Goal: Ask a question: Seek information or help from site administrators or community

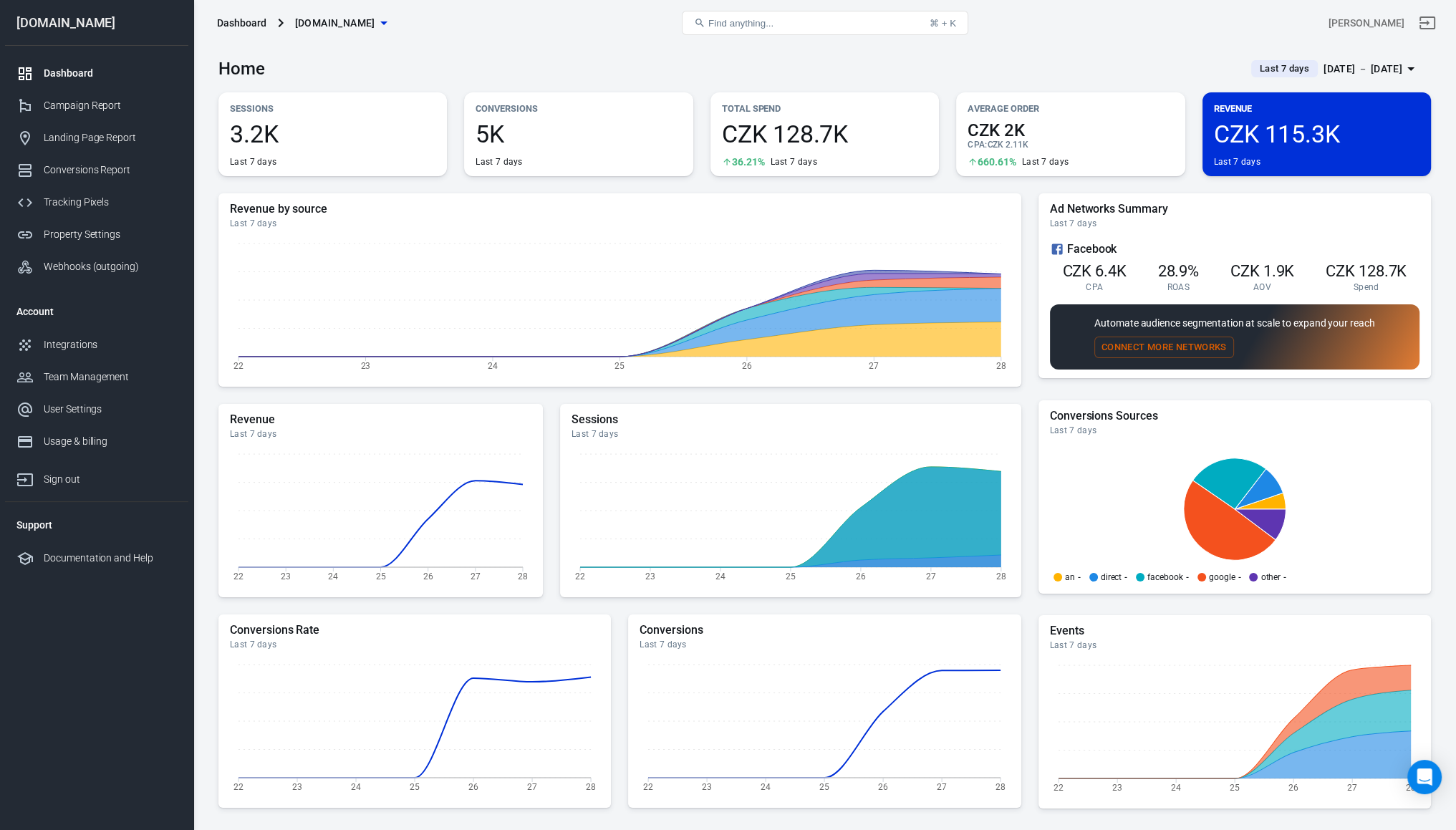
click at [611, 88] on main "Home Last 7 days [DATE] － [DATE] Sessions 3.2K Last 7 days Conversions 5K Last …" at bounding box center [824, 481] width 1213 height 871
click at [88, 208] on div "Tracking Pixels" at bounding box center [110, 202] width 133 height 15
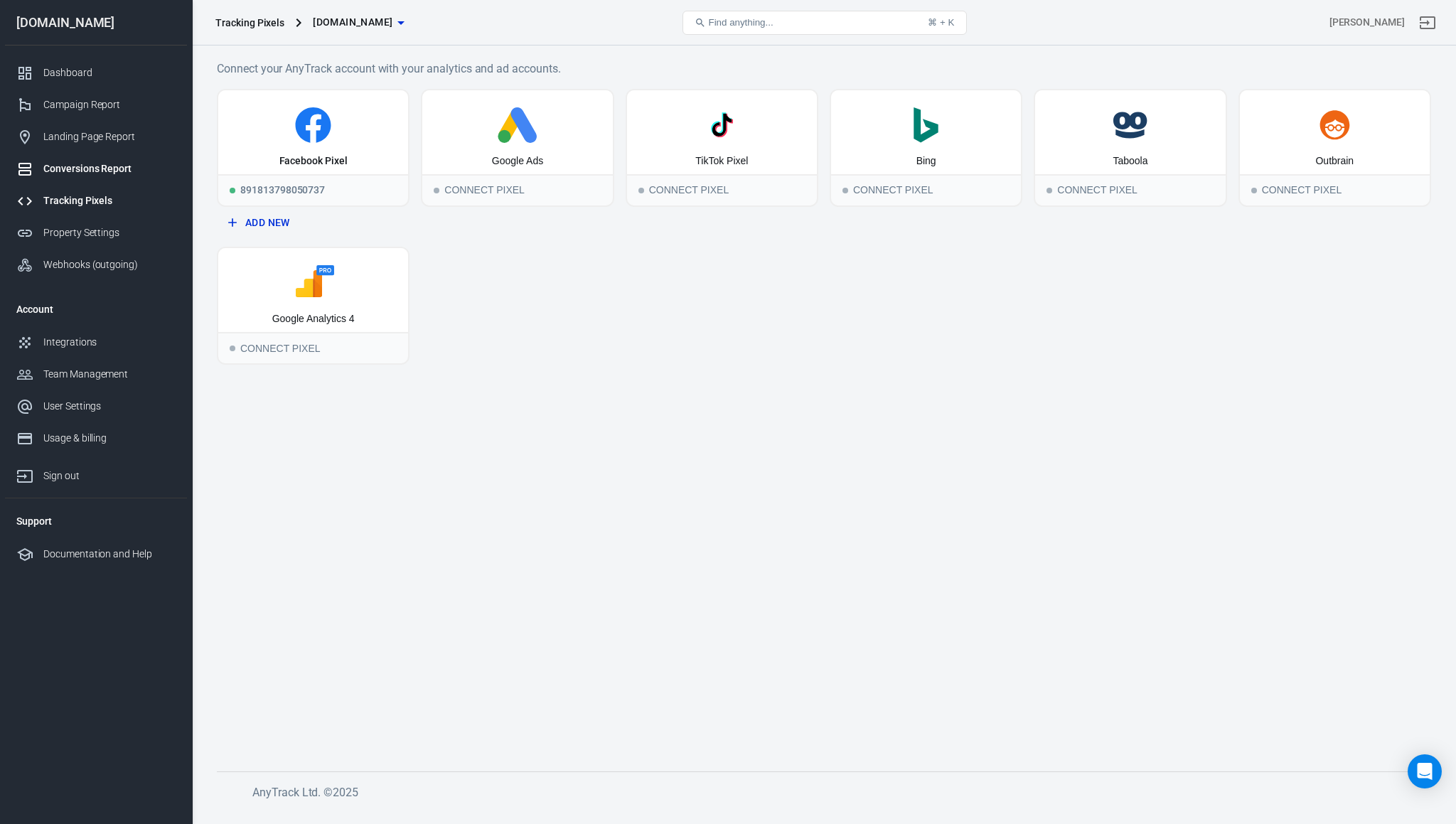
click at [79, 159] on link "Conversions Report" at bounding box center [96, 169] width 182 height 32
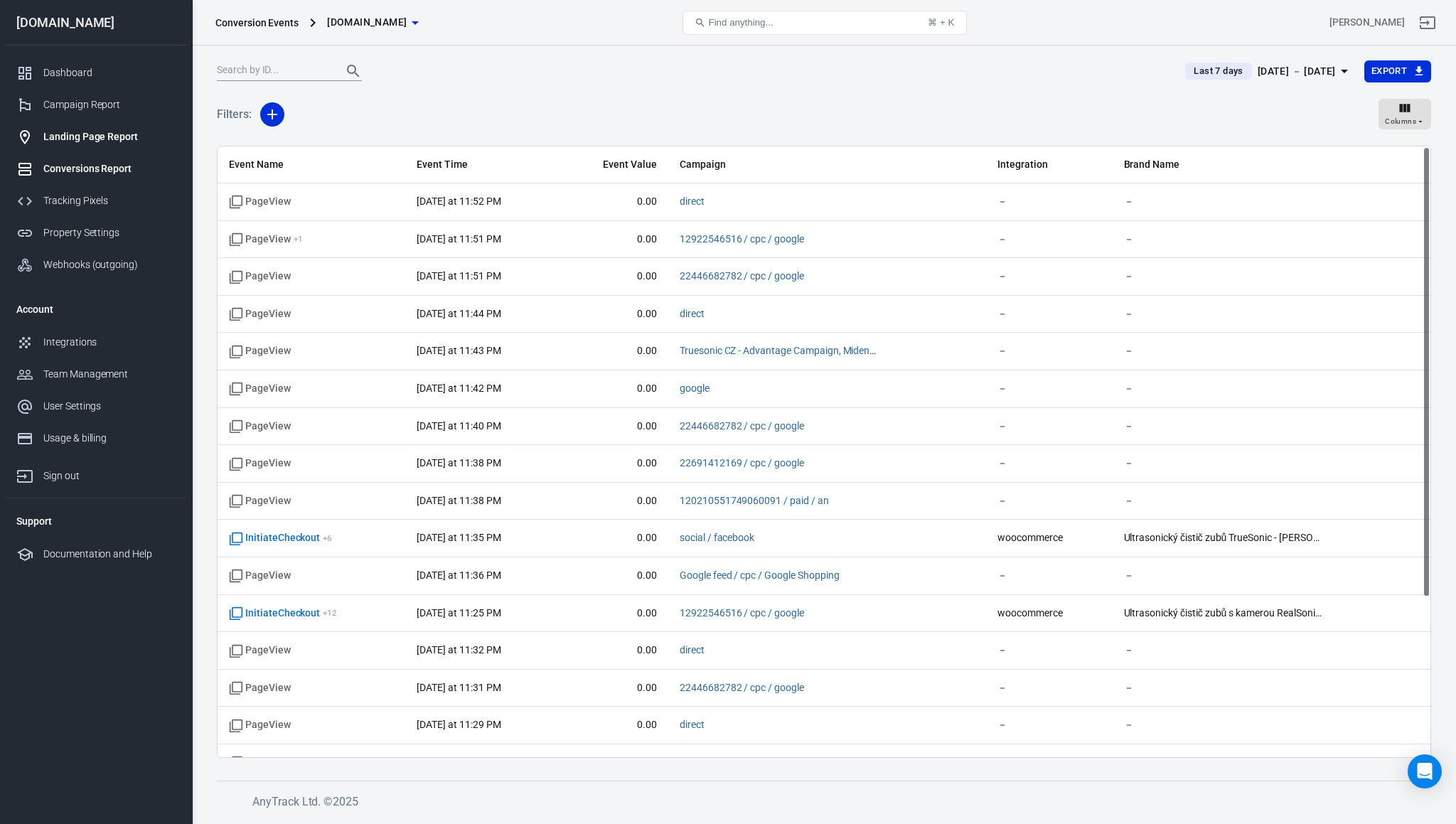
click at [71, 138] on div "Landing Page Report" at bounding box center [109, 136] width 132 height 15
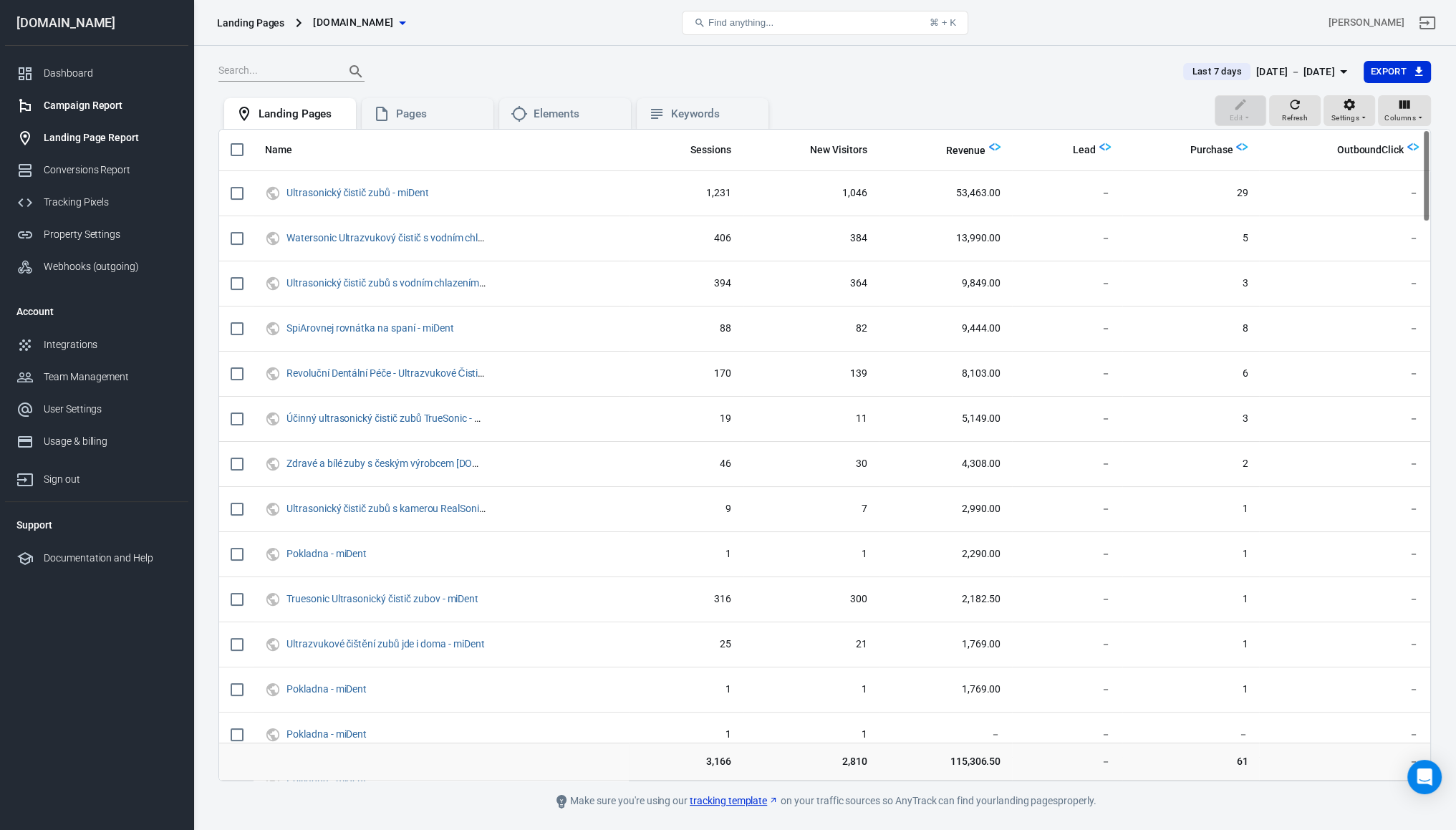
click at [75, 106] on div "Campaign Report" at bounding box center [110, 105] width 133 height 15
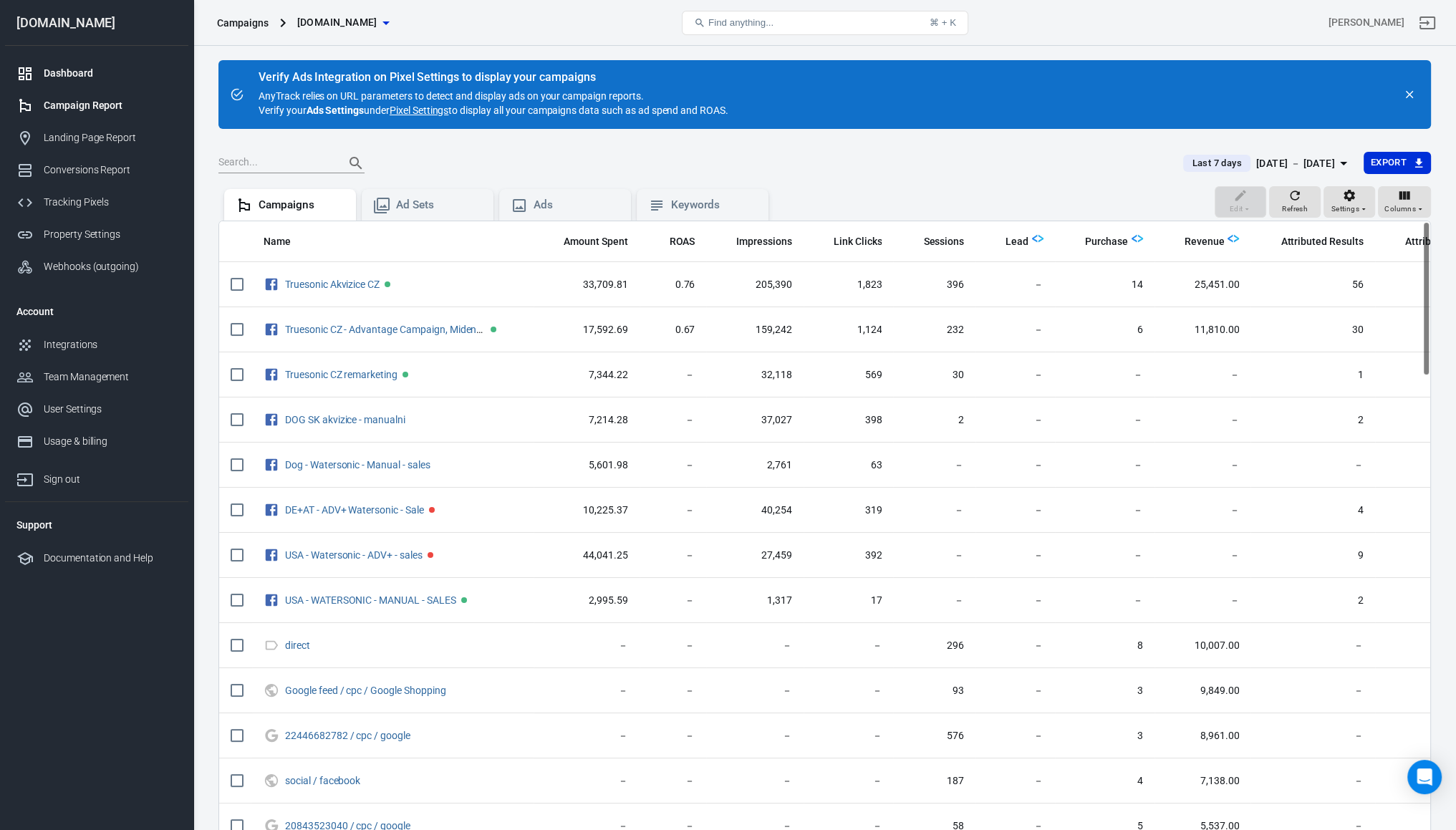
click at [57, 69] on div "Dashboard" at bounding box center [110, 72] width 133 height 15
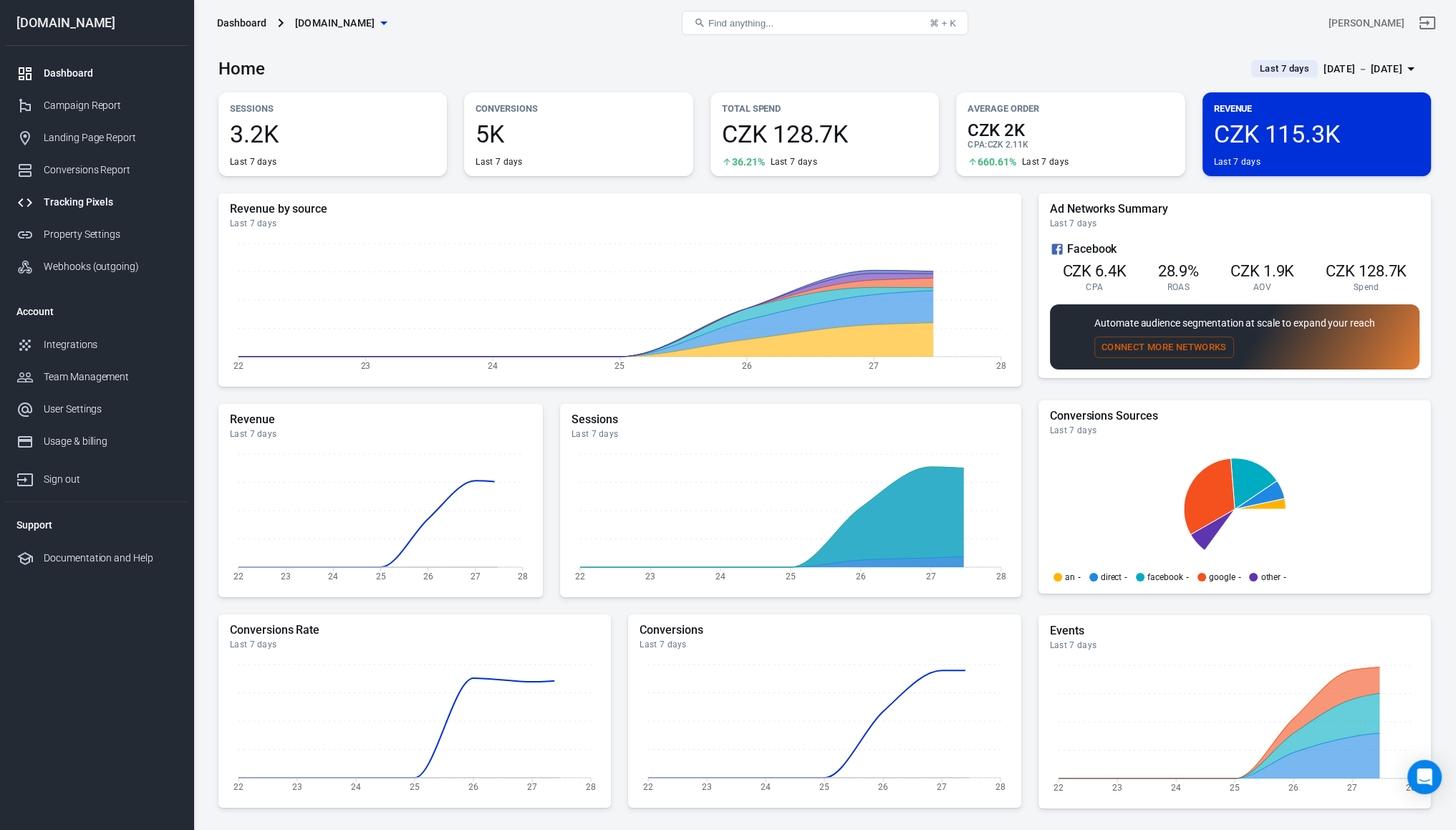
click at [79, 197] on div "Tracking Pixels" at bounding box center [110, 202] width 133 height 15
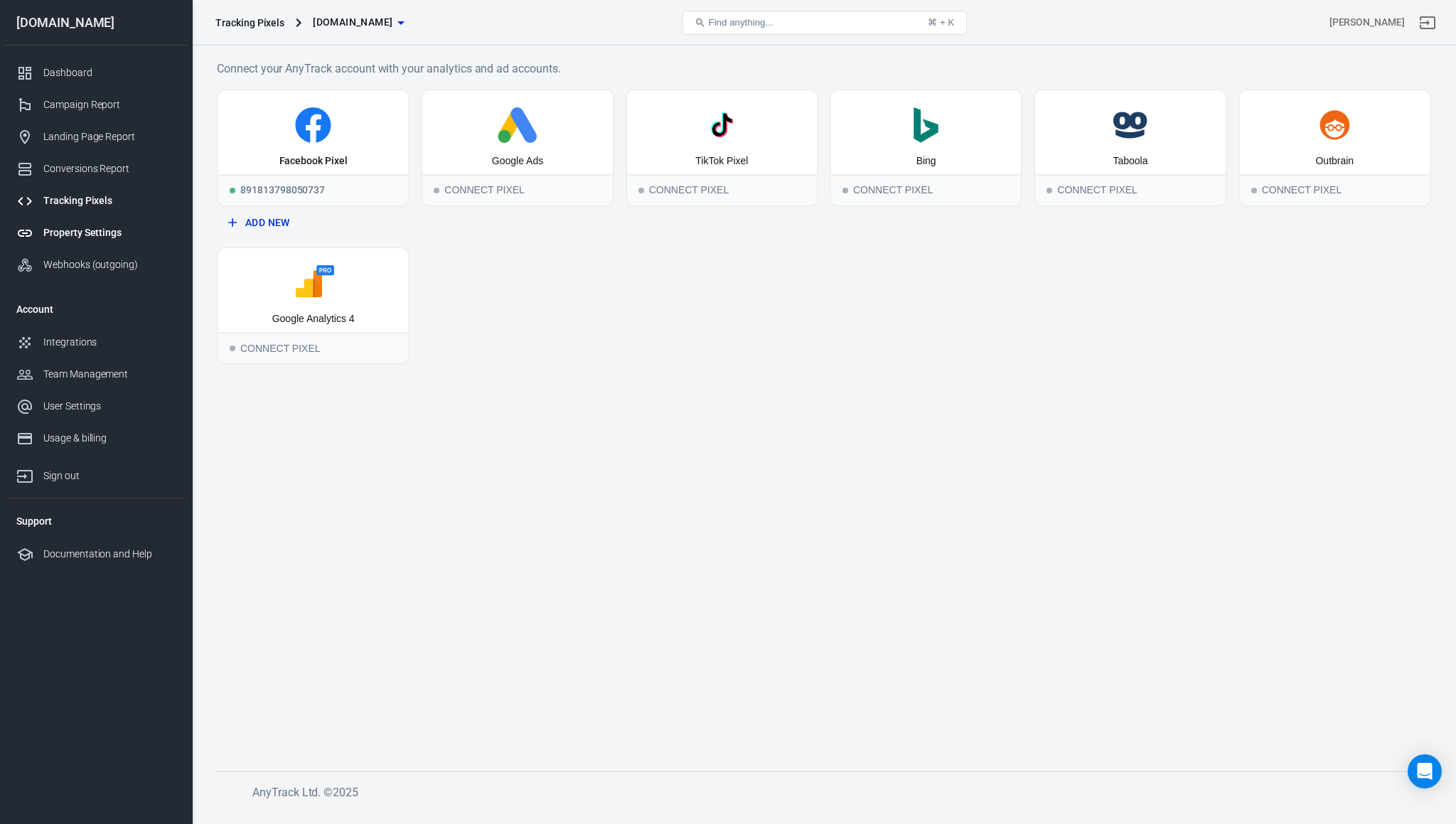
click at [76, 236] on div "Property Settings" at bounding box center [109, 233] width 132 height 15
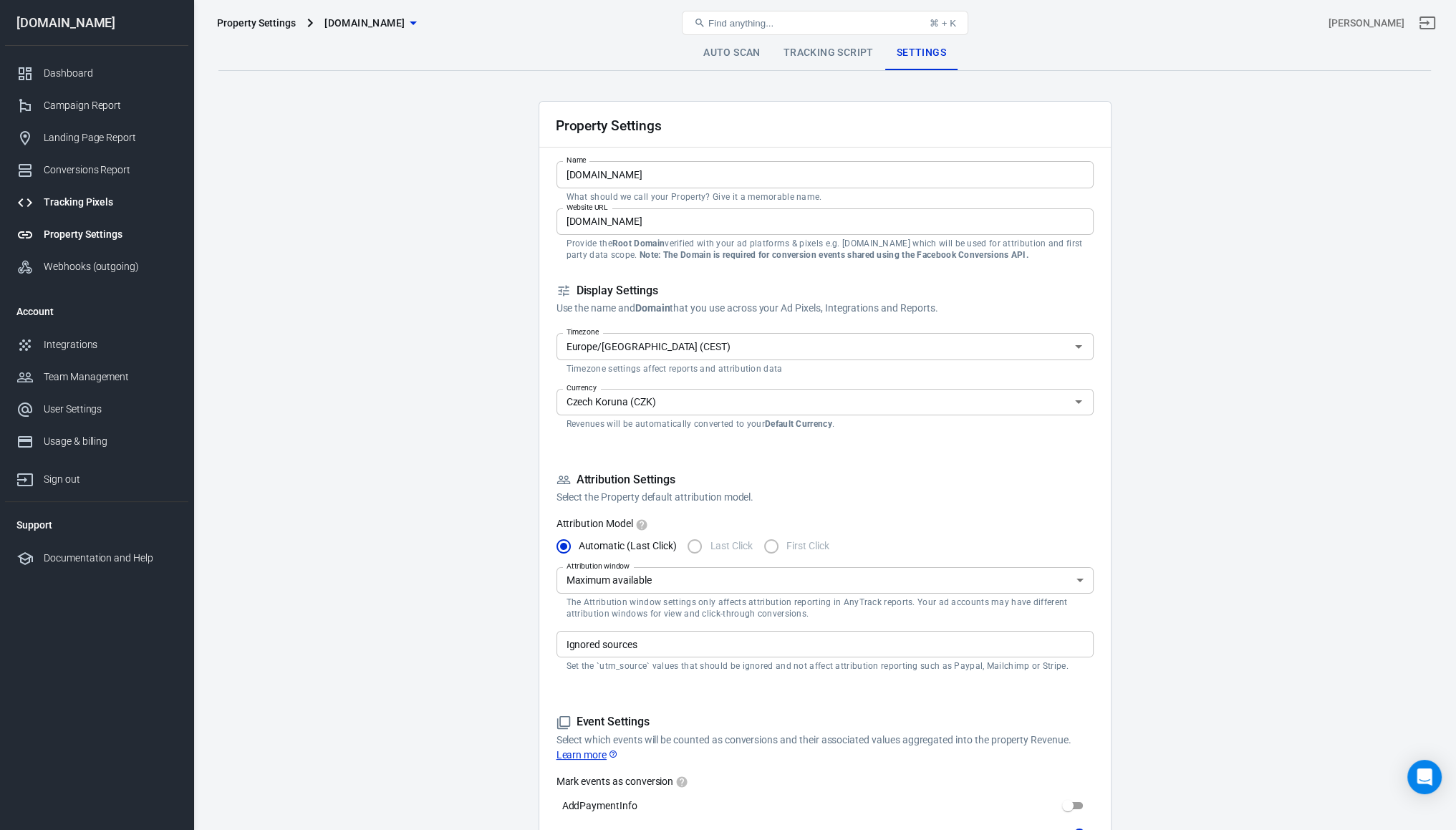
click at [73, 197] on div "Tracking Pixels" at bounding box center [110, 202] width 133 height 15
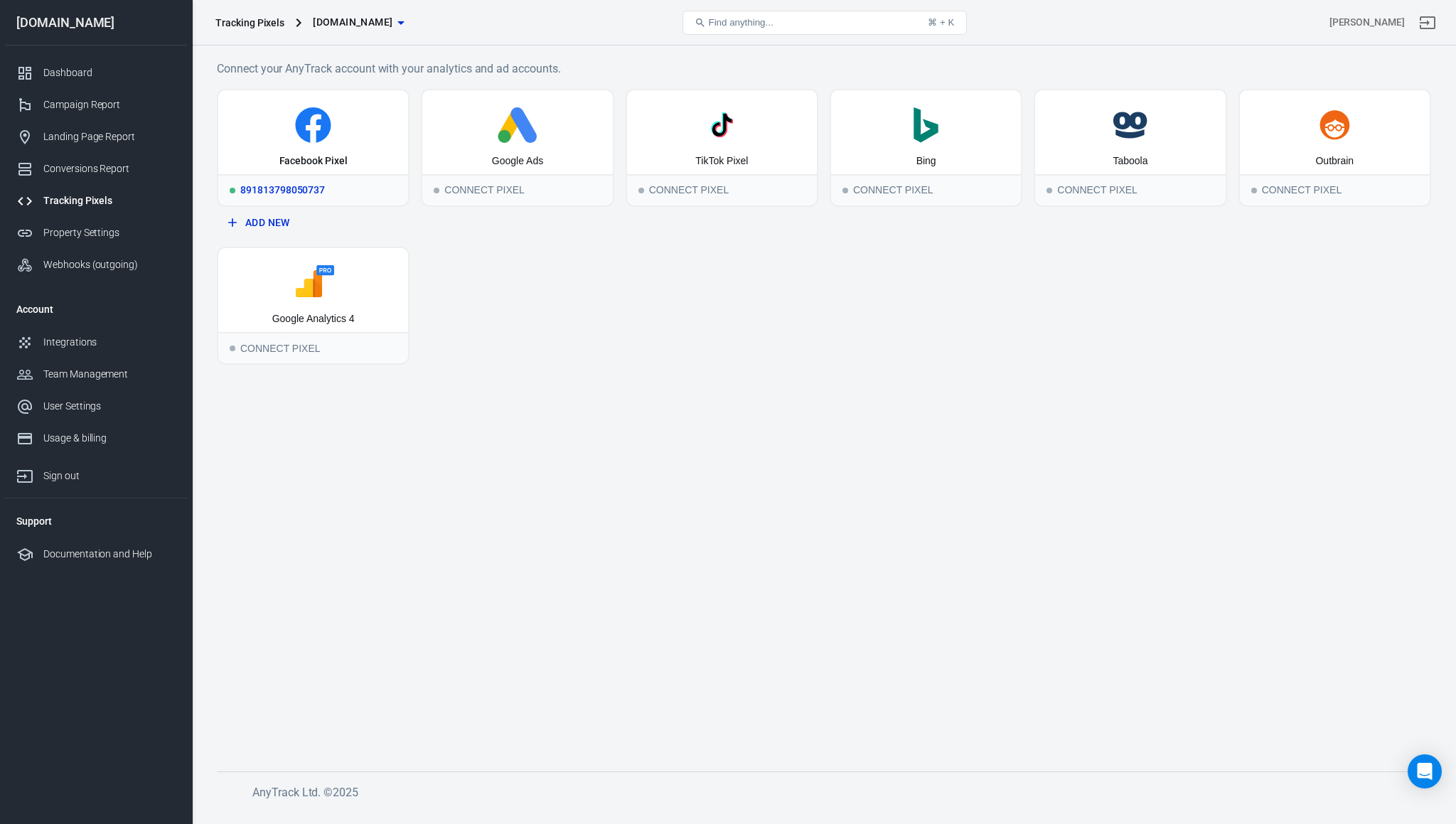
click at [310, 121] on icon at bounding box center [313, 125] width 35 height 35
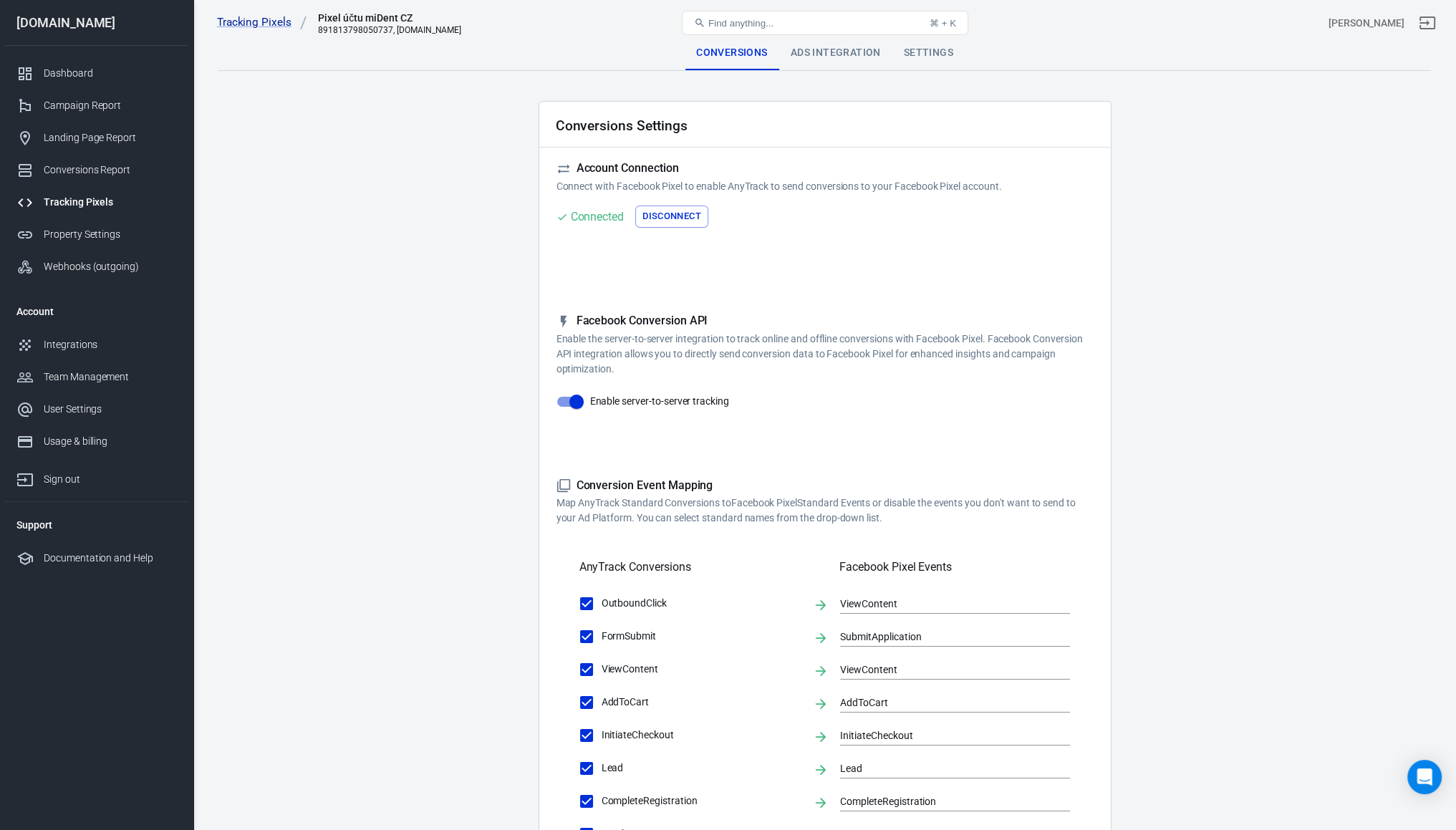
click at [813, 72] on main "Conversions Ads Integration Settings Conversions Settings Account Connection Co…" at bounding box center [824, 618] width 1213 height 1165
click at [818, 64] on div "Ads Integration" at bounding box center [836, 53] width 113 height 35
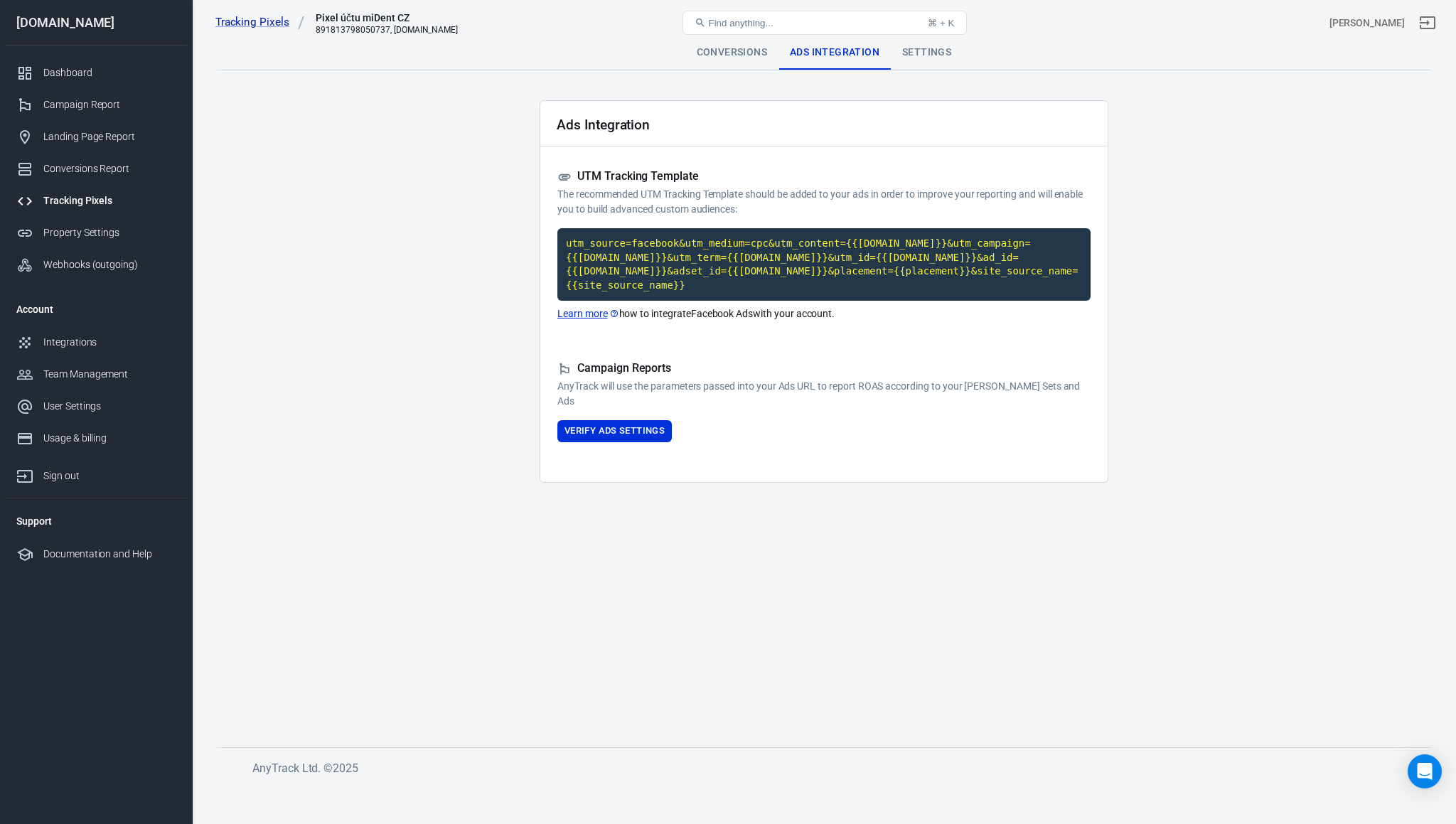
click at [327, 227] on main "Conversions Ads Integration Settings Ads Integration UTM Tracking Template The …" at bounding box center [824, 379] width 1214 height 689
click at [68, 54] on div "Dashboard Campaign Report Landing Page Report Conversions Report Tracking Pixel…" at bounding box center [96, 169] width 182 height 246
click at [69, 80] on div "Dashboard" at bounding box center [109, 72] width 132 height 15
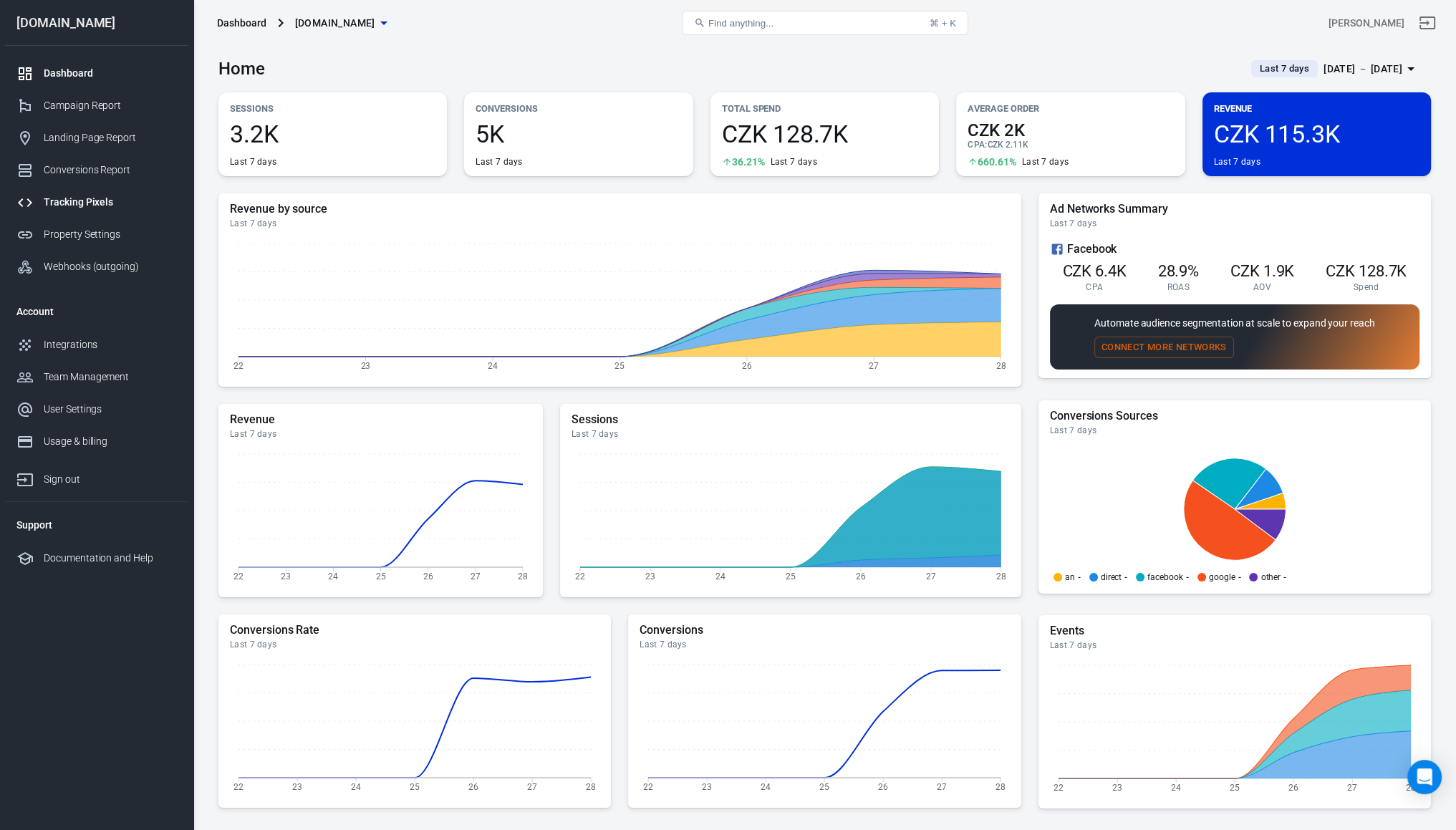
click at [84, 203] on div "Tracking Pixels" at bounding box center [110, 202] width 133 height 15
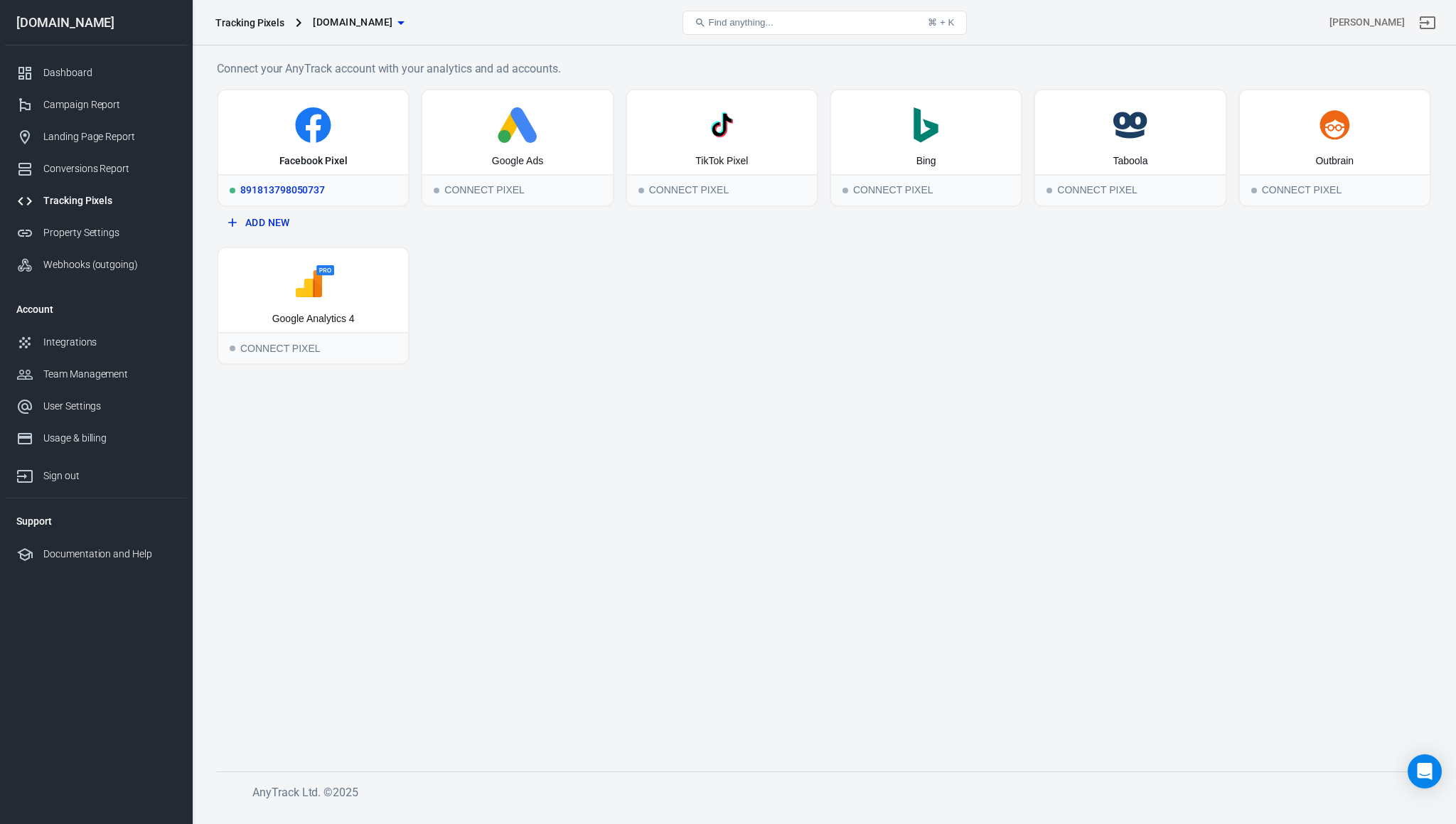
click at [305, 147] on div "Facebook Pixel" at bounding box center [312, 132] width 190 height 84
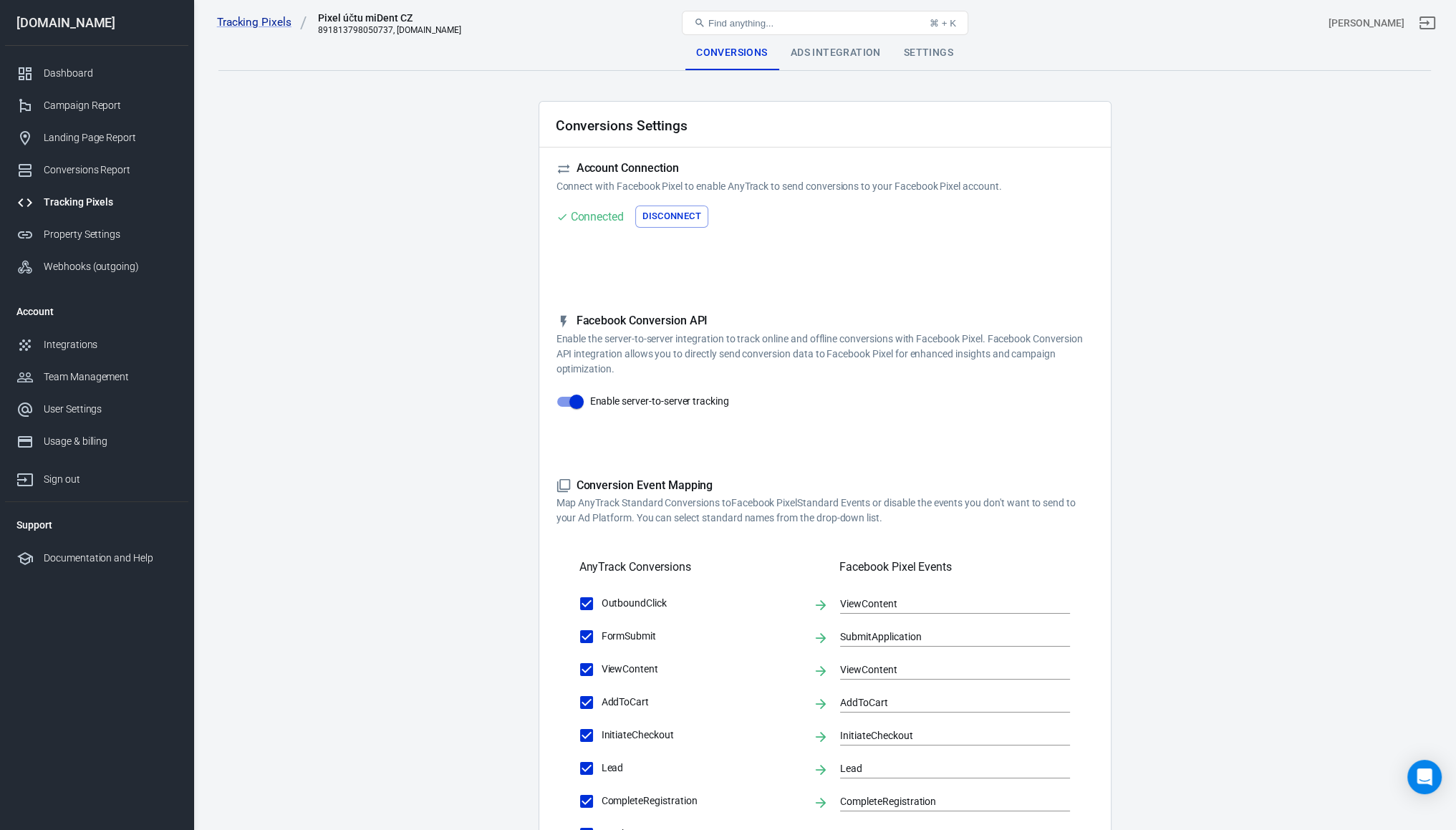
click at [816, 55] on div "Ads Integration" at bounding box center [836, 53] width 113 height 35
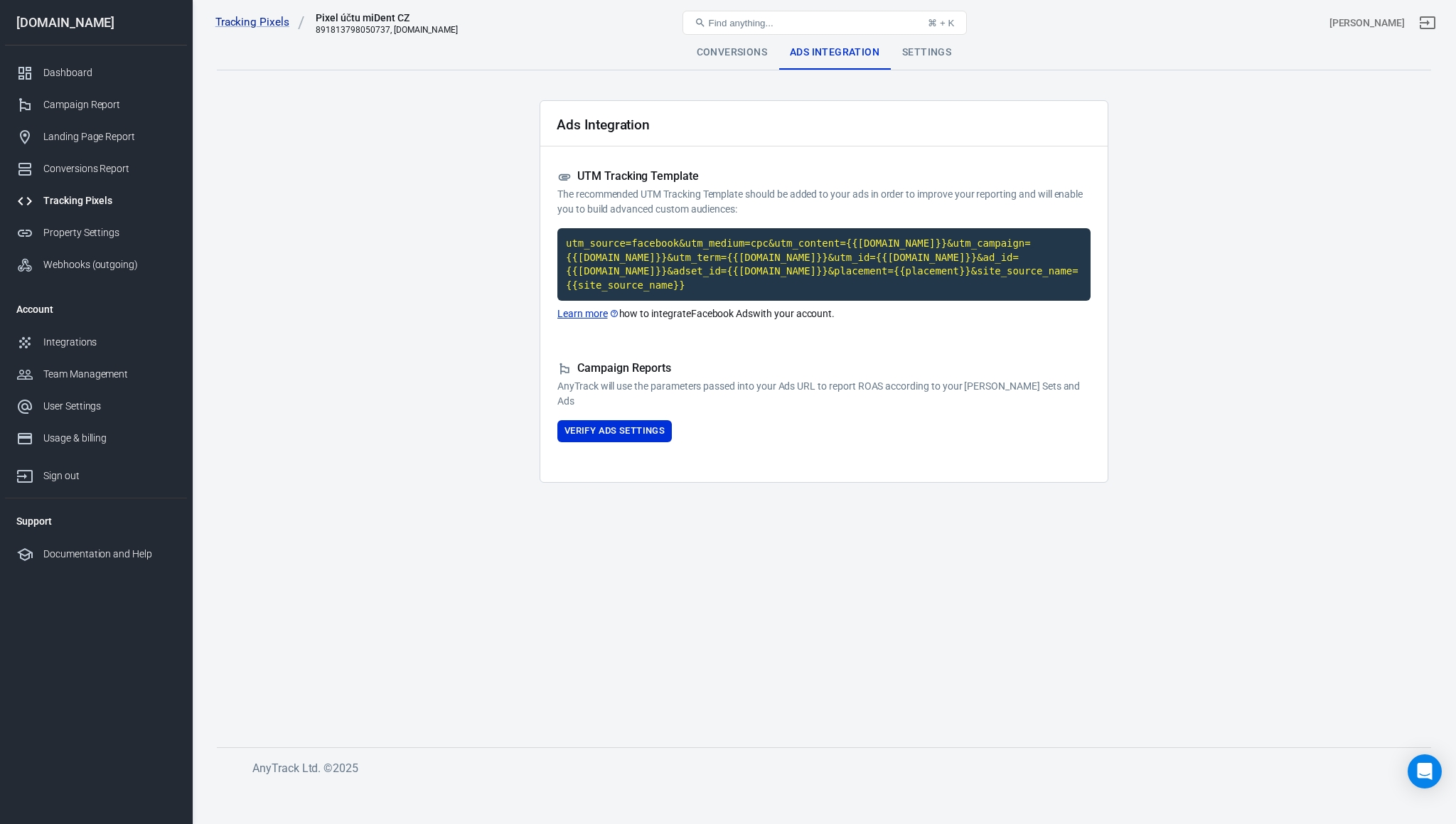
drag, startPoint x: 1352, startPoint y: 111, endPoint x: 1355, endPoint y: 121, distance: 10.4
click at [1352, 114] on main "Conversions Ads Integration Settings Ads Integration UTM Tracking Template The …" at bounding box center [824, 379] width 1214 height 689
click at [101, 172] on div "Conversions Report" at bounding box center [109, 169] width 132 height 15
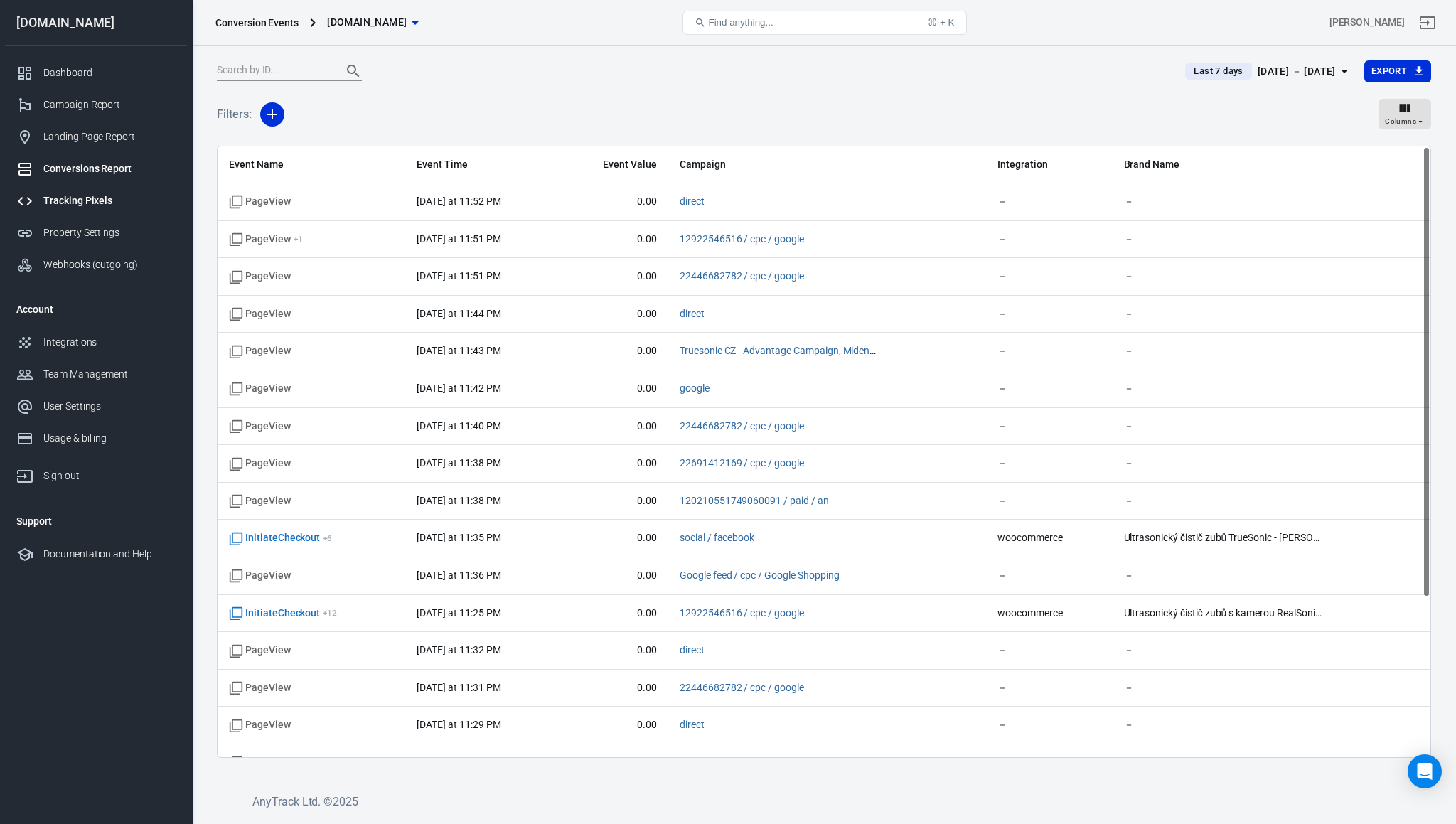
click at [101, 214] on link "Tracking Pixels" at bounding box center [96, 201] width 182 height 32
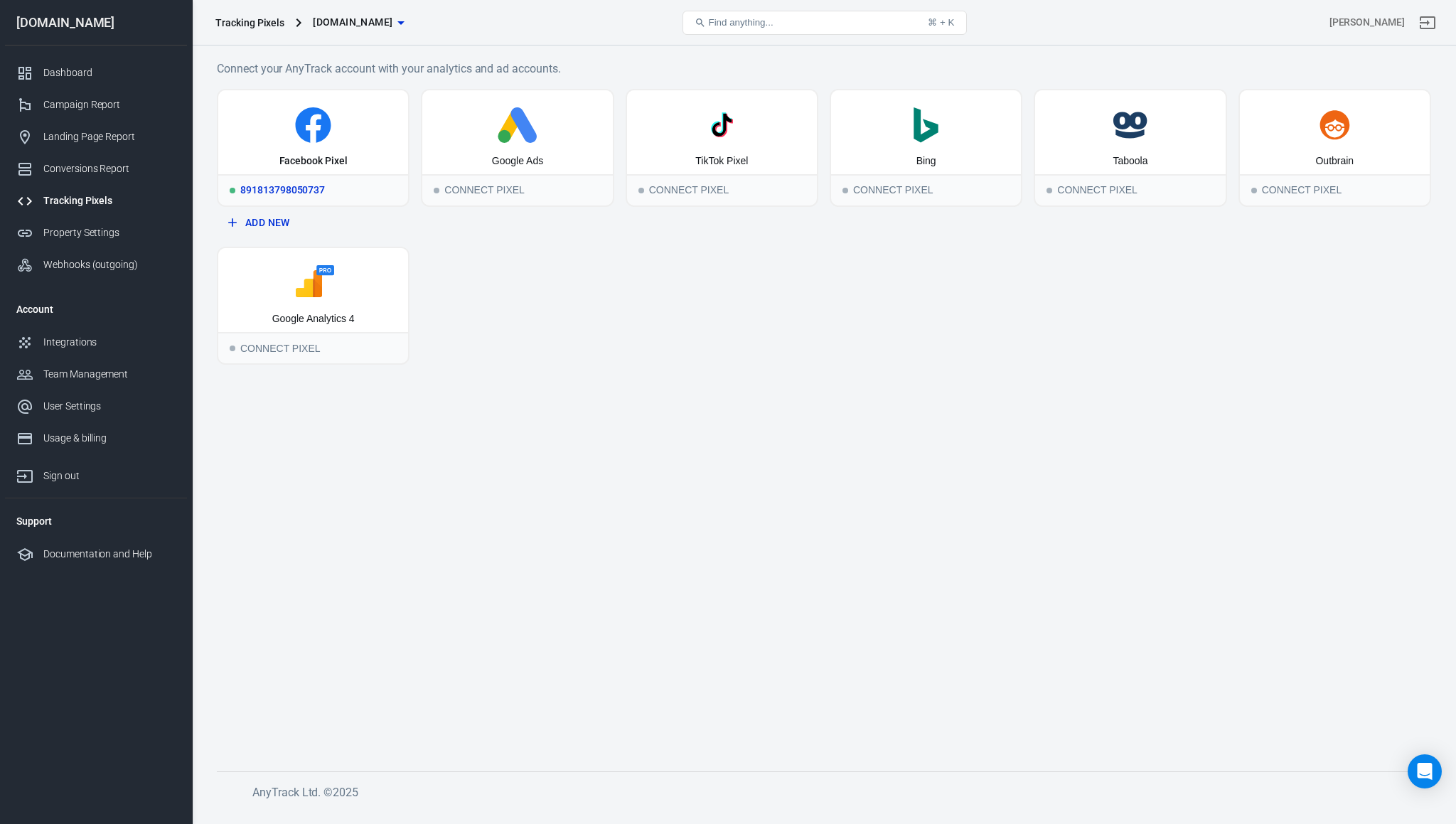
click at [308, 122] on icon at bounding box center [313, 125] width 35 height 35
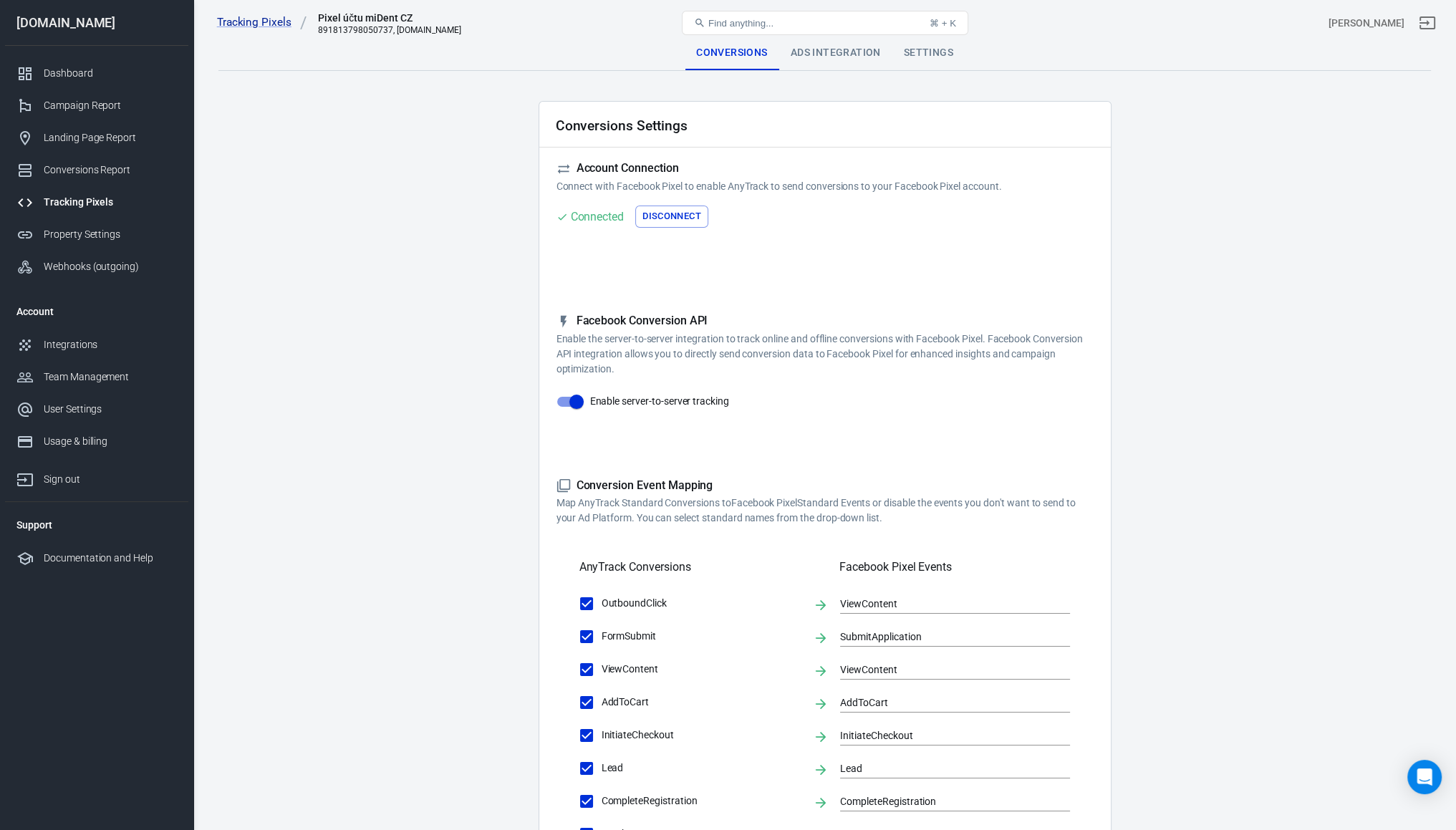
click at [813, 51] on div "Ads Integration" at bounding box center [836, 53] width 113 height 35
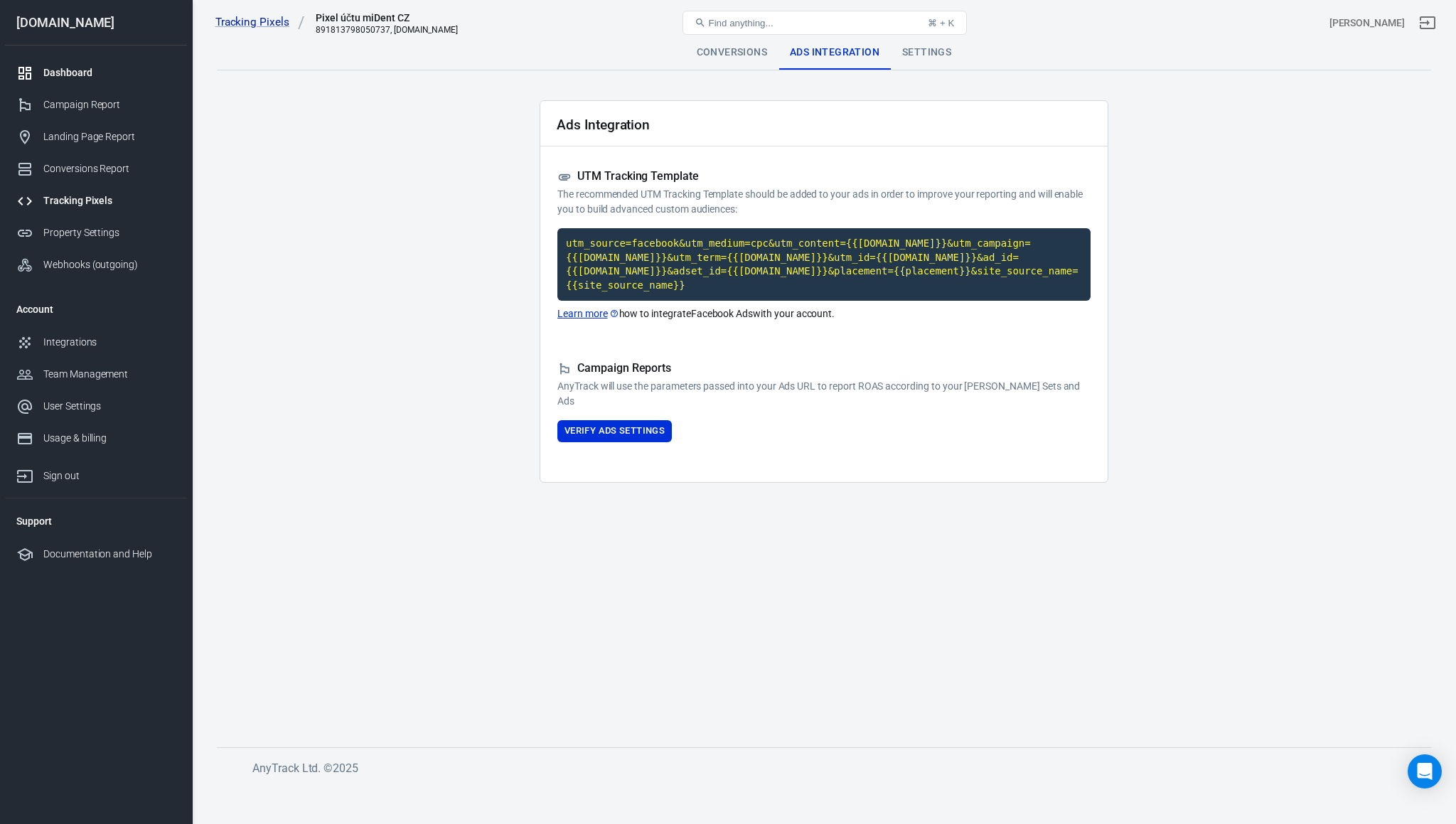
click at [69, 71] on div "Dashboard" at bounding box center [109, 72] width 132 height 15
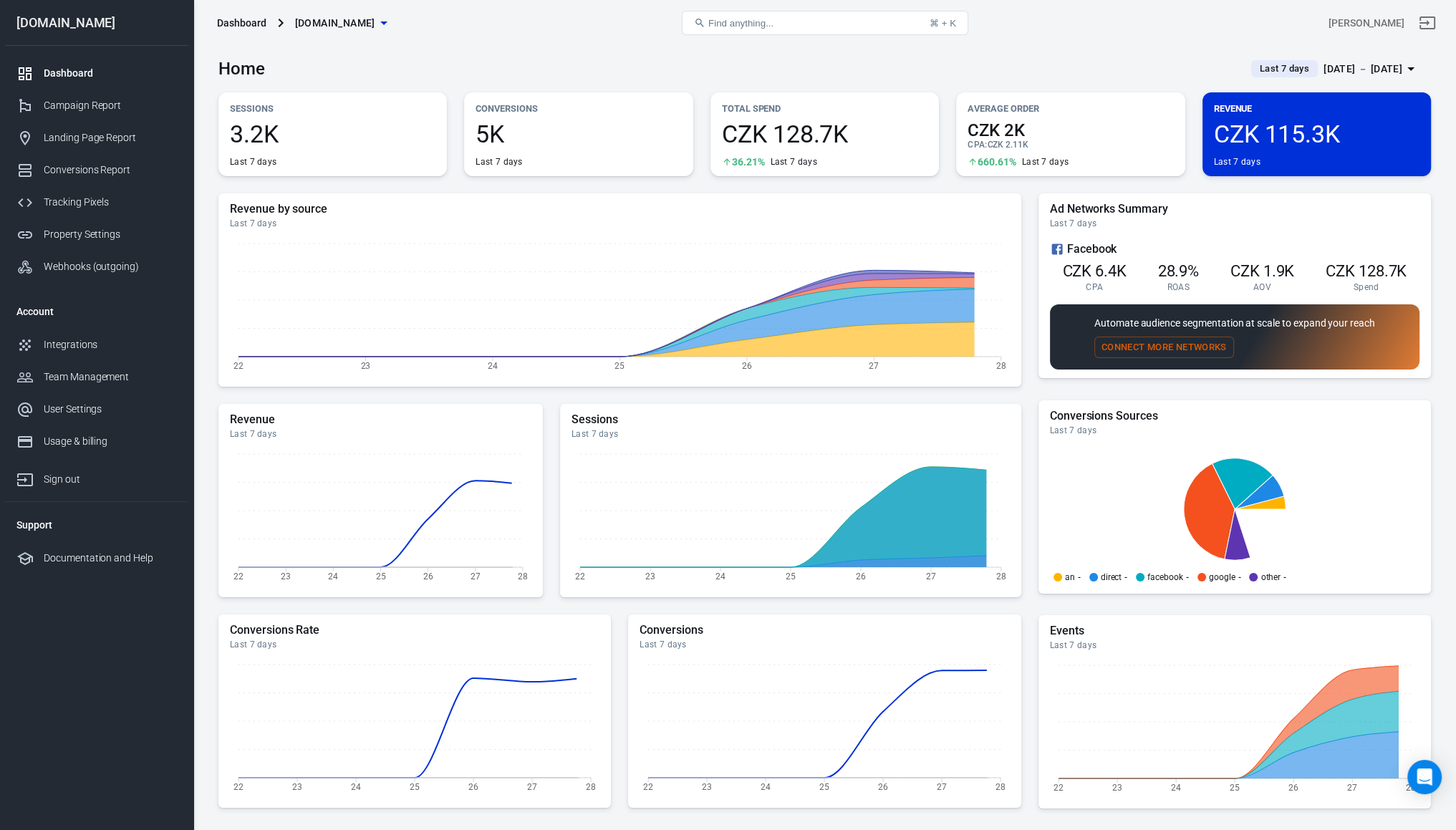
click at [52, 17] on div "[DOMAIN_NAME]" at bounding box center [96, 23] width 184 height 13
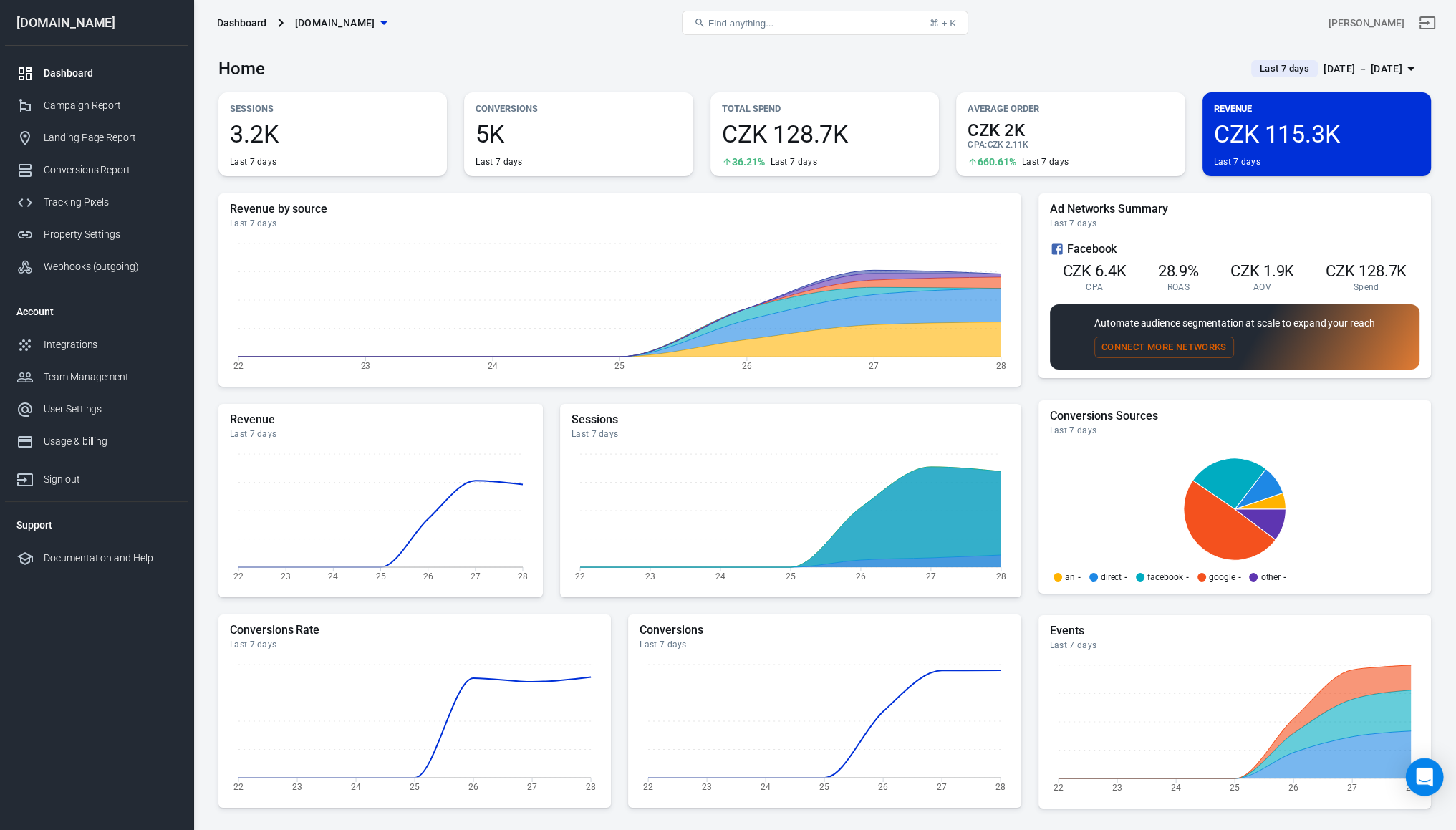
click at [1422, 781] on icon "Open Intercom Messenger" at bounding box center [1424, 776] width 19 height 19
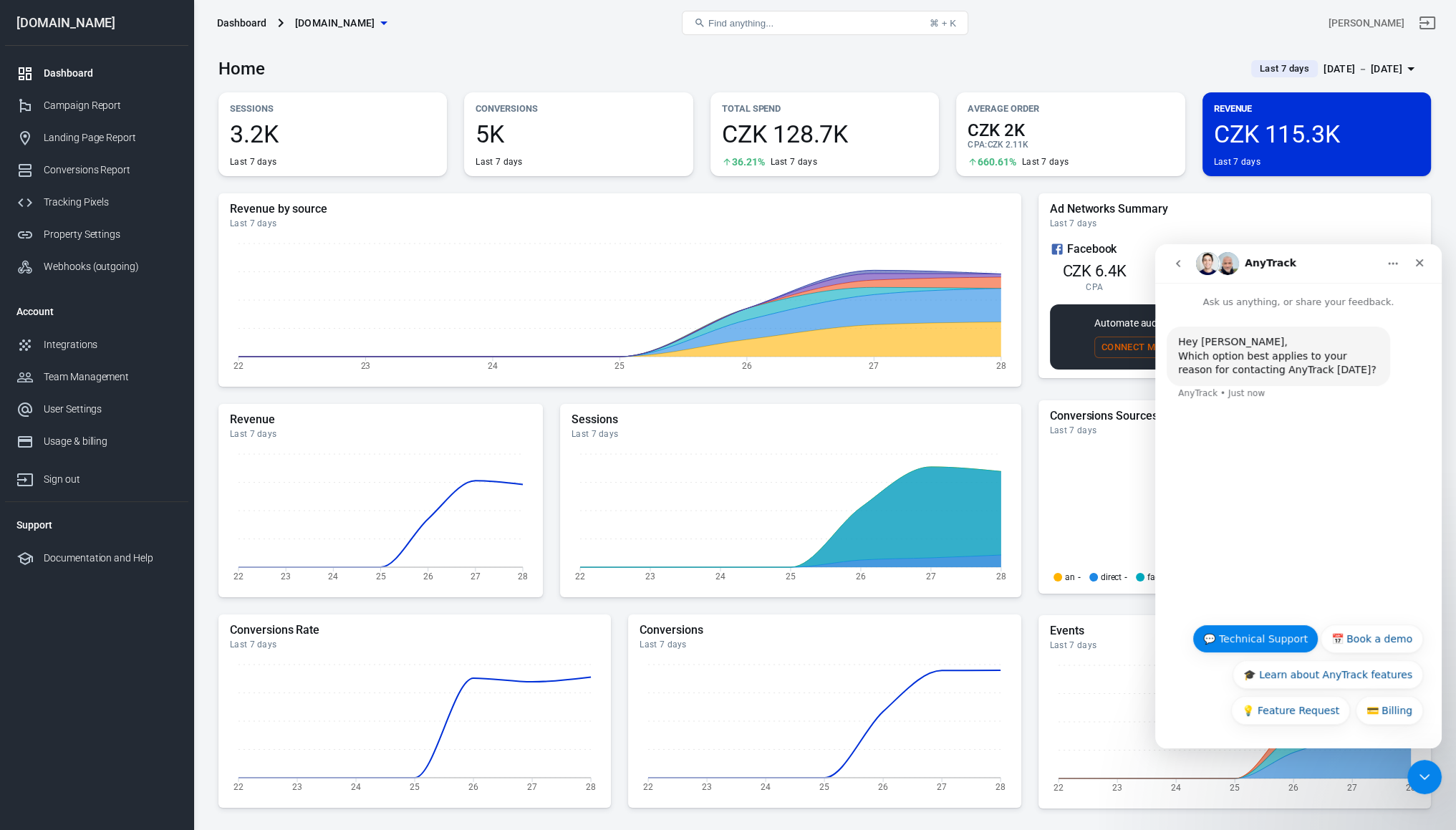
click at [1247, 629] on button "💬 Technical Support" at bounding box center [1255, 638] width 126 height 29
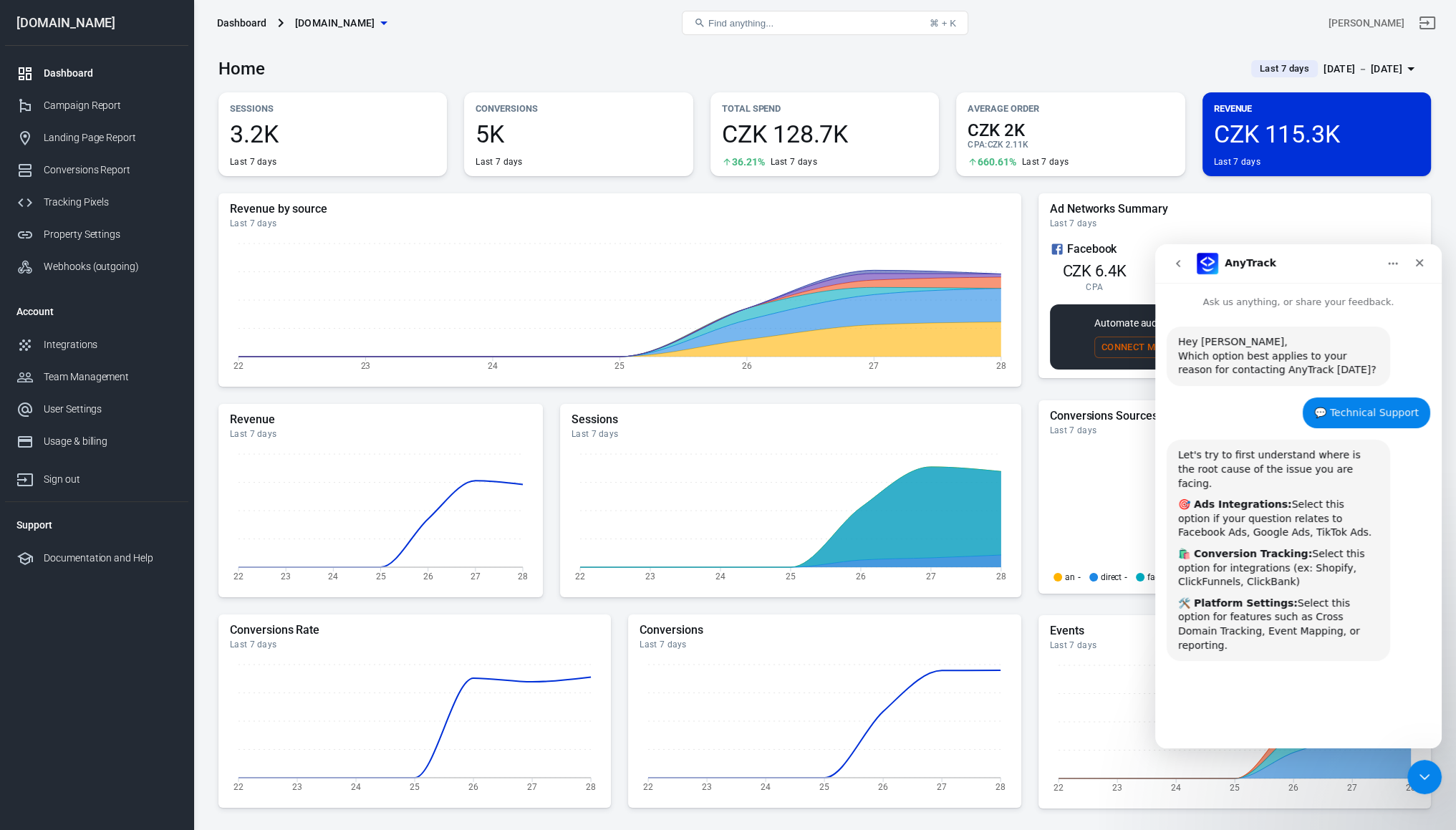
scroll to position [35, 0]
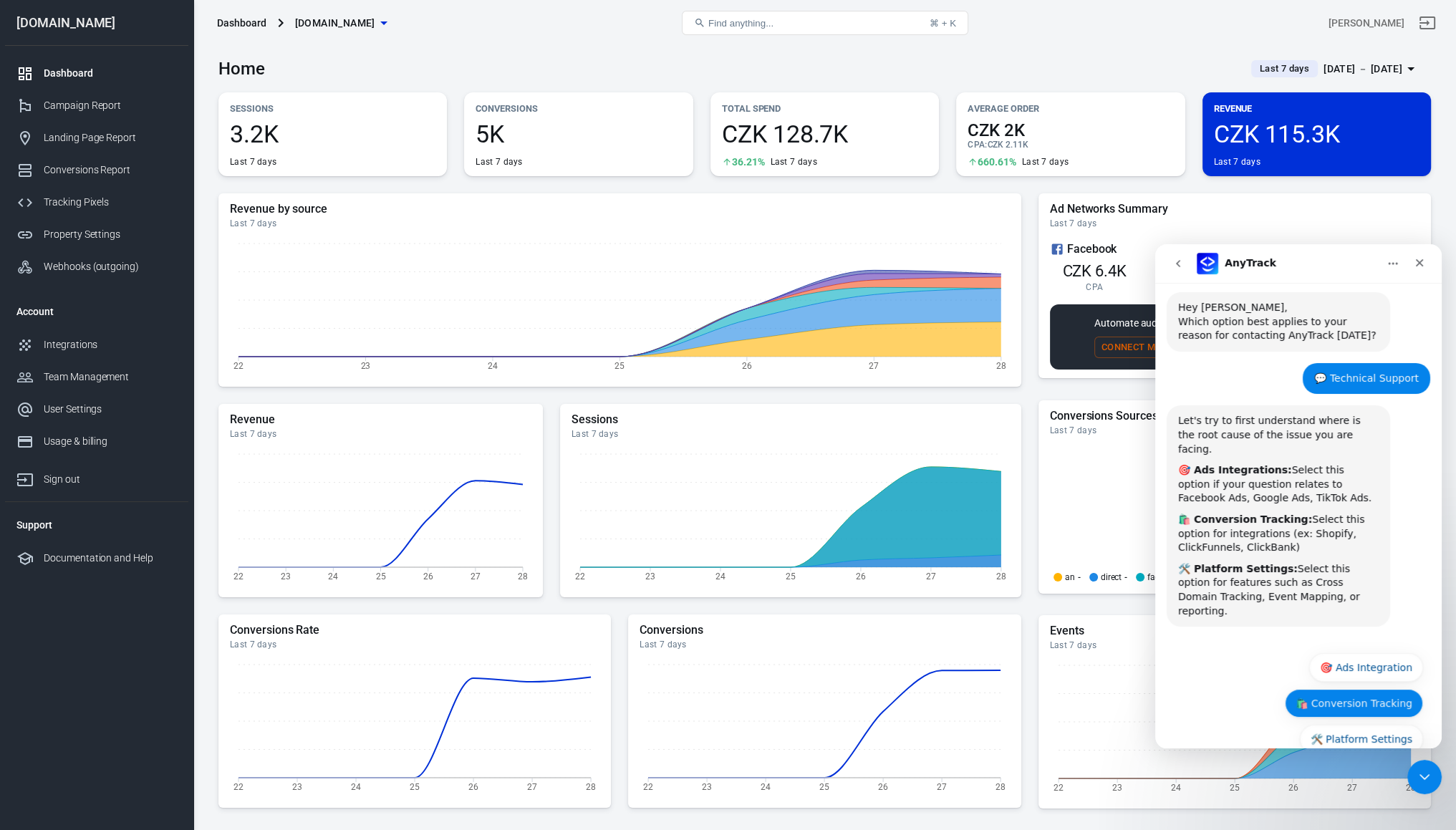
click at [1345, 689] on button "🛍️ Conversion Tracking" at bounding box center [1354, 703] width 138 height 29
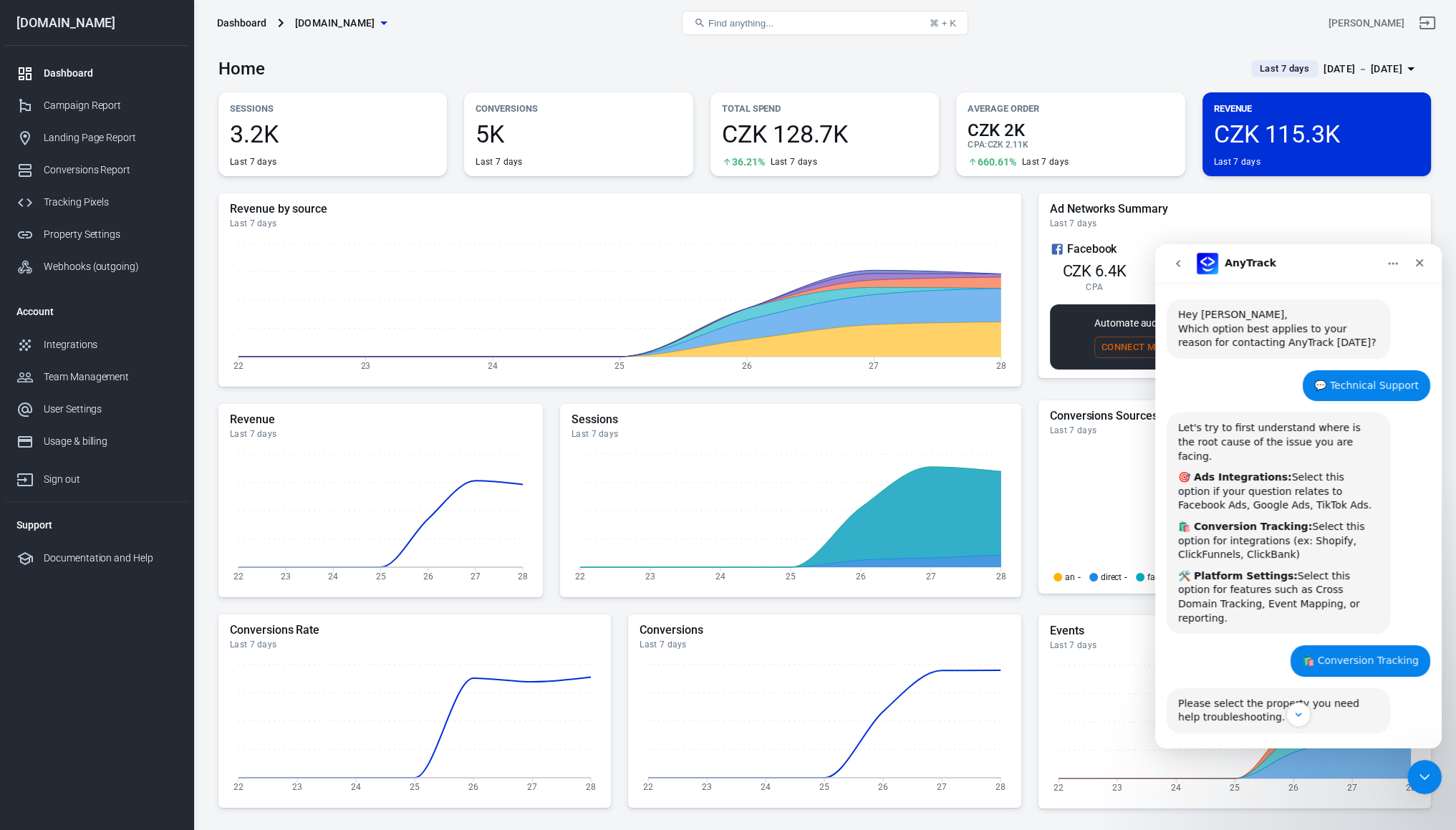
scroll to position [64, 0]
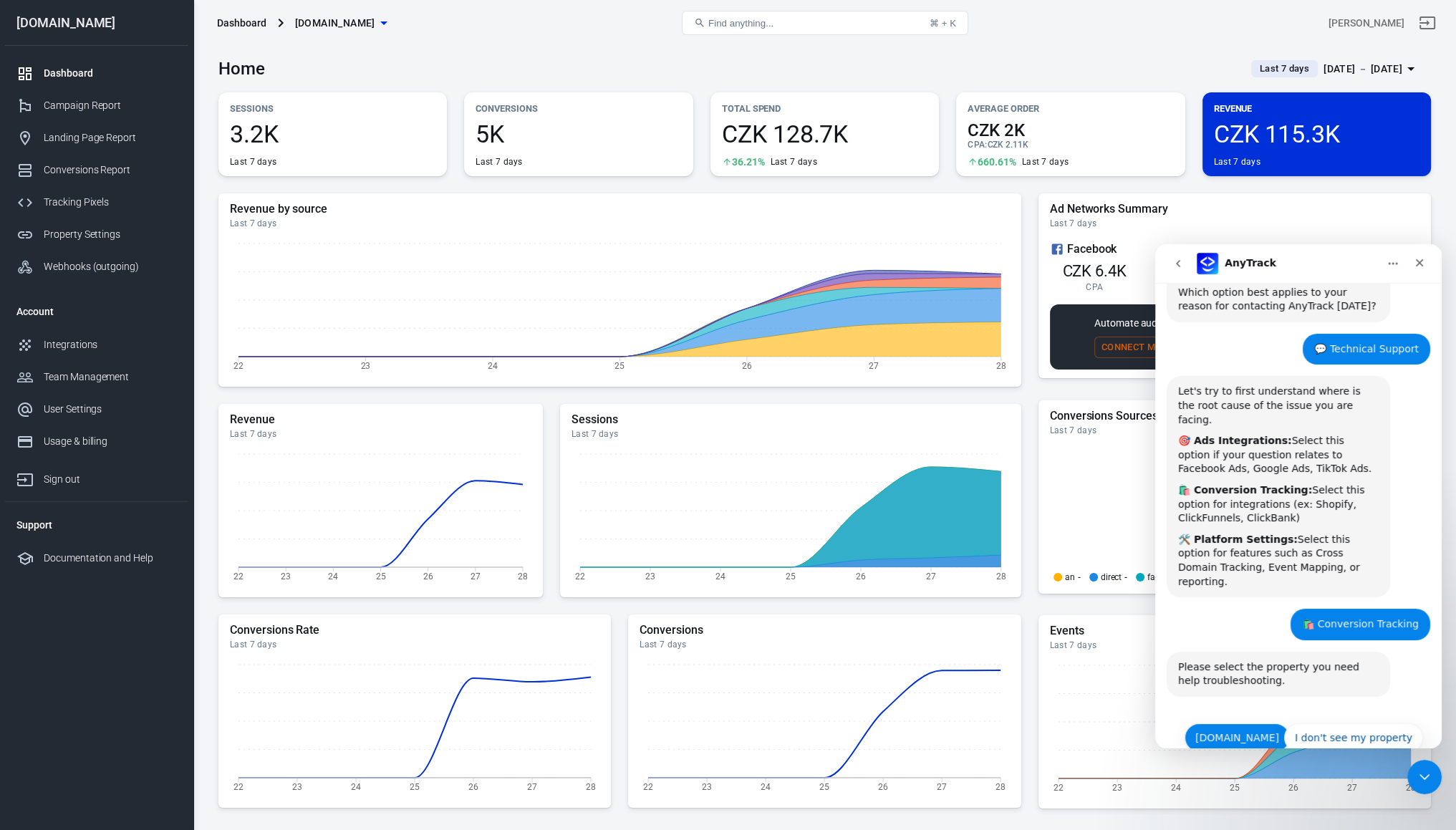
click at [1254, 723] on button "[DOMAIN_NAME]" at bounding box center [1238, 737] width 105 height 29
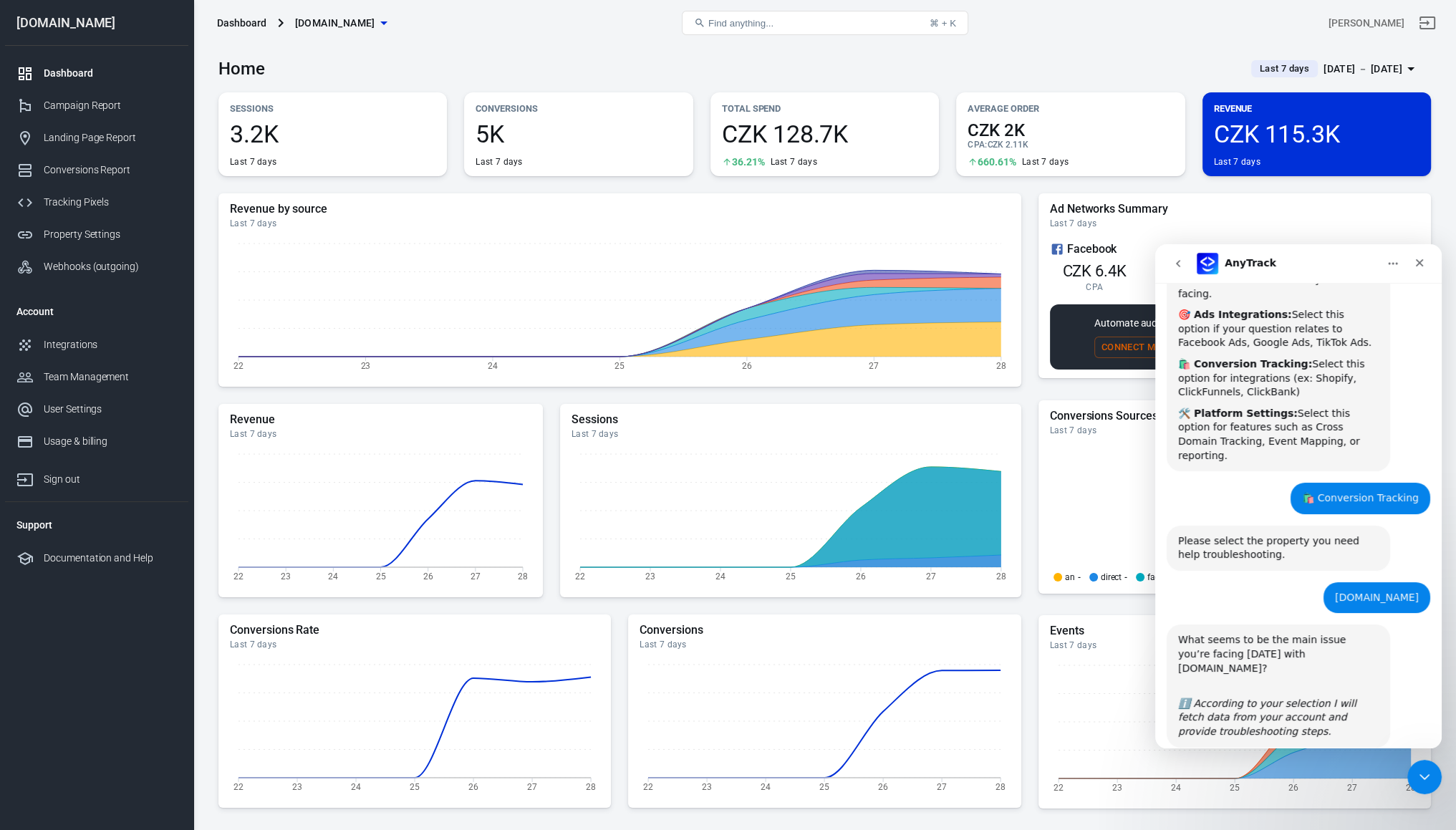
scroll to position [261, 0]
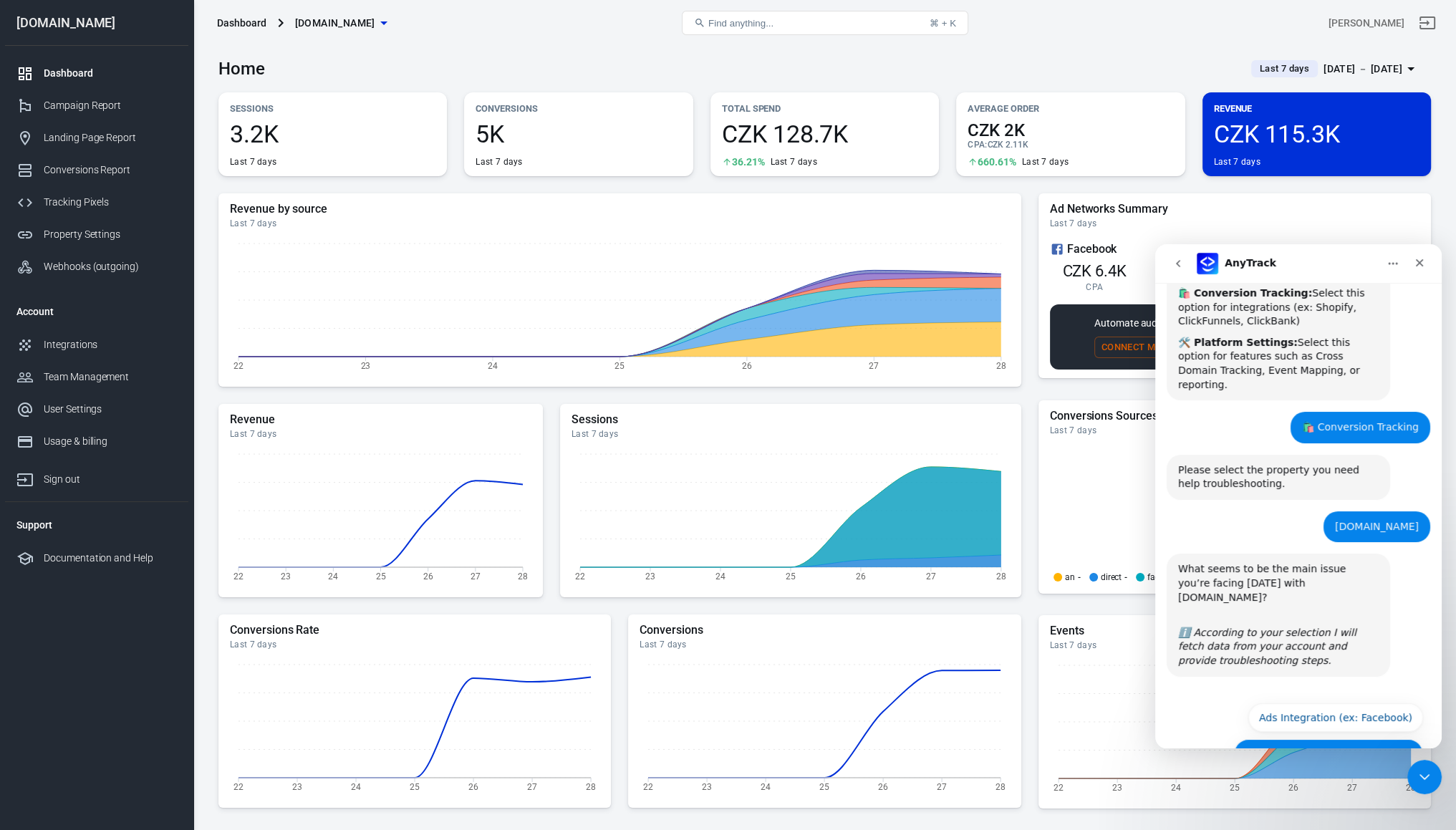
click at [1306, 739] on button "Conversion Tracking (ex: Shopify)" at bounding box center [1329, 753] width 190 height 29
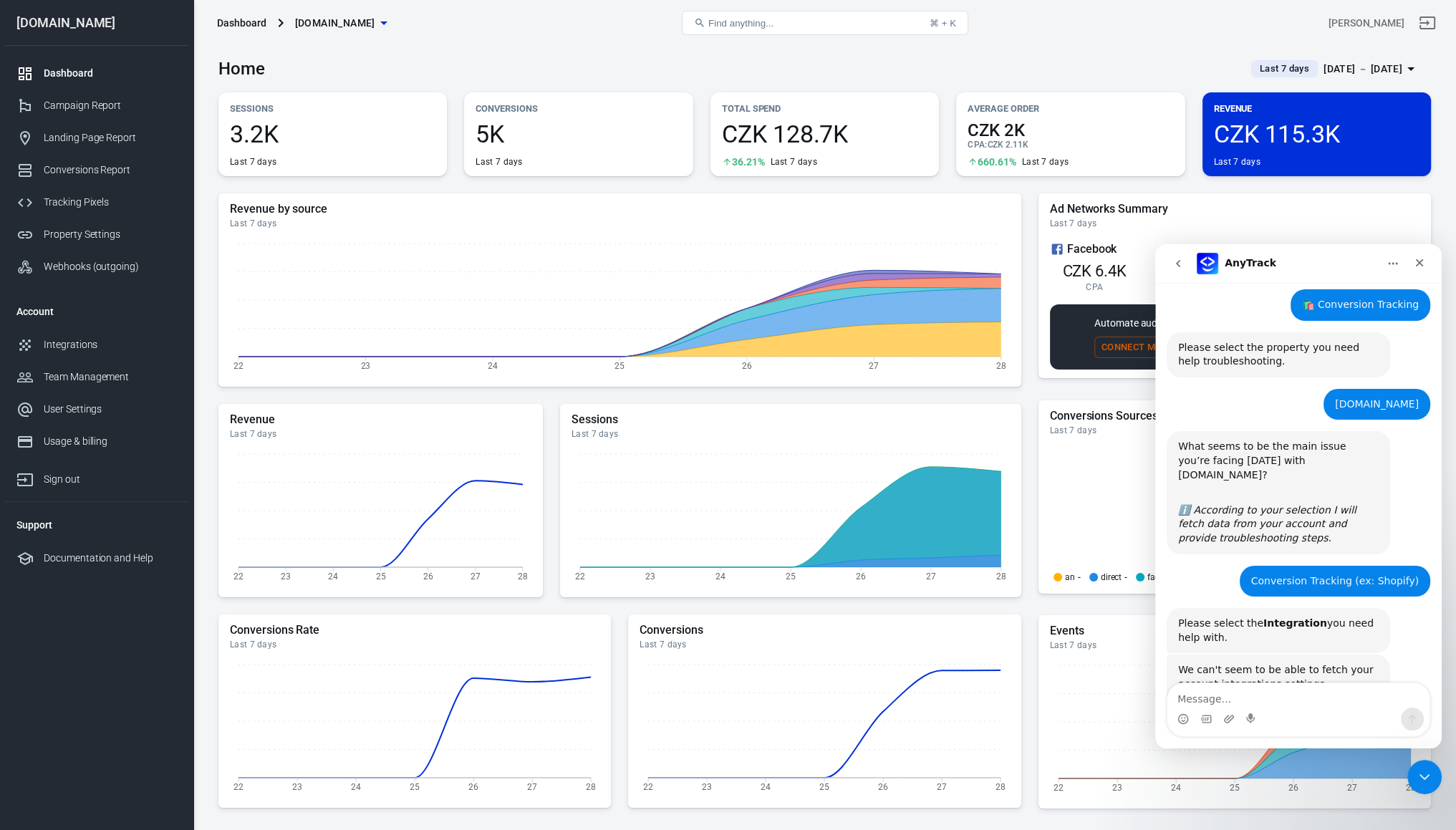
scroll to position [435, 0]
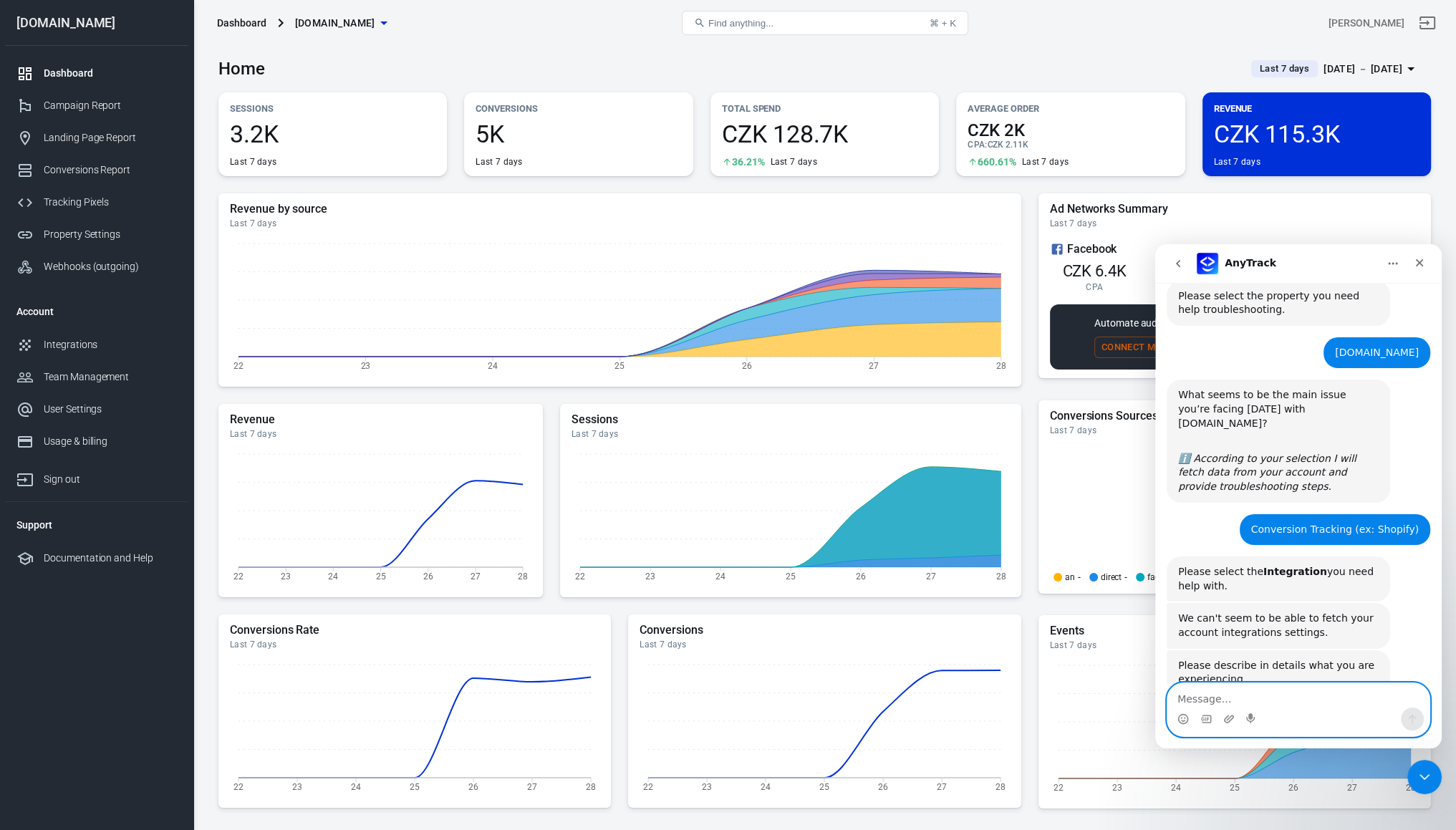
click at [1279, 689] on textarea "Message…" at bounding box center [1299, 695] width 262 height 25
type textarea "w"
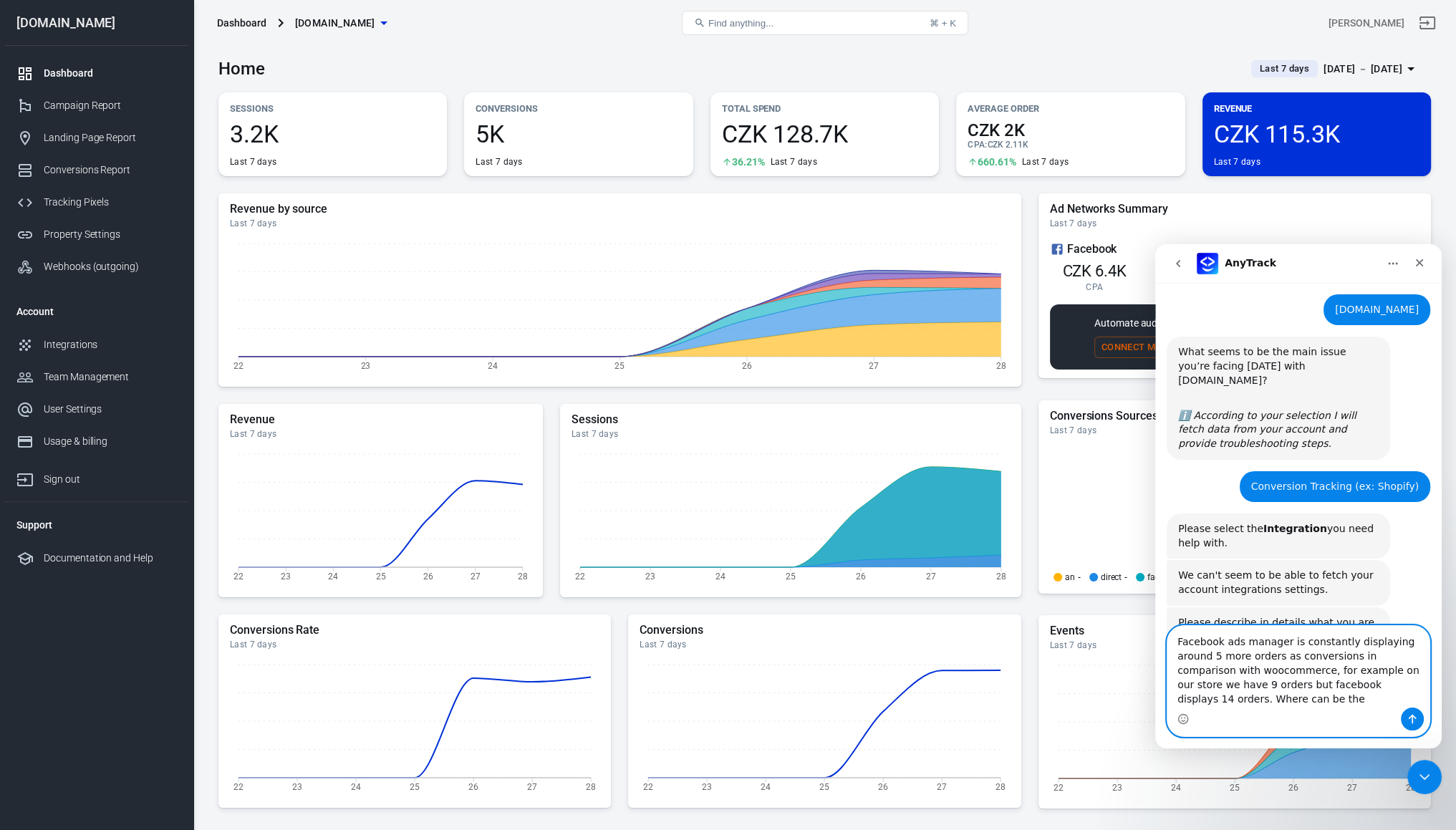
scroll to position [492, 0]
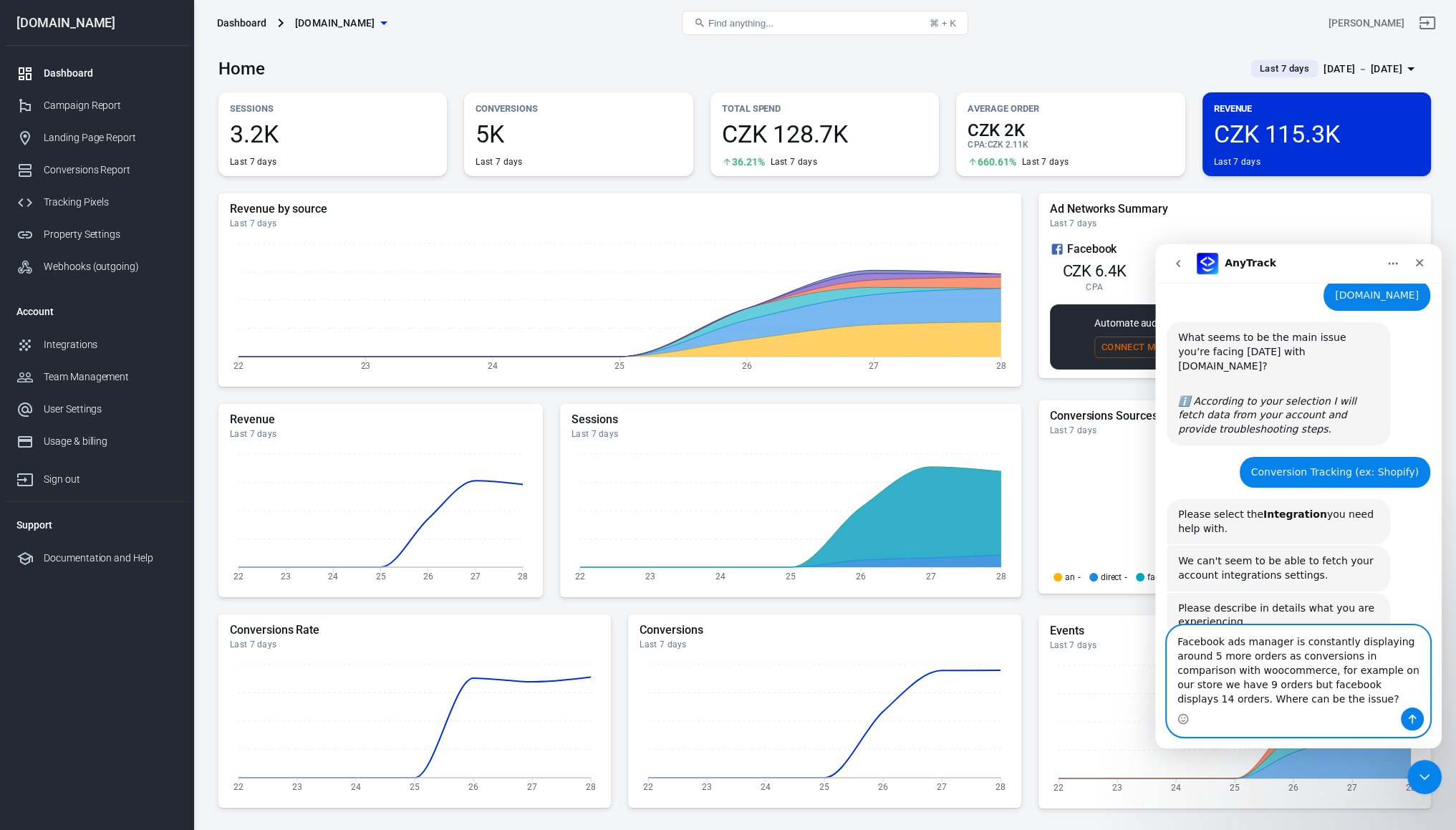
paste textarea "Ads Manager consistently shows more conversions (orders) than WooCommerce repor…"
paste textarea "Where could this discrepancy originate from, and what would be the best way to …"
type textarea "Facebook Ads Manager consistently shows more conversions (orders) than WooComme…"
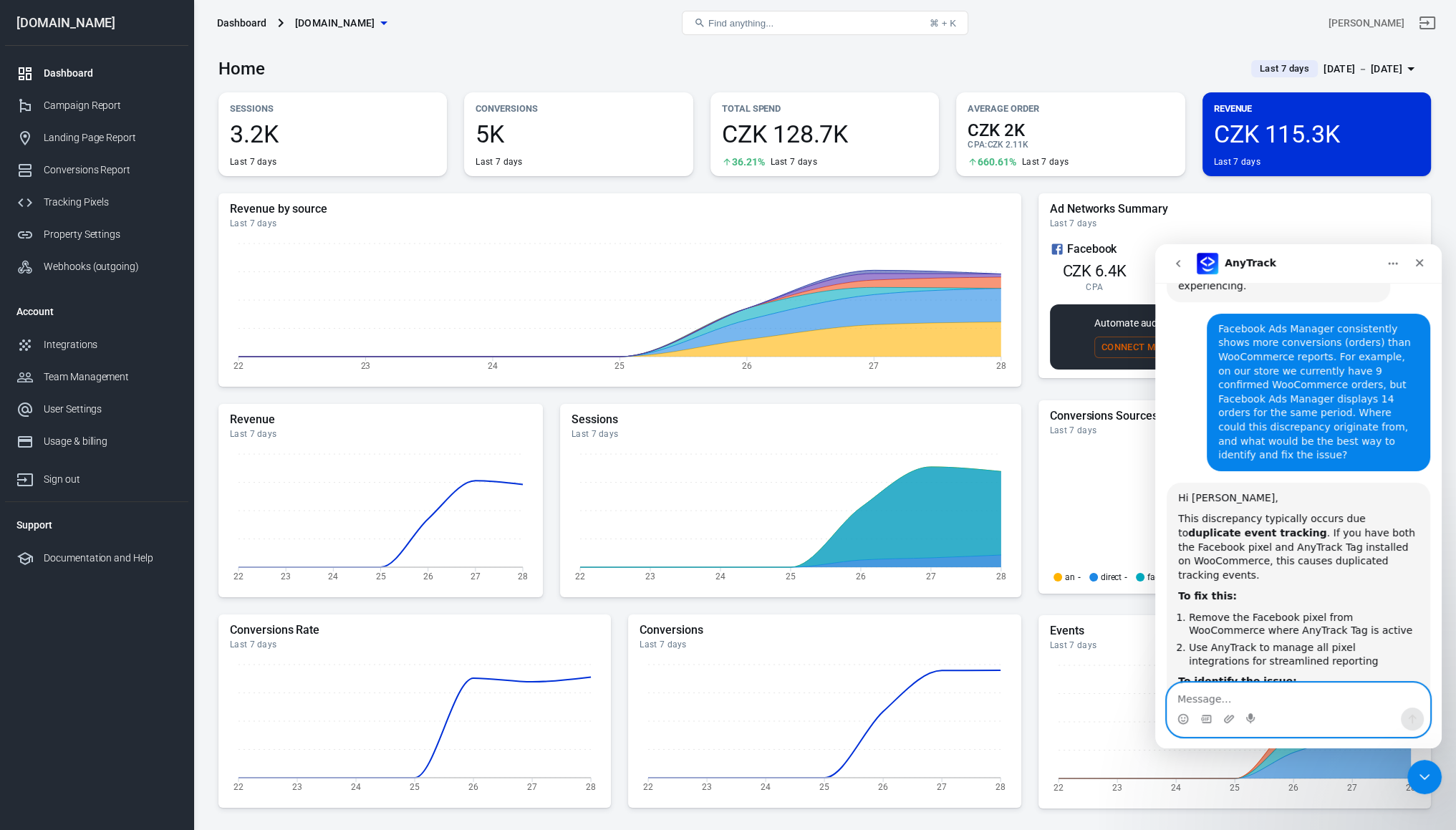
scroll to position [992, 0]
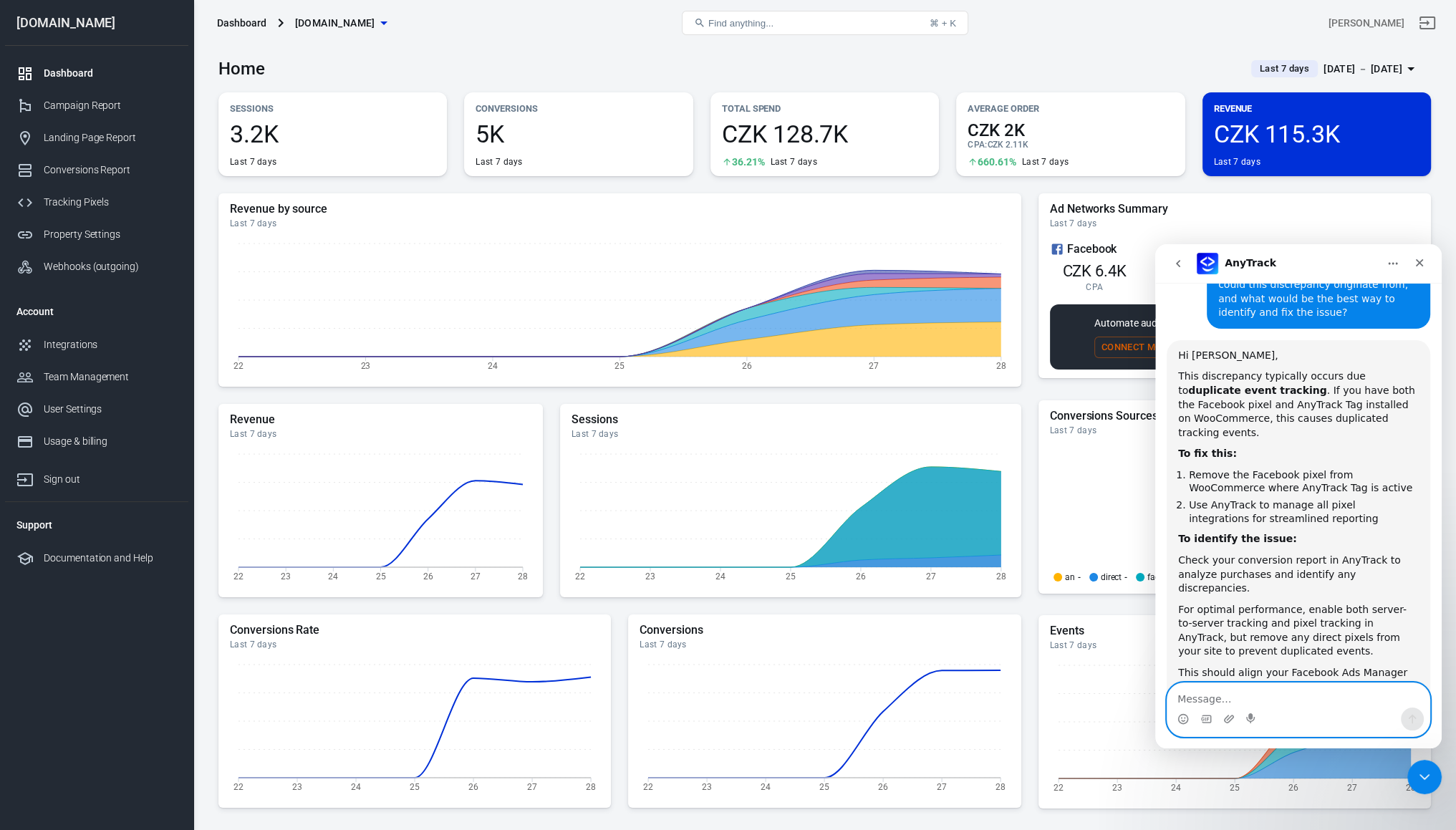
click at [1250, 703] on textarea "Message…" at bounding box center [1299, 695] width 262 height 25
click at [1215, 703] on textarea "Message…" at bounding box center [1299, 695] width 262 height 25
type textarea "we dont have any other pixel on our store"
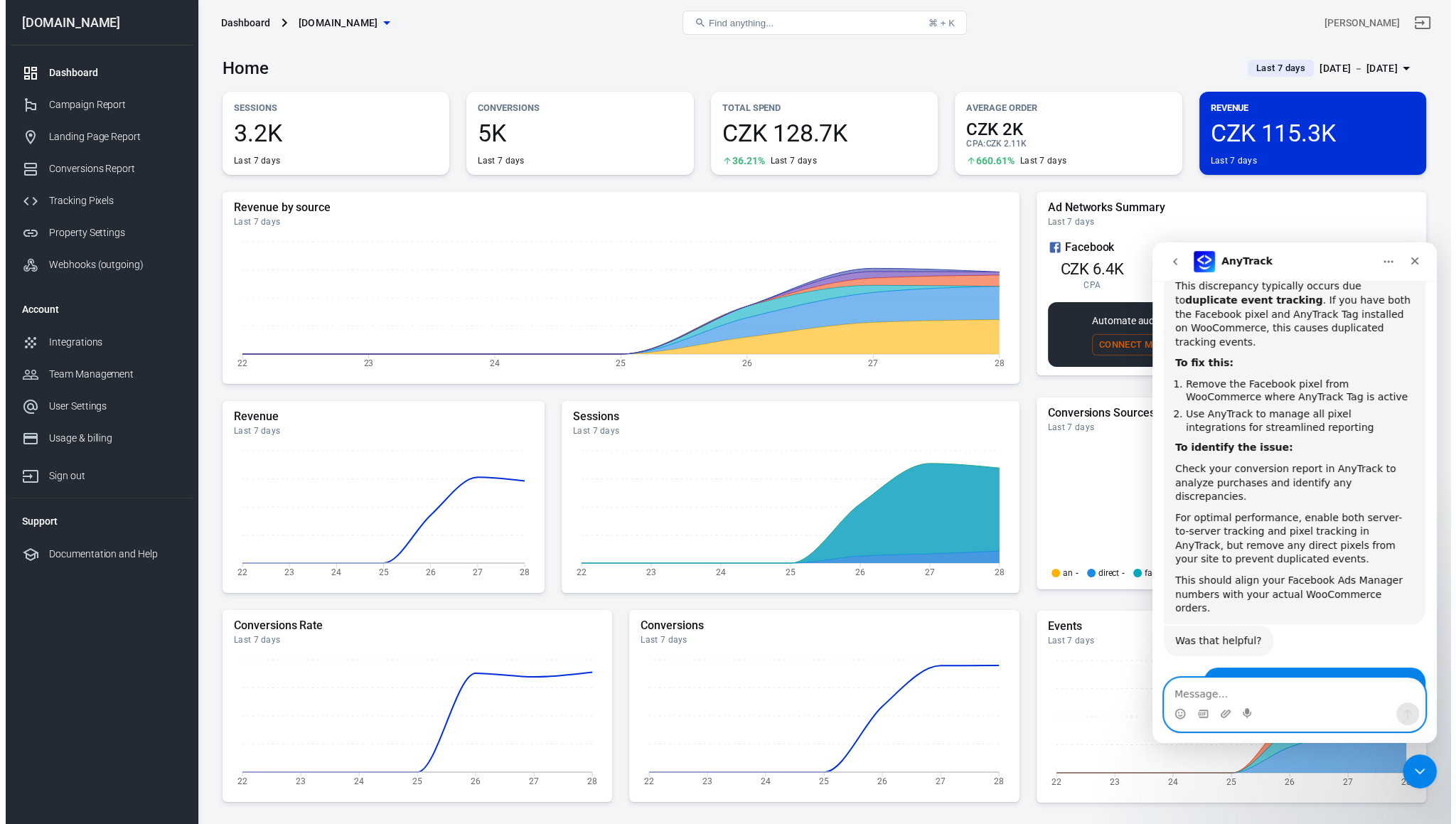
scroll to position [1343, 0]
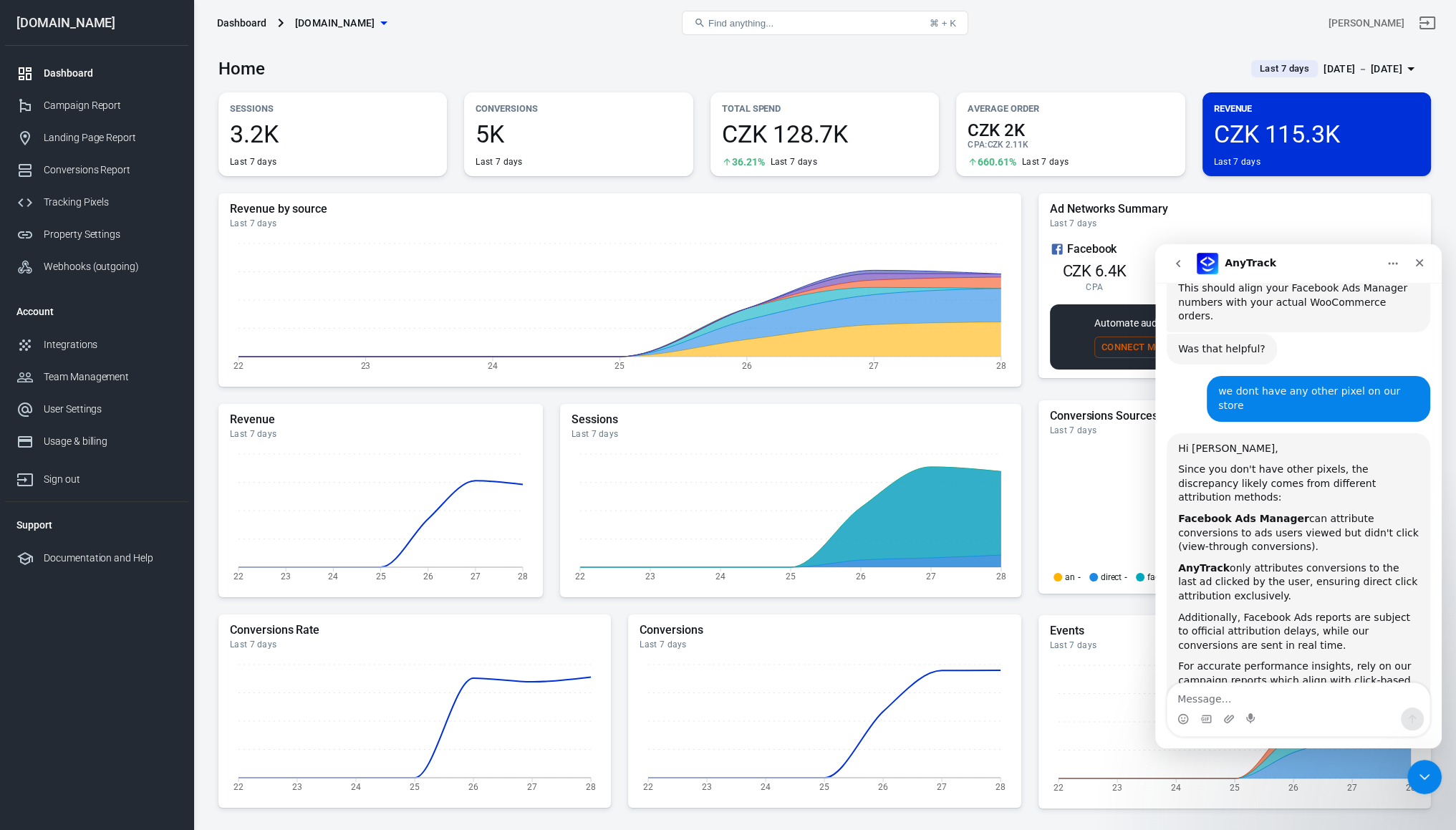
click at [38, 18] on div "[DOMAIN_NAME]" at bounding box center [96, 23] width 184 height 13
click at [255, 22] on div "Dashboard" at bounding box center [242, 23] width 50 height 14
click at [235, 24] on div "Dashboard" at bounding box center [242, 23] width 50 height 14
click at [323, 25] on span "[DOMAIN_NAME]" at bounding box center [335, 23] width 80 height 18
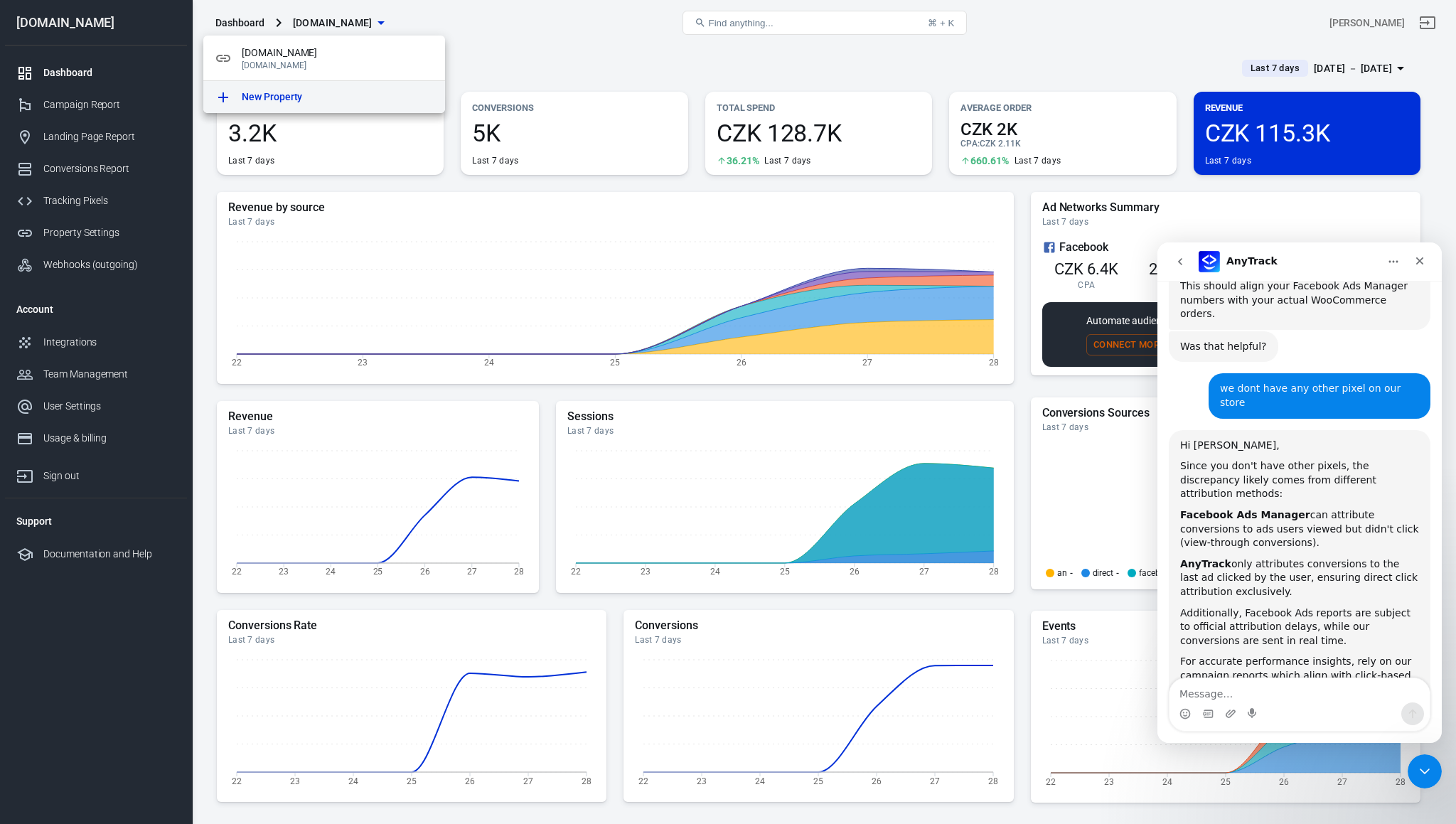
click at [270, 93] on p "New Property" at bounding box center [271, 97] width 60 height 15
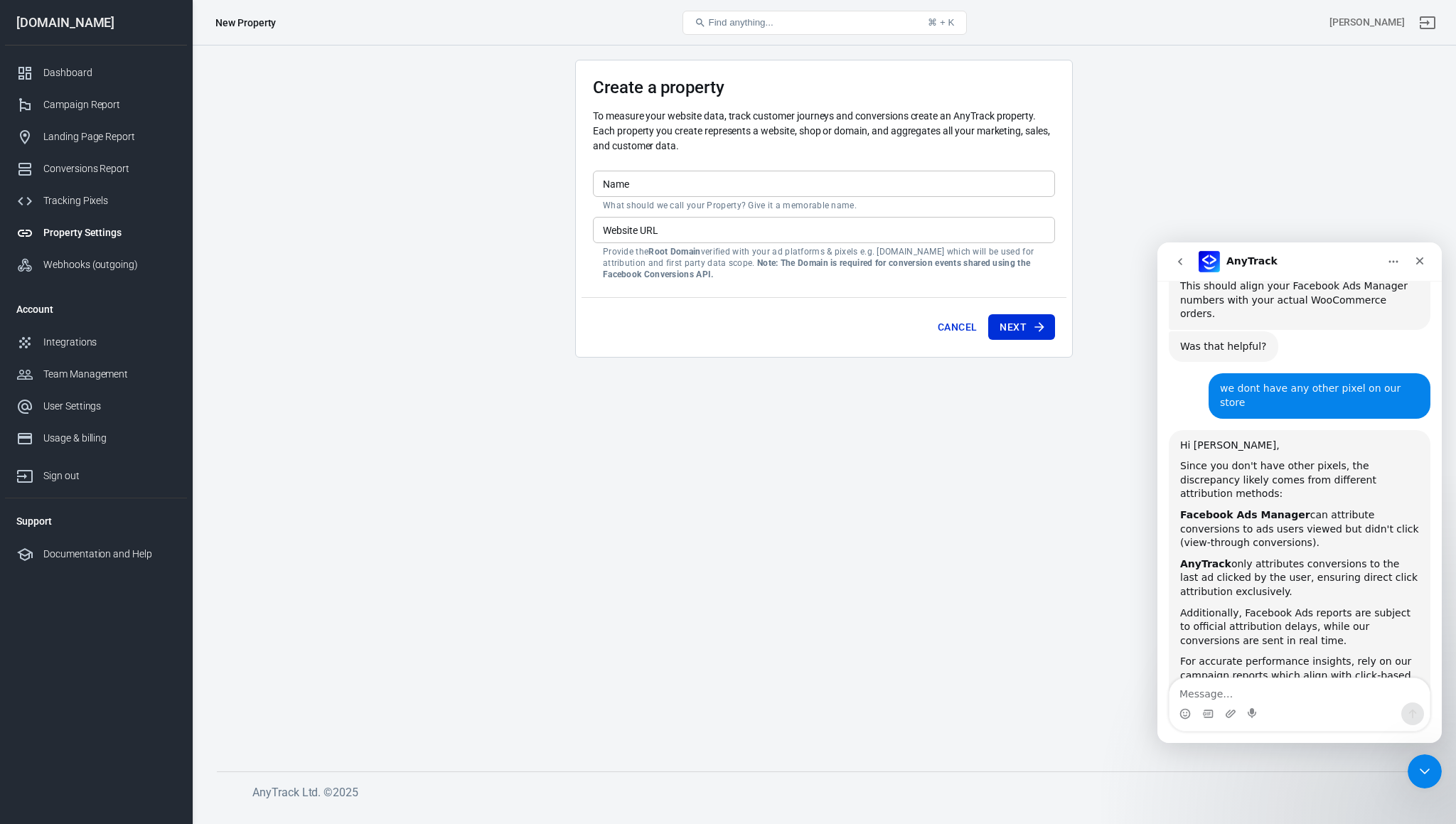
click at [680, 173] on input "Name" at bounding box center [824, 183] width 462 height 27
click at [1233, 654] on div "For accurate performance insights, rely on our campaign reports which align wit…" at bounding box center [1299, 675] width 239 height 42
click at [1254, 721] on div "Did that answer your question? AnyTrack • 1m ago" at bounding box center [1299, 751] width 261 height 62
click at [1231, 690] on textarea "Message…" at bounding box center [1299, 690] width 260 height 25
type textarea "No"
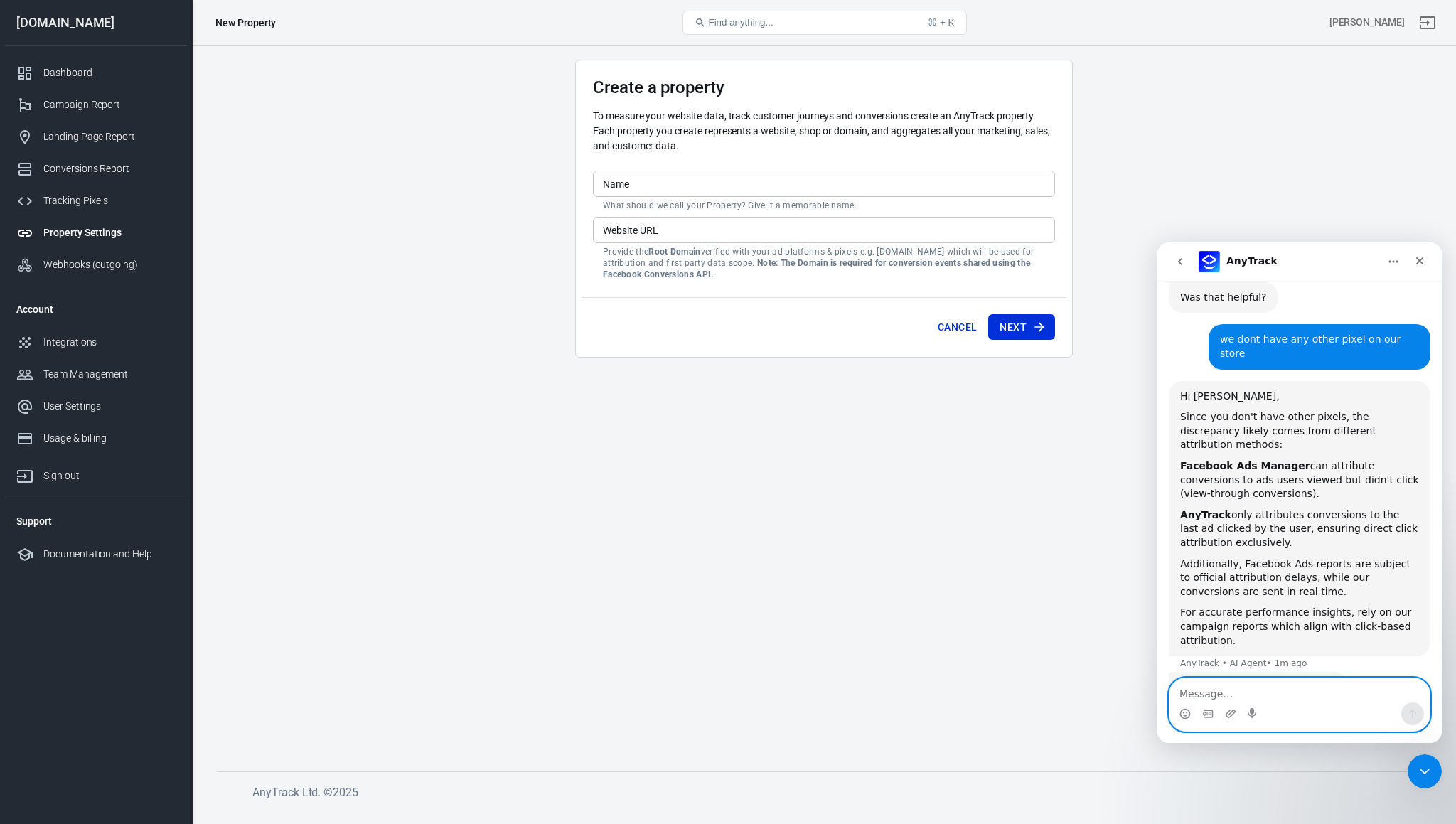
scroll to position [1463, 0]
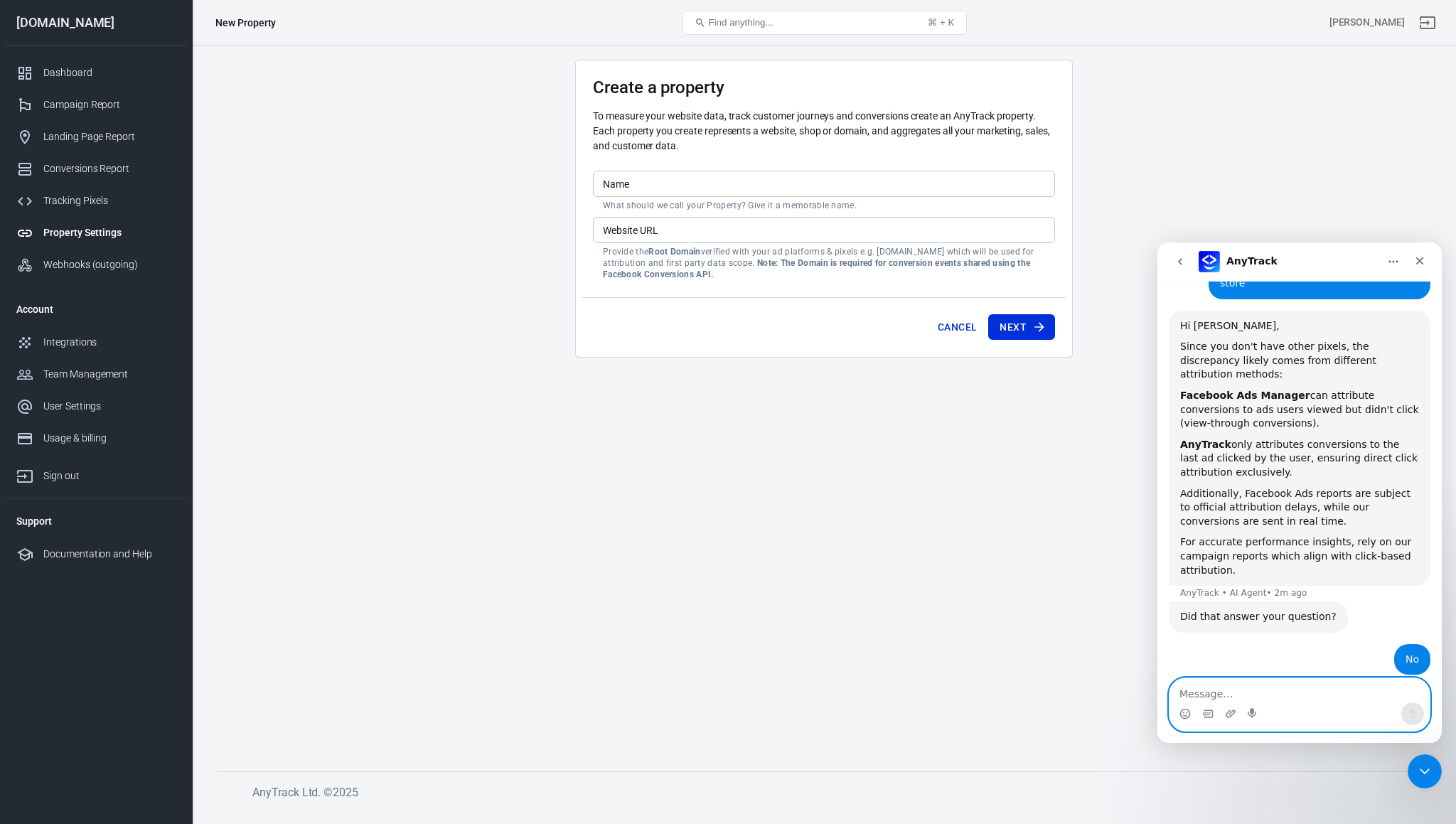
type textarea "x"
type textarea "yes"
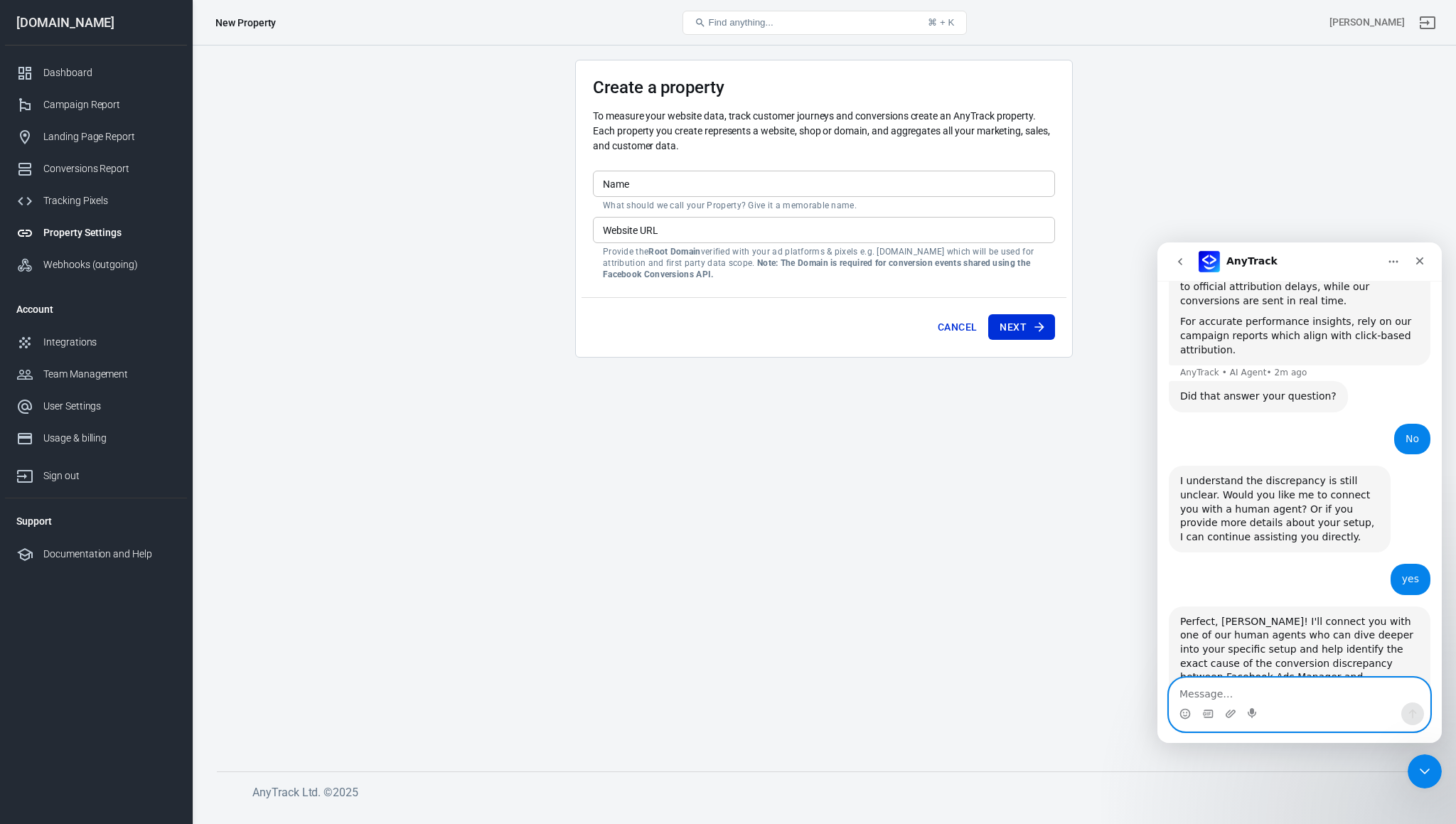
scroll to position [1706, 0]
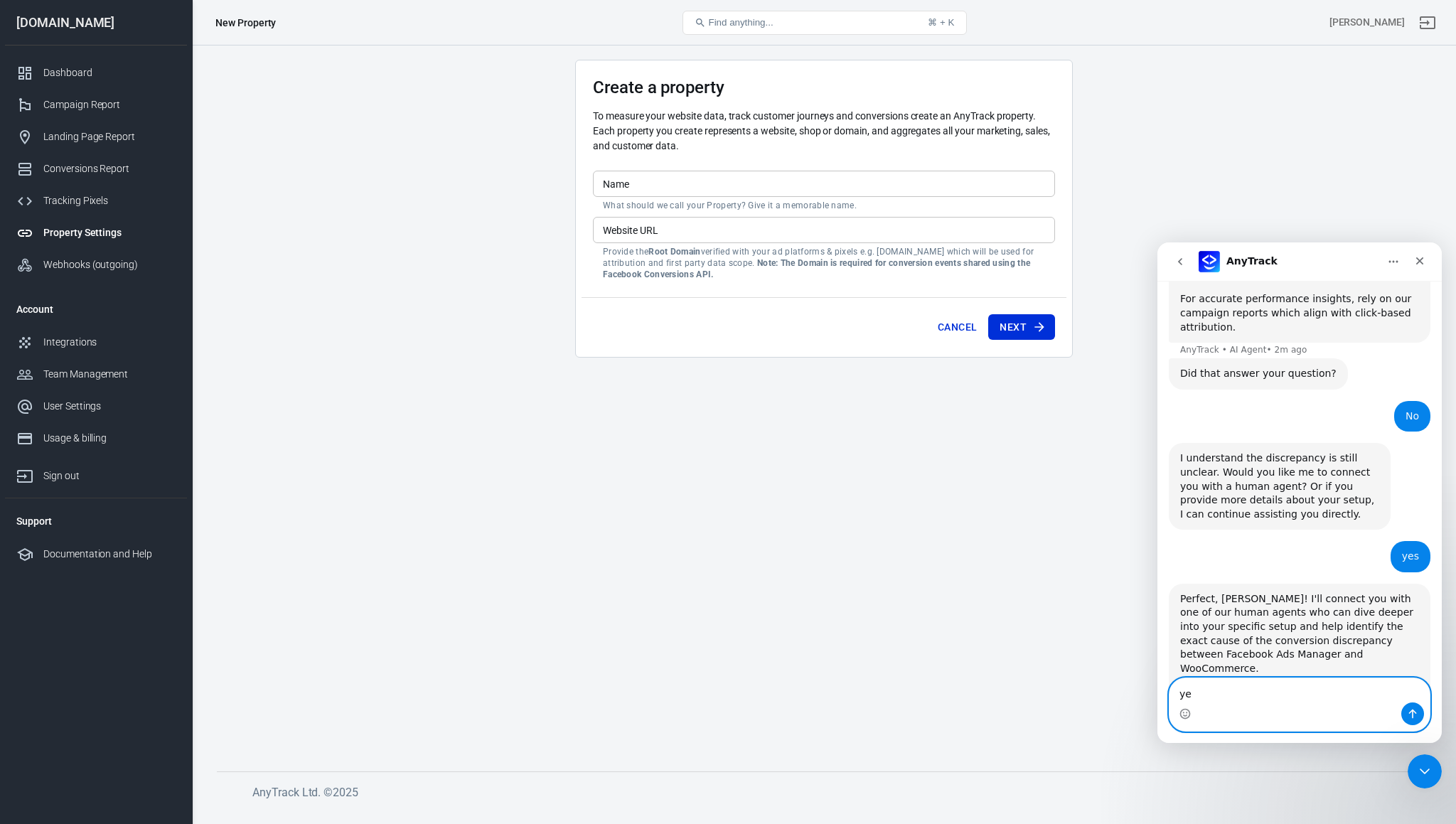
type textarea "yes"
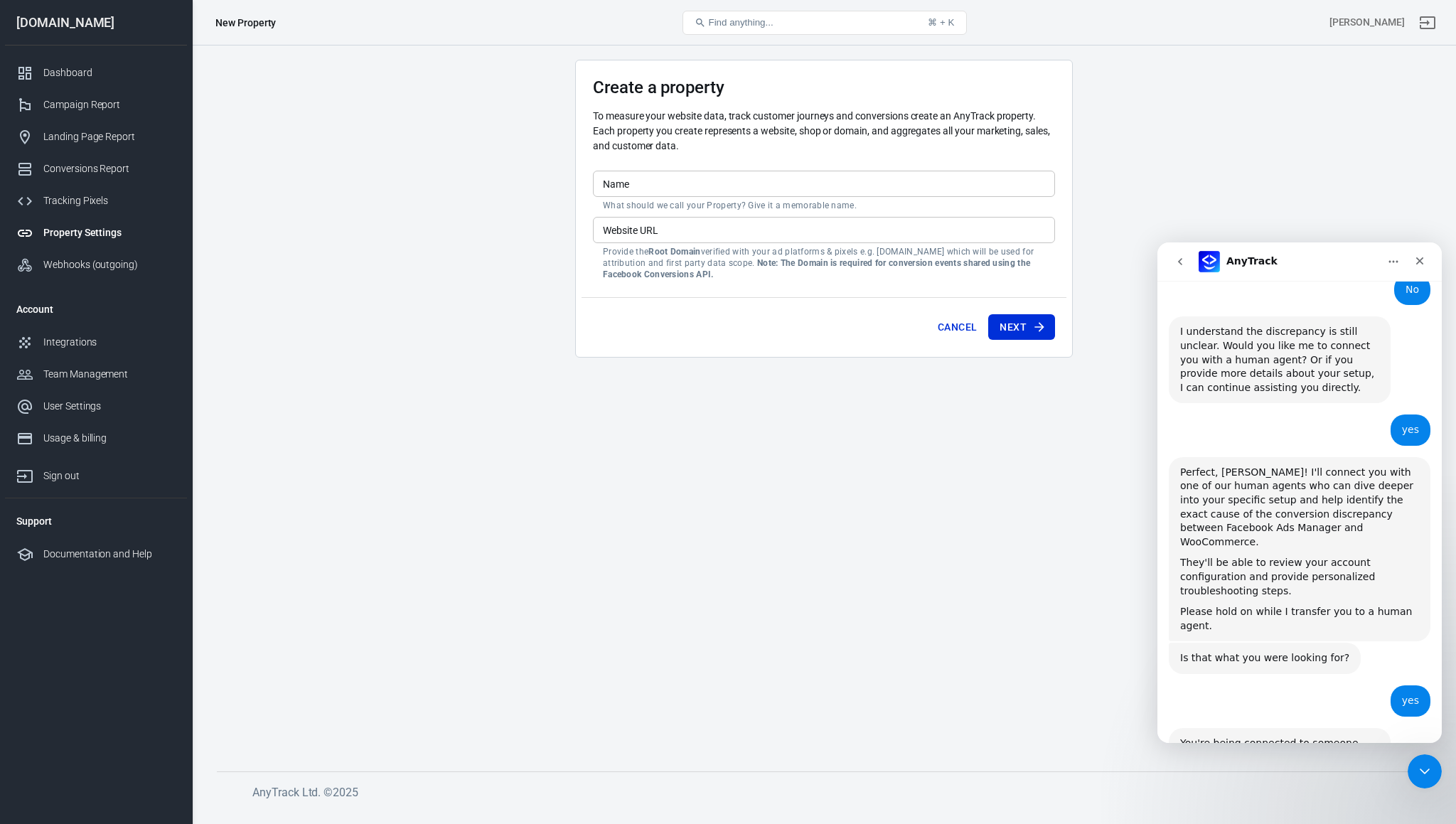
scroll to position [1781, 0]
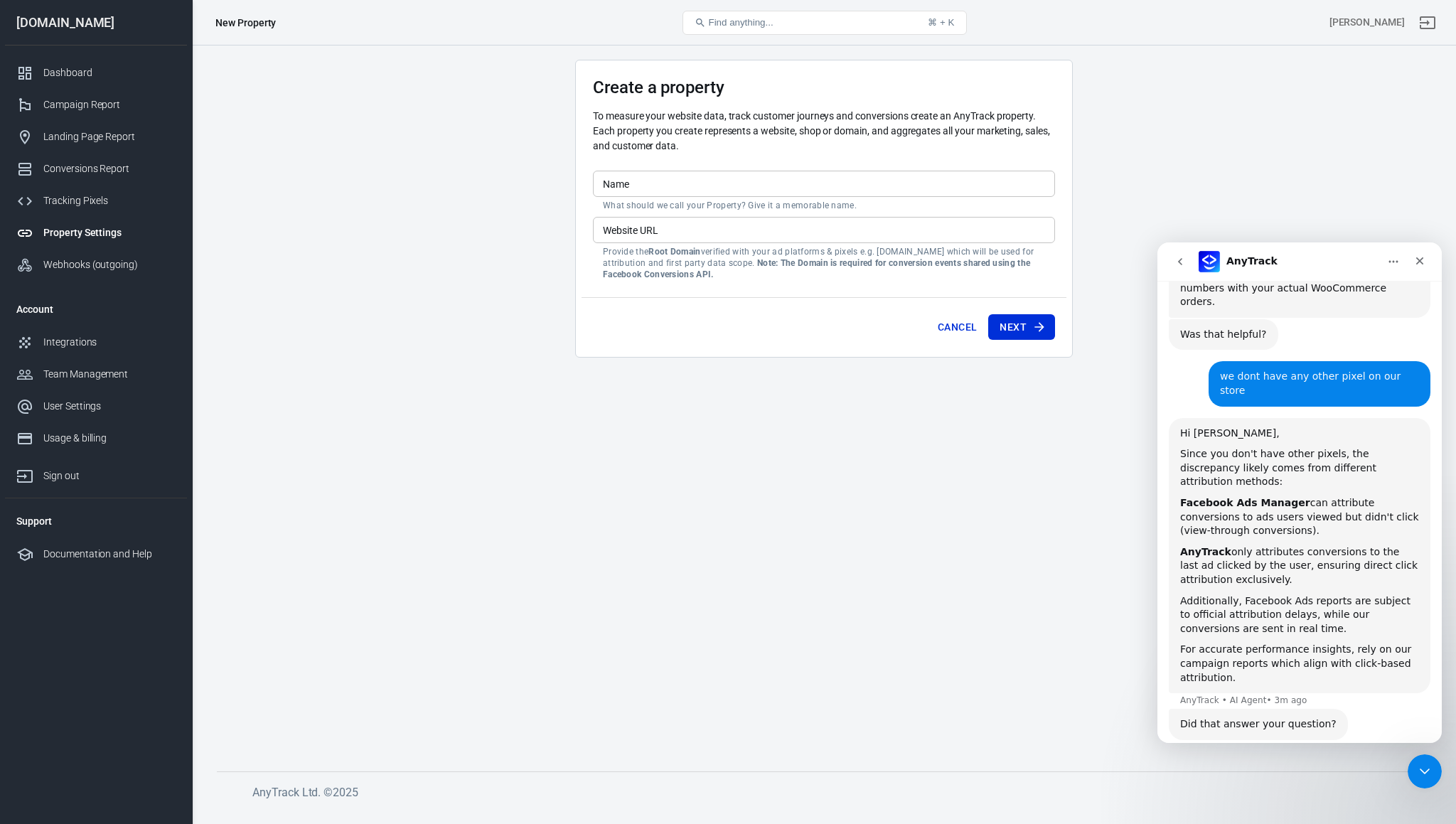
scroll to position [929, 0]
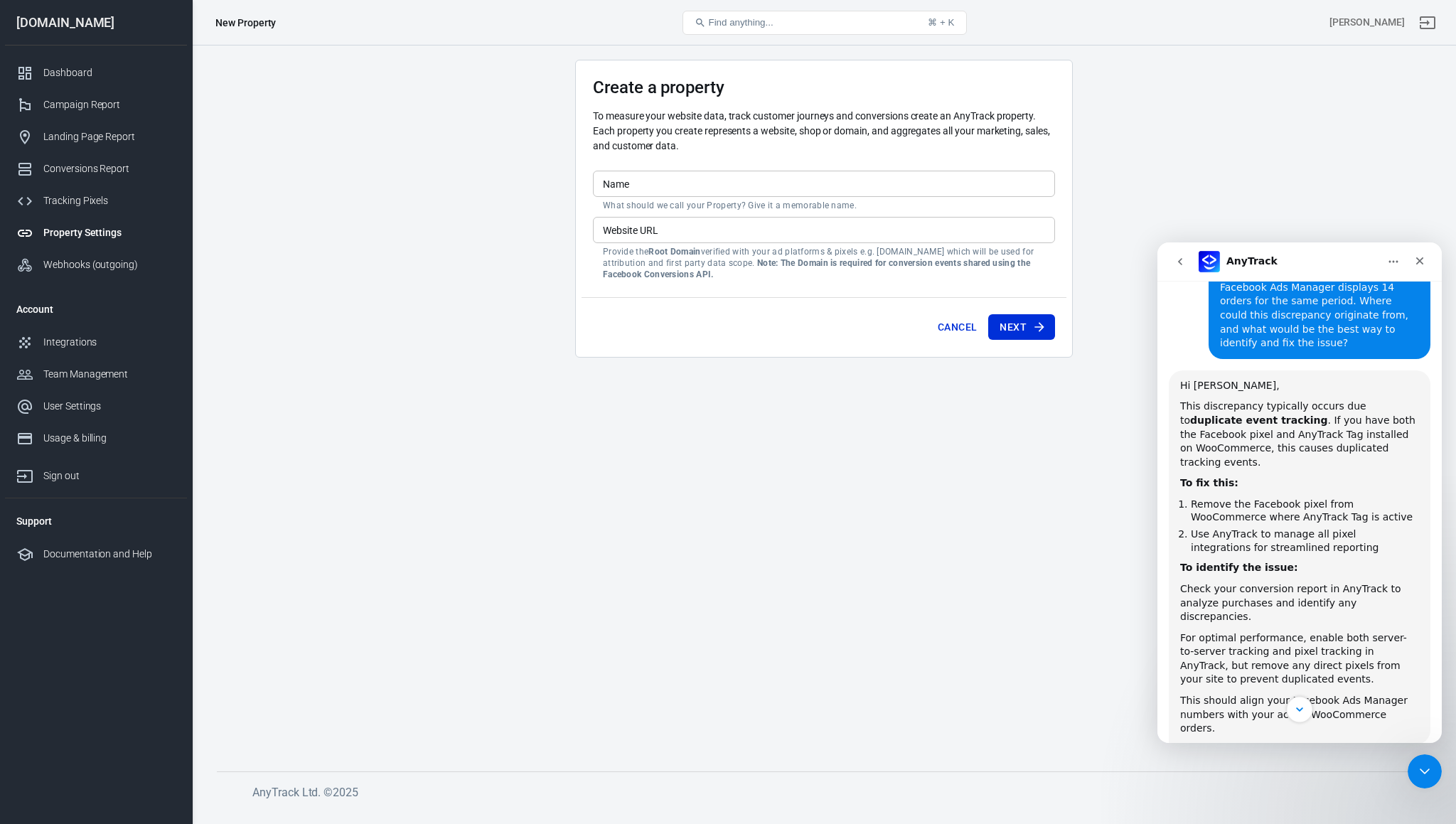
click at [1308, 717] on button "Scroll to bottom" at bounding box center [1299, 709] width 27 height 27
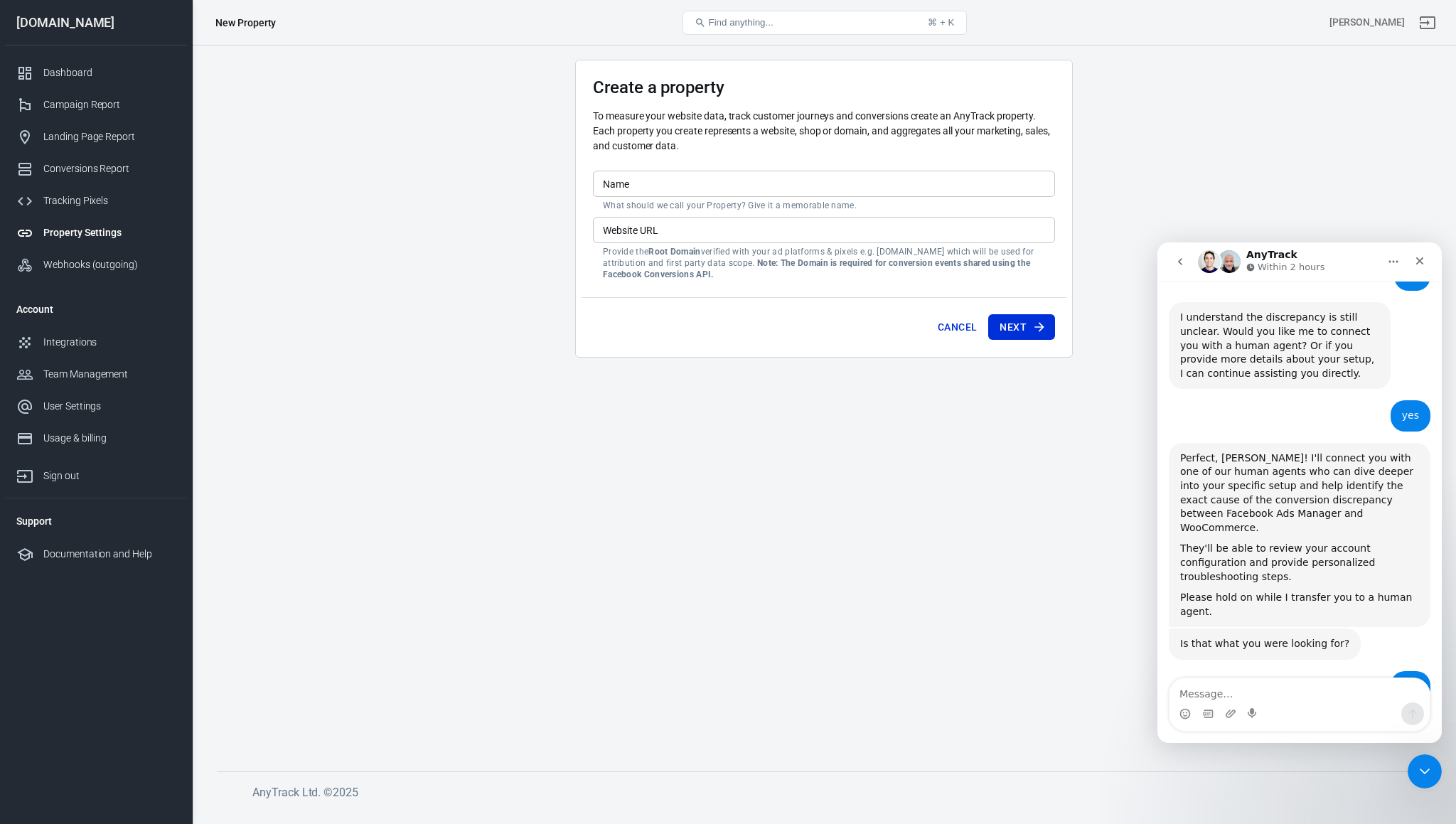
scroll to position [1873, 0]
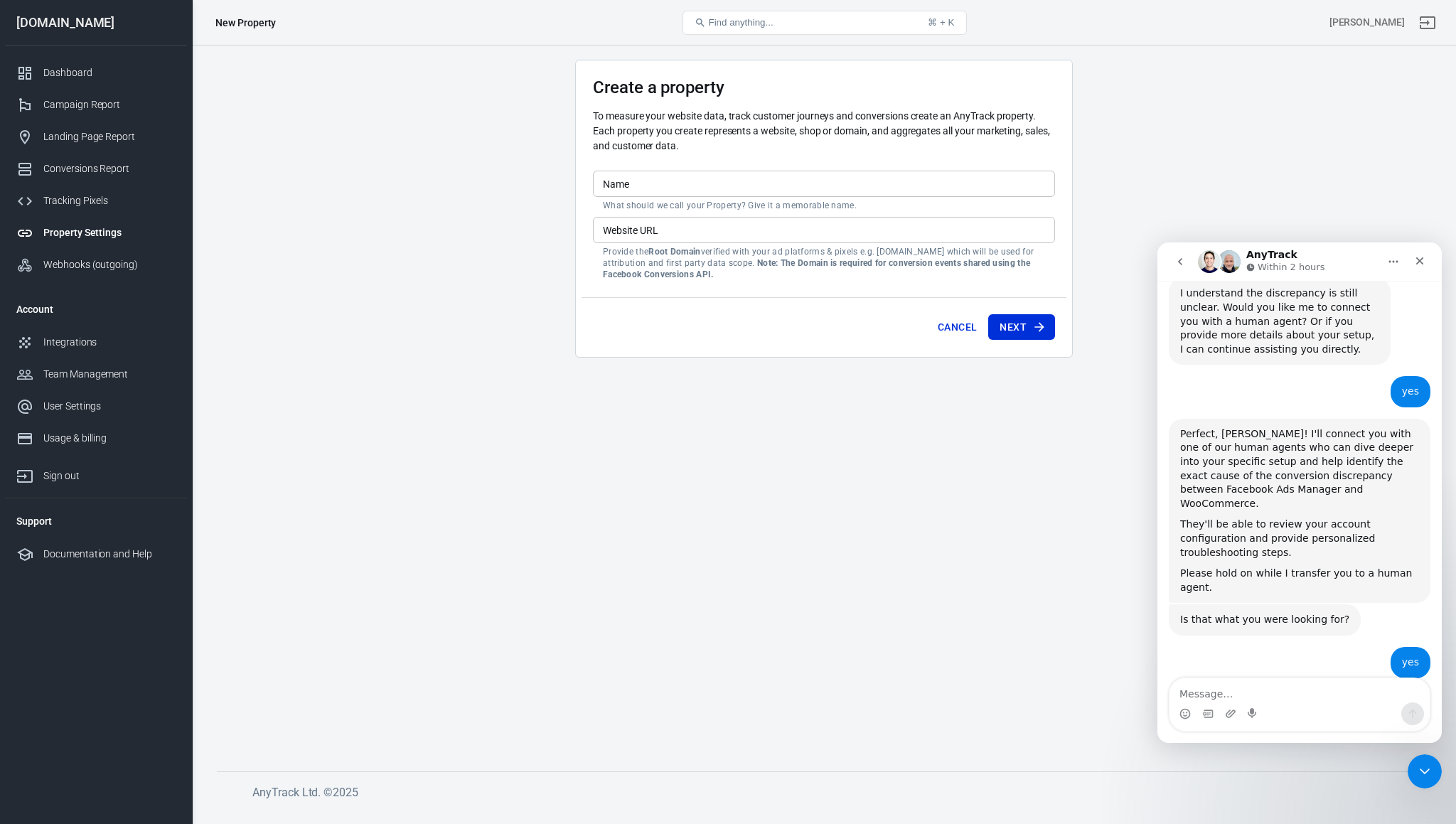
click at [1228, 260] on img "Intercom messenger" at bounding box center [1229, 261] width 23 height 23
click at [1212, 258] on img "Intercom messenger" at bounding box center [1209, 261] width 23 height 23
click at [62, 164] on div "Conversions Report" at bounding box center [109, 169] width 132 height 15
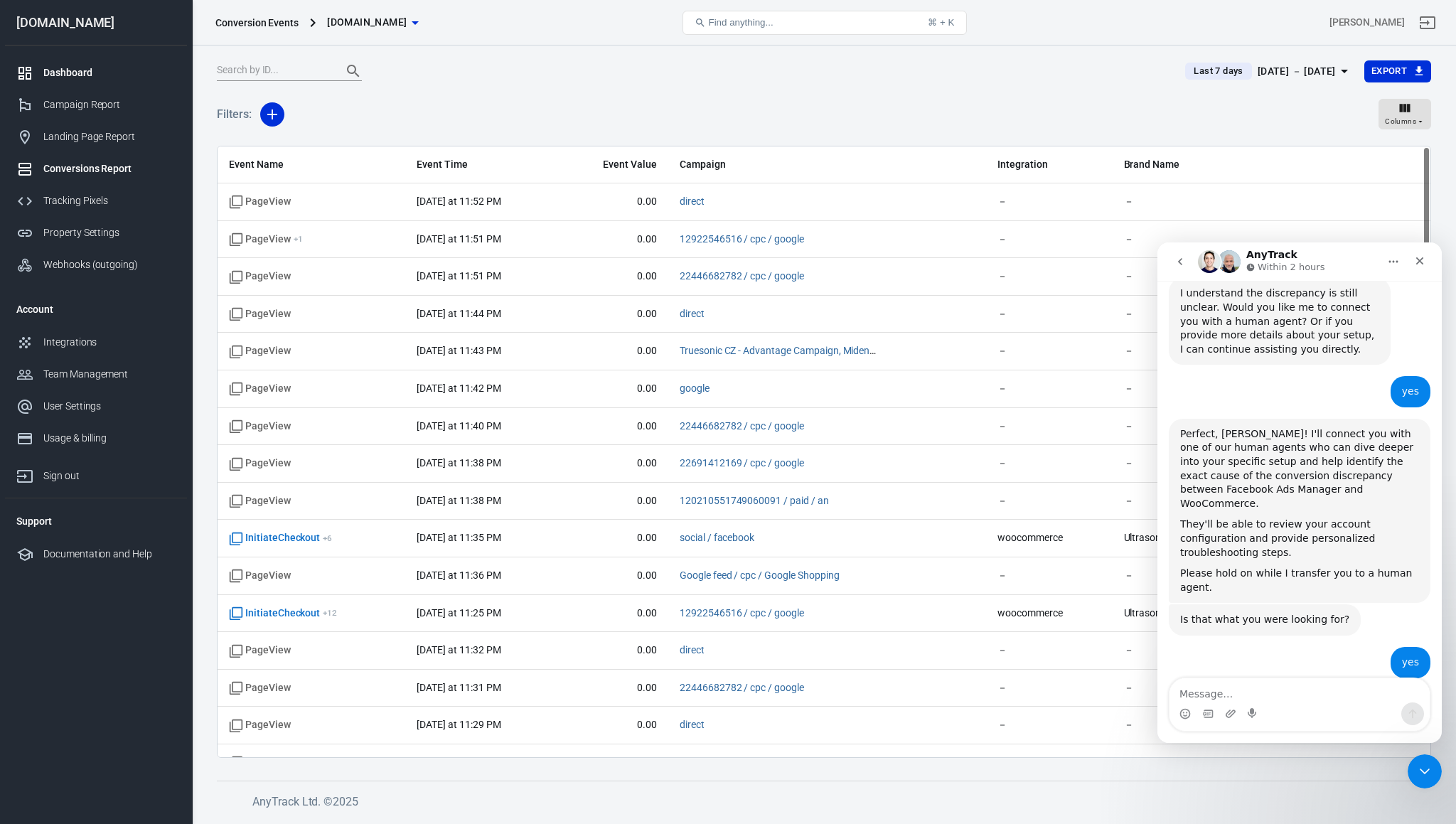
click at [93, 62] on link "Dashboard" at bounding box center [96, 73] width 182 height 32
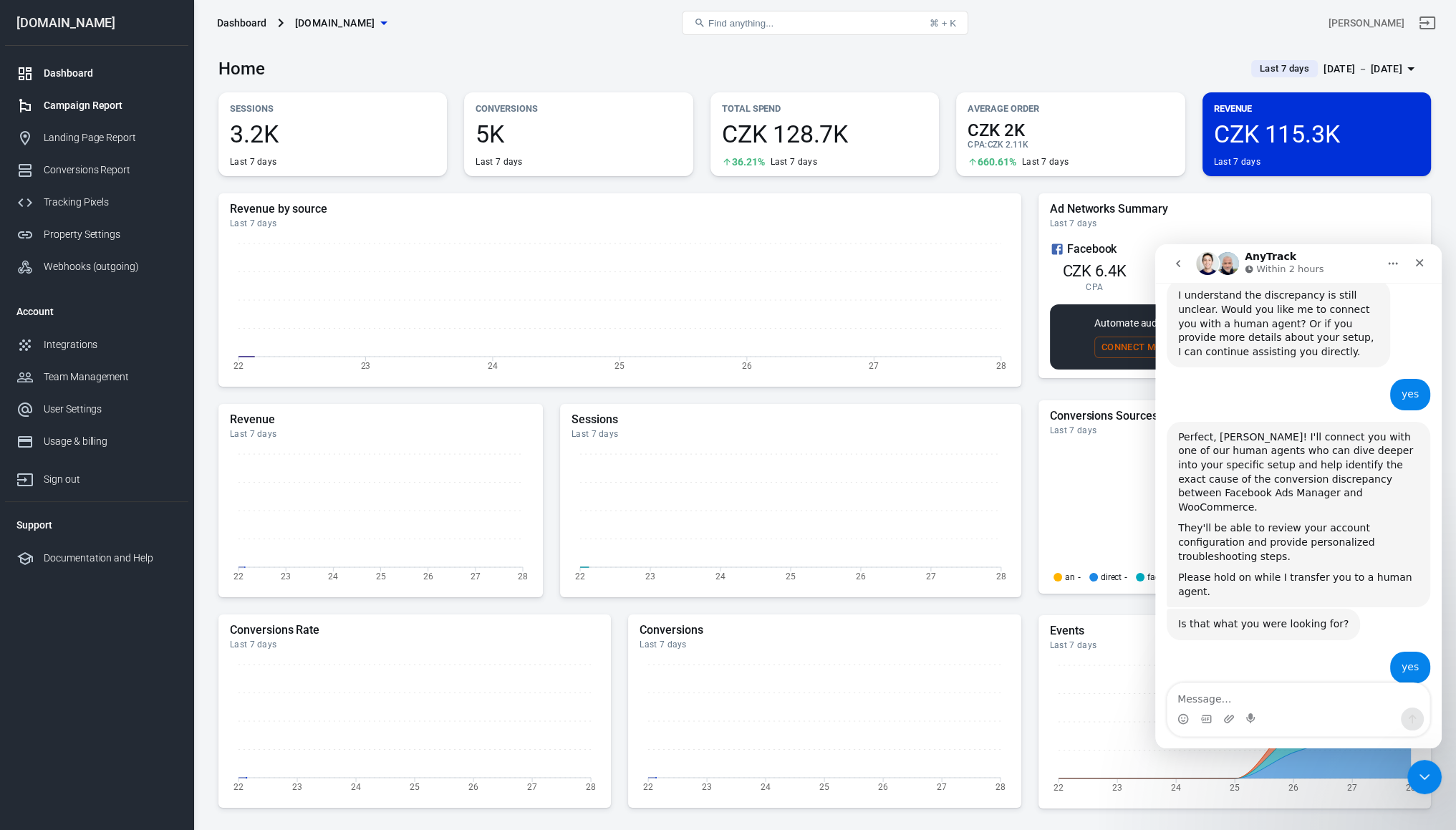
click at [84, 99] on div "Campaign Report" at bounding box center [110, 105] width 133 height 15
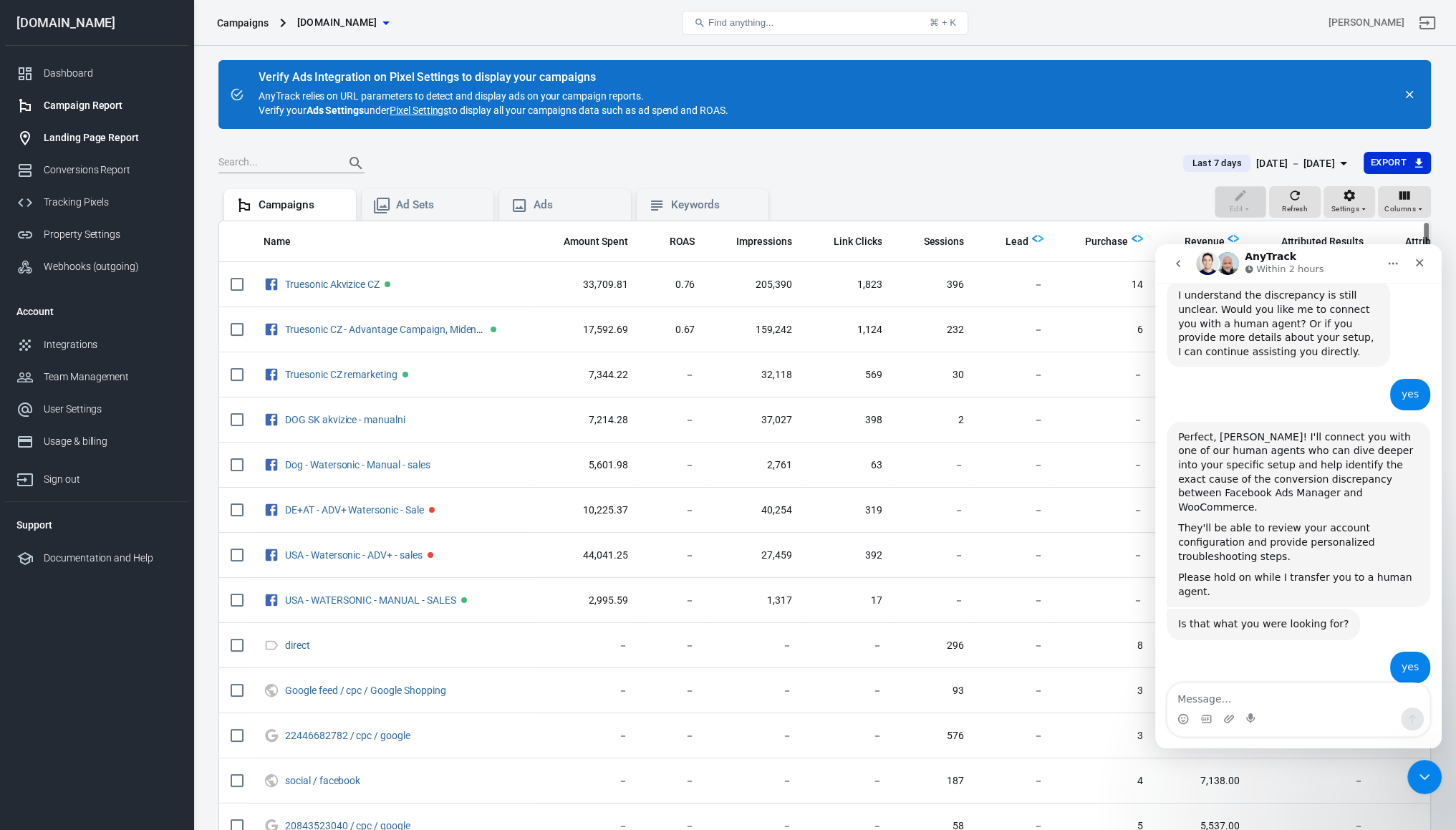
click at [55, 149] on link "Landing Page Report" at bounding box center [96, 138] width 184 height 32
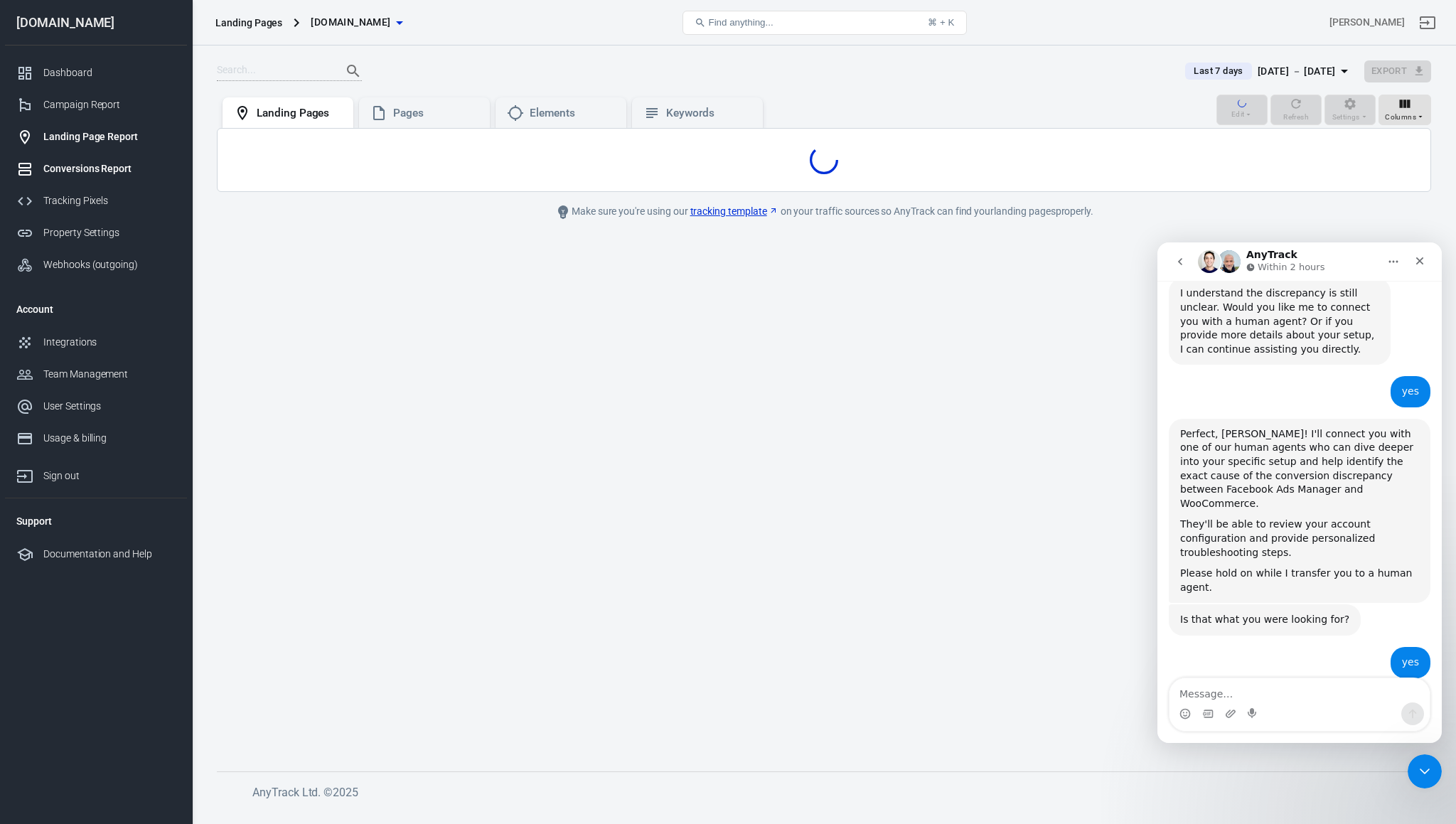
click at [54, 169] on div "Conversions Report" at bounding box center [109, 169] width 132 height 15
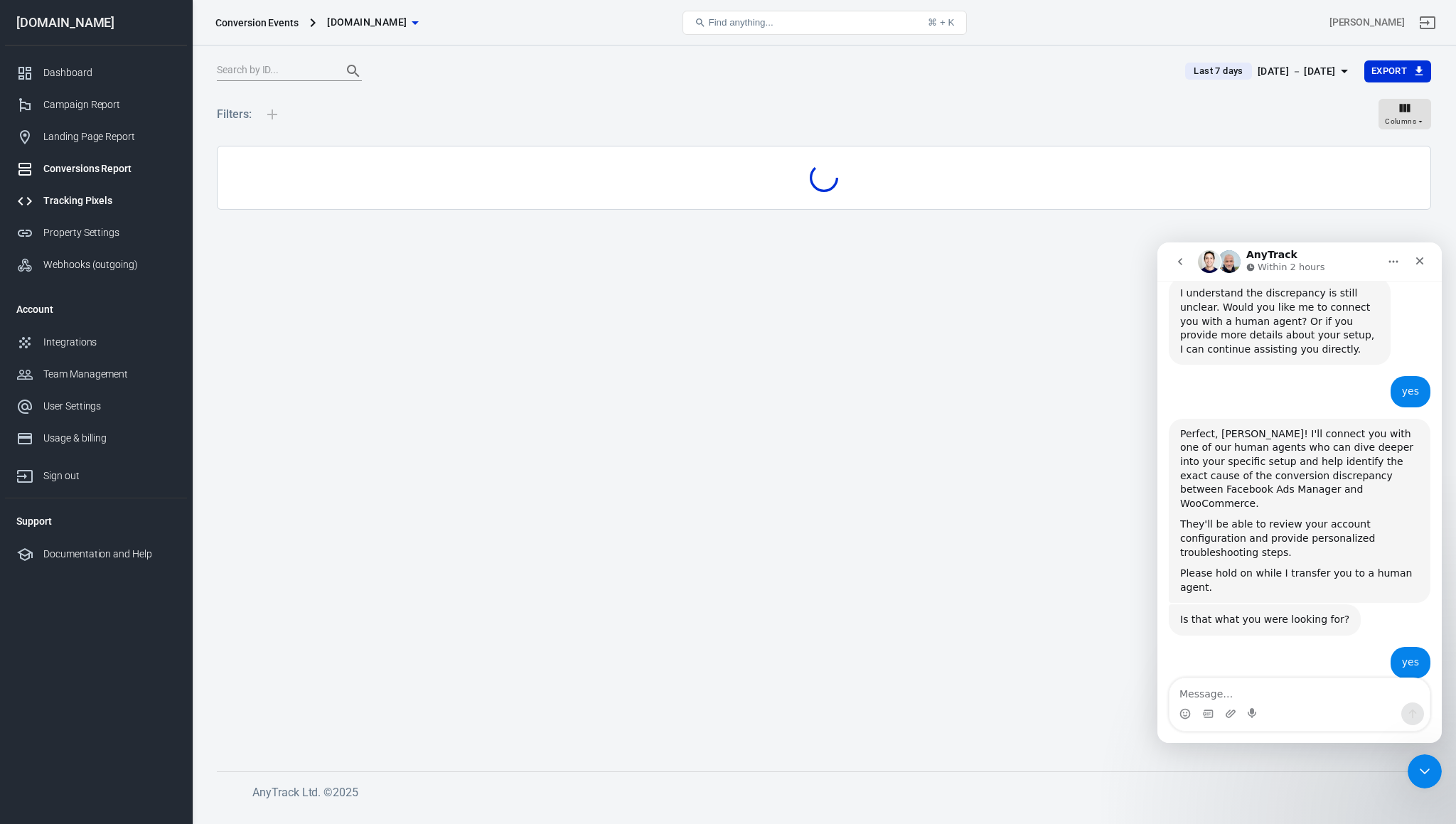
click at [55, 210] on link "Tracking Pixels" at bounding box center [96, 201] width 182 height 32
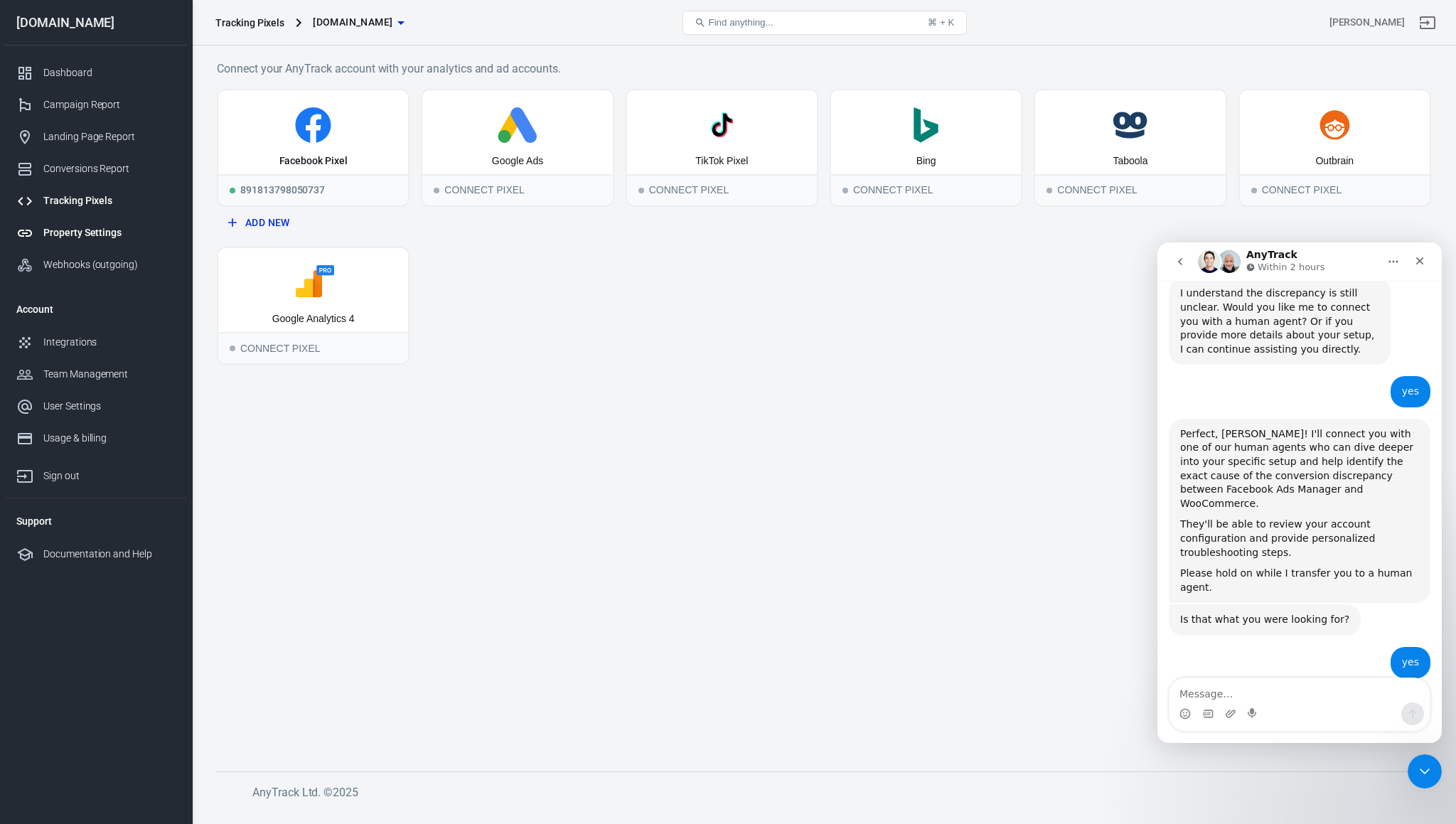
click at [85, 227] on div "Property Settings" at bounding box center [109, 233] width 132 height 15
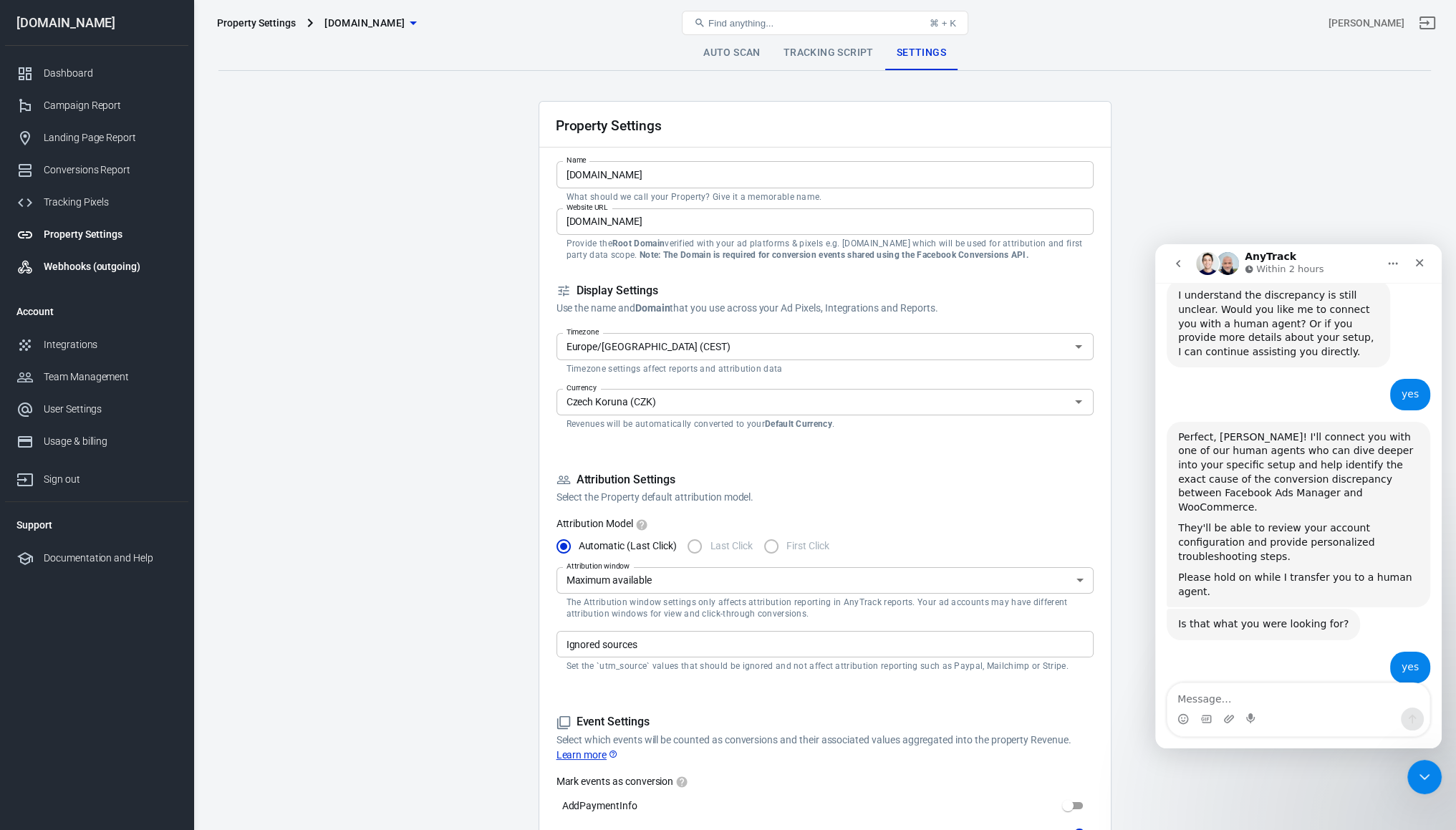
click at [77, 260] on div "Webhooks (outgoing)" at bounding box center [110, 266] width 133 height 15
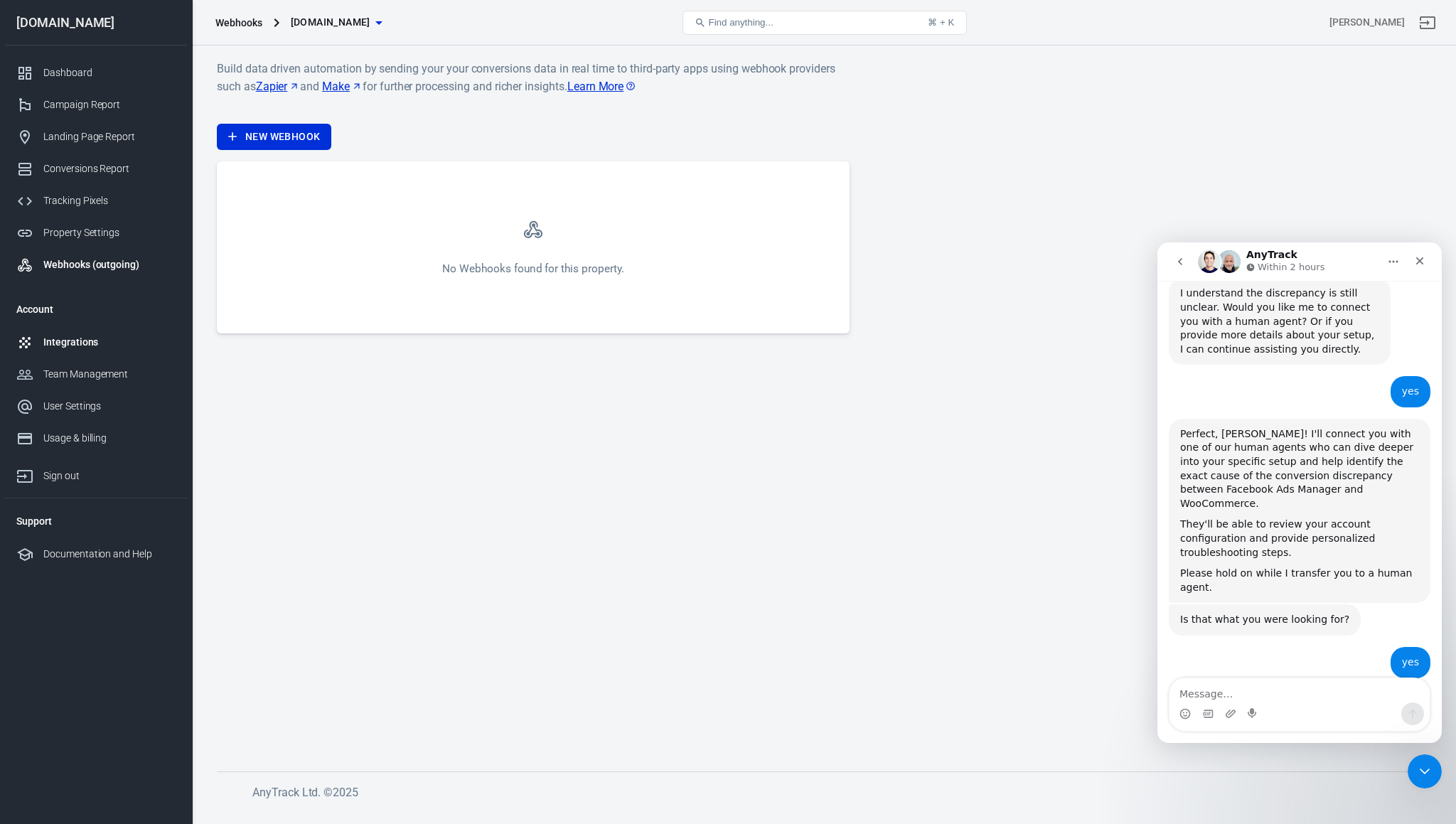
click at [86, 345] on div "Integrations" at bounding box center [109, 342] width 132 height 15
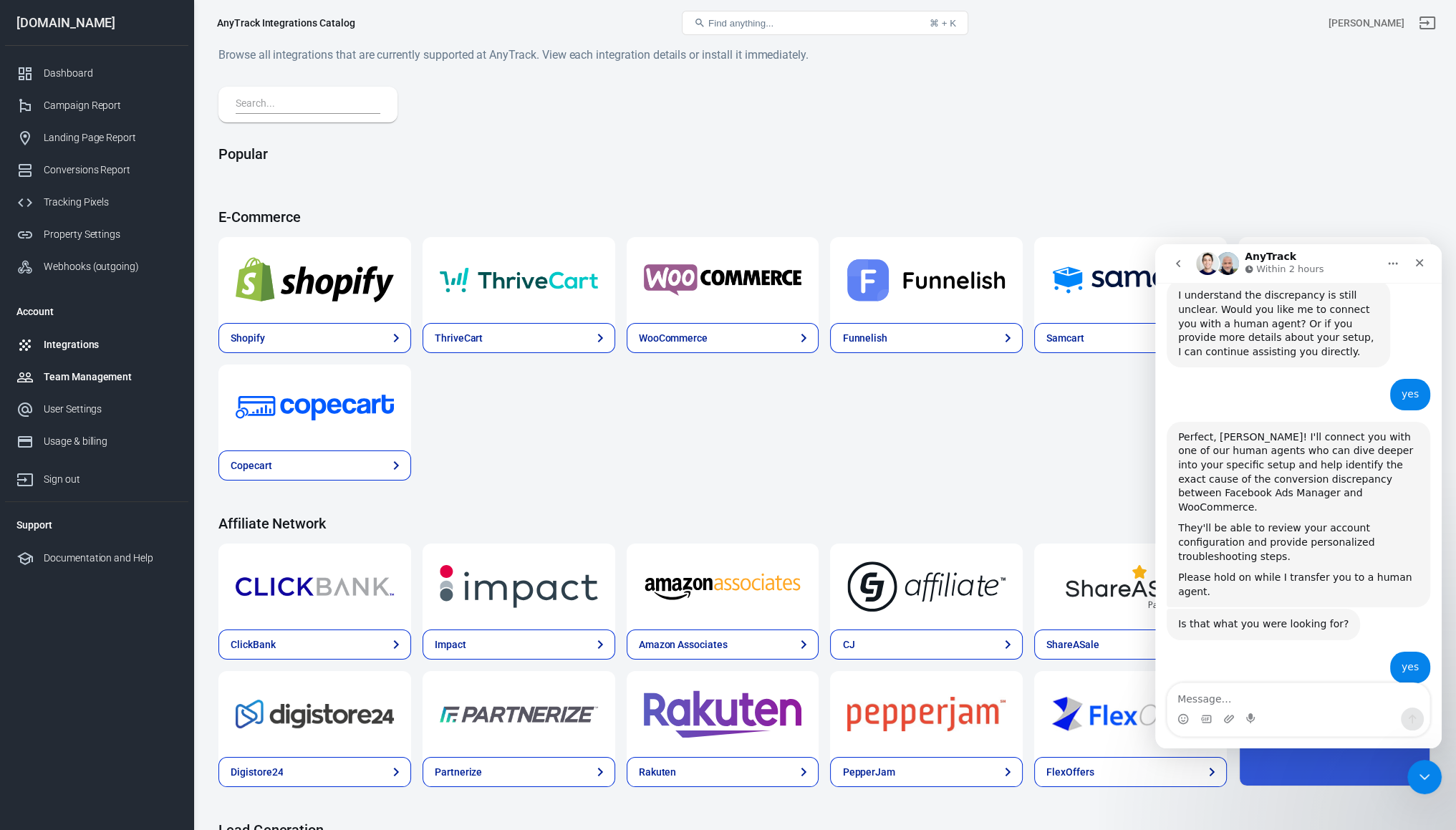
click at [90, 380] on div "Team Management" at bounding box center [110, 376] width 133 height 15
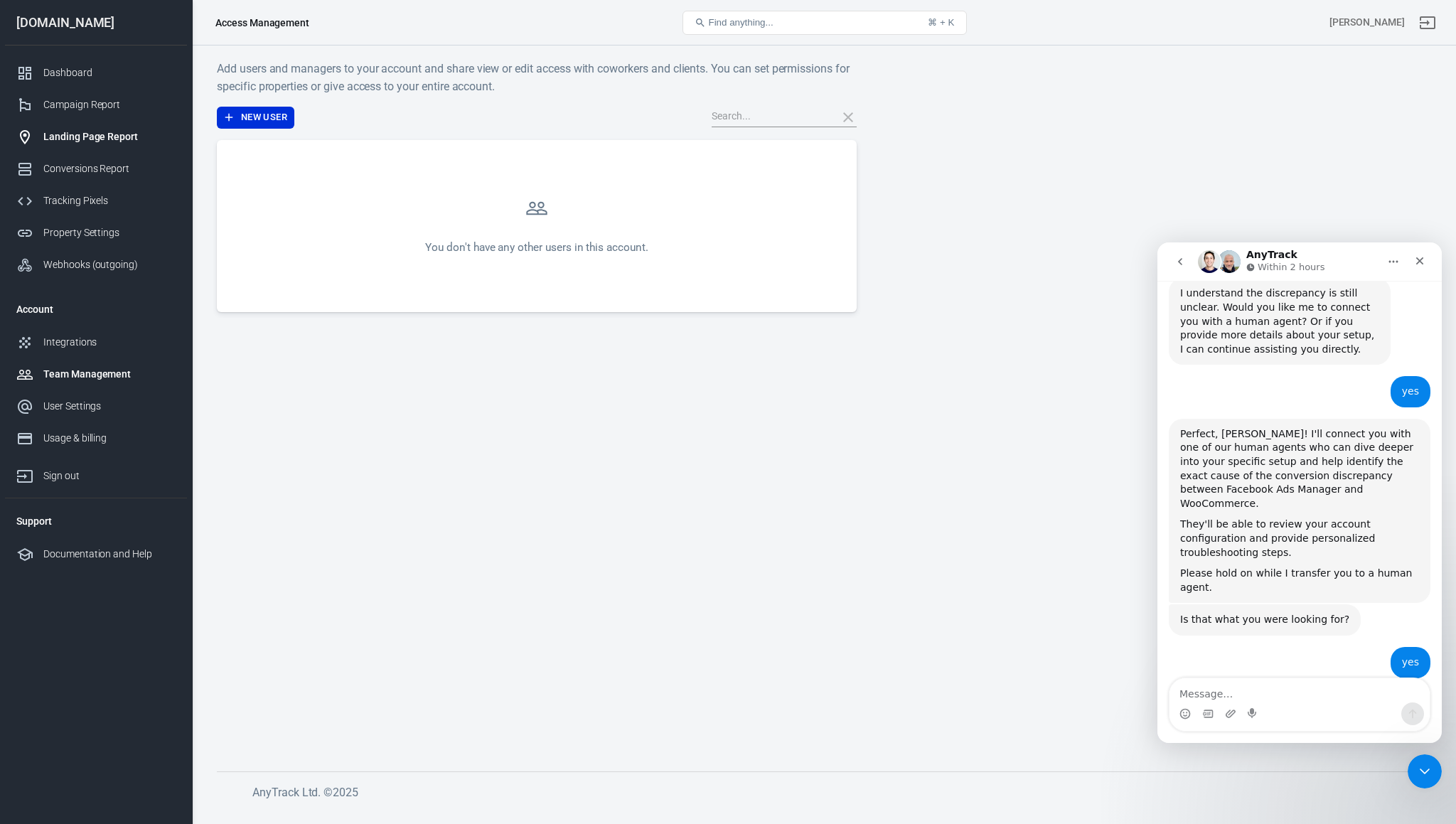
click at [92, 150] on link "Landing Page Report" at bounding box center [96, 137] width 182 height 32
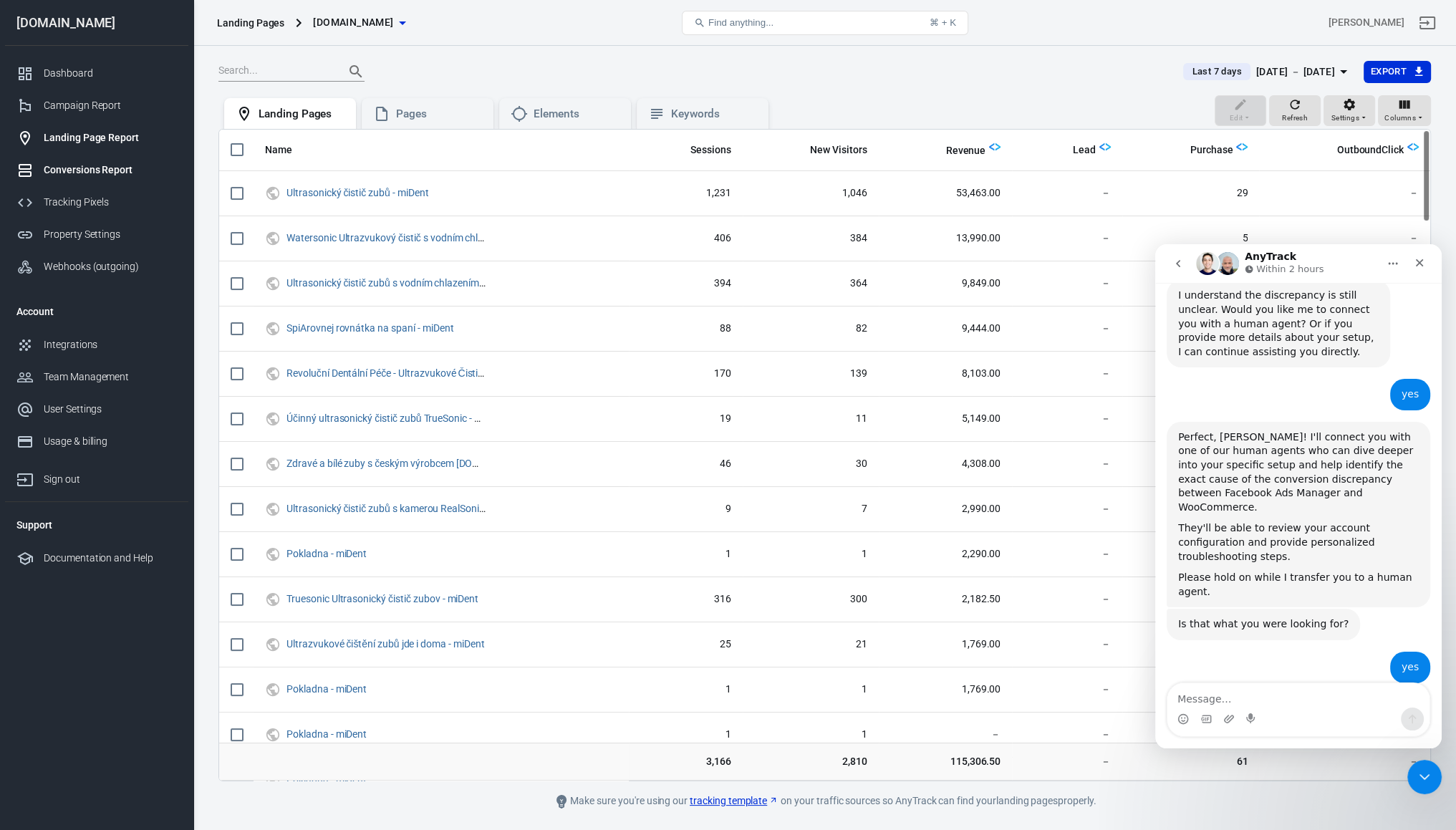
click at [83, 178] on link "Conversions Report" at bounding box center [96, 170] width 184 height 32
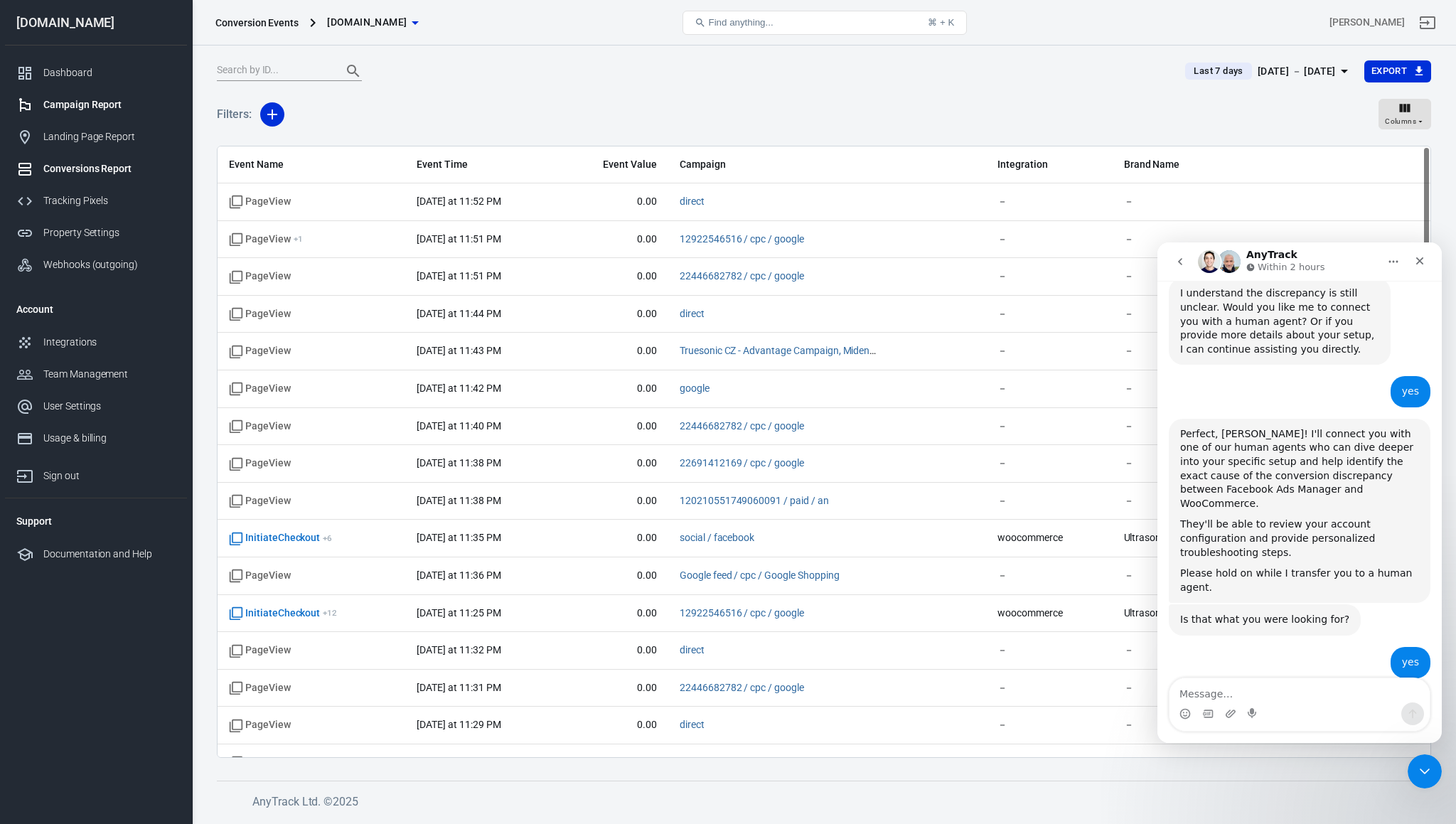
click at [85, 110] on div "Campaign Report" at bounding box center [109, 104] width 132 height 15
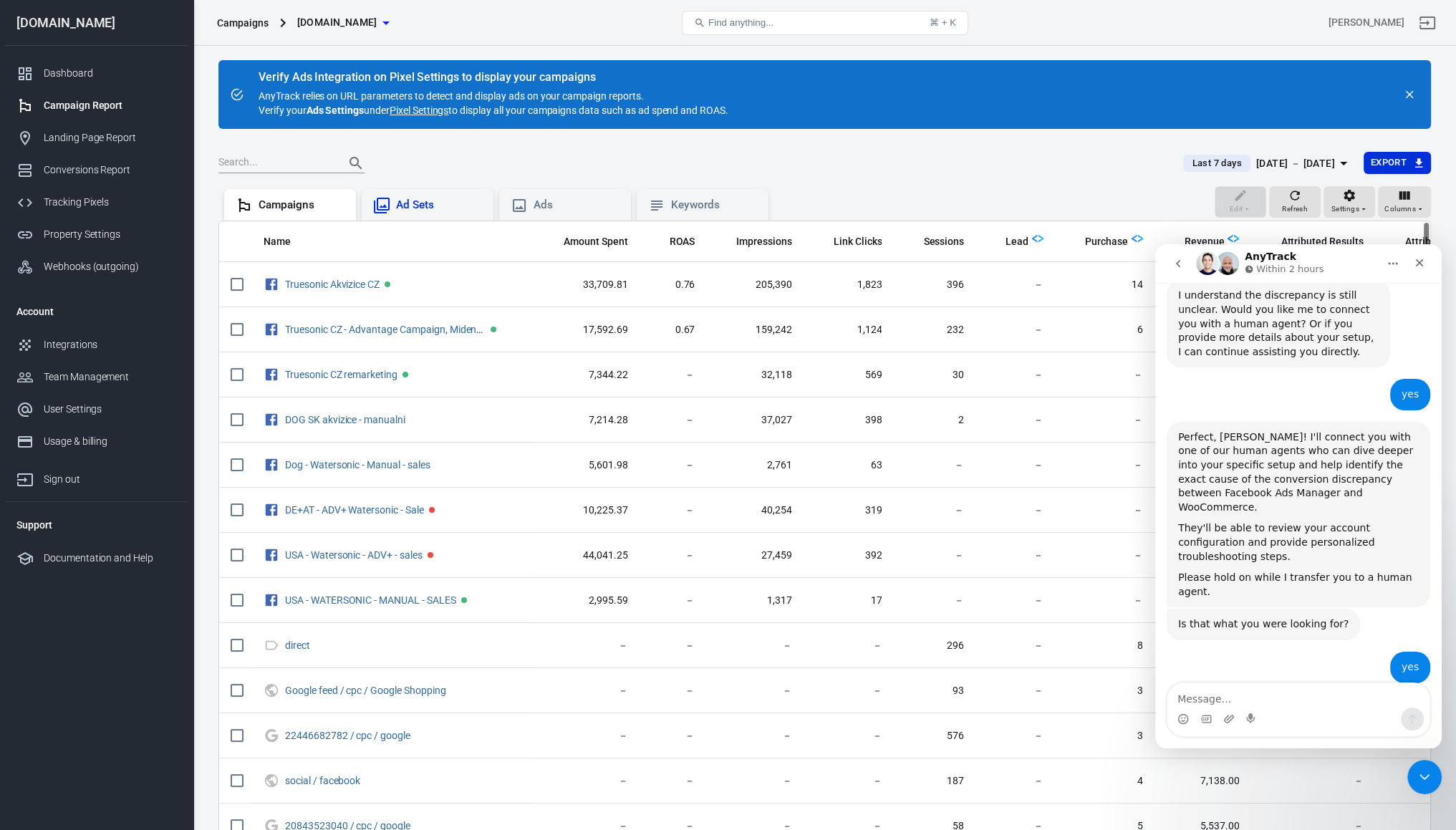
click at [425, 217] on div "Ad Sets" at bounding box center [427, 205] width 132 height 32
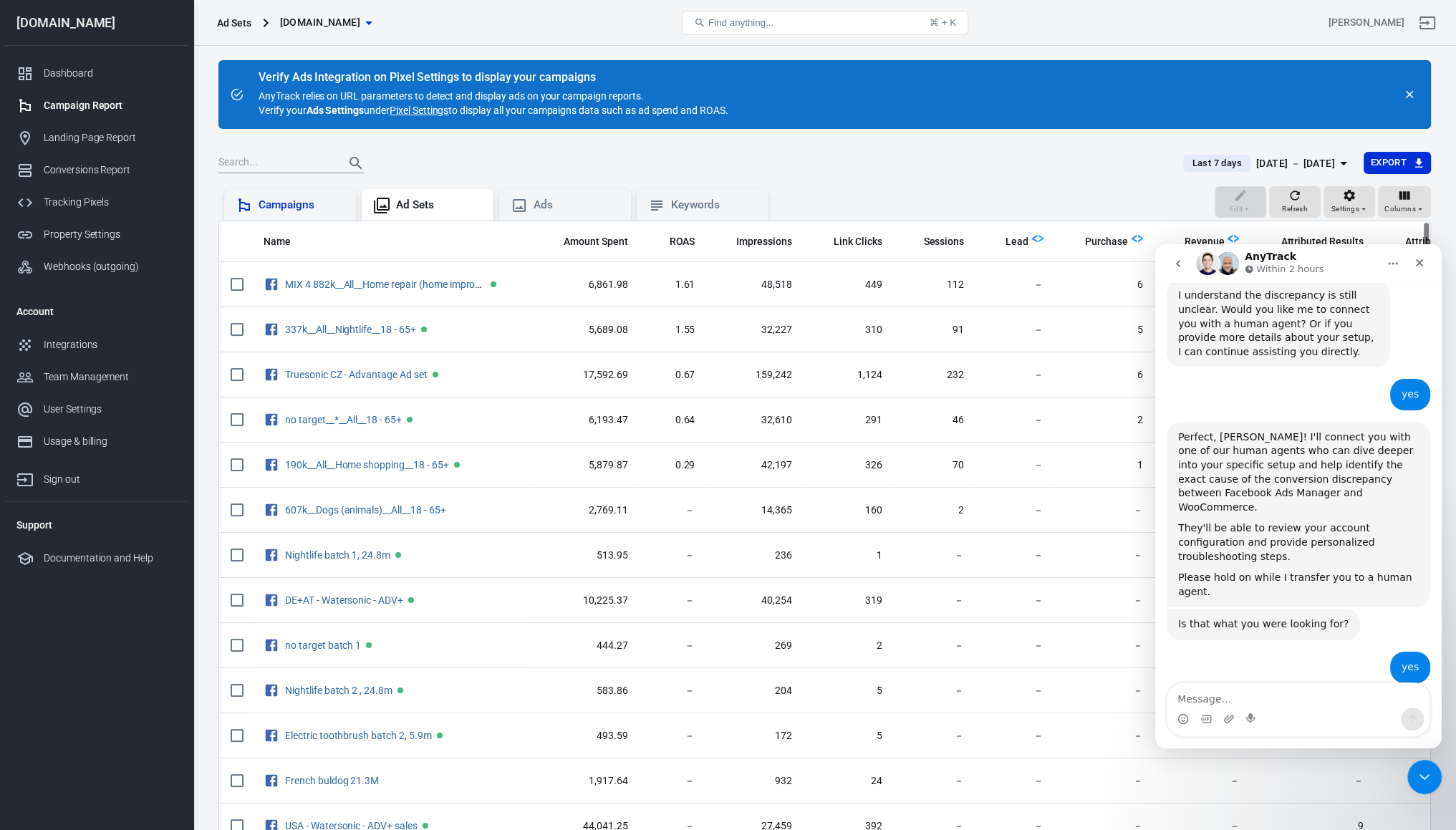
click at [270, 207] on div "Campaigns" at bounding box center [301, 205] width 86 height 15
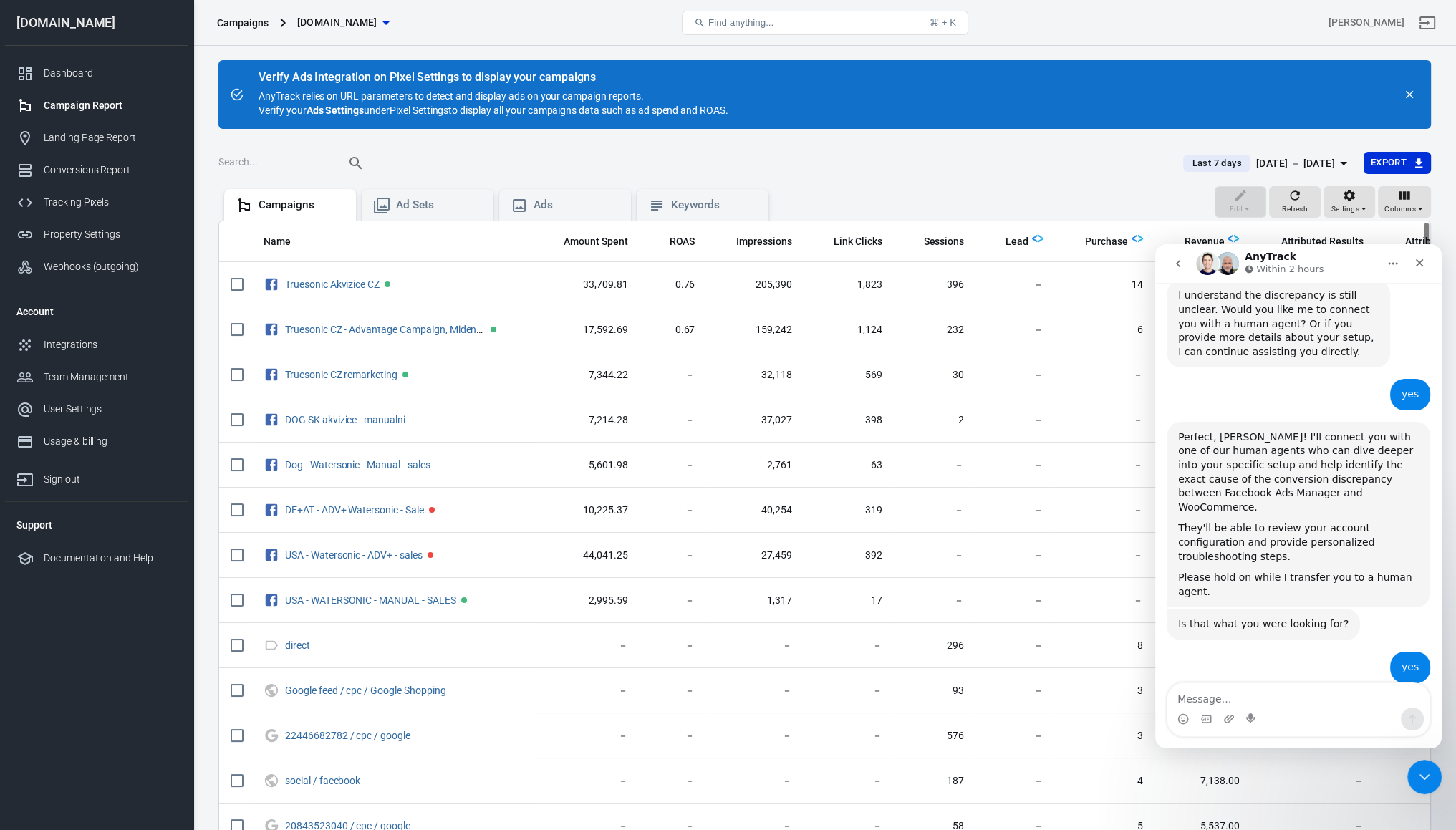
click at [1075, 102] on div "Verify Ads Integration on Pixel Settings to display your campaigns AnyTrack rel…" at bounding box center [824, 94] width 1213 height 69
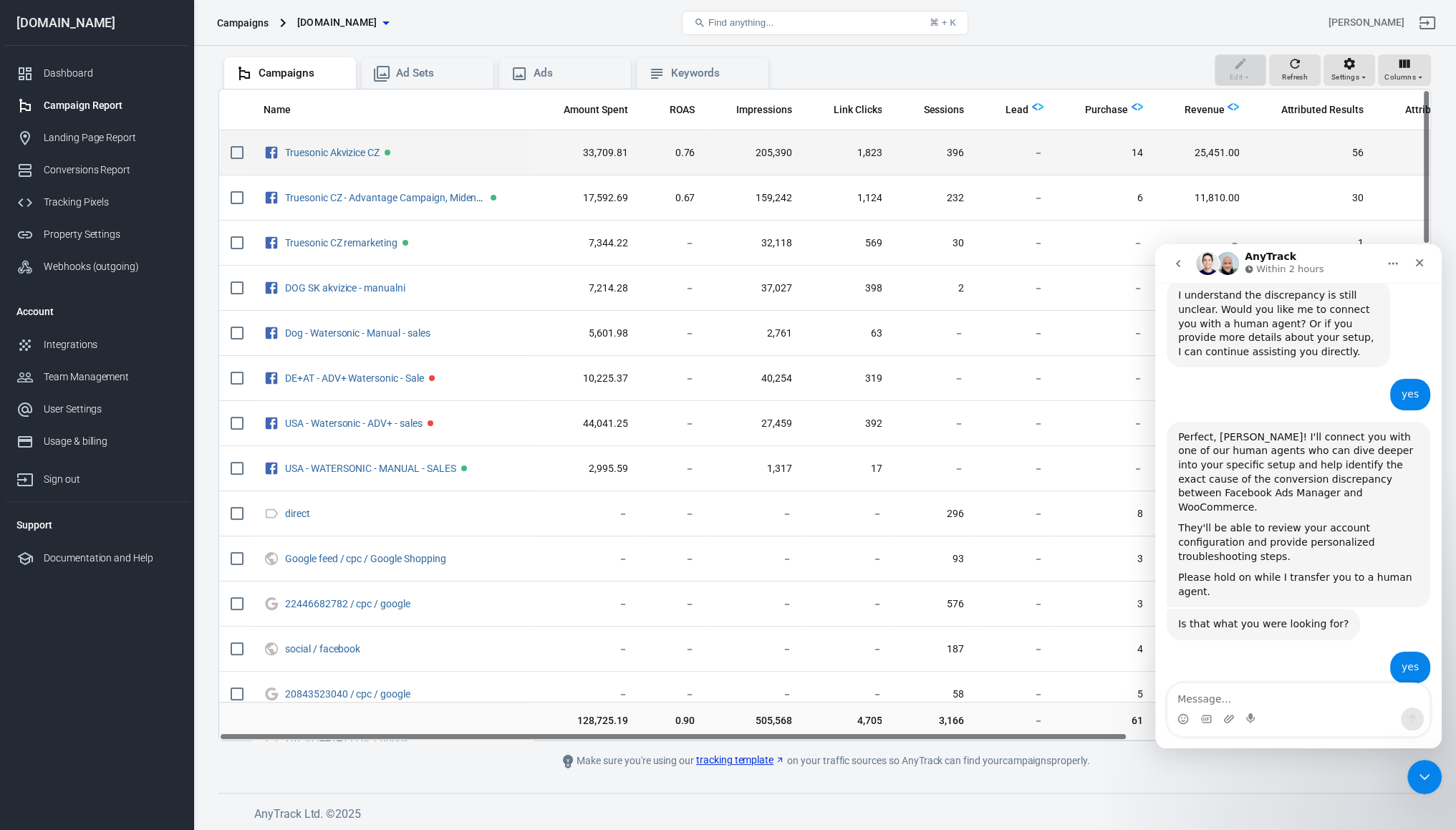
scroll to position [61, 0]
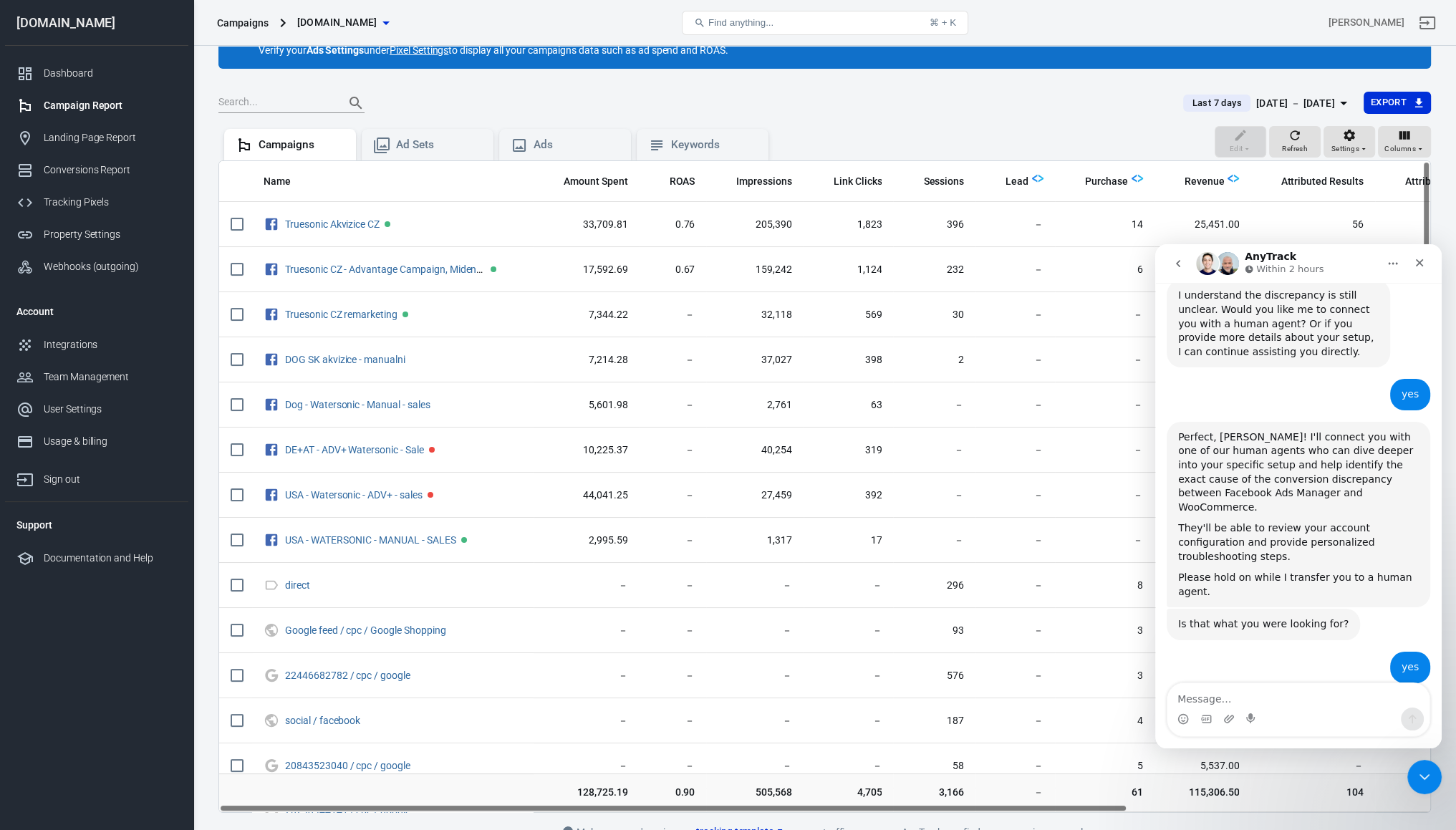
click at [1286, 91] on div "Last 7 days [DATE] － [DATE] Export" at bounding box center [1301, 103] width 259 height 24
click at [1286, 92] on button "Last 7 days [DATE] － [DATE]" at bounding box center [1267, 103] width 192 height 24
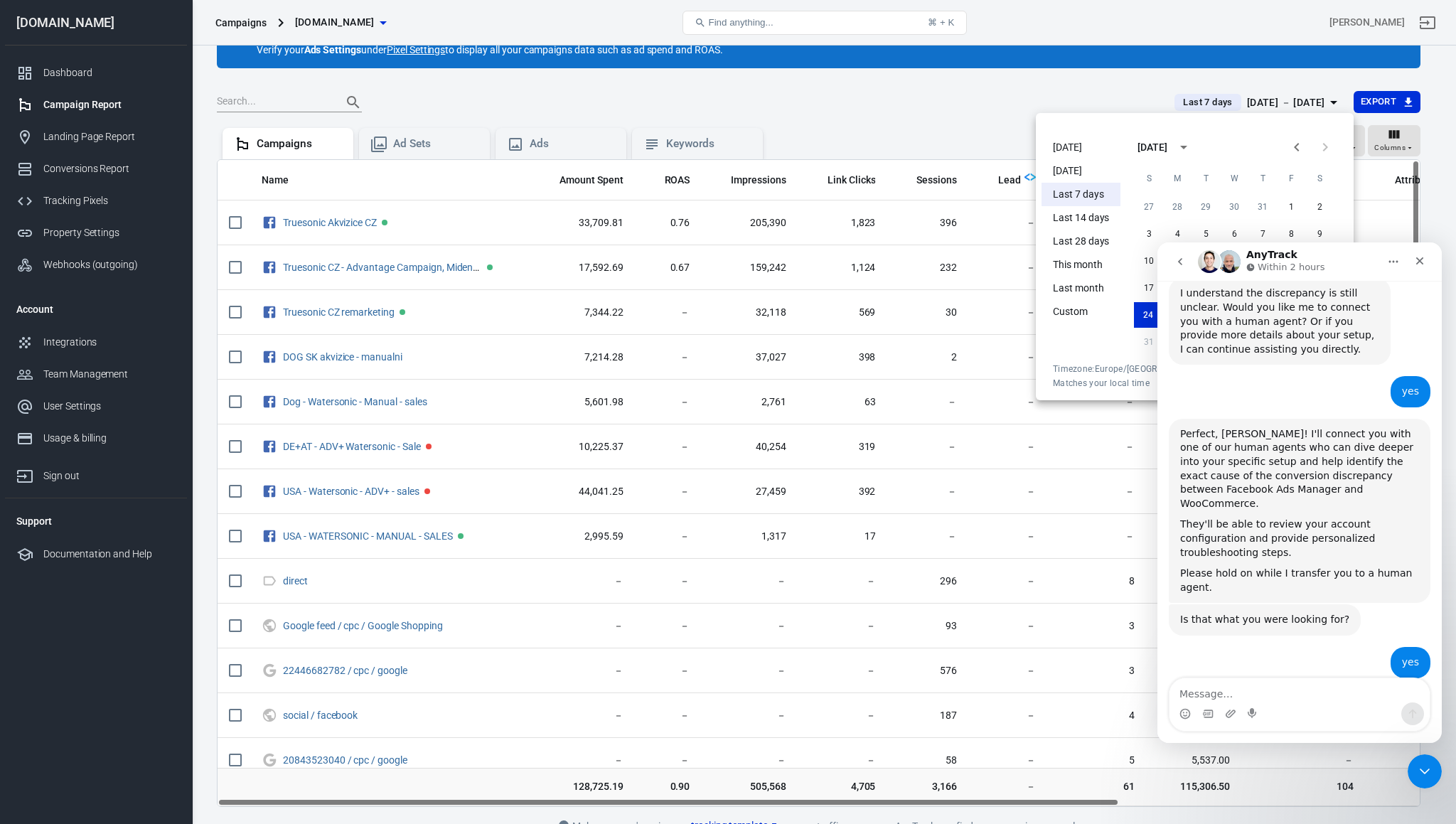
click at [977, 115] on div at bounding box center [728, 412] width 1456 height 824
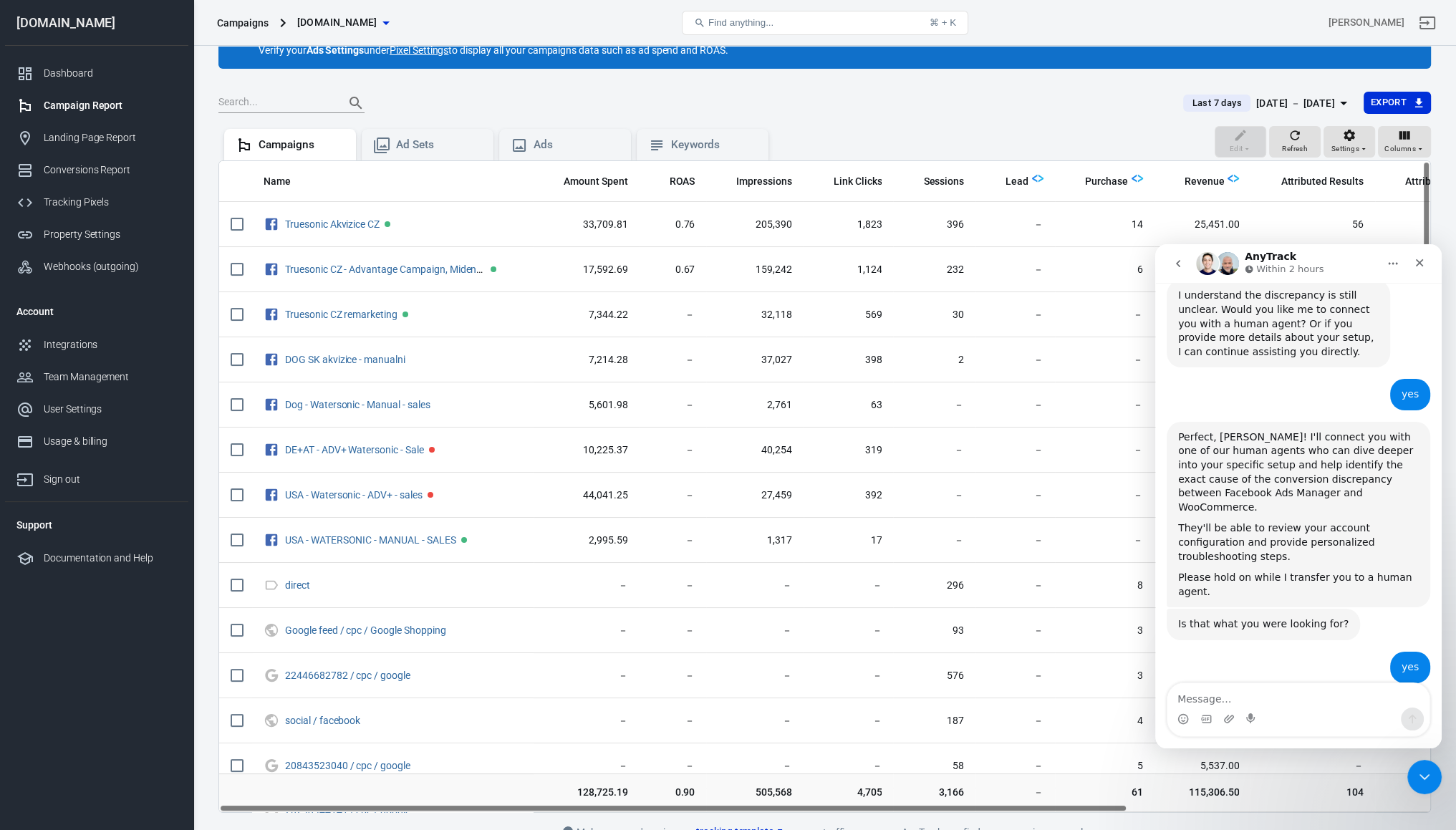
click at [1333, 94] on div "[DATE] － [DATE]" at bounding box center [1295, 103] width 78 height 18
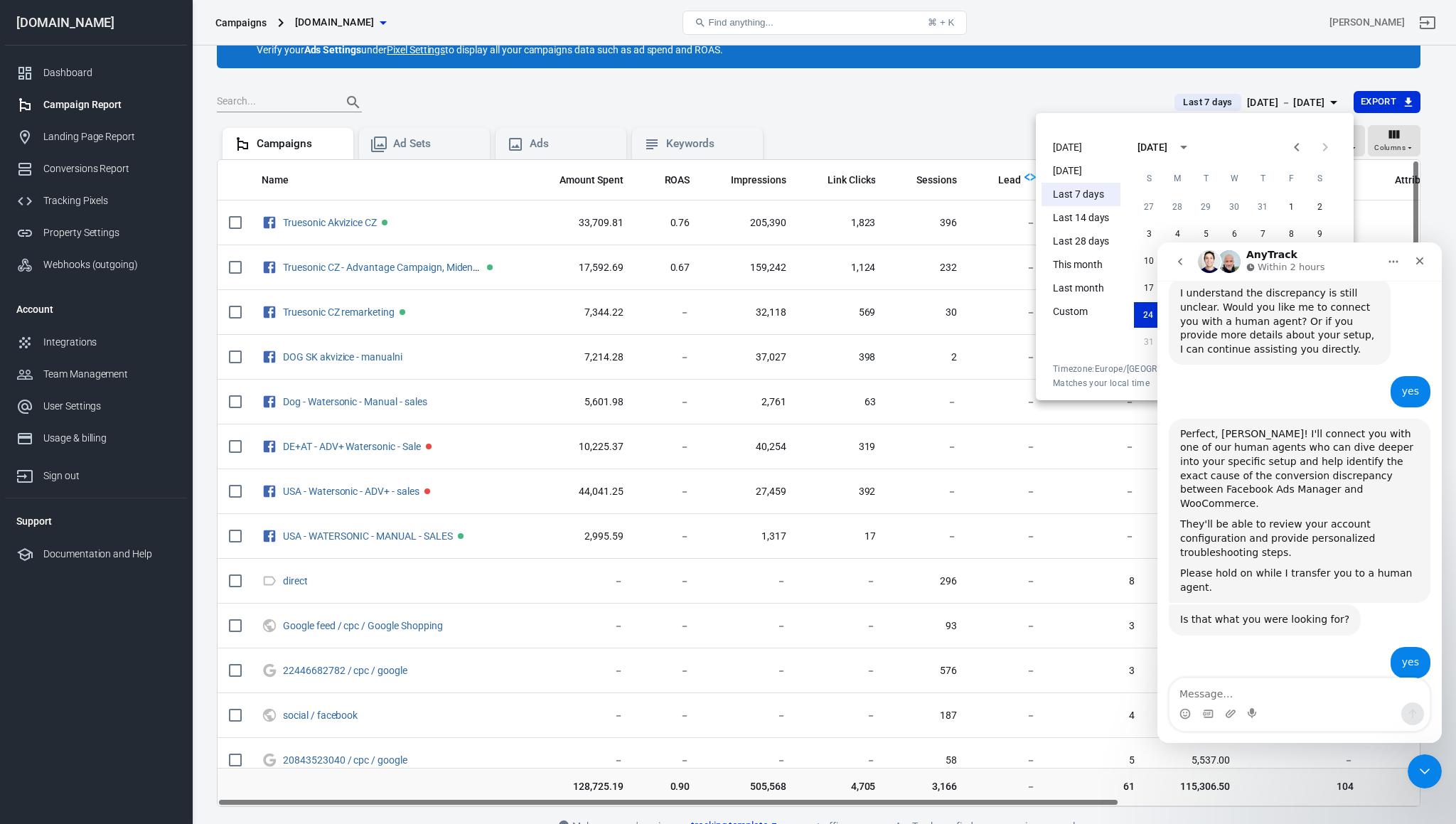
click at [1275, 263] on p "Within 2 hours" at bounding box center [1291, 267] width 67 height 14
click at [1060, 152] on li "[DATE]" at bounding box center [1081, 148] width 79 height 24
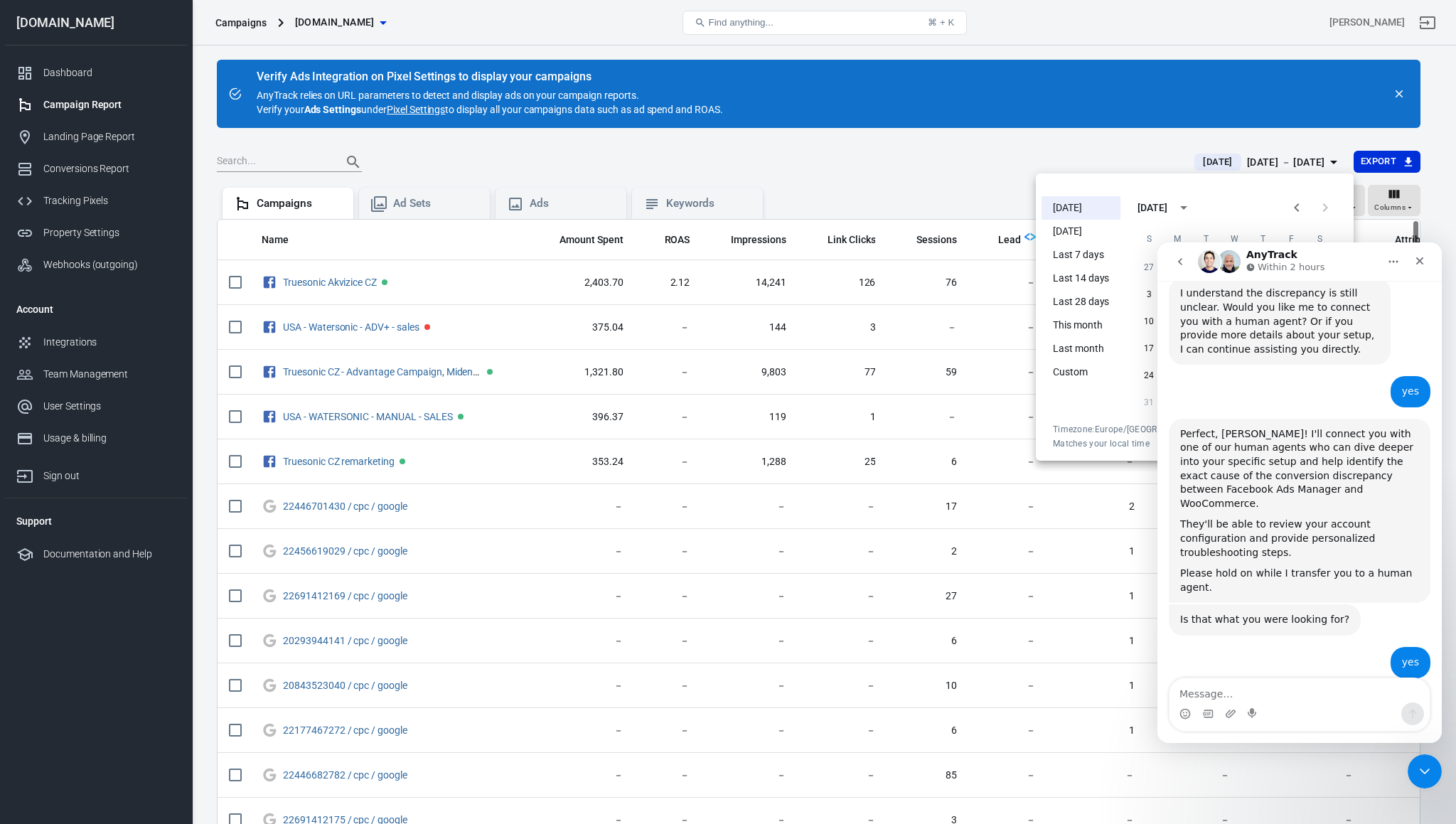
click at [862, 172] on div at bounding box center [728, 412] width 1456 height 824
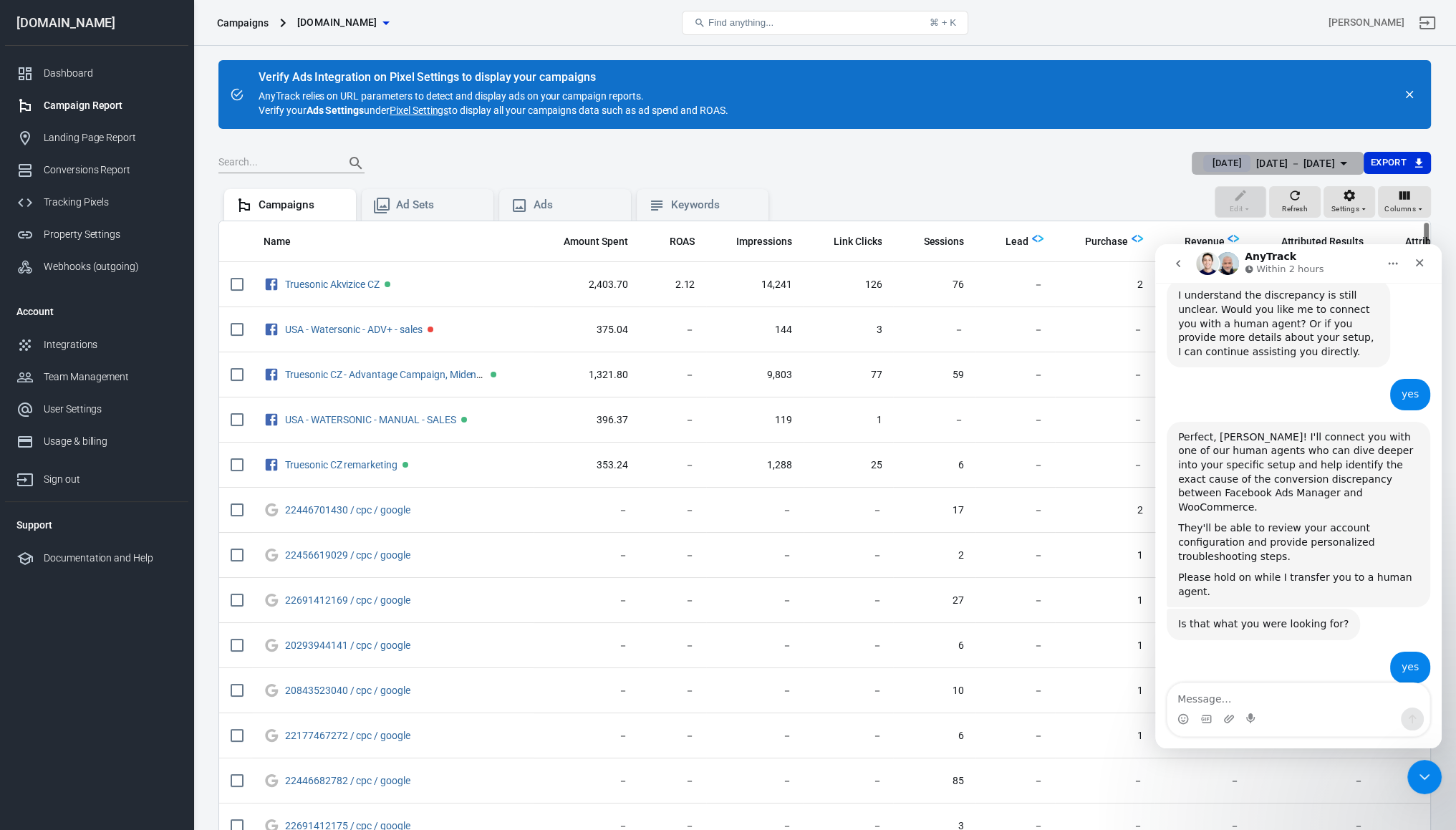
click at [1214, 160] on div "[DATE]" at bounding box center [1227, 163] width 47 height 17
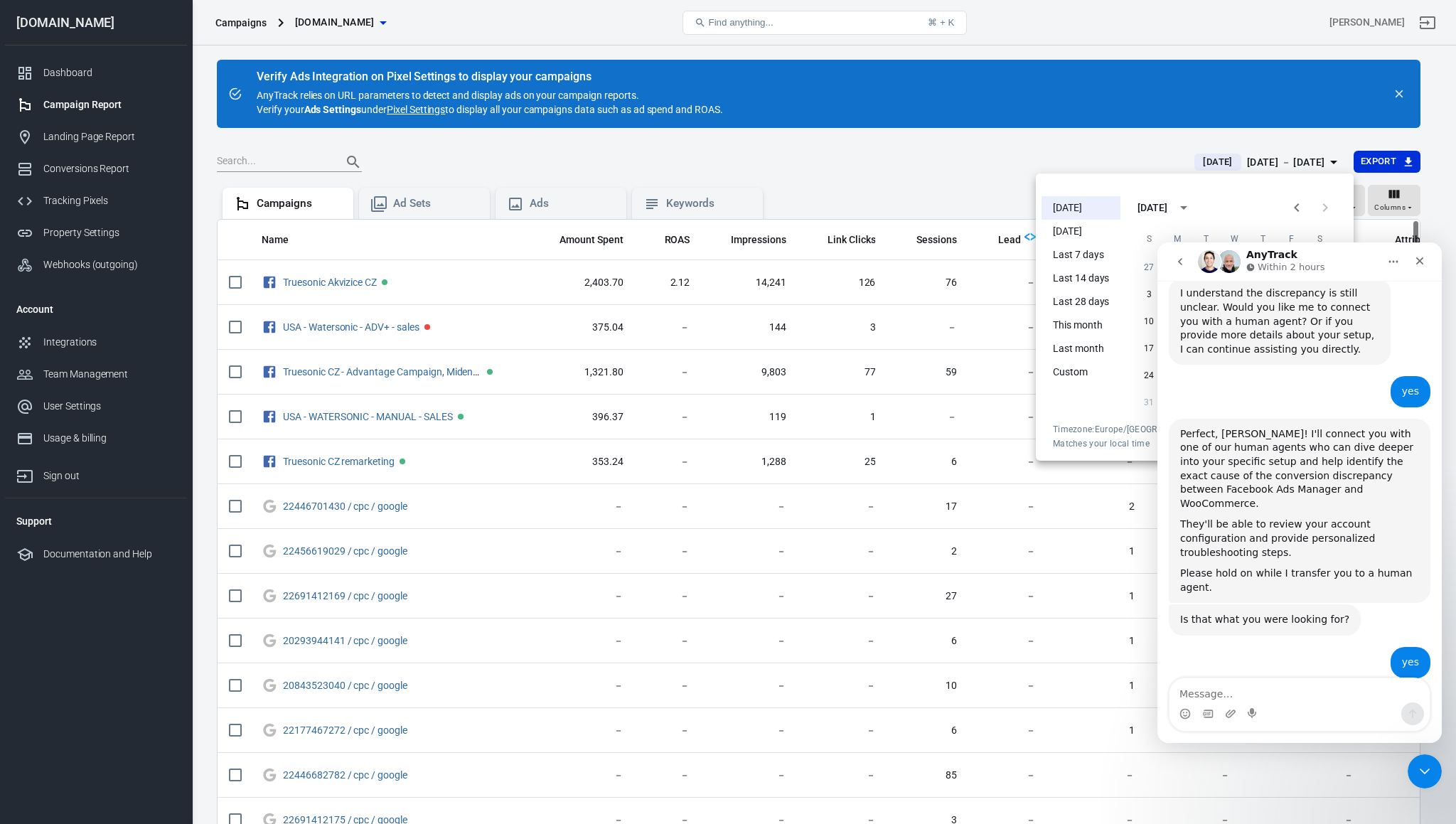
click at [1089, 233] on li "[DATE]" at bounding box center [1081, 232] width 79 height 24
click at [968, 170] on div at bounding box center [728, 412] width 1456 height 824
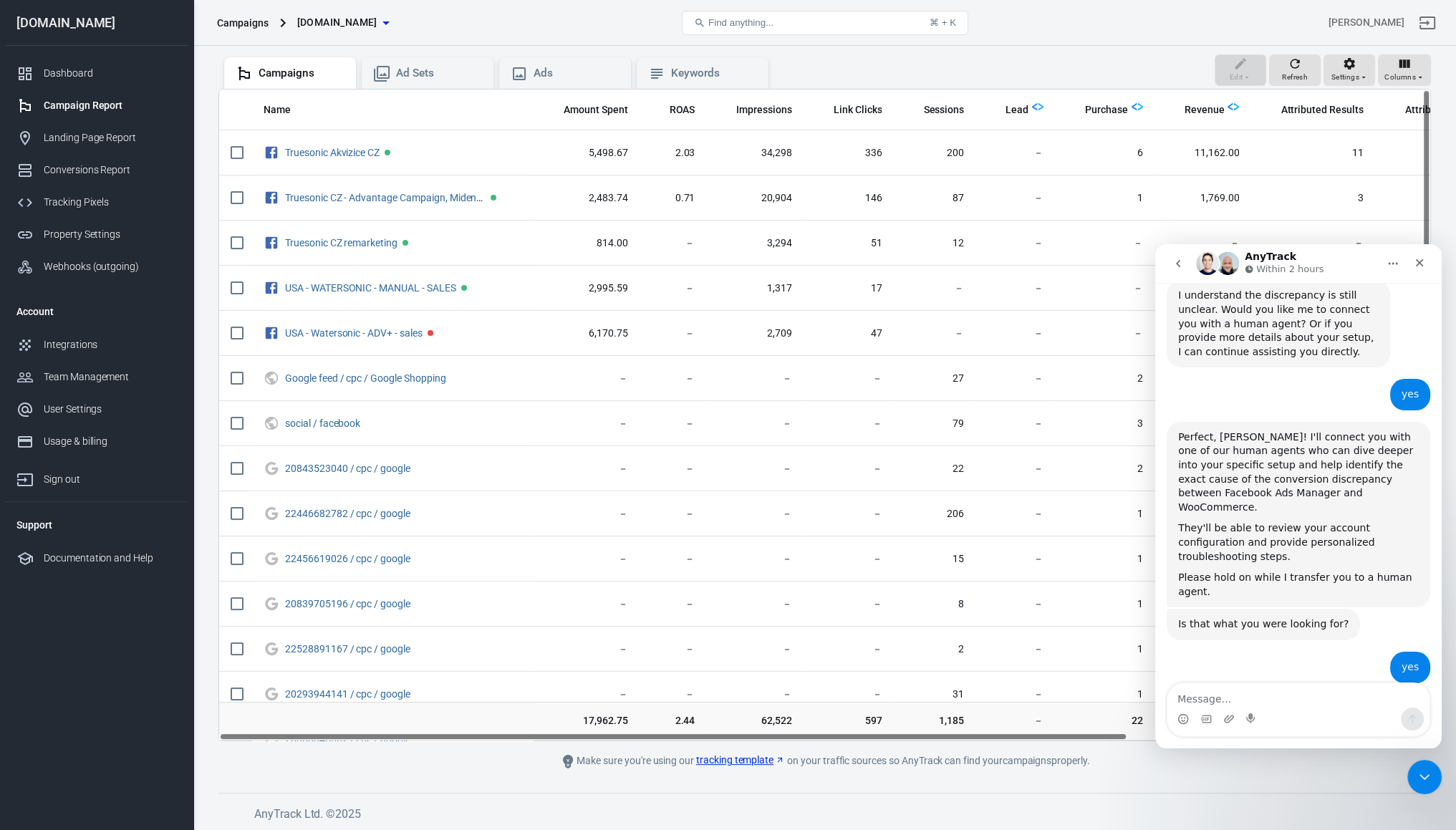
click at [1051, 797] on footer "AnyTrack Ltd. © 2025" at bounding box center [824, 807] width 1213 height 30
drag, startPoint x: 1045, startPoint y: 732, endPoint x: 784, endPoint y: 718, distance: 261.4
click at [784, 718] on div "Name Amount Spent ROAS Impressions Link Clicks Sessions Lead Purchase Revenue A…" at bounding box center [824, 414] width 1213 height 652
click at [396, 79] on div "Ad Sets" at bounding box center [439, 72] width 86 height 15
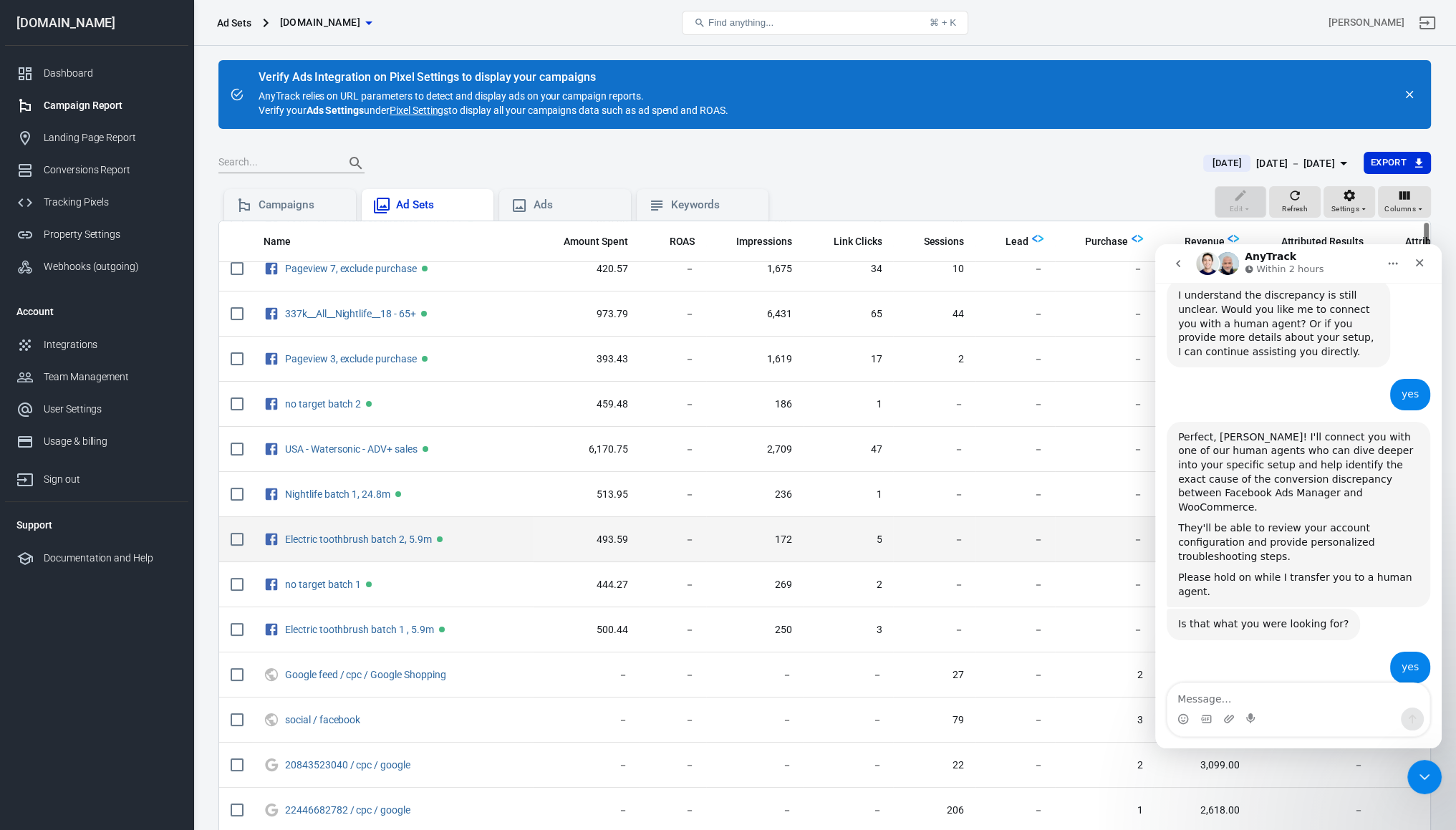
scroll to position [430, 0]
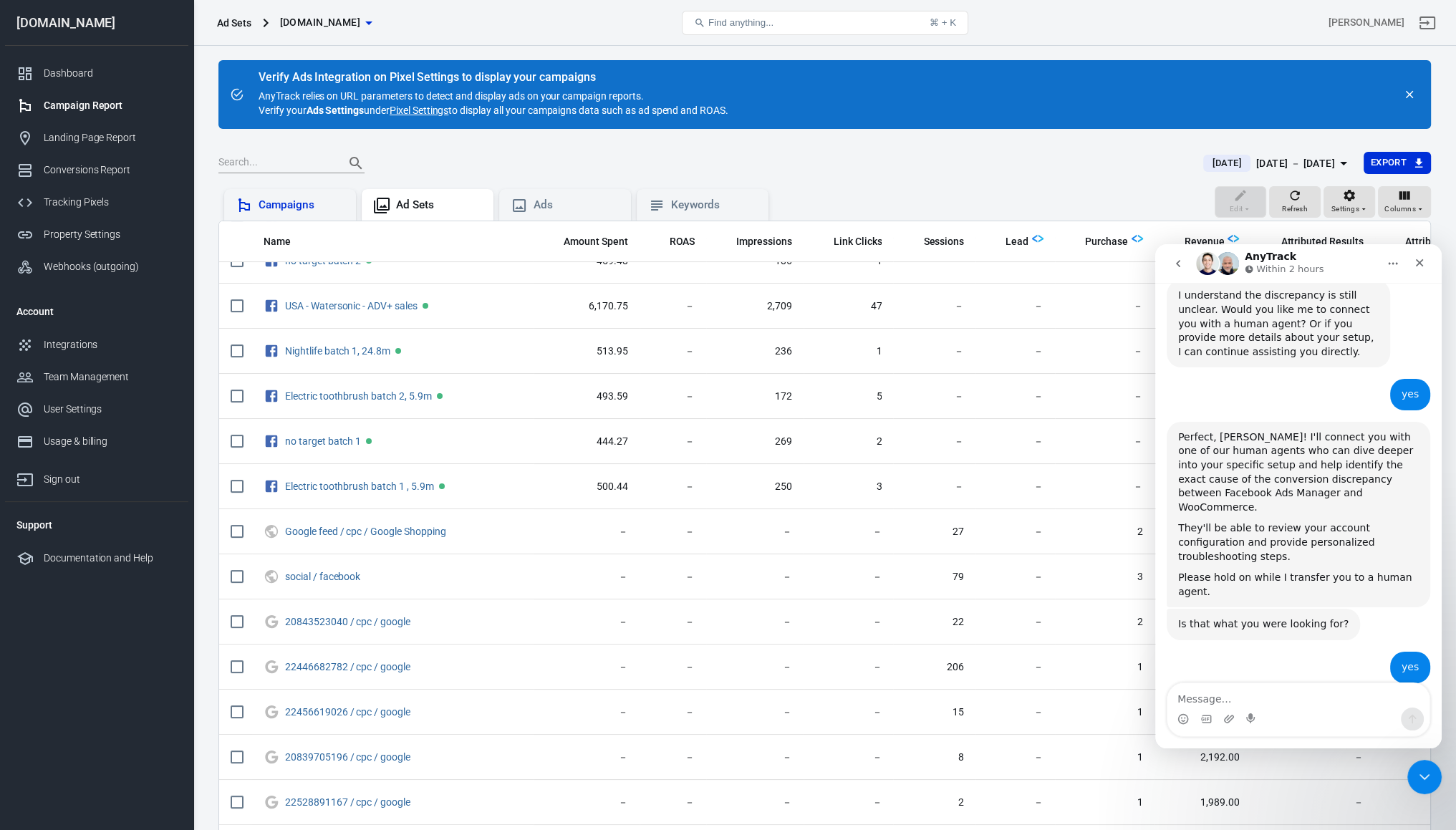
click at [285, 214] on div "Campaigns" at bounding box center [290, 205] width 132 height 32
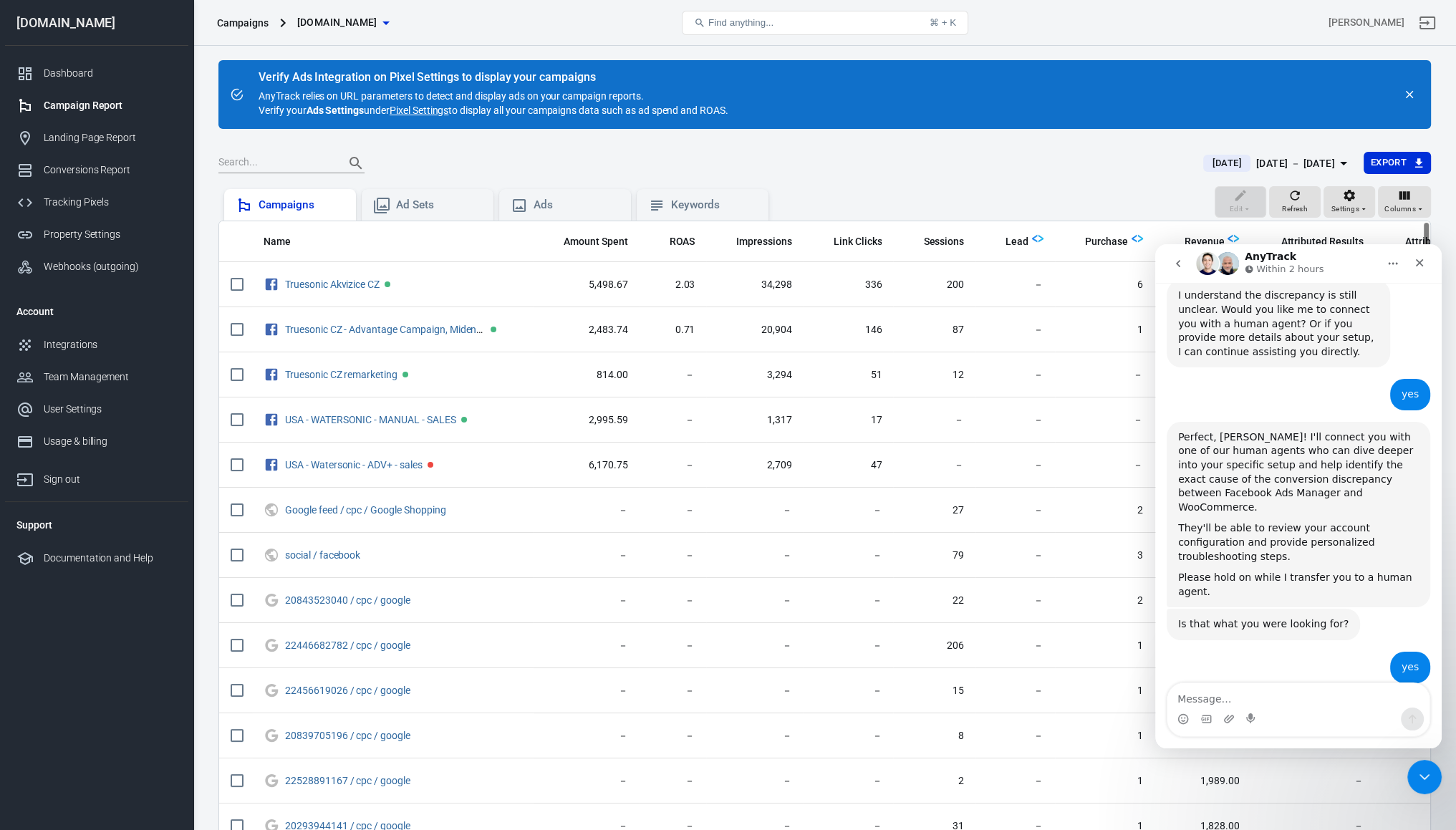
scroll to position [71, 0]
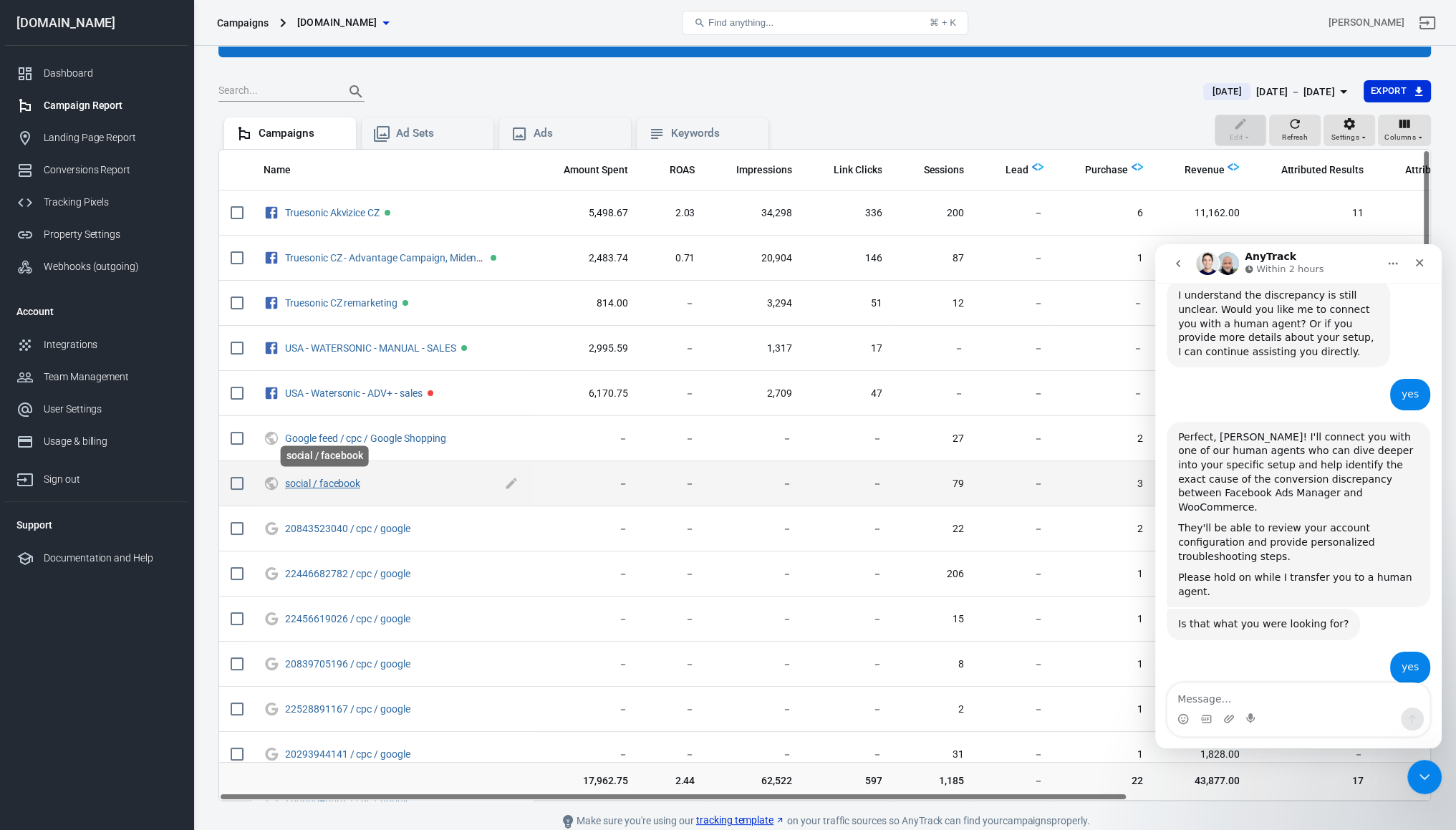
click at [346, 483] on link "social / facebook" at bounding box center [323, 484] width 75 height 12
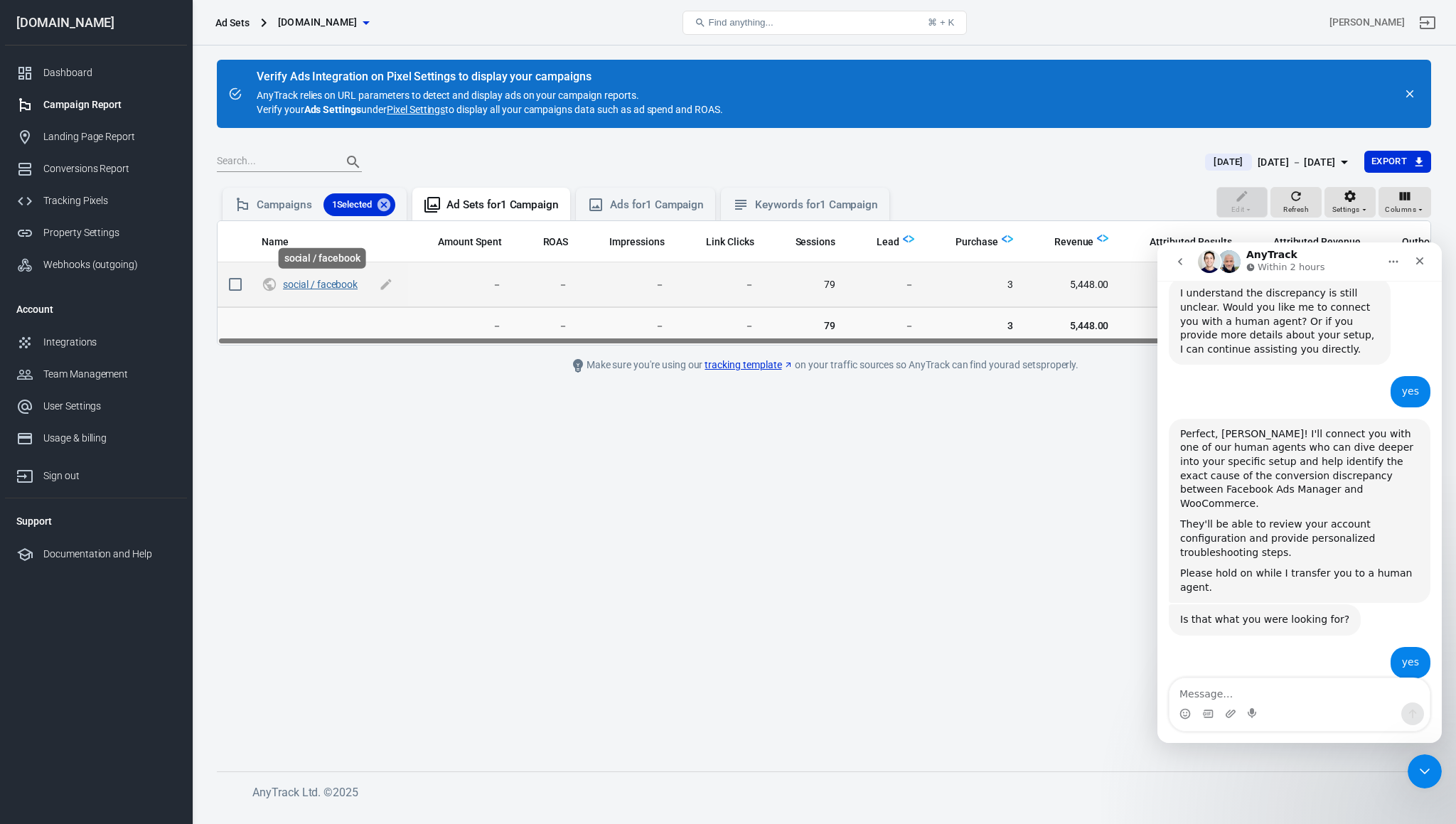
click at [327, 280] on link "social / facebook" at bounding box center [320, 285] width 75 height 12
click at [323, 285] on link "social / facebook" at bounding box center [320, 285] width 75 height 12
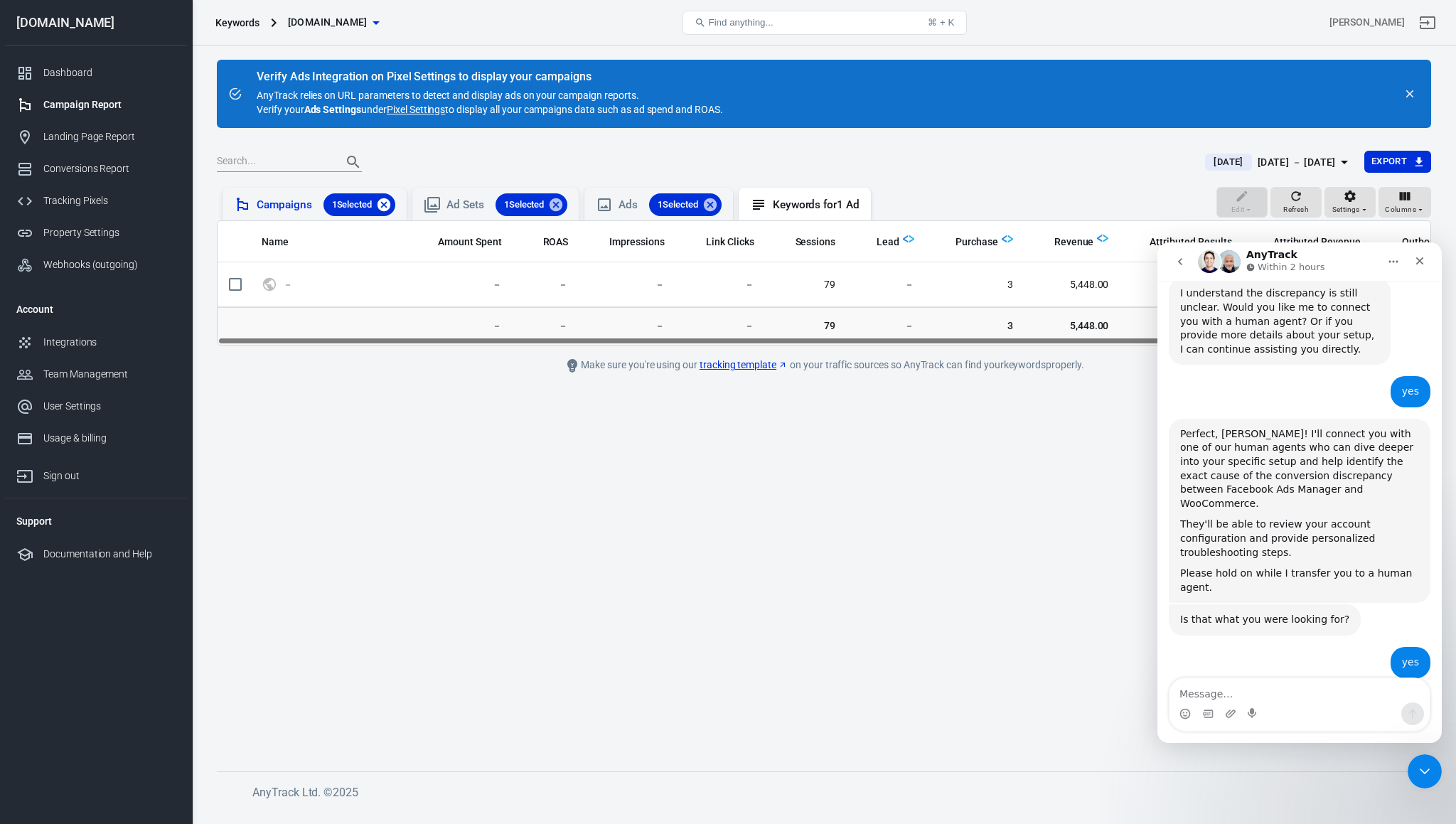
click at [389, 206] on icon at bounding box center [384, 205] width 16 height 16
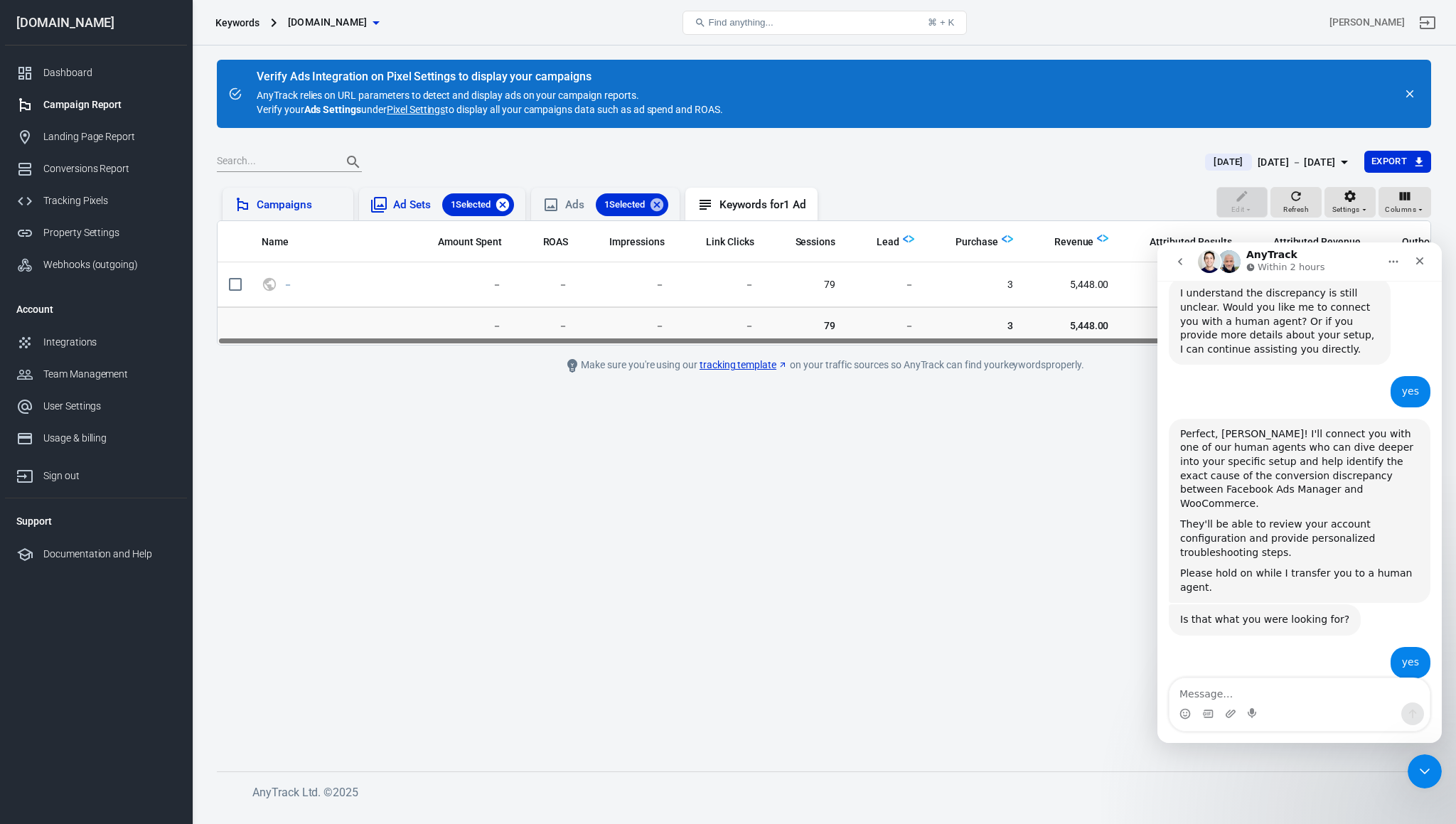
click at [507, 209] on icon at bounding box center [502, 204] width 13 height 13
click at [623, 200] on icon at bounding box center [620, 204] width 13 height 13
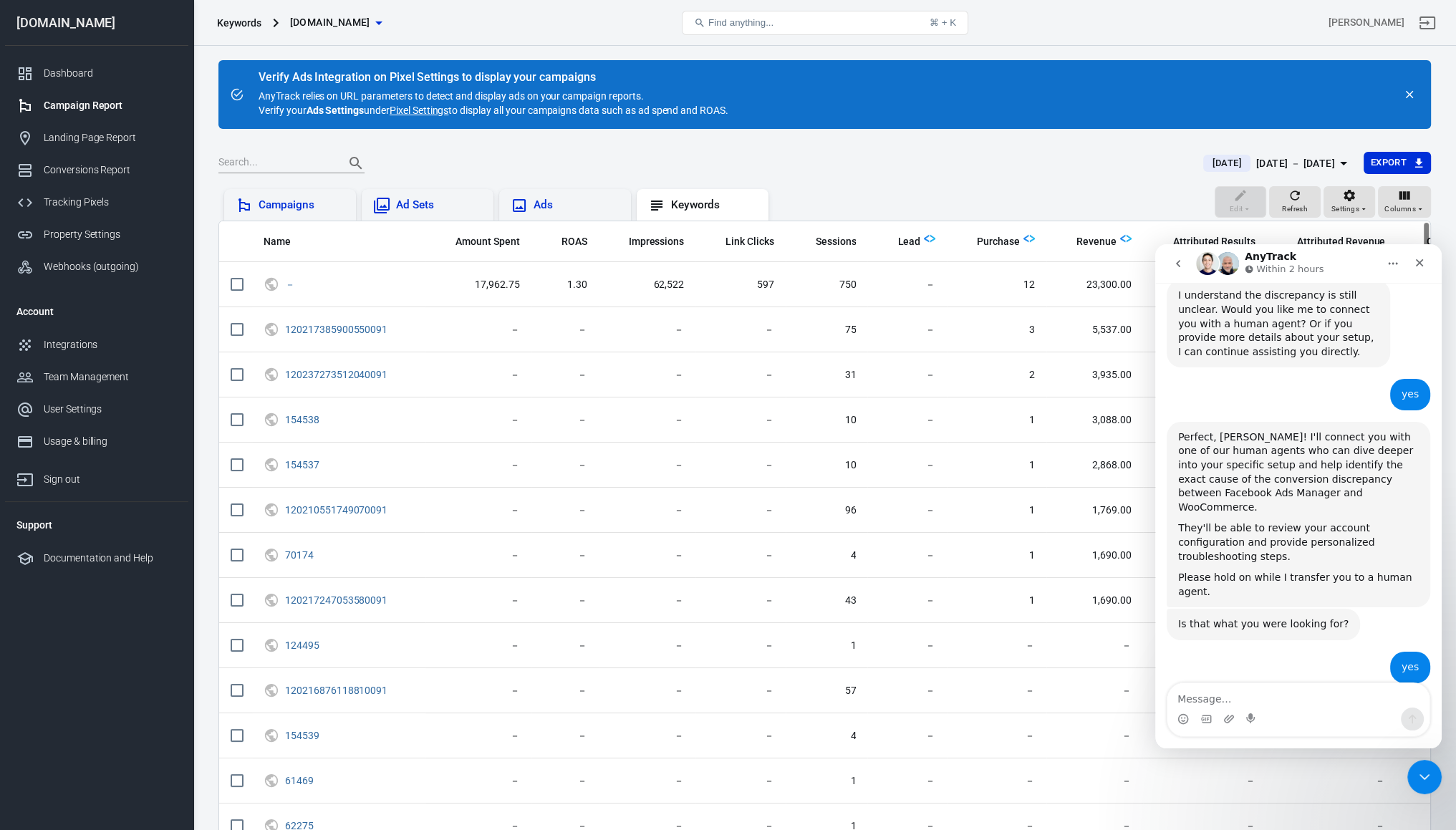
click at [281, 202] on div "Campaigns" at bounding box center [301, 205] width 86 height 15
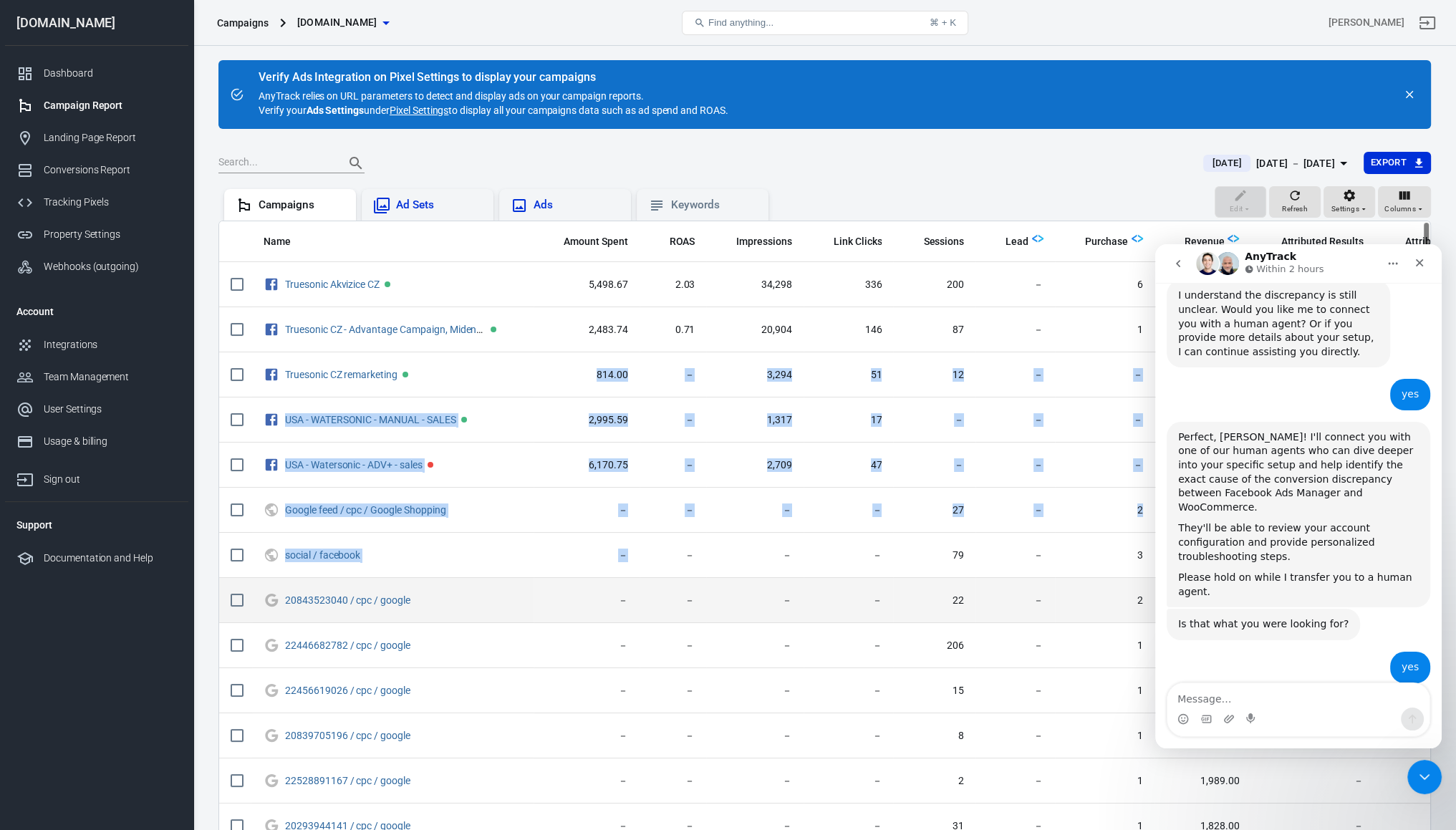
drag, startPoint x: 475, startPoint y: 363, endPoint x: 770, endPoint y: 586, distance: 369.8
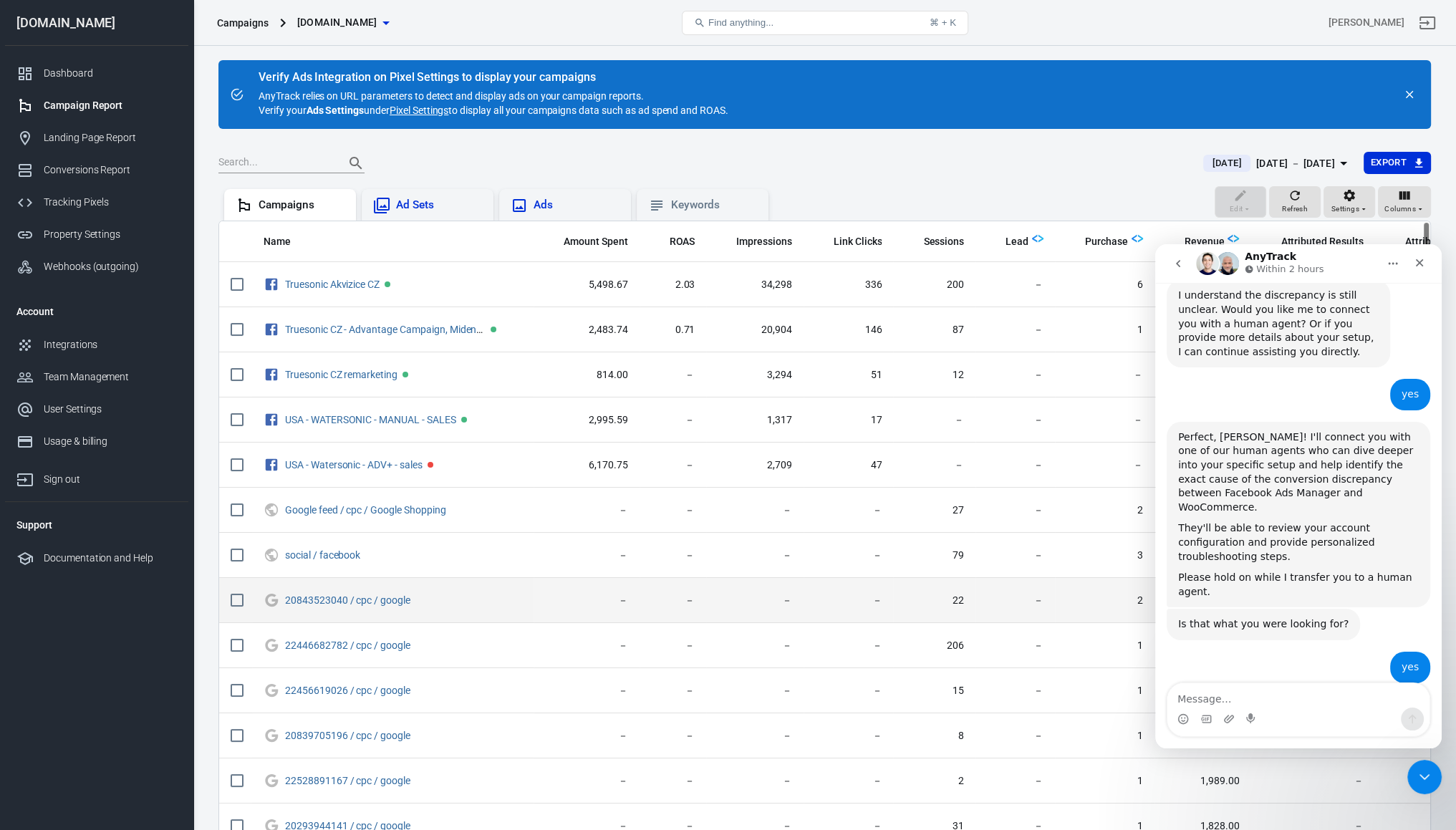
click at [877, 590] on td "－" at bounding box center [848, 600] width 90 height 45
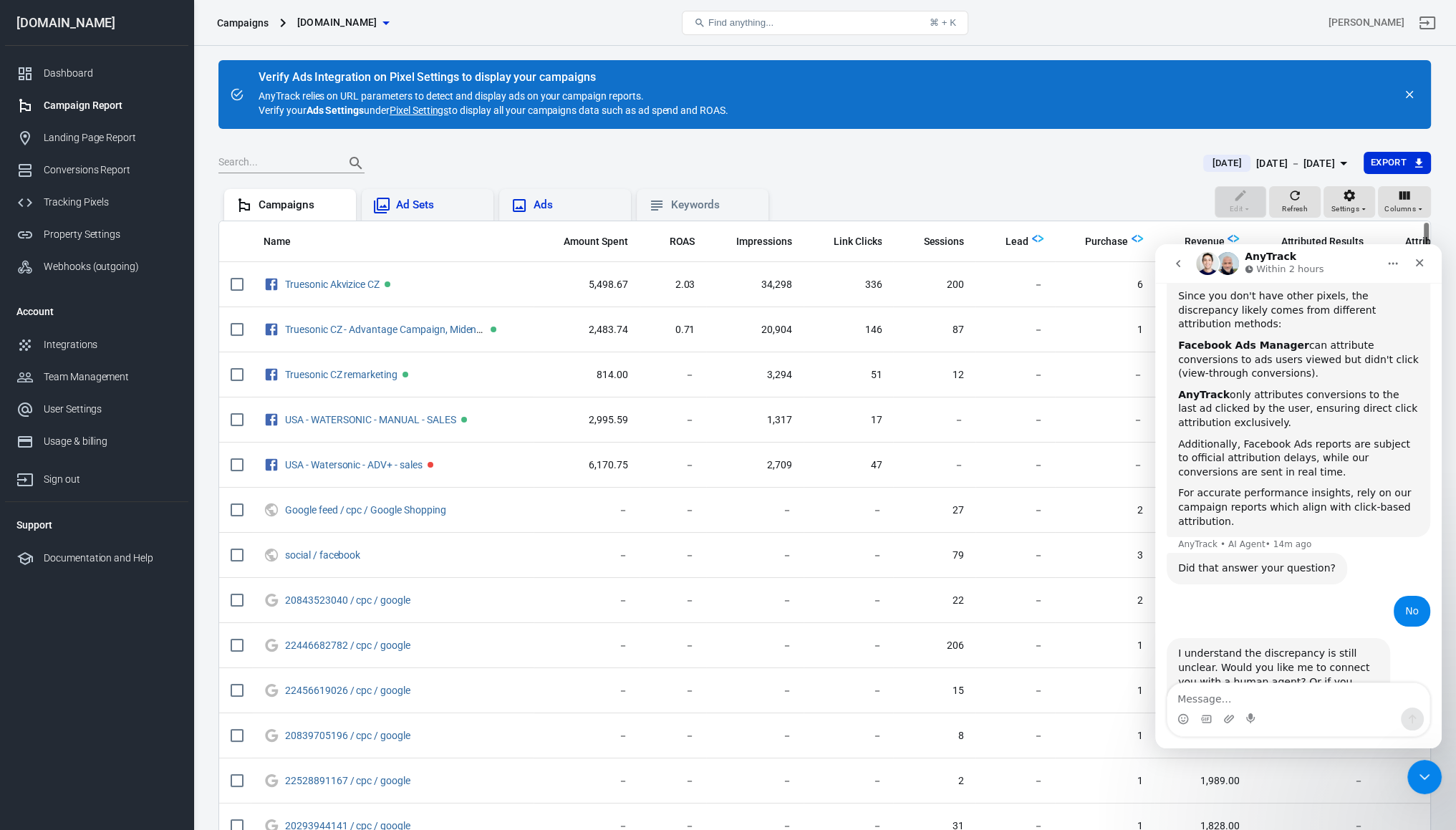
scroll to position [1886, 0]
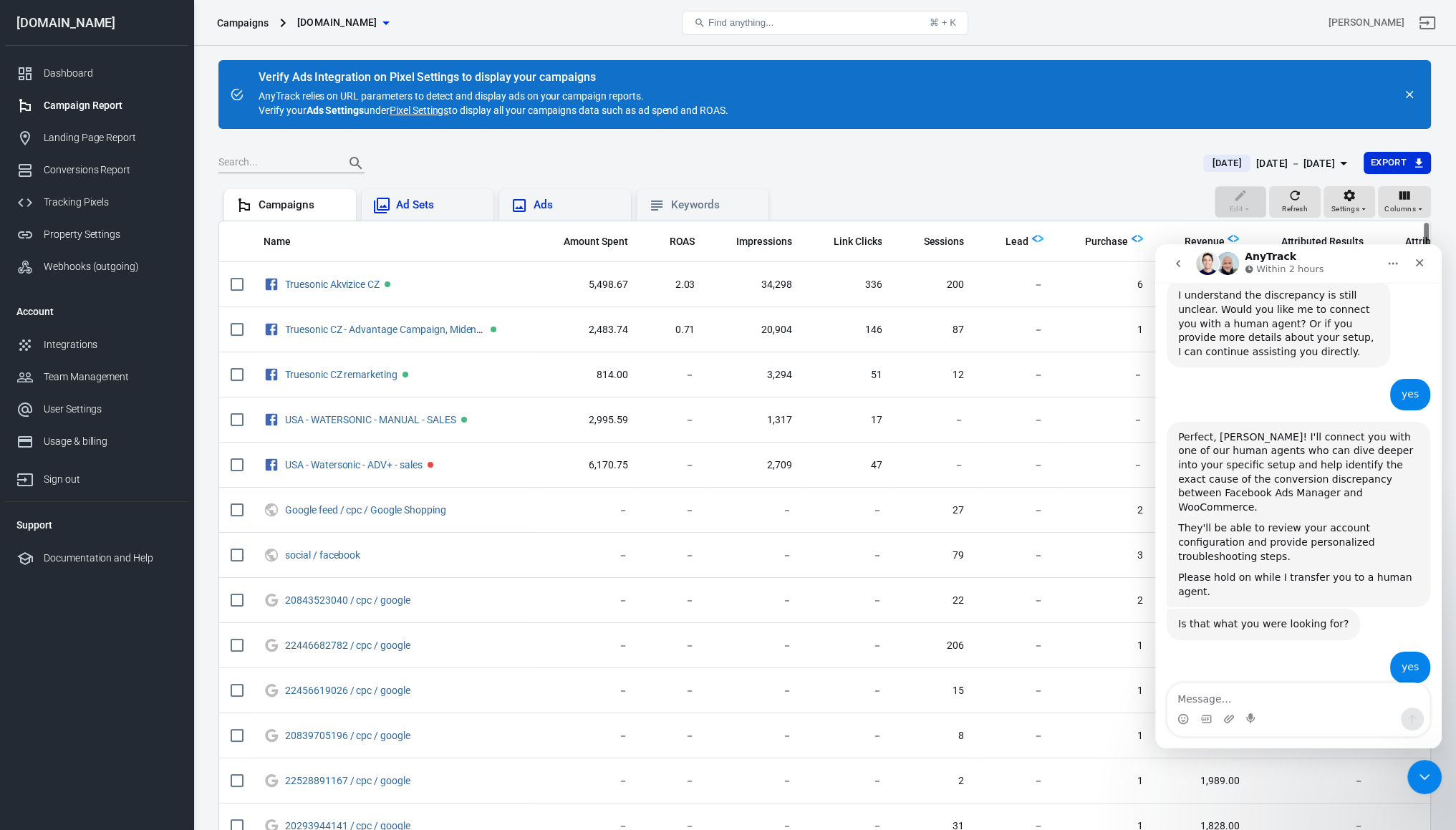
click at [1226, 430] on div "Perfect, [PERSON_NAME]! I'll connect you with one of our human agents who can d…" at bounding box center [1298, 472] width 240 height 84
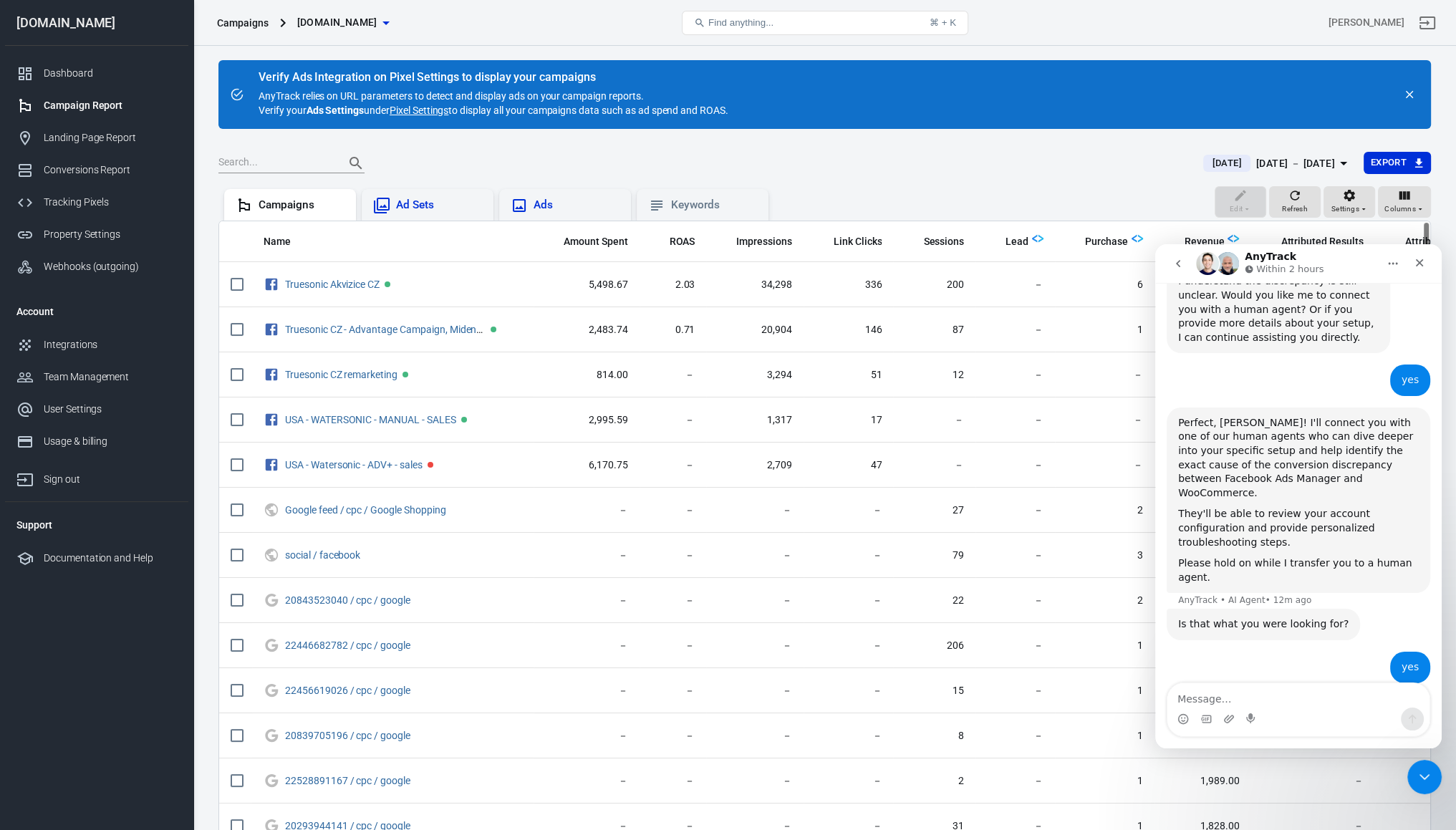
click at [1226, 416] on div "Perfect, [PERSON_NAME]! I'll connect you with one of our human agents who can d…" at bounding box center [1298, 458] width 240 height 84
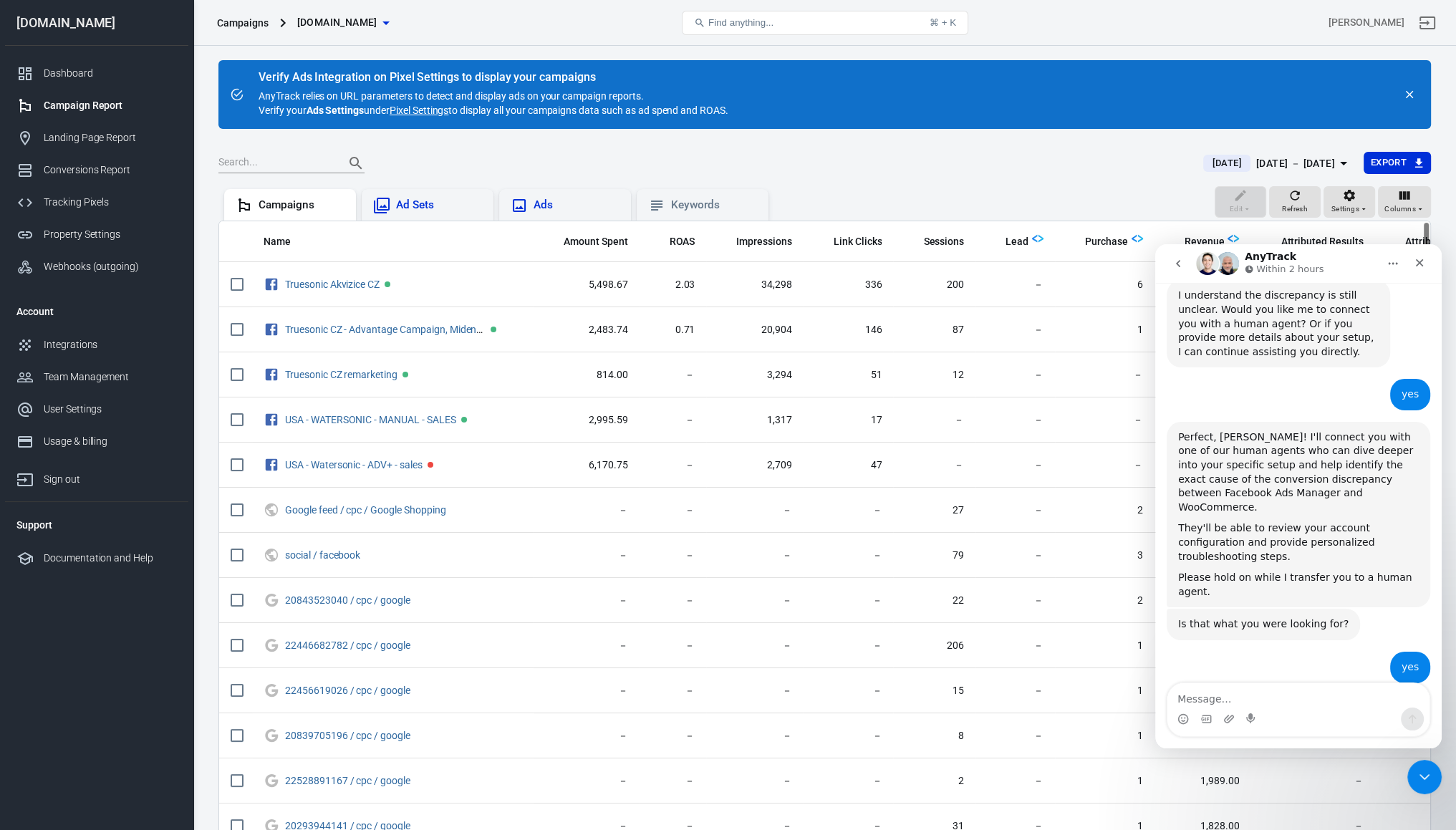
click at [973, 174] on div "[DATE] [DATE] － [DATE] Export" at bounding box center [824, 169] width 1213 height 35
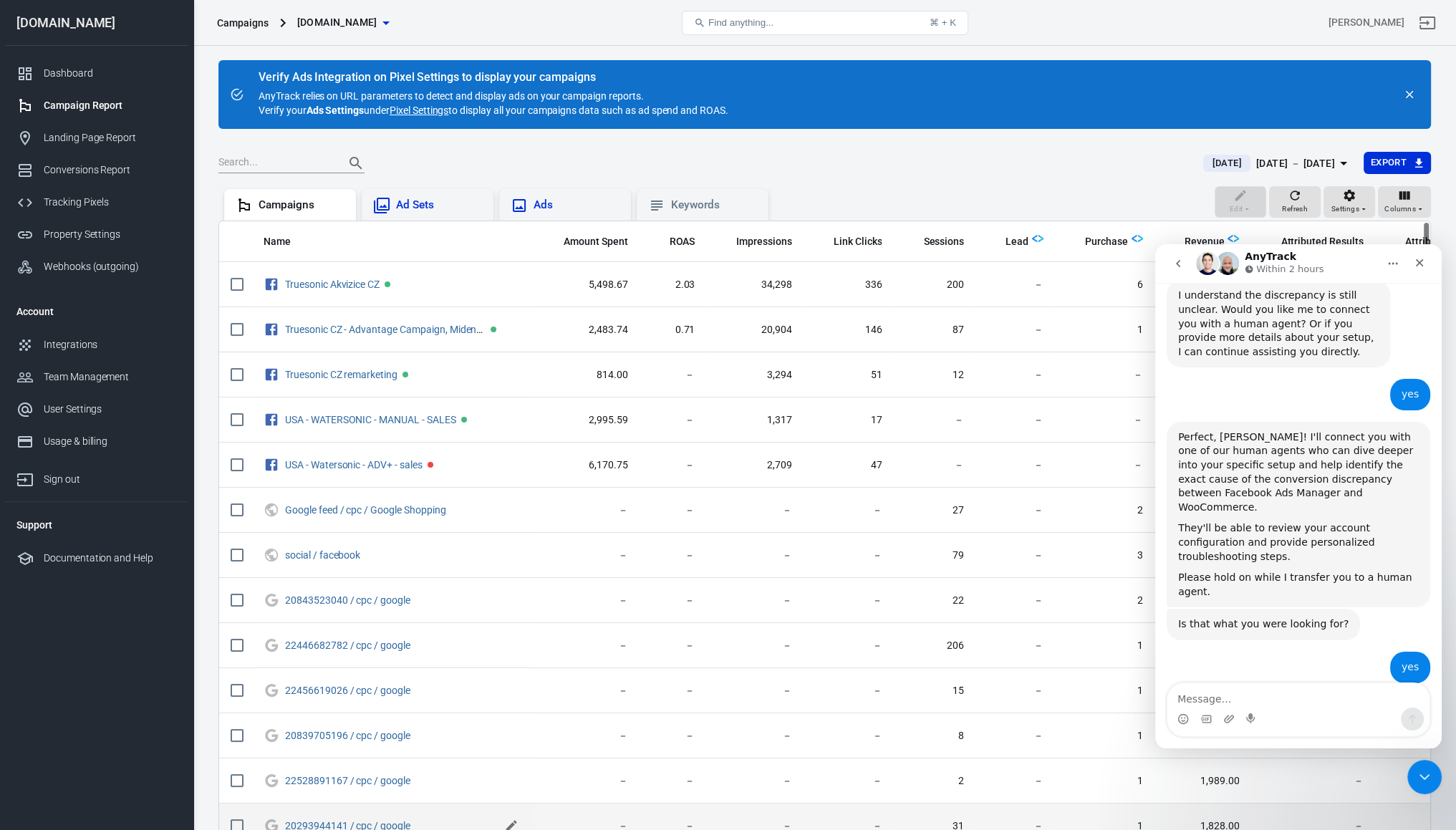
click at [512, 828] on icon "scrollable content" at bounding box center [511, 825] width 14 height 14
click at [76, 207] on div "Tracking Pixels" at bounding box center [110, 202] width 133 height 15
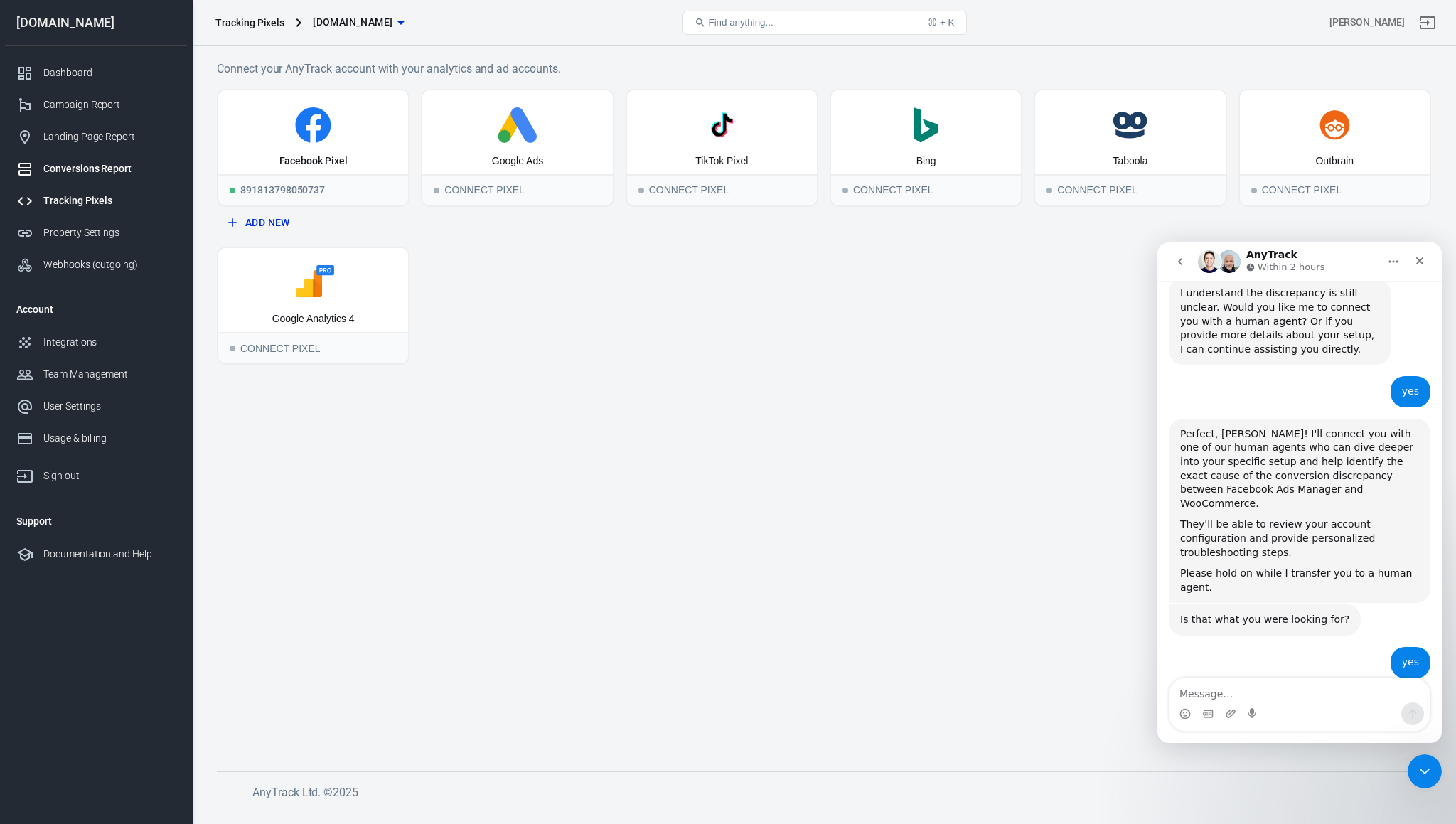
click at [74, 162] on div "Conversions Report" at bounding box center [109, 169] width 132 height 15
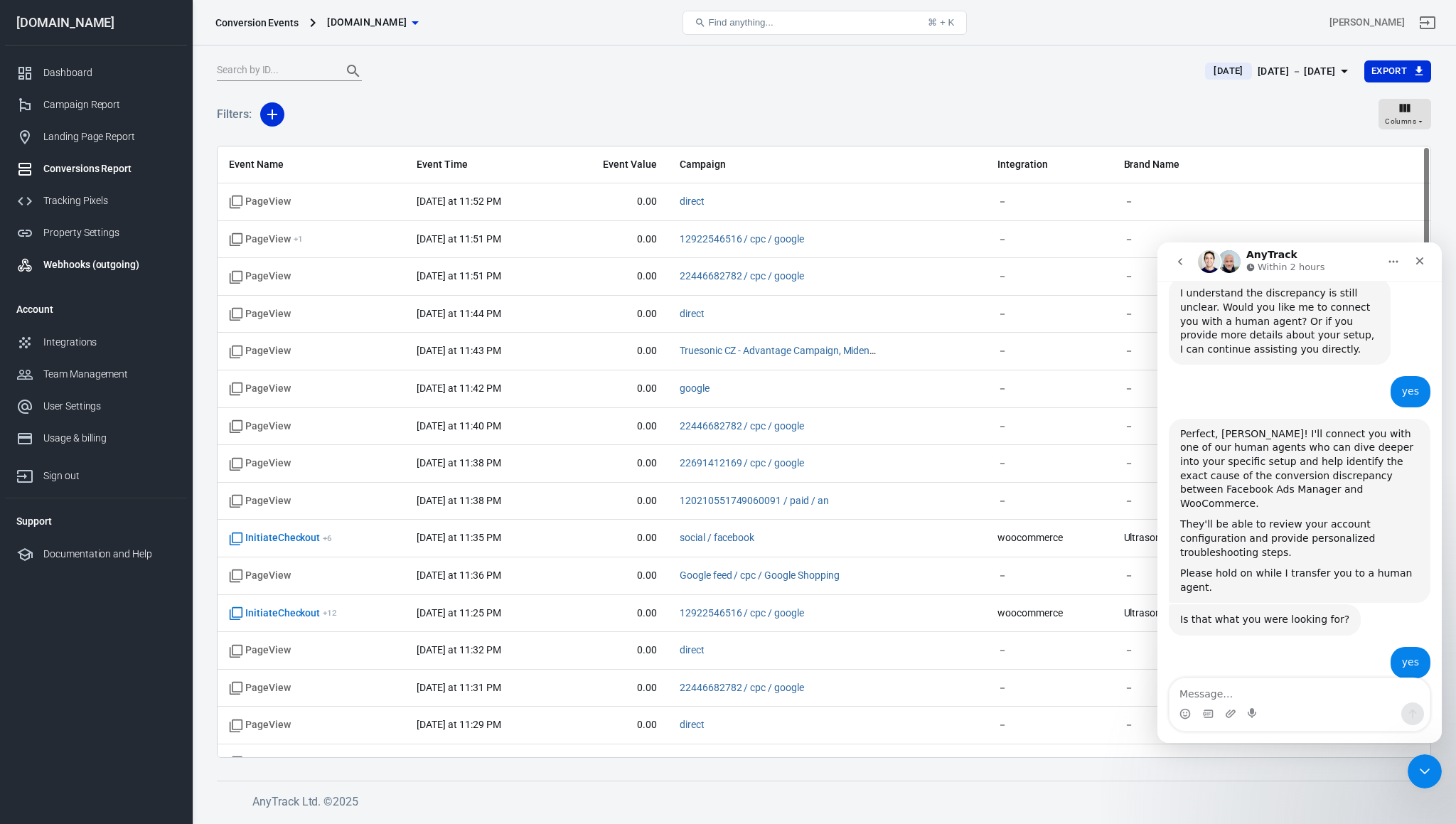
click at [60, 278] on link "Webhooks (outgoing)" at bounding box center [96, 264] width 182 height 32
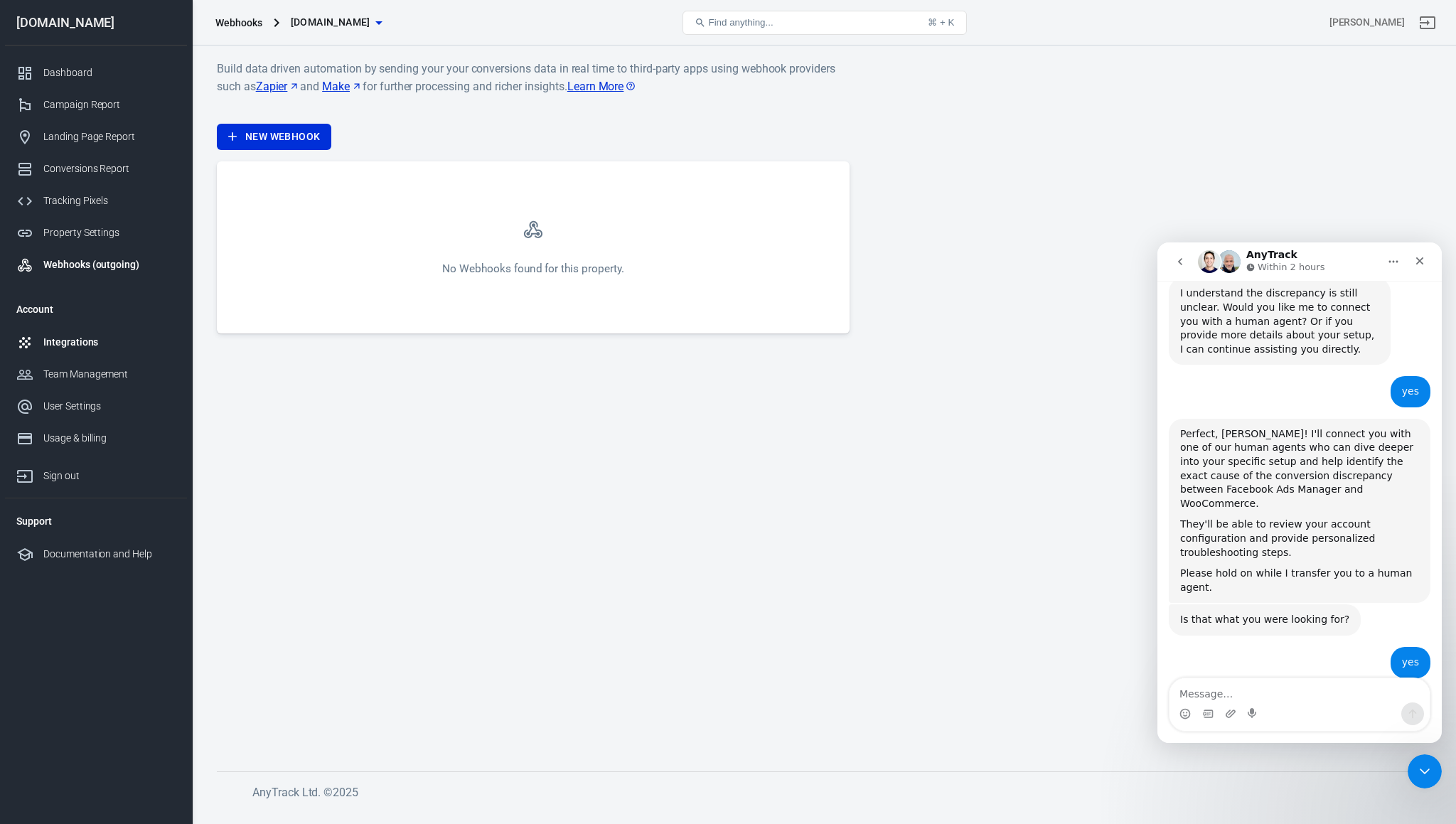
click at [71, 346] on div "Integrations" at bounding box center [109, 342] width 132 height 15
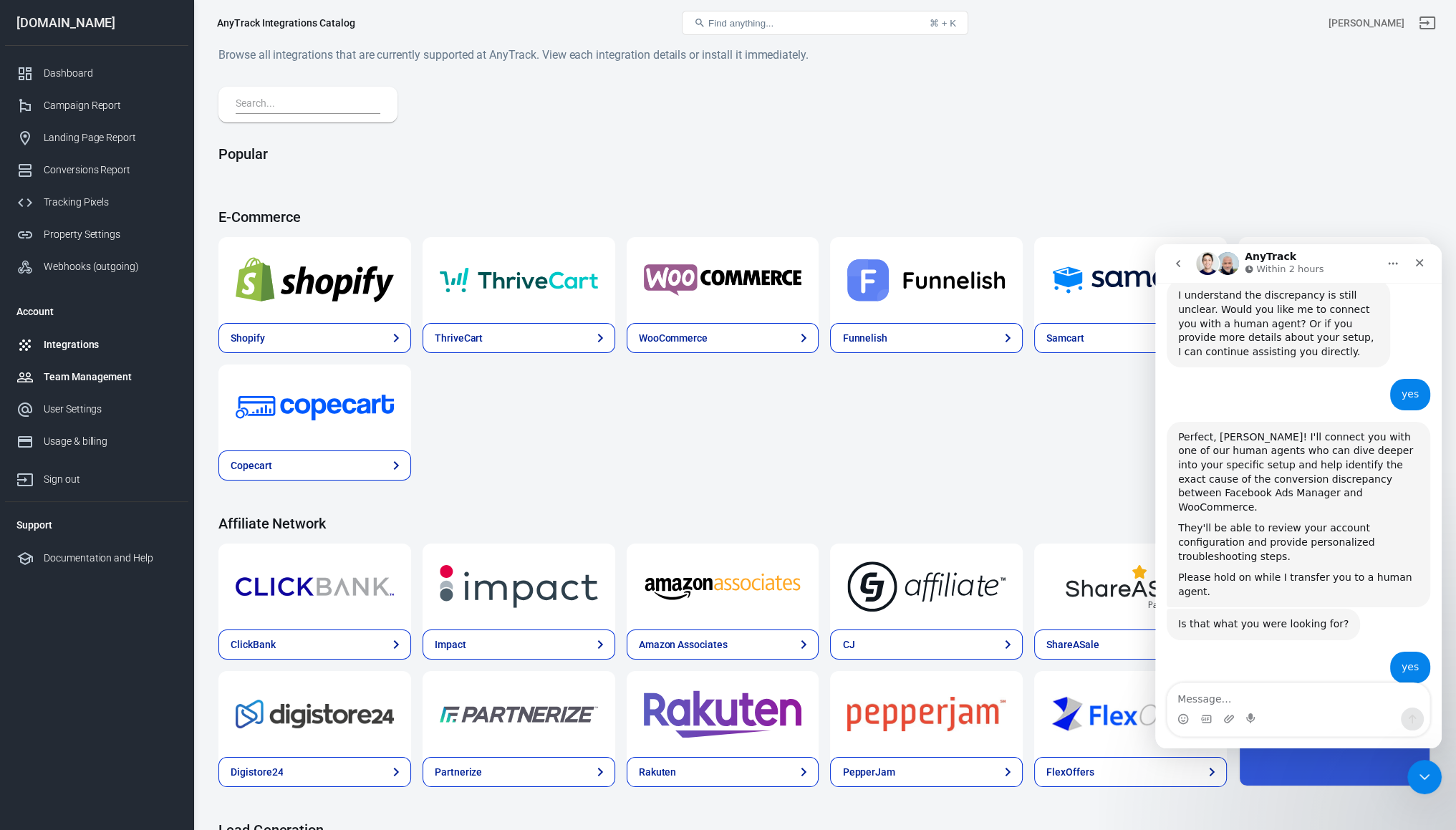
click at [73, 371] on div "Team Management" at bounding box center [110, 376] width 133 height 15
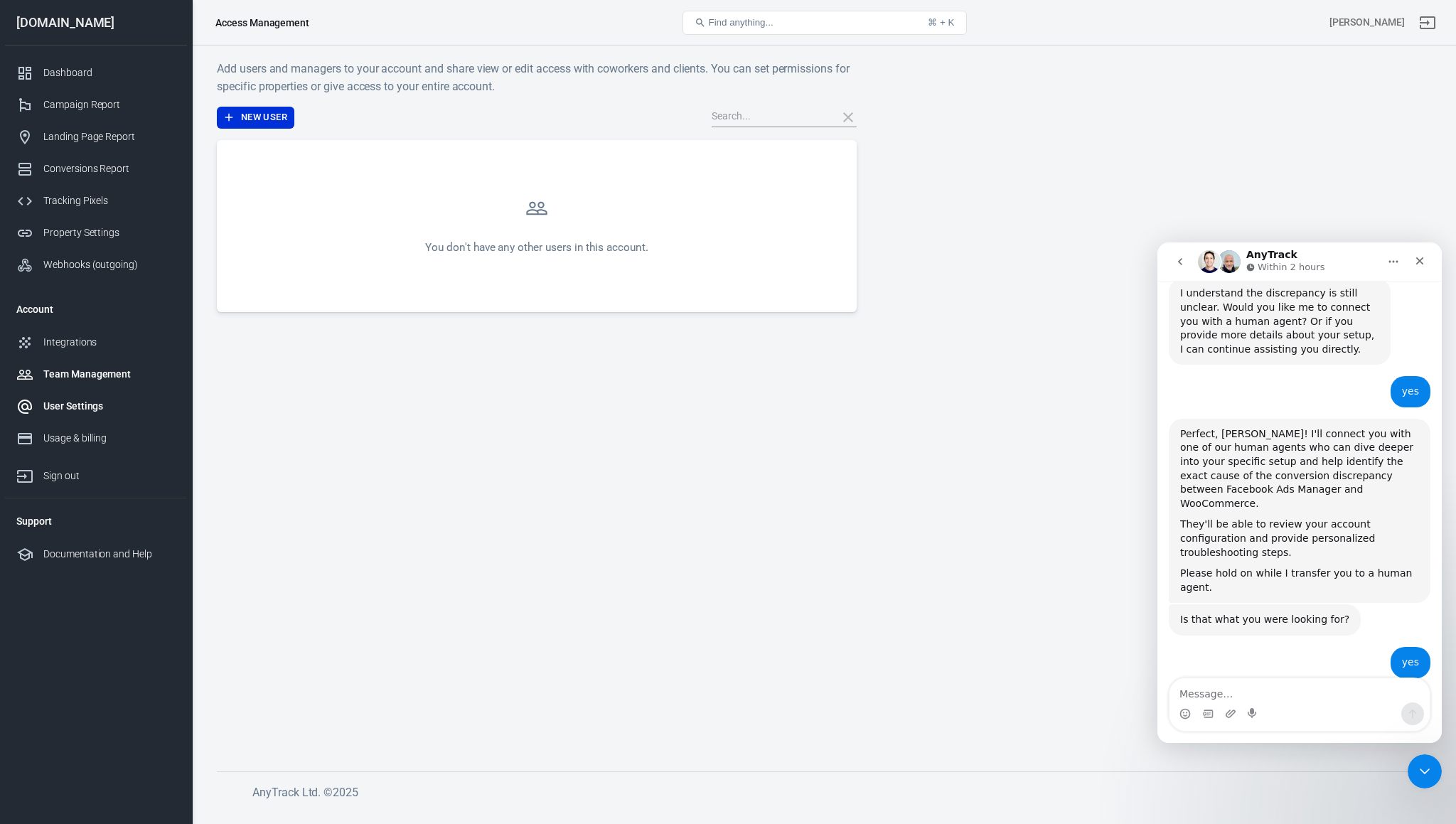
click at [69, 414] on link "User Settings" at bounding box center [96, 406] width 182 height 32
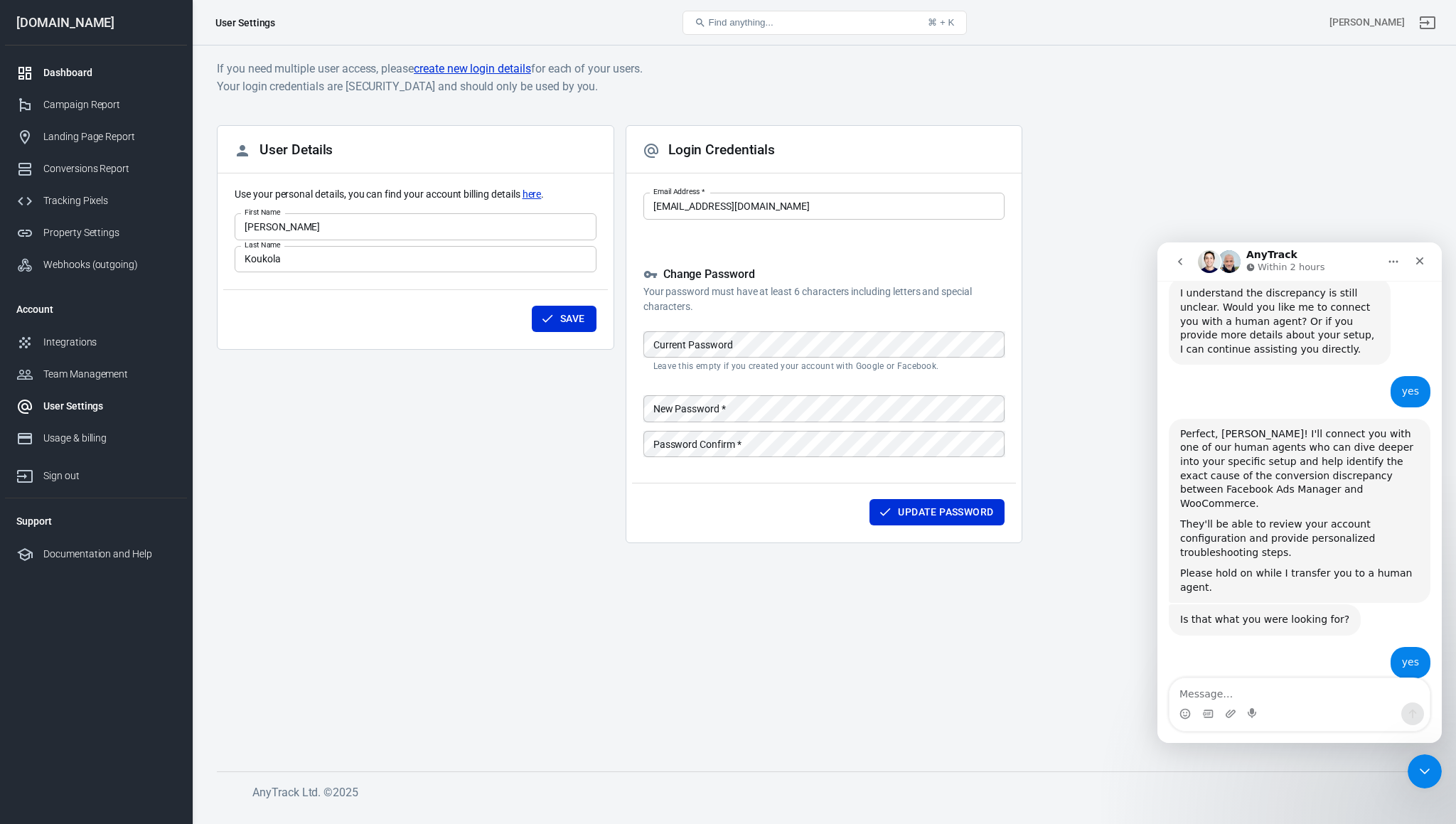
click at [70, 67] on div "Dashboard" at bounding box center [109, 72] width 132 height 15
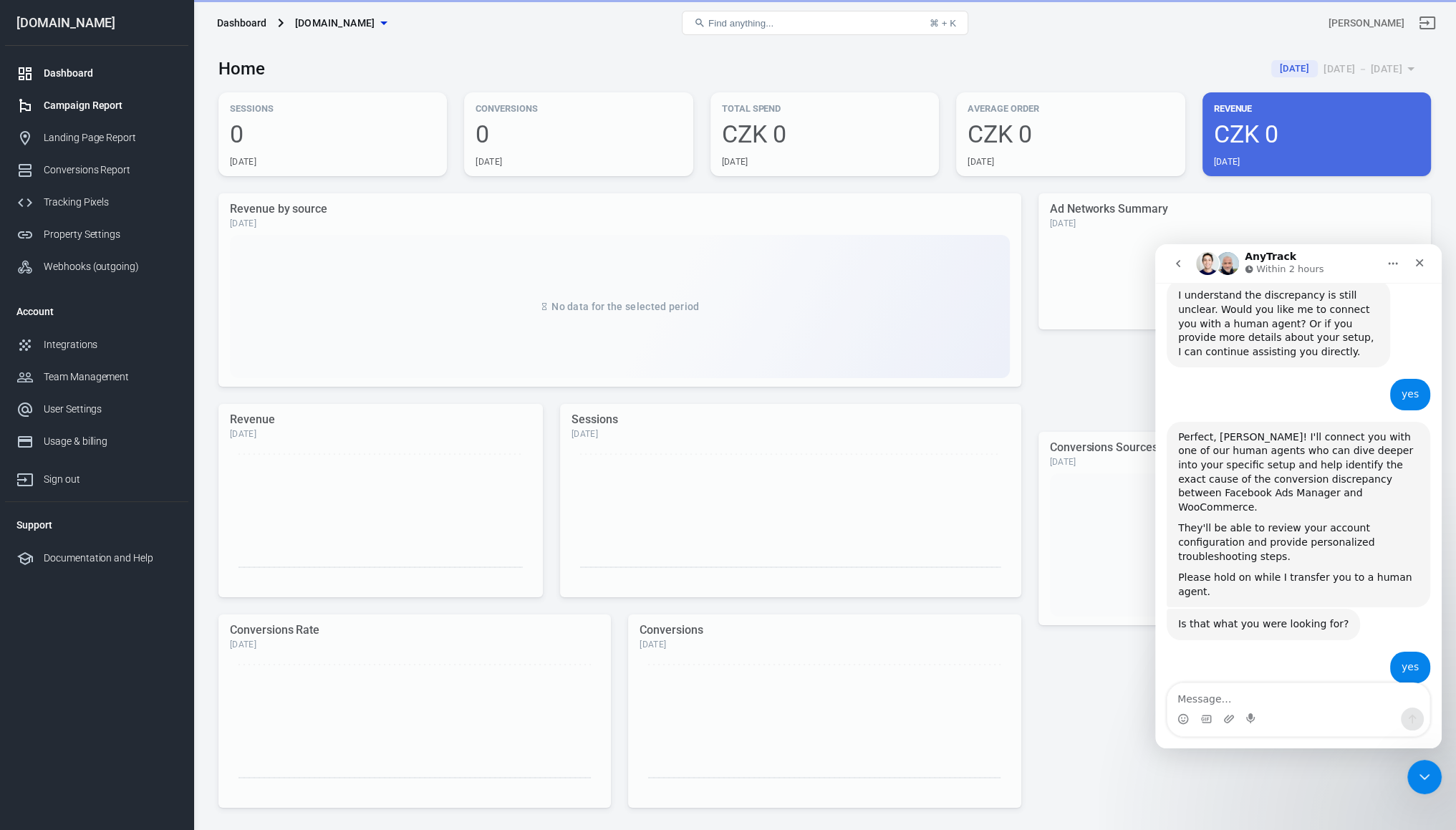
click at [71, 98] on div "Campaign Report" at bounding box center [110, 105] width 133 height 15
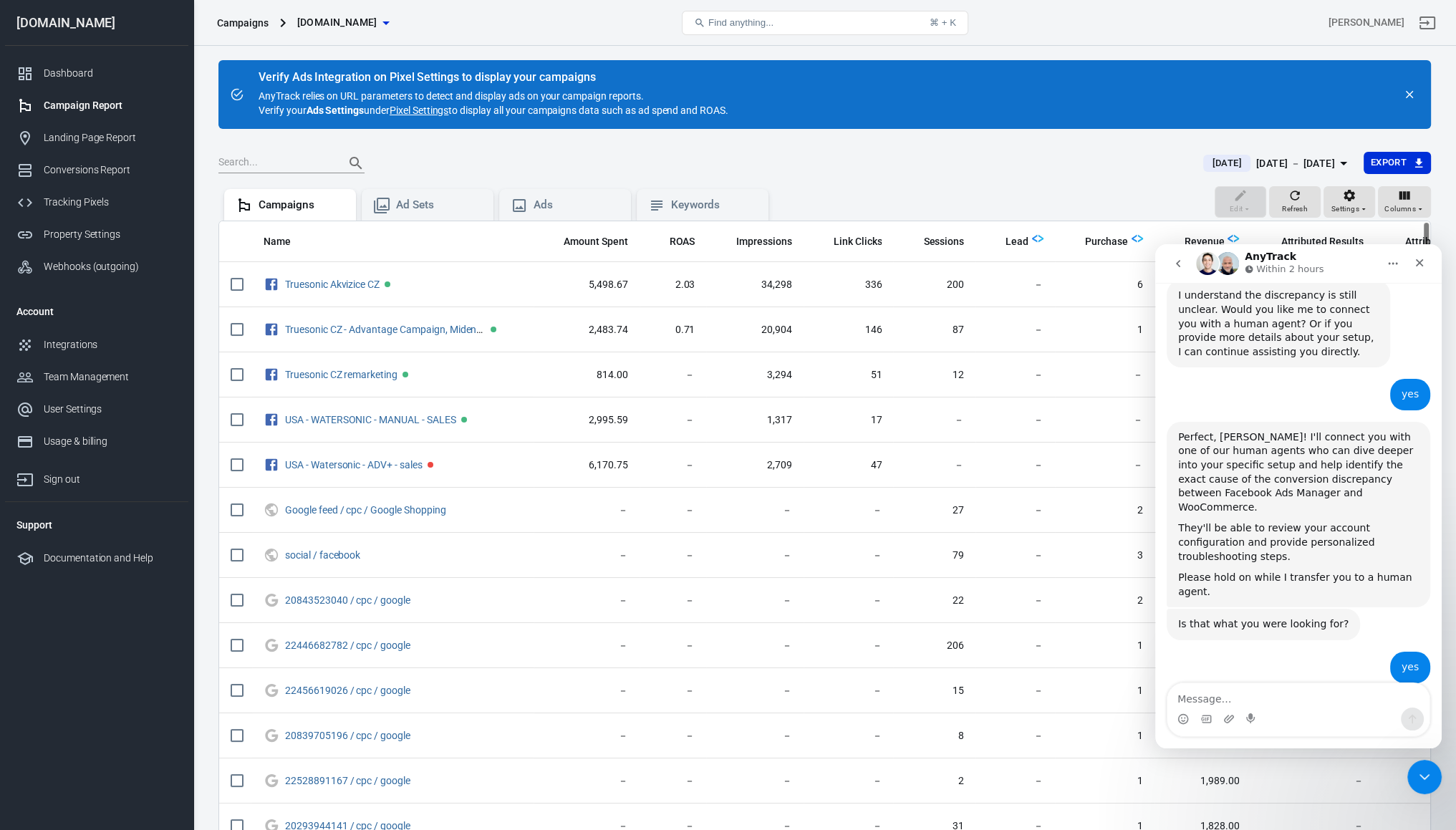
click at [1204, 131] on main "Verify Ads Integration on Pixel Settings to display your campaigns AnyTrack rel…" at bounding box center [824, 481] width 1213 height 841
click at [73, 132] on div "Landing Page Report" at bounding box center [110, 137] width 133 height 15
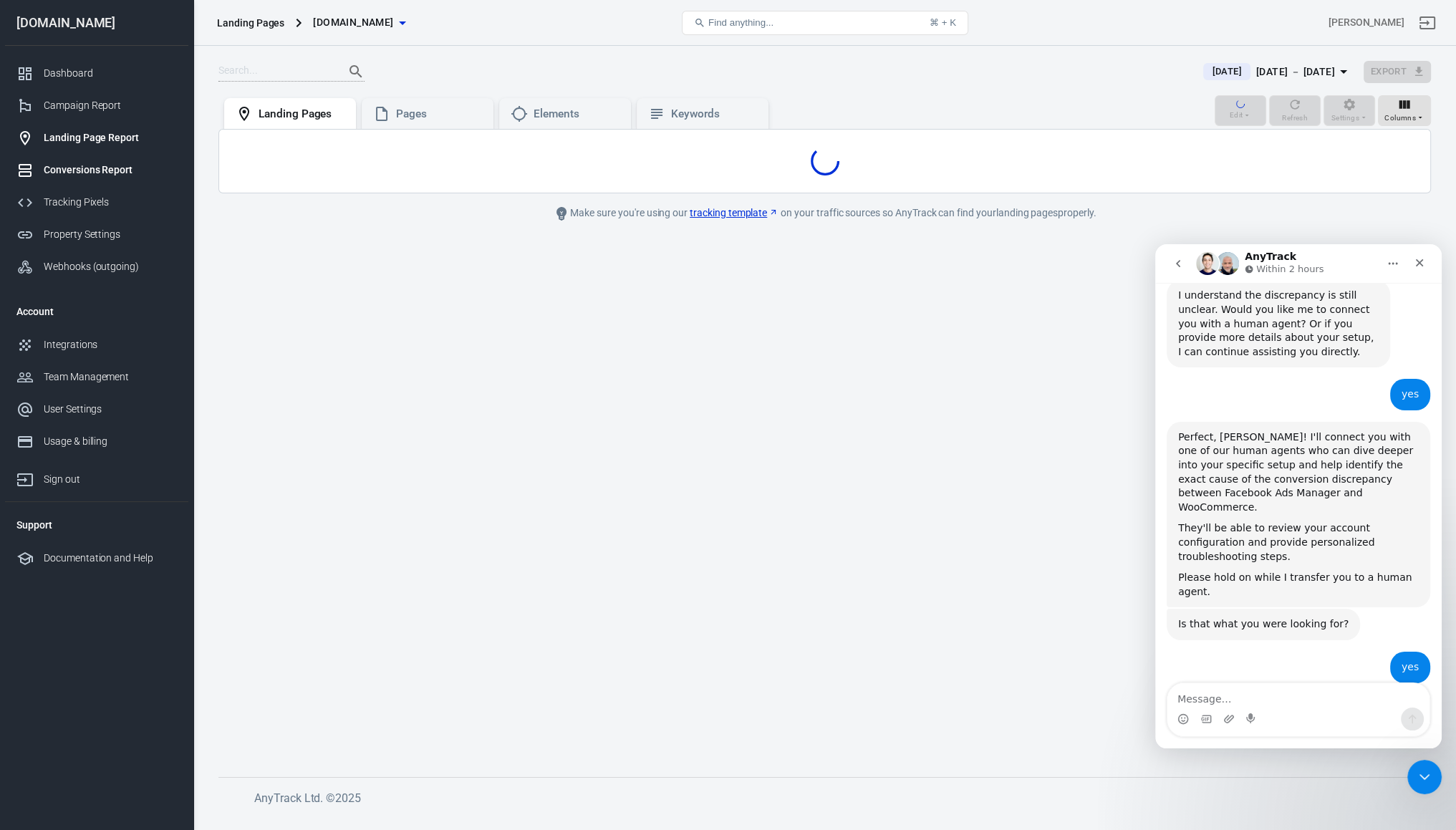
click at [83, 181] on link "Conversions Report" at bounding box center [96, 170] width 184 height 32
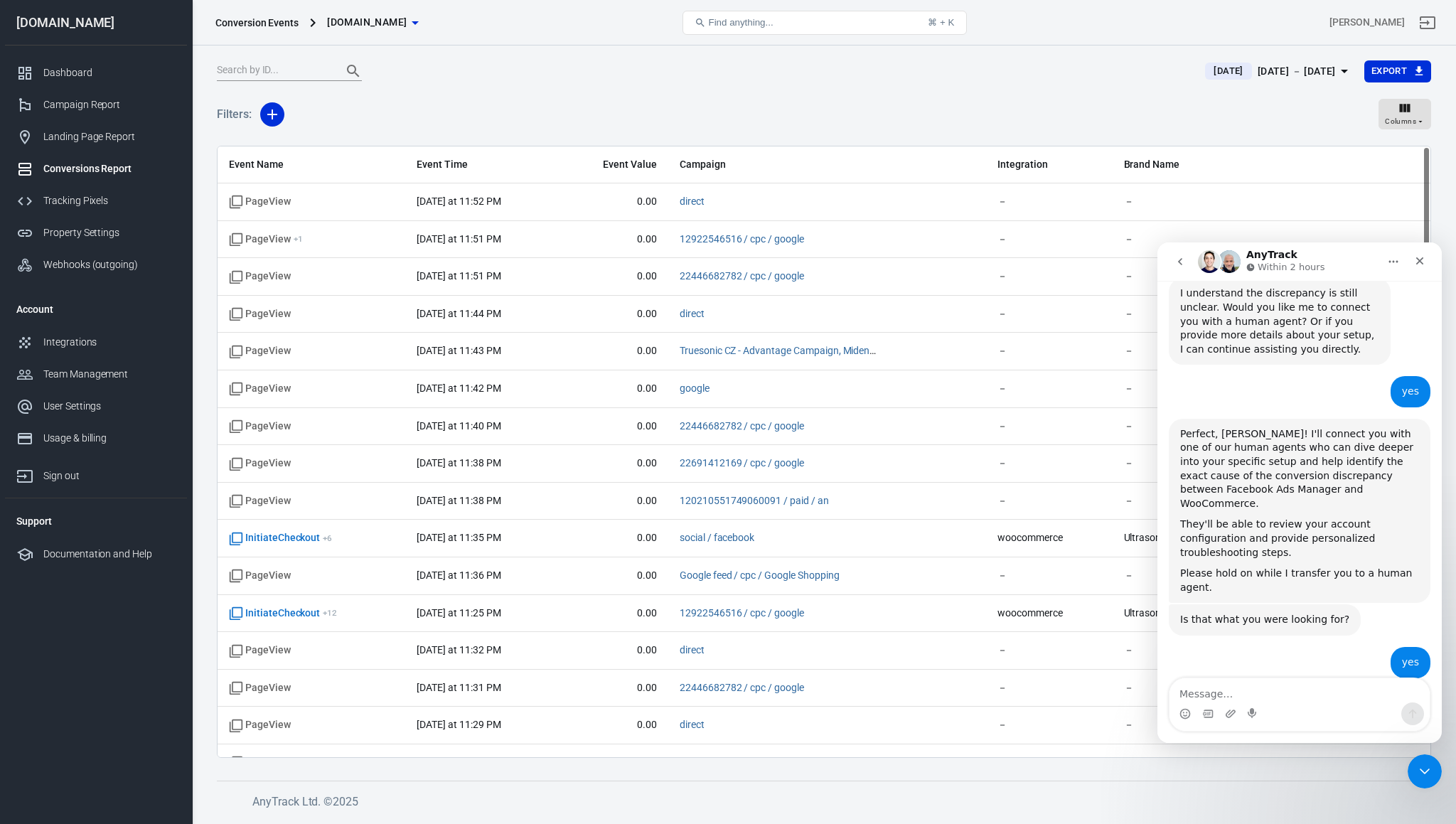
click at [83, 179] on link "Conversions Report" at bounding box center [96, 169] width 182 height 32
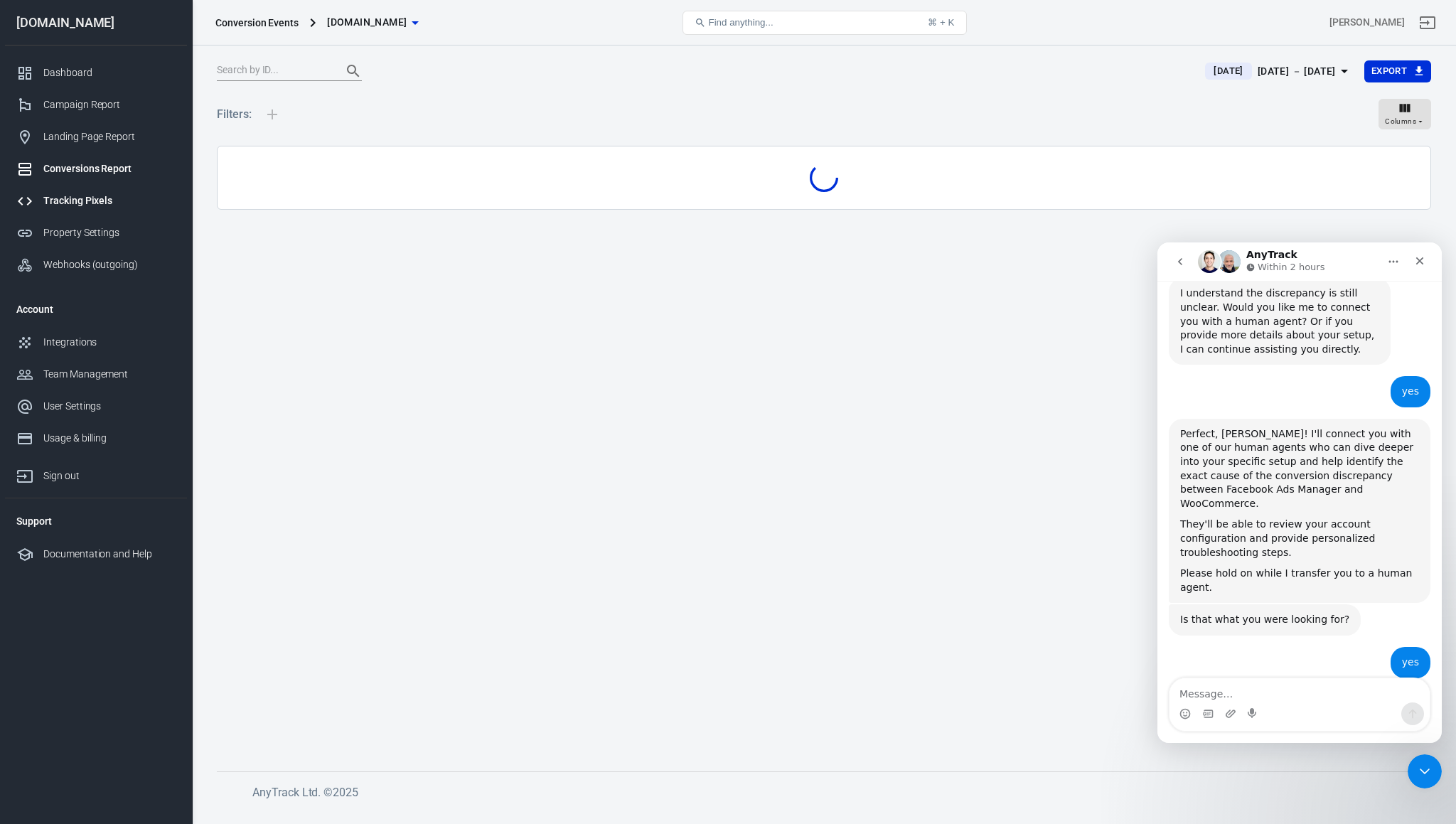
click at [80, 201] on div "Tracking Pixels" at bounding box center [109, 200] width 132 height 15
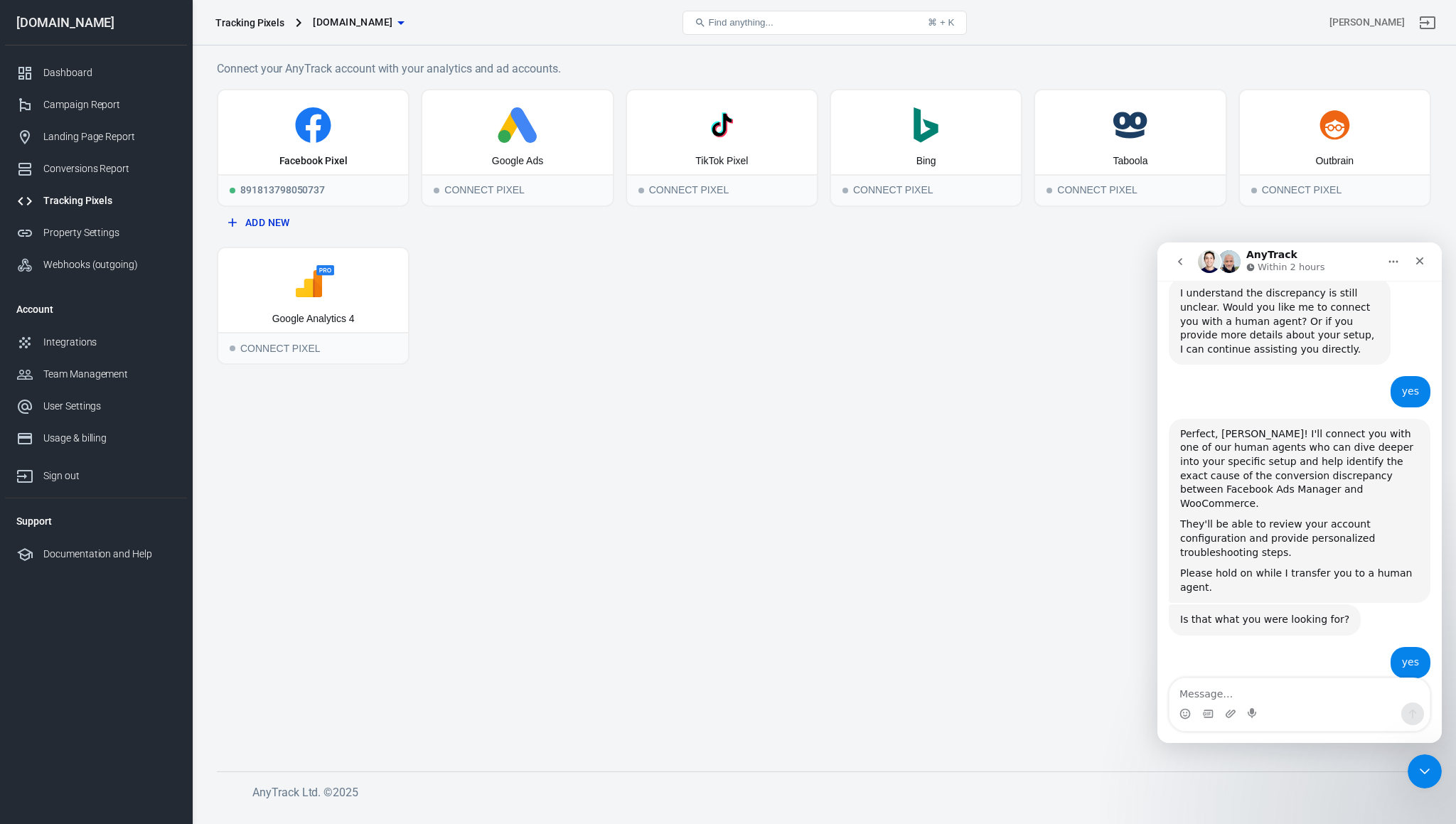
click at [1225, 647] on div "yes [PERSON_NAME] • 21m ago" at bounding box center [1299, 667] width 261 height 42
click at [1251, 269] on icon "Intercom messenger" at bounding box center [1251, 267] width 8 height 8
click at [1224, 264] on img "Intercom messenger" at bounding box center [1229, 261] width 23 height 23
click at [1212, 261] on img "Intercom messenger" at bounding box center [1209, 261] width 23 height 23
click at [1397, 259] on icon "Home" at bounding box center [1394, 262] width 12 height 12
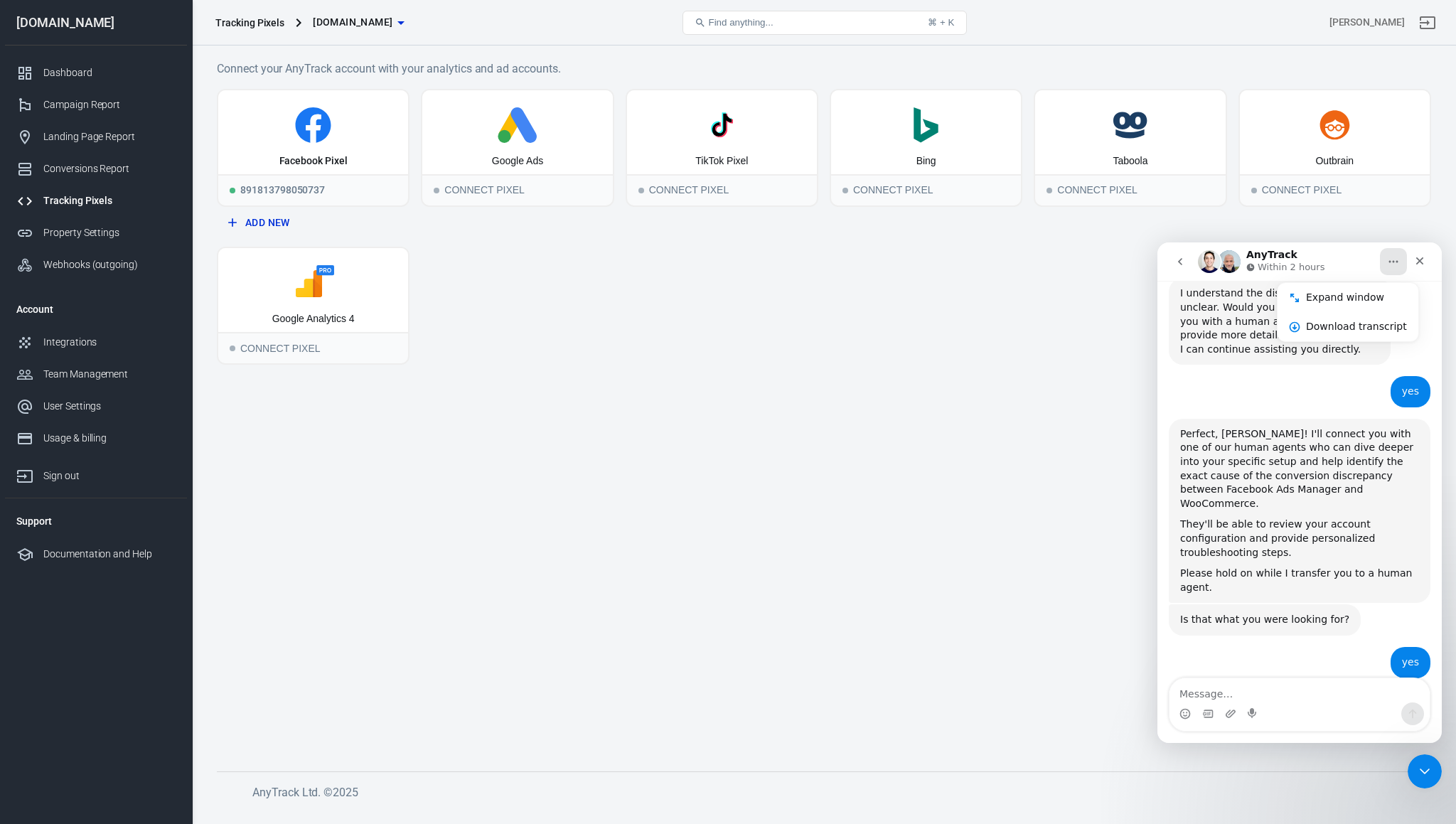
click at [1388, 258] on icon "Home" at bounding box center [1394, 262] width 12 height 12
drag, startPoint x: 0, startPoint y: 699, endPoint x: 1, endPoint y: 679, distance: 20.0
click at [0, 699] on nav "[DOMAIN_NAME] Dashboard Campaign Report Landing Page Report Conversions Report …" at bounding box center [96, 412] width 192 height 824
click at [66, 431] on div "Usage & billing" at bounding box center [109, 438] width 132 height 15
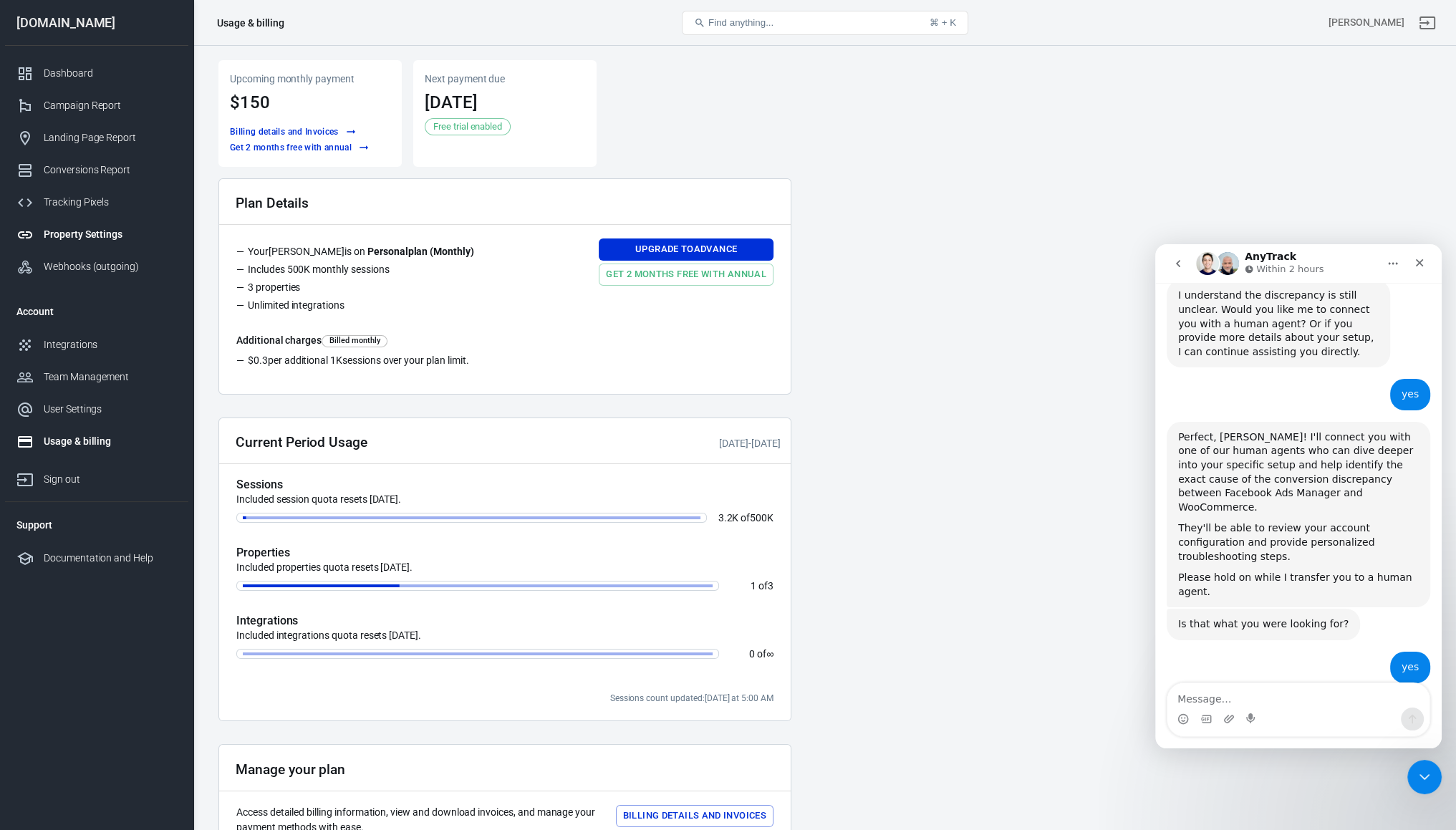
click at [69, 228] on div "Property Settings" at bounding box center [110, 234] width 133 height 15
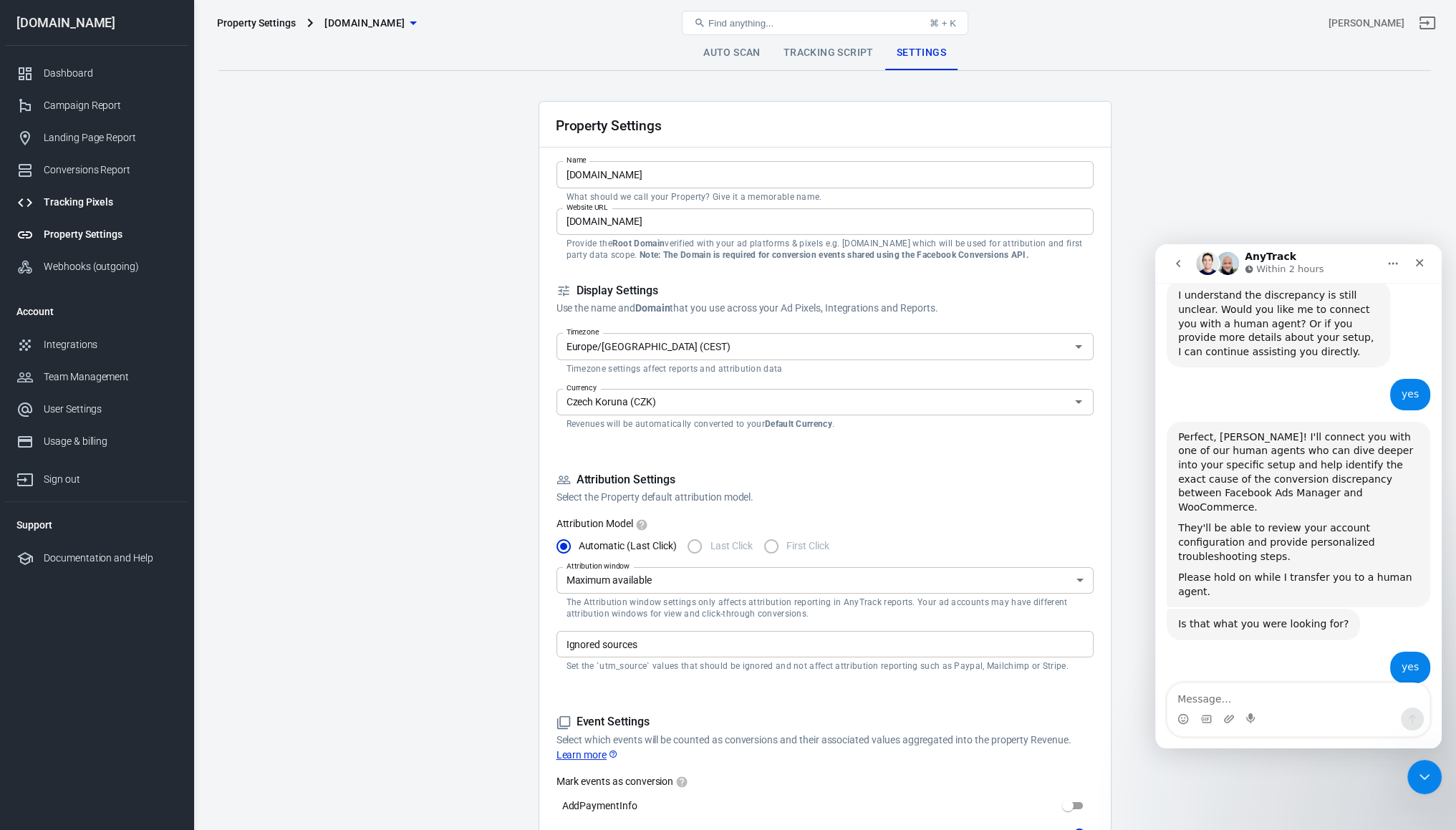
click at [77, 200] on div "Tracking Pixels" at bounding box center [110, 202] width 133 height 15
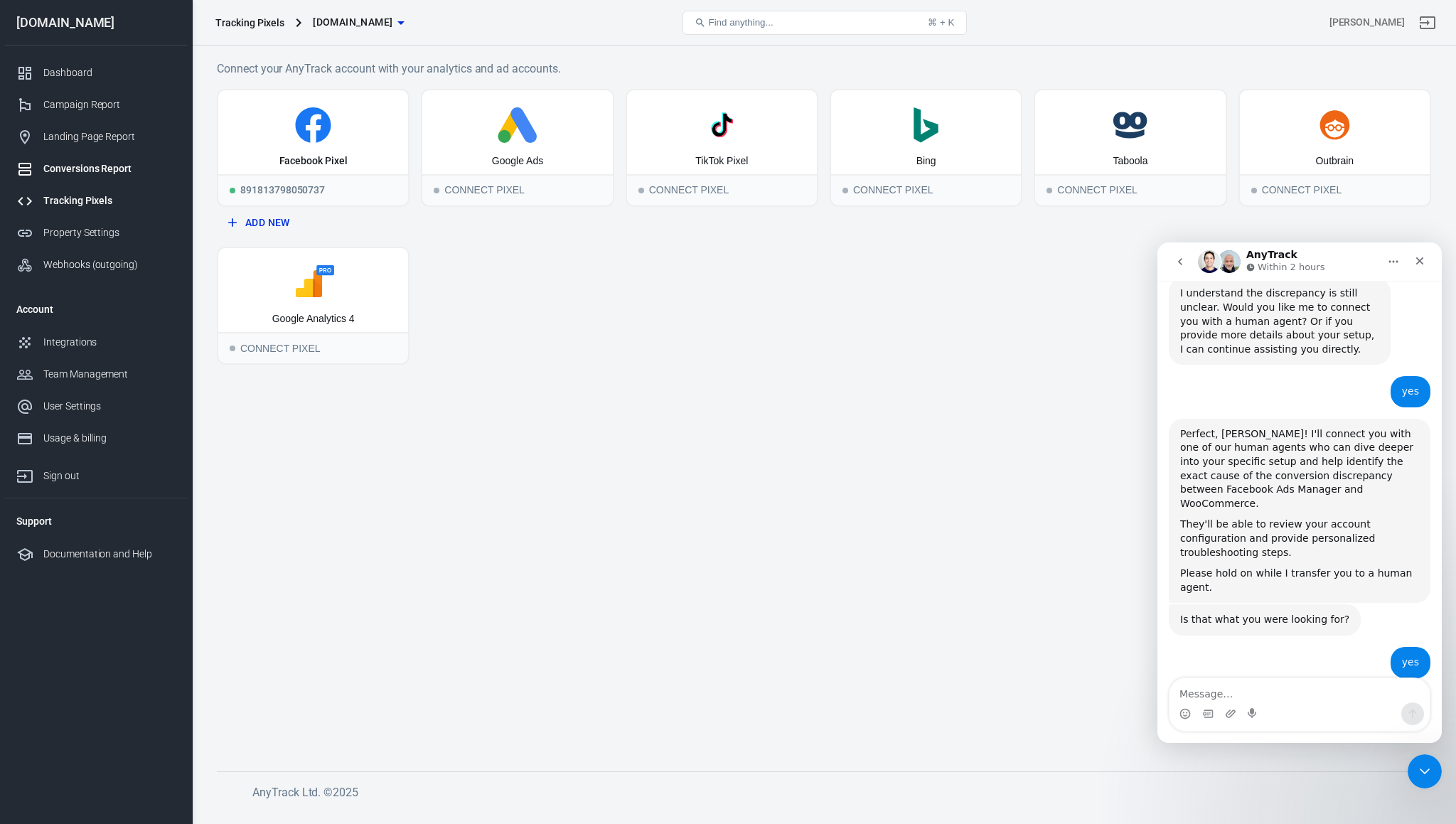
click at [84, 175] on div "Conversions Report" at bounding box center [109, 169] width 132 height 15
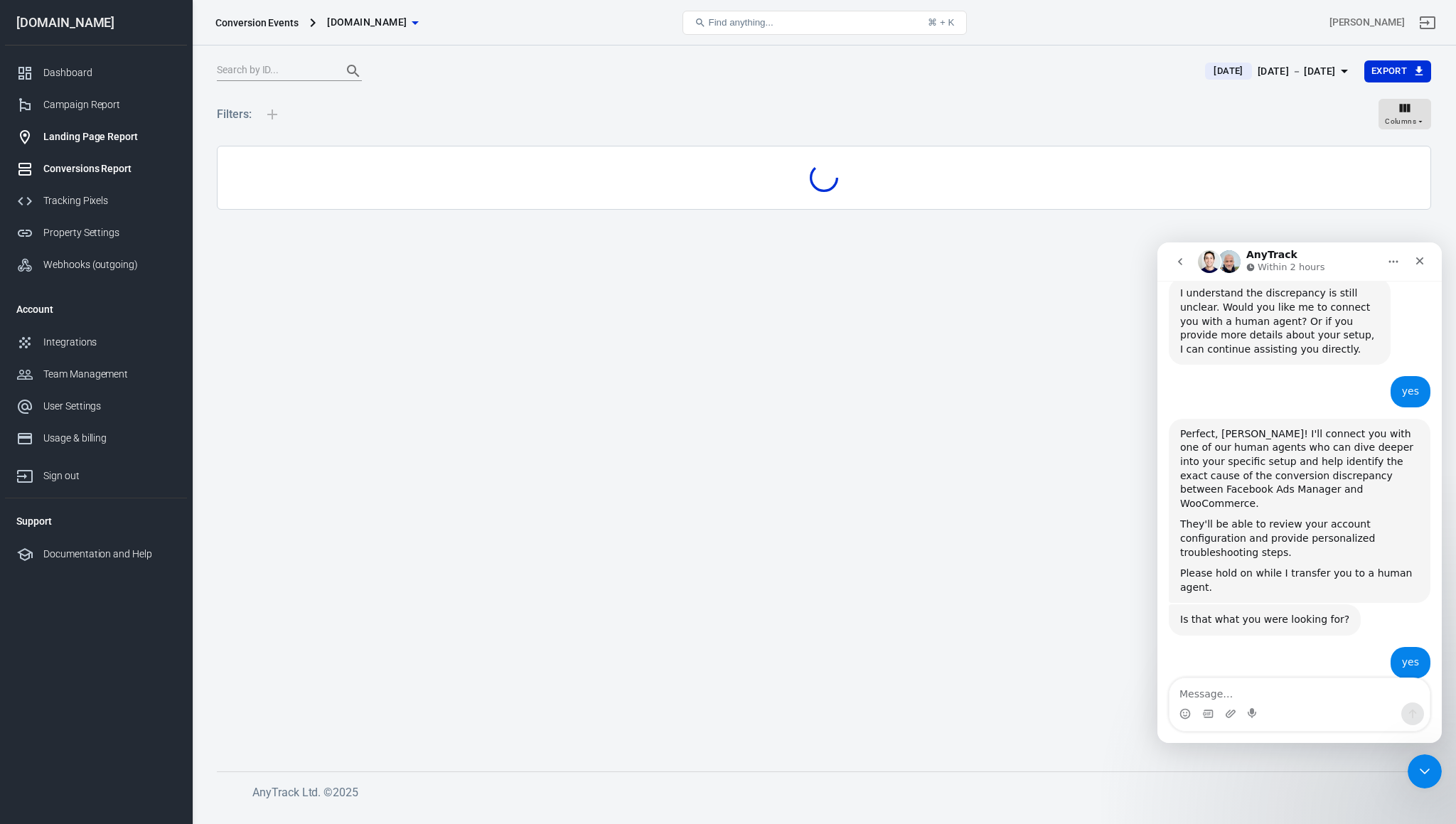
click at [81, 129] on div "Landing Page Report" at bounding box center [109, 136] width 132 height 15
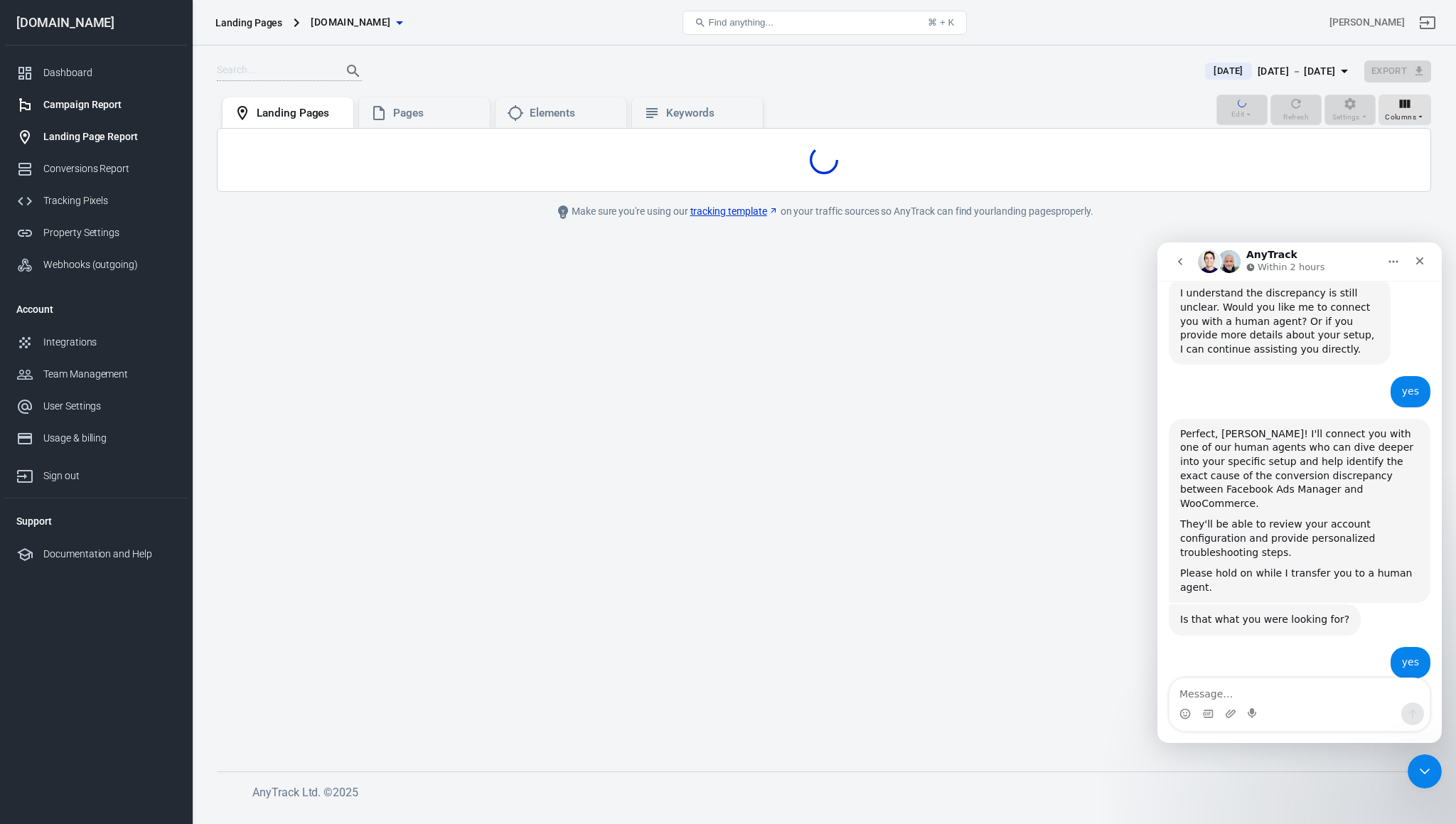
click at [74, 99] on div "Campaign Report" at bounding box center [109, 104] width 132 height 15
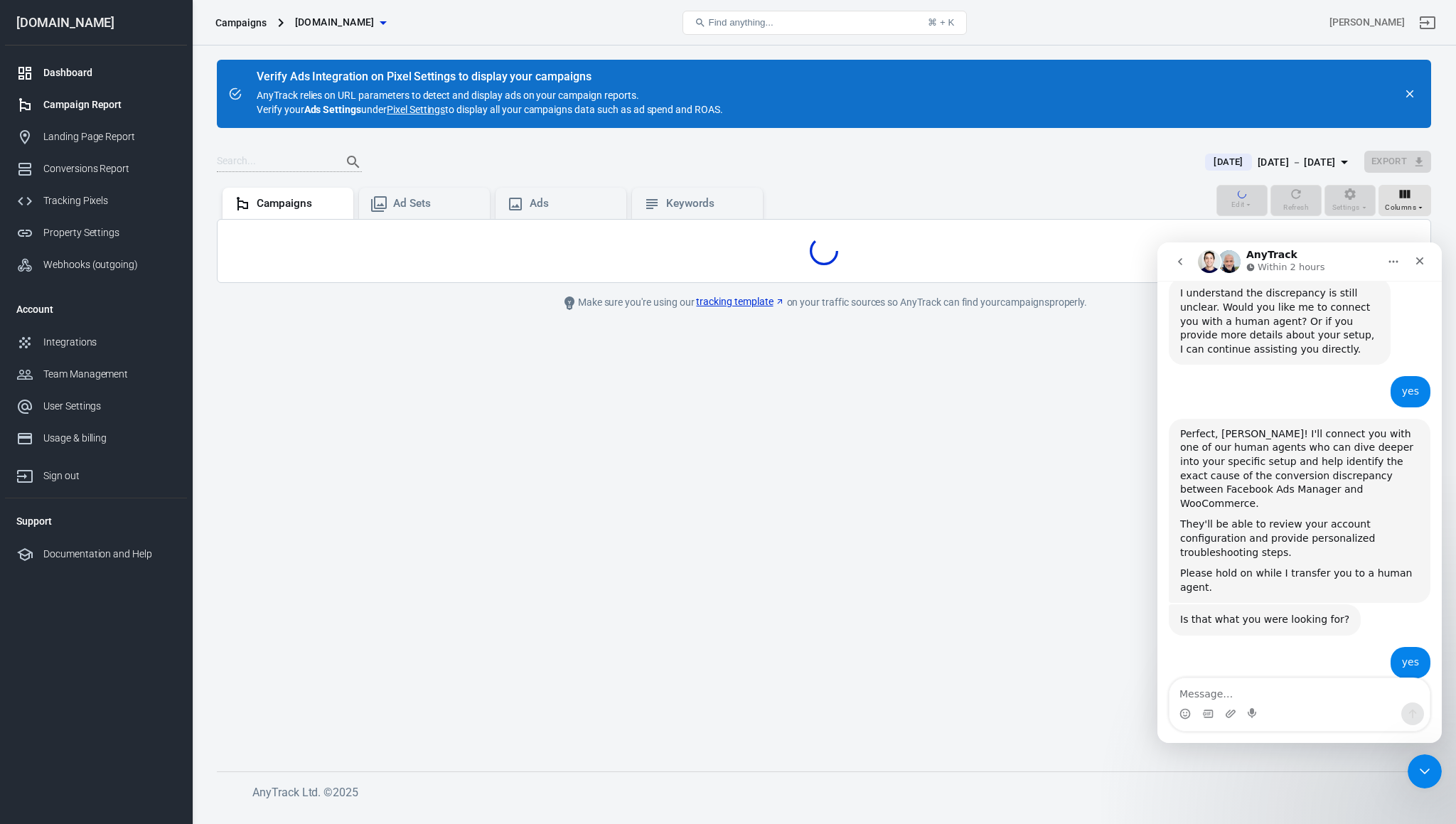
click at [68, 70] on div "Dashboard" at bounding box center [109, 72] width 132 height 15
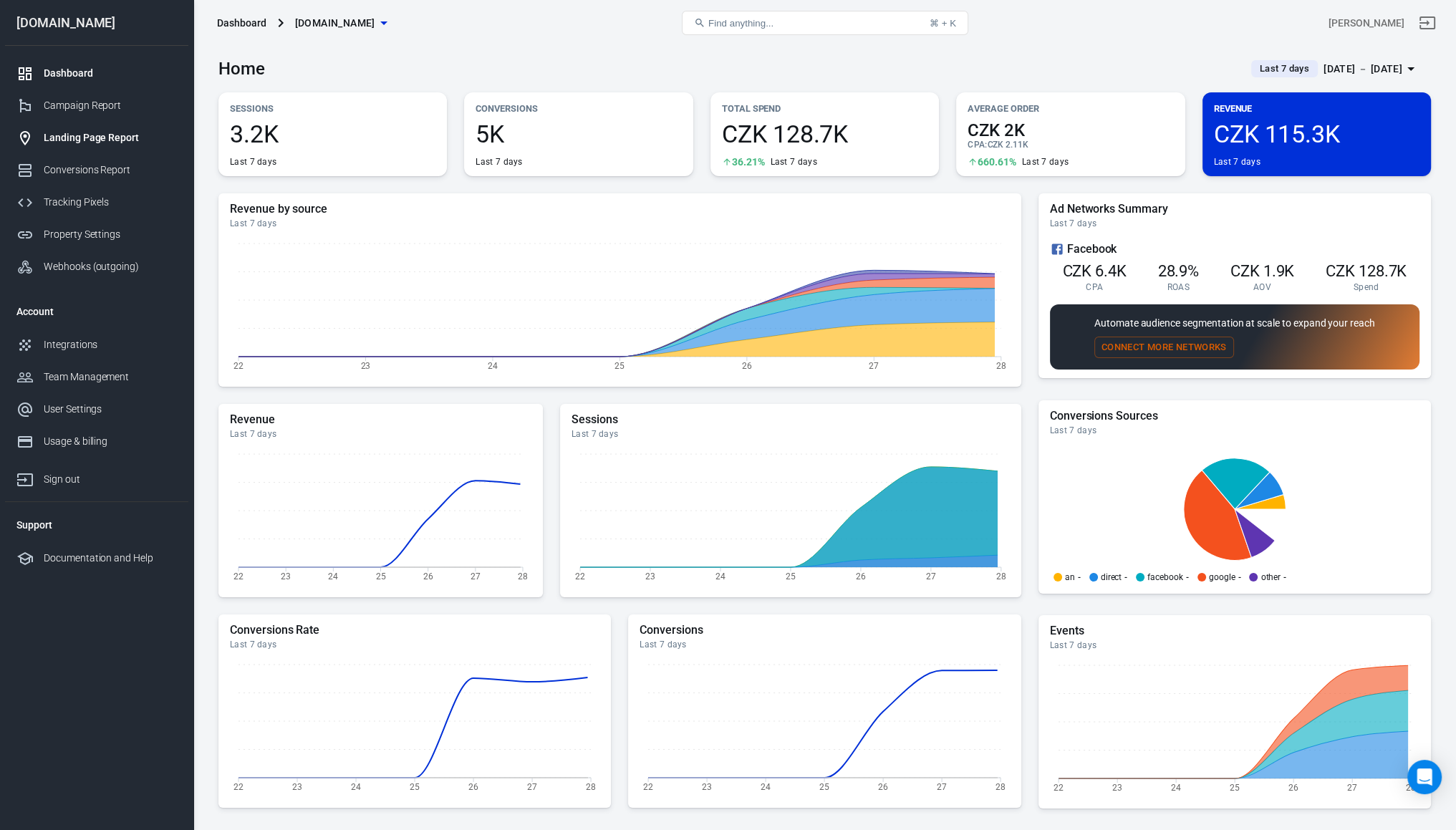
click at [99, 138] on div "Landing Page Report" at bounding box center [110, 137] width 133 height 15
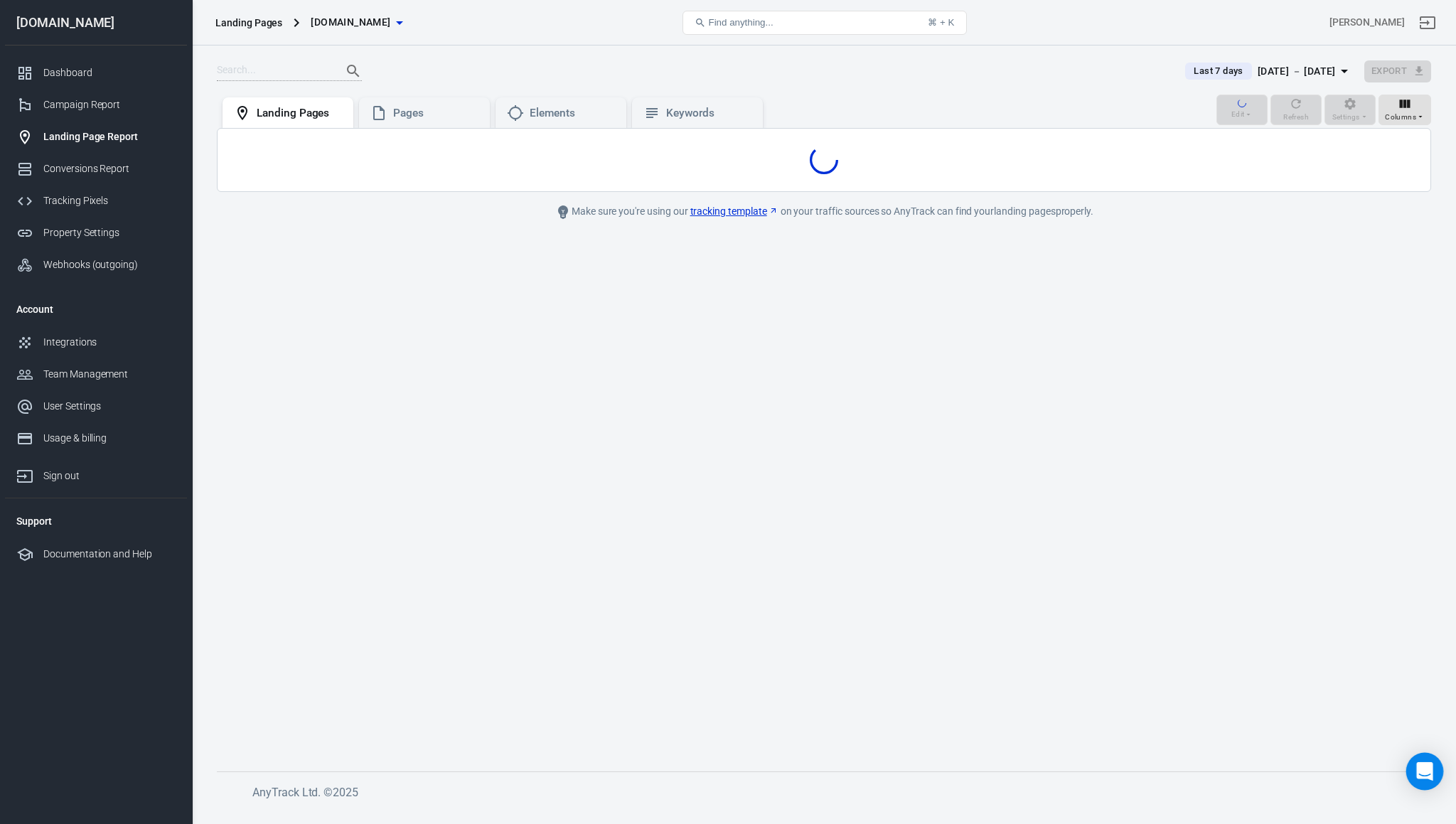
click at [1414, 771] on div "Open Intercom Messenger" at bounding box center [1425, 772] width 37 height 37
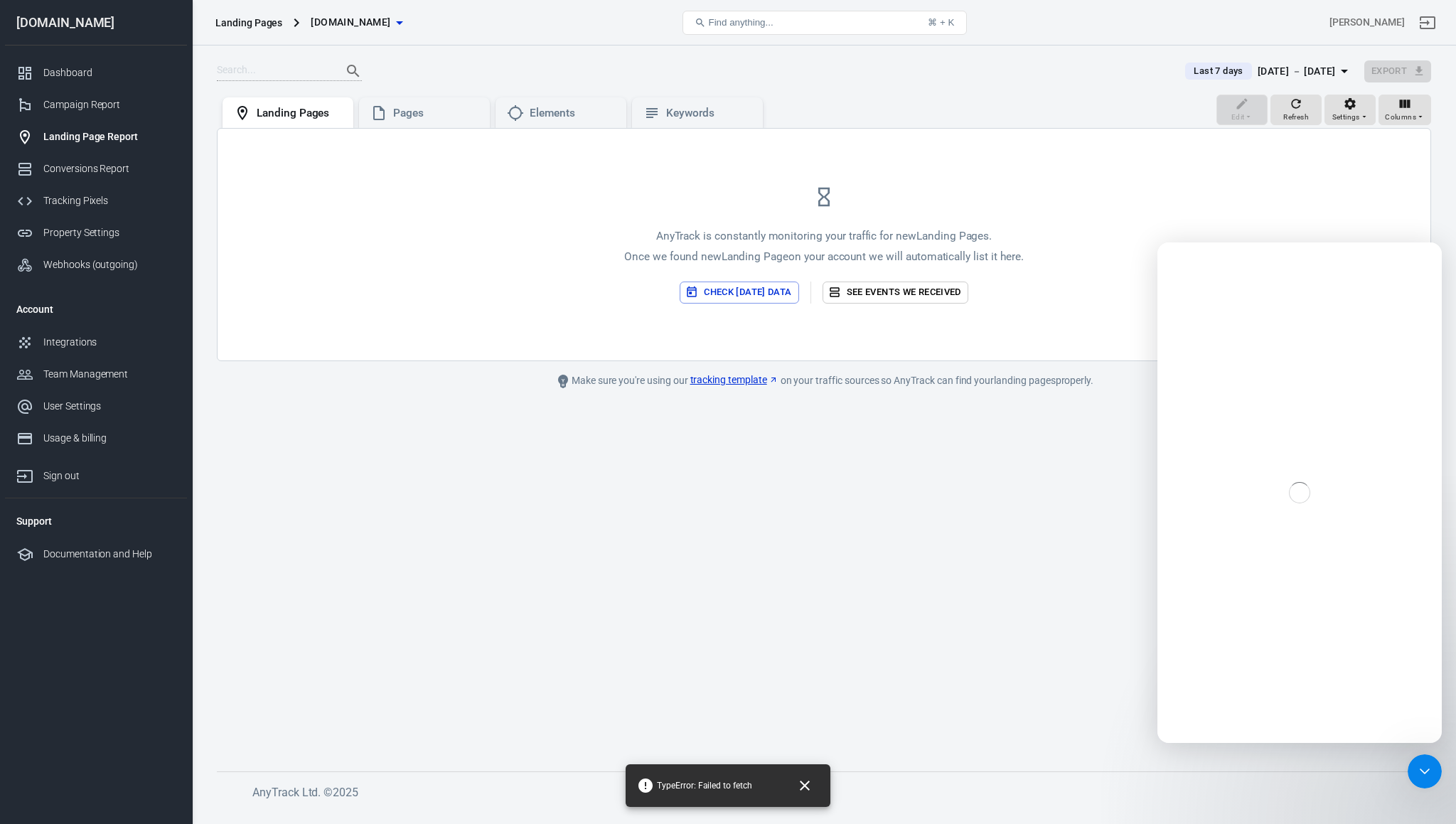
click at [784, 614] on main "Last 7 days Aug 22 － Aug 28, 2025 Export Edit Refresh Settings Columns Landing …" at bounding box center [824, 404] width 1214 height 689
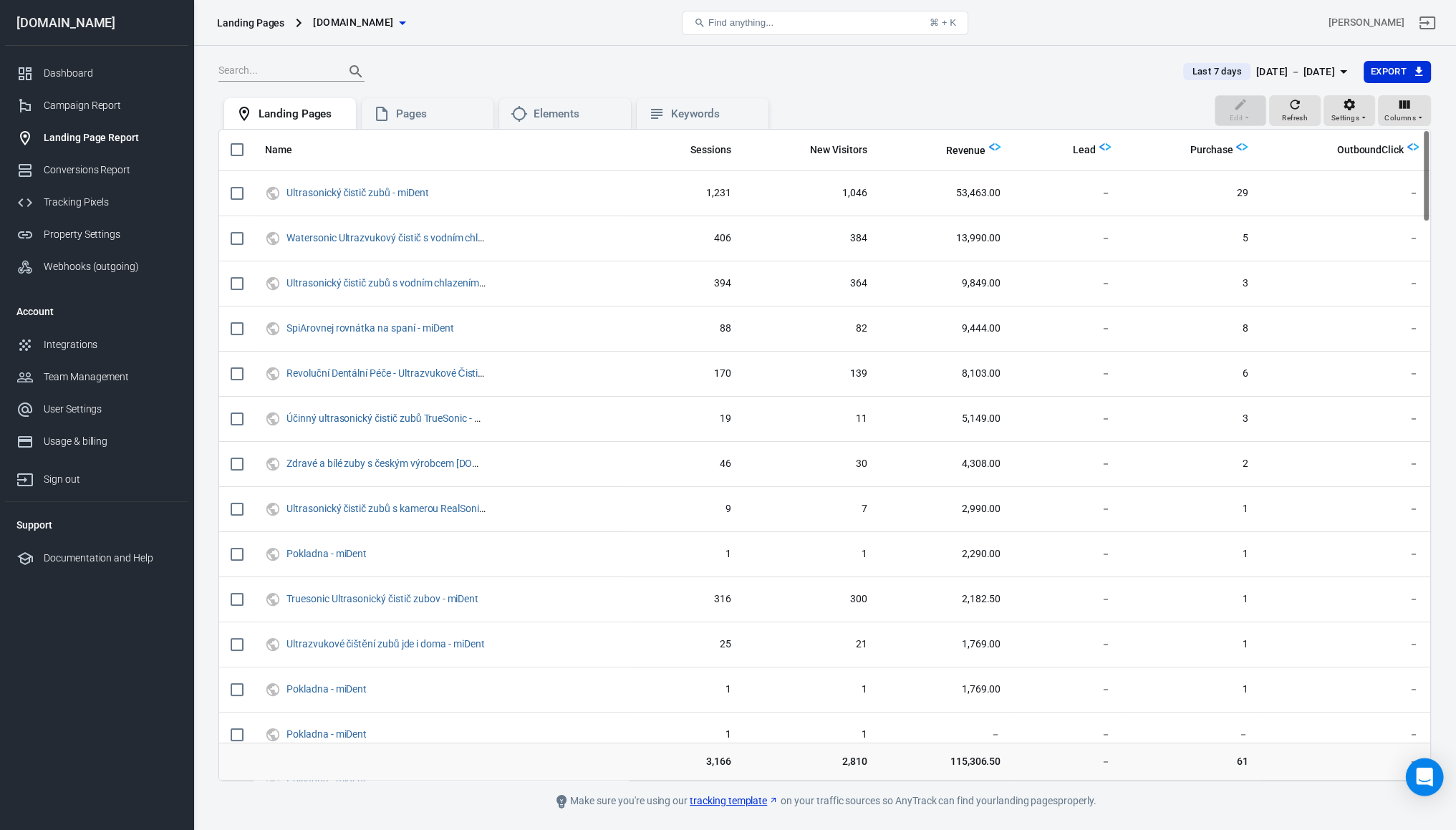
click at [1415, 781] on div "Open Intercom Messenger" at bounding box center [1425, 777] width 38 height 38
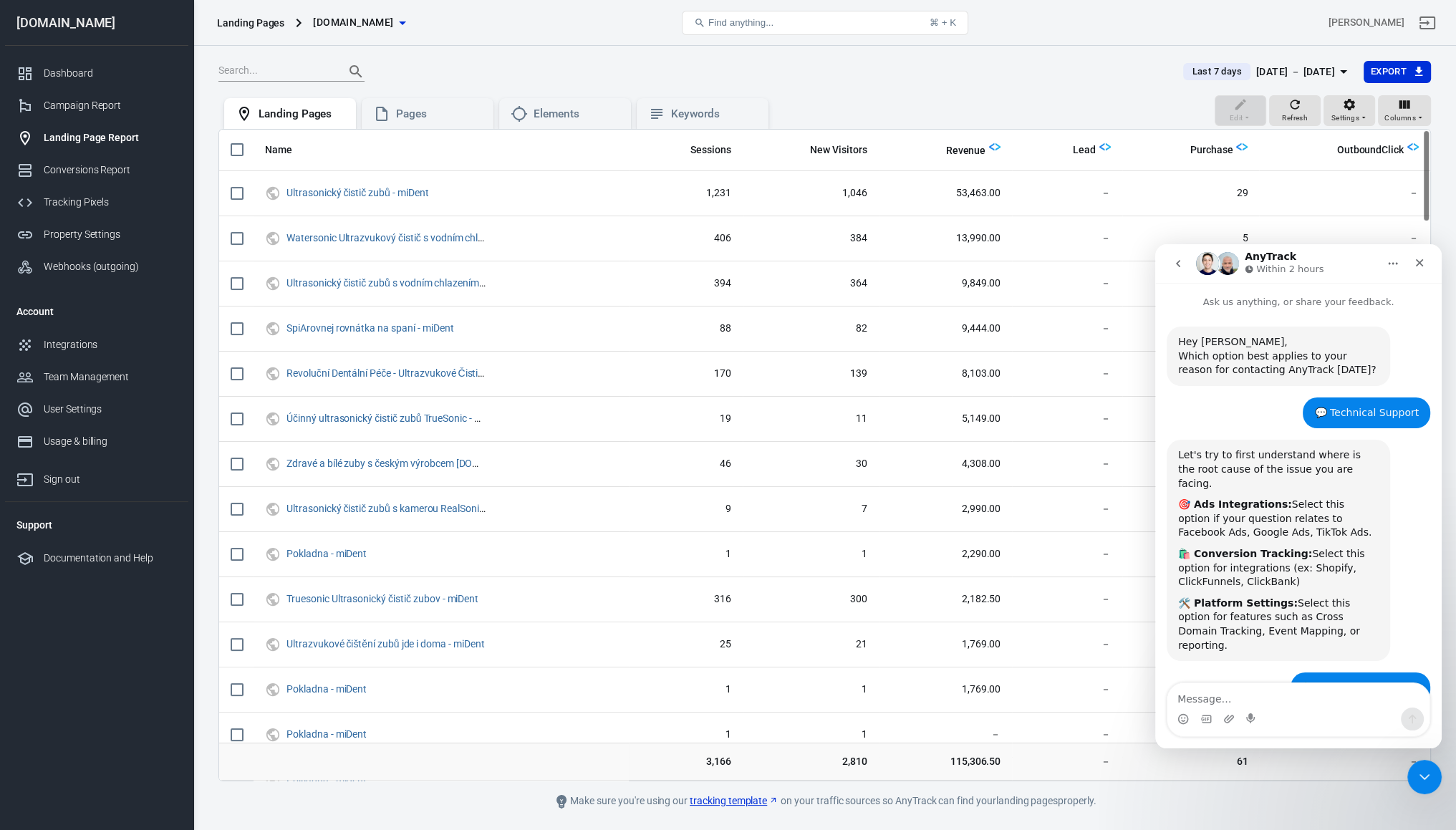
scroll to position [1871, 0]
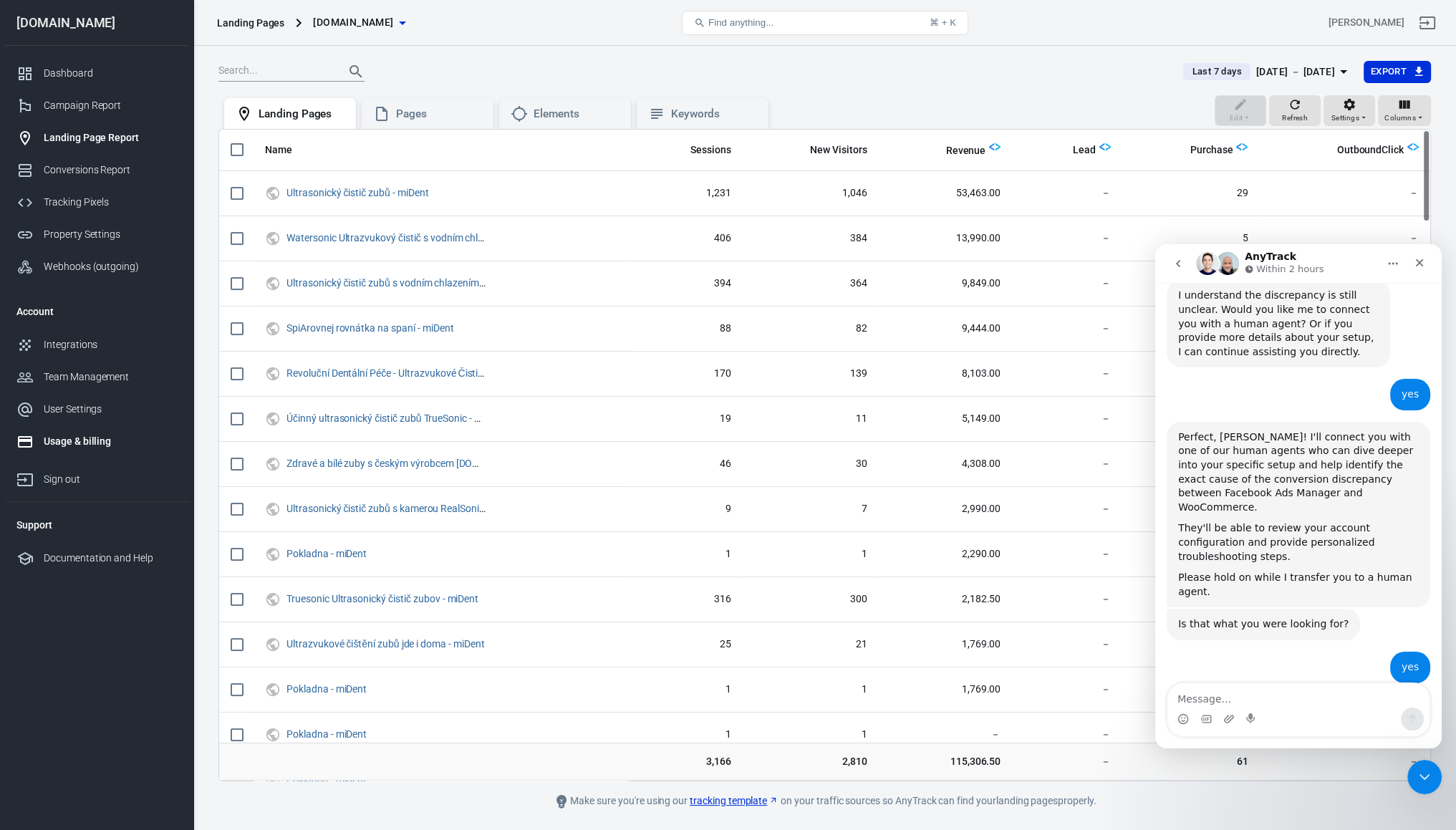
click at [88, 429] on link "Usage & billing" at bounding box center [96, 441] width 184 height 32
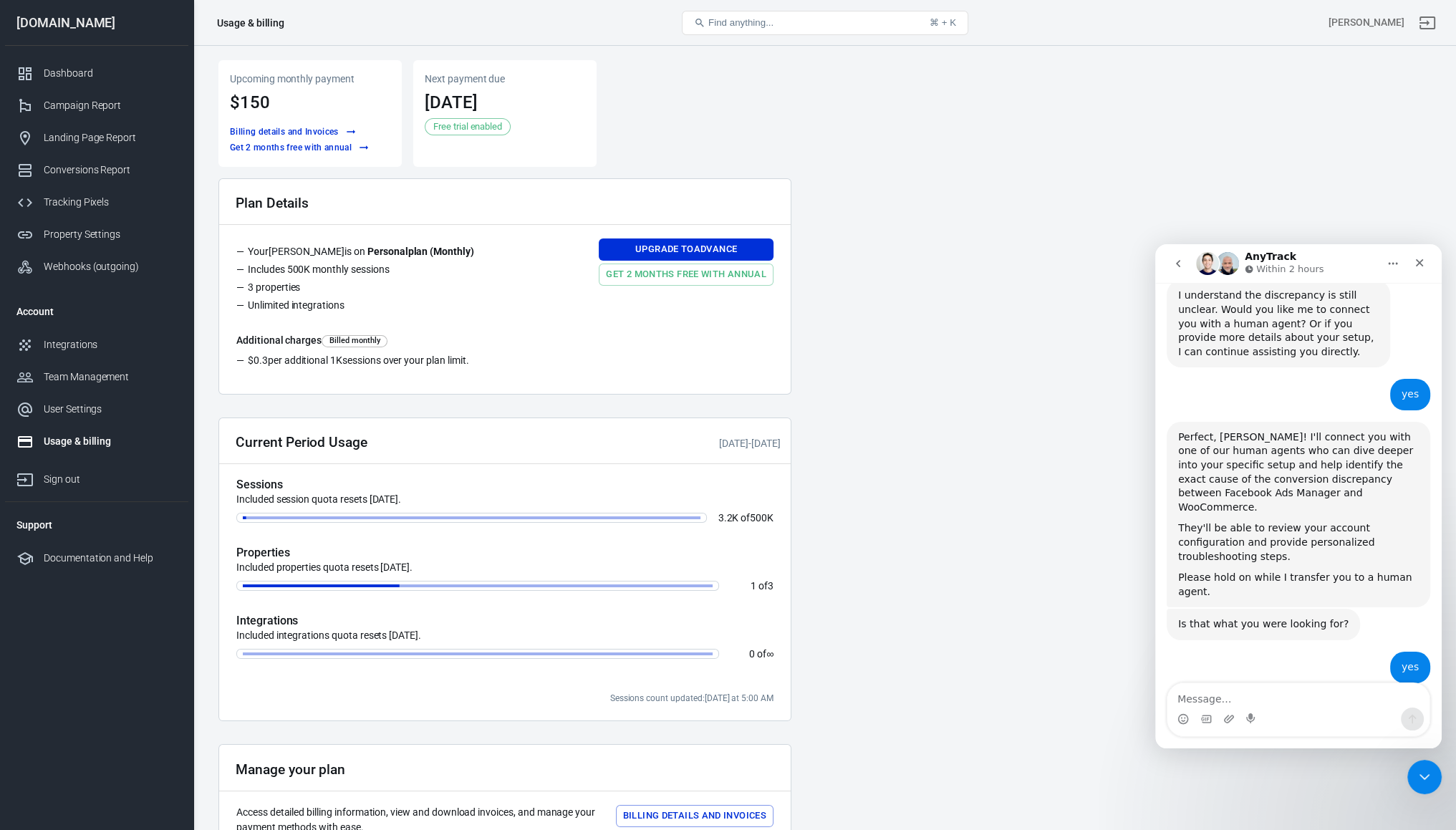
click at [1178, 266] on icon "go back" at bounding box center [1179, 264] width 12 height 12
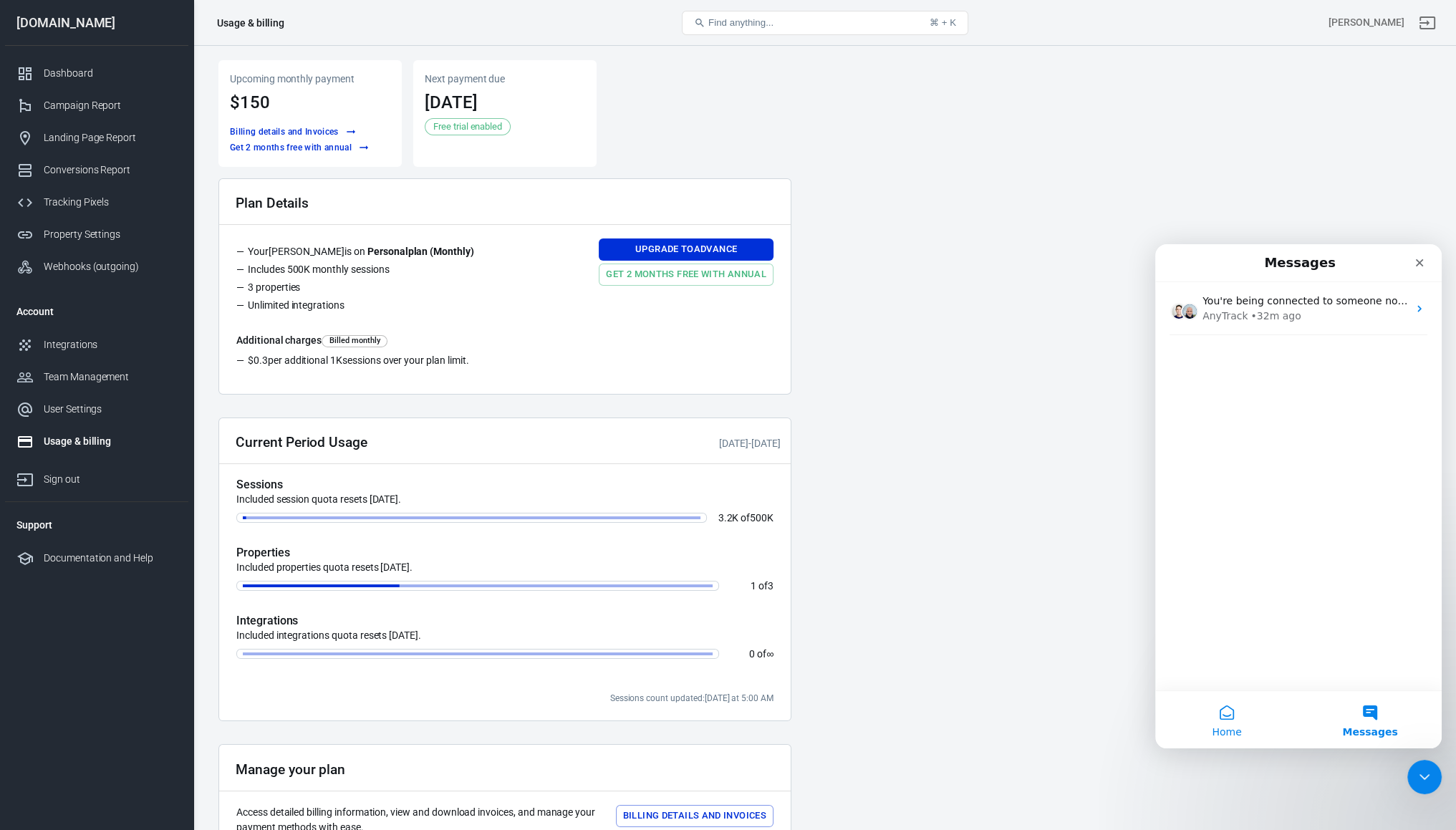
click at [1240, 731] on span "Home" at bounding box center [1227, 732] width 30 height 10
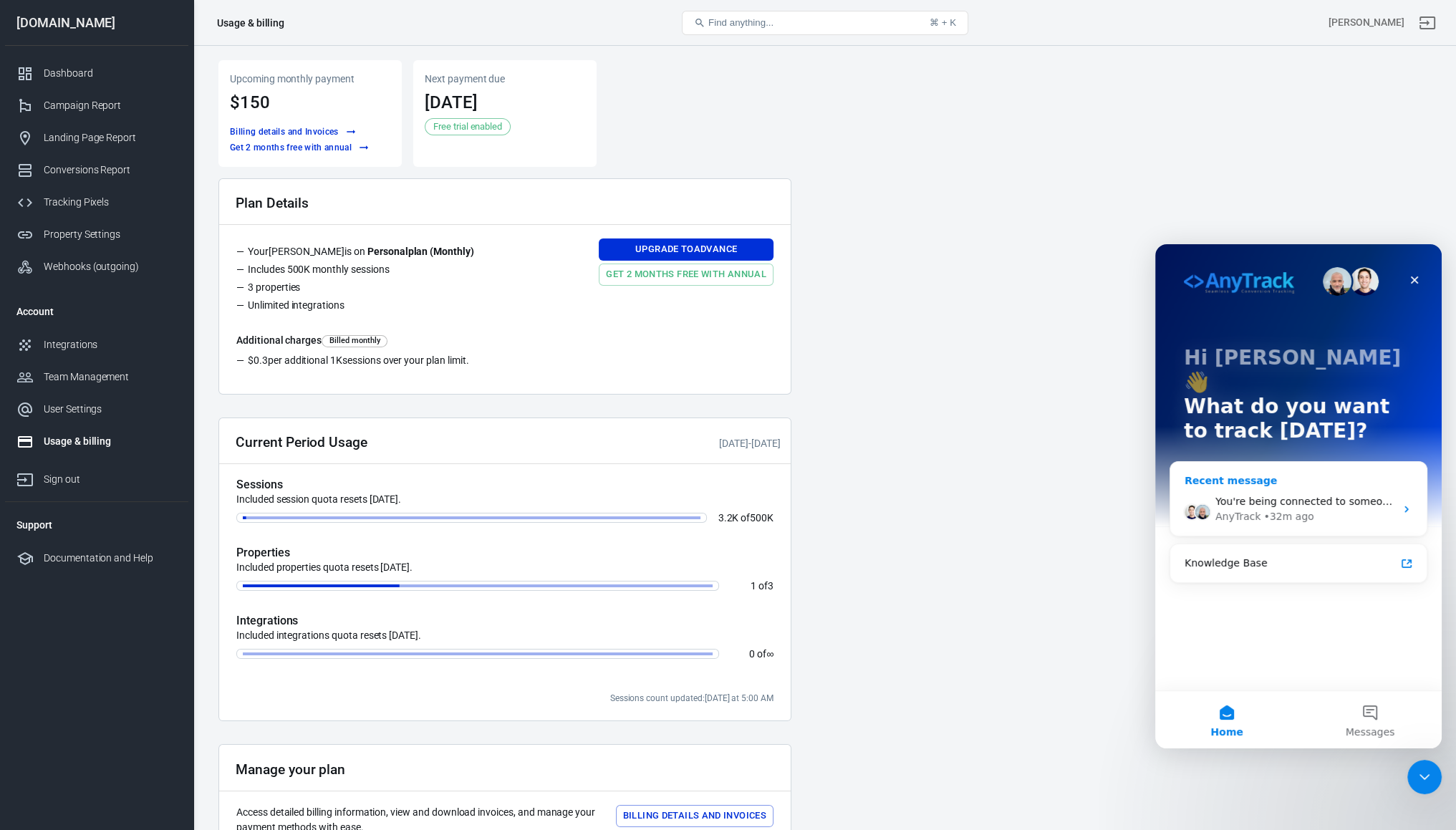
click at [1257, 474] on div "Recent message" at bounding box center [1298, 481] width 227 height 15
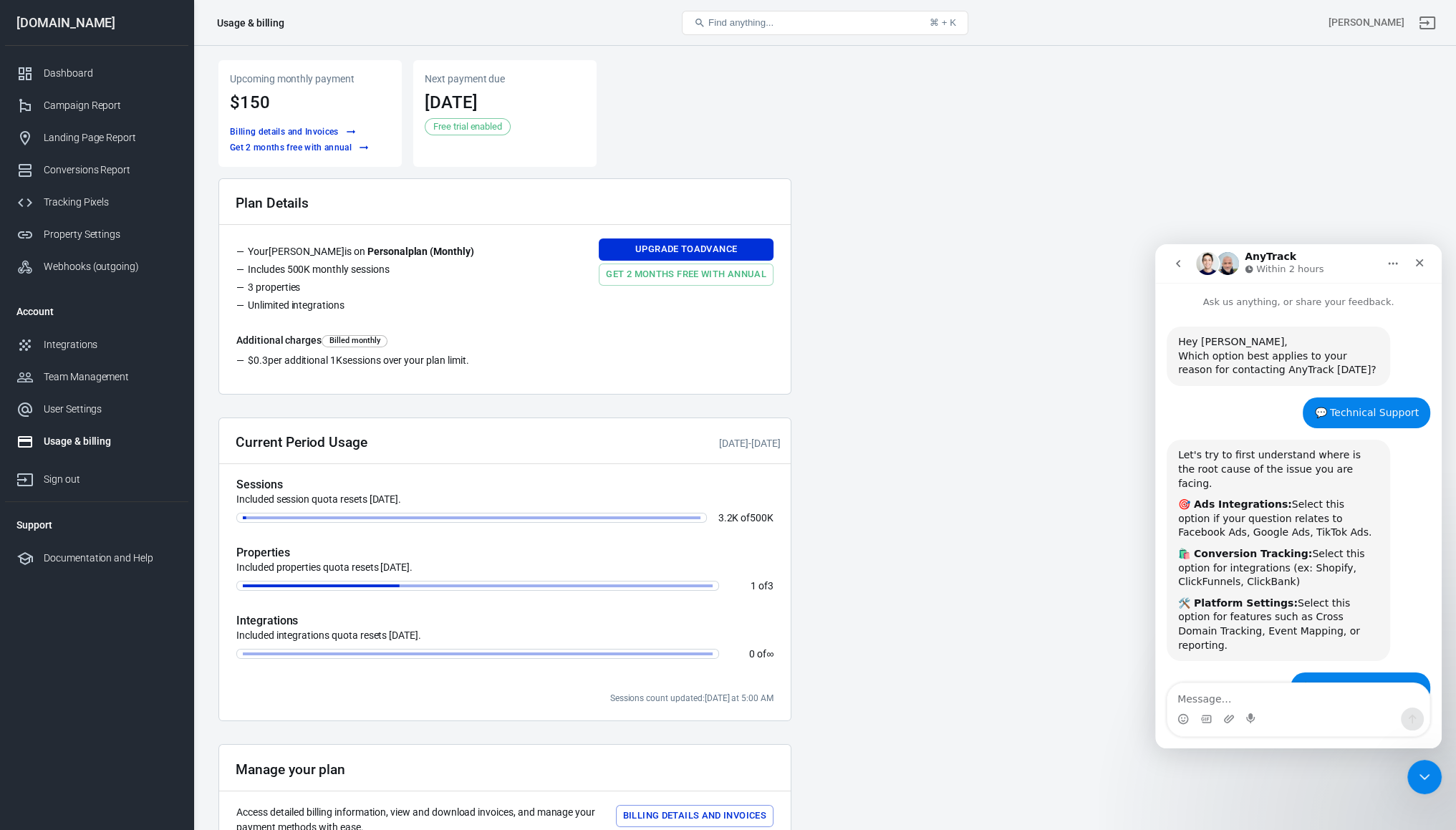
scroll to position [1871, 0]
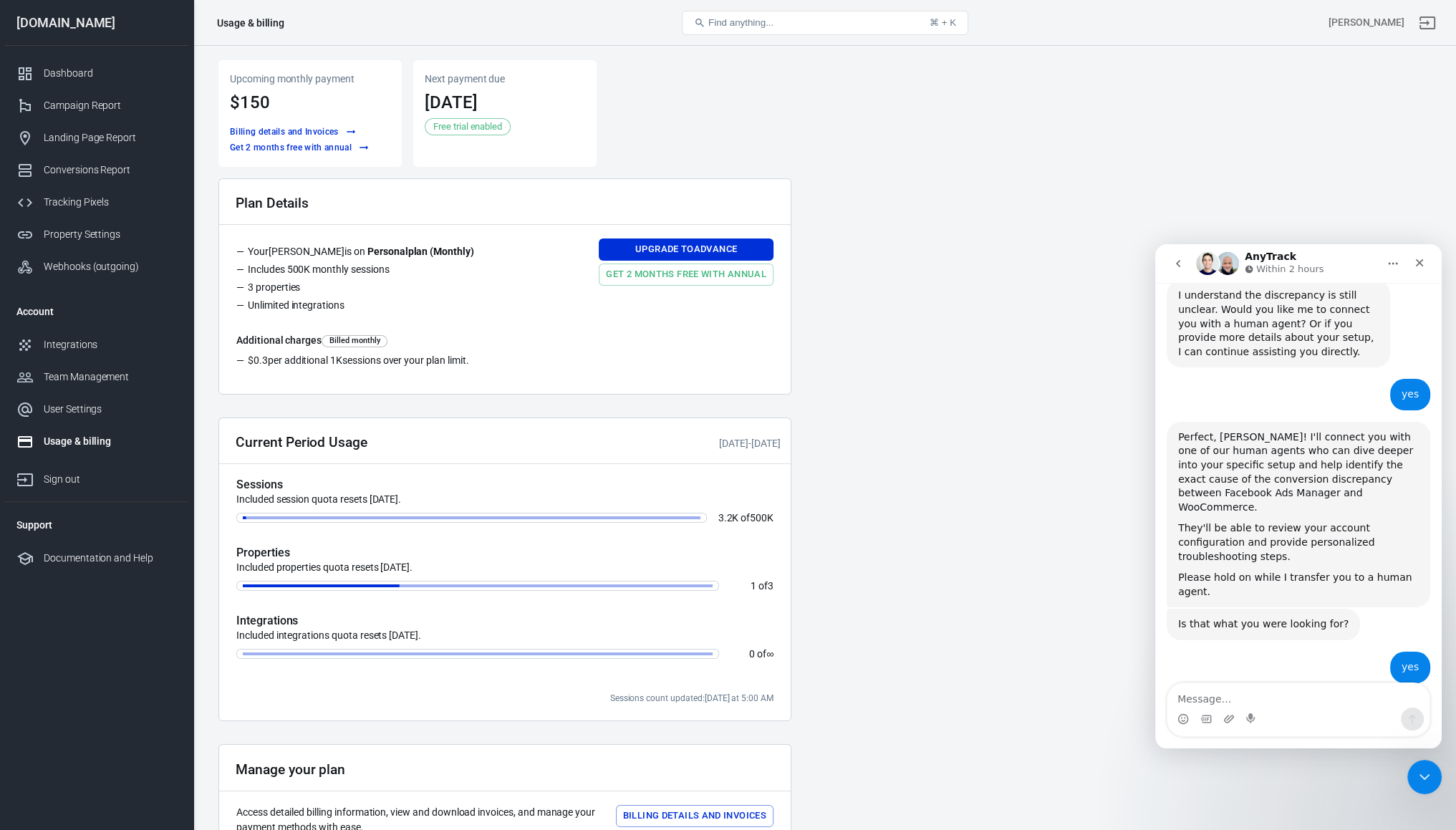
click at [1175, 263] on icon "go back" at bounding box center [1179, 264] width 12 height 12
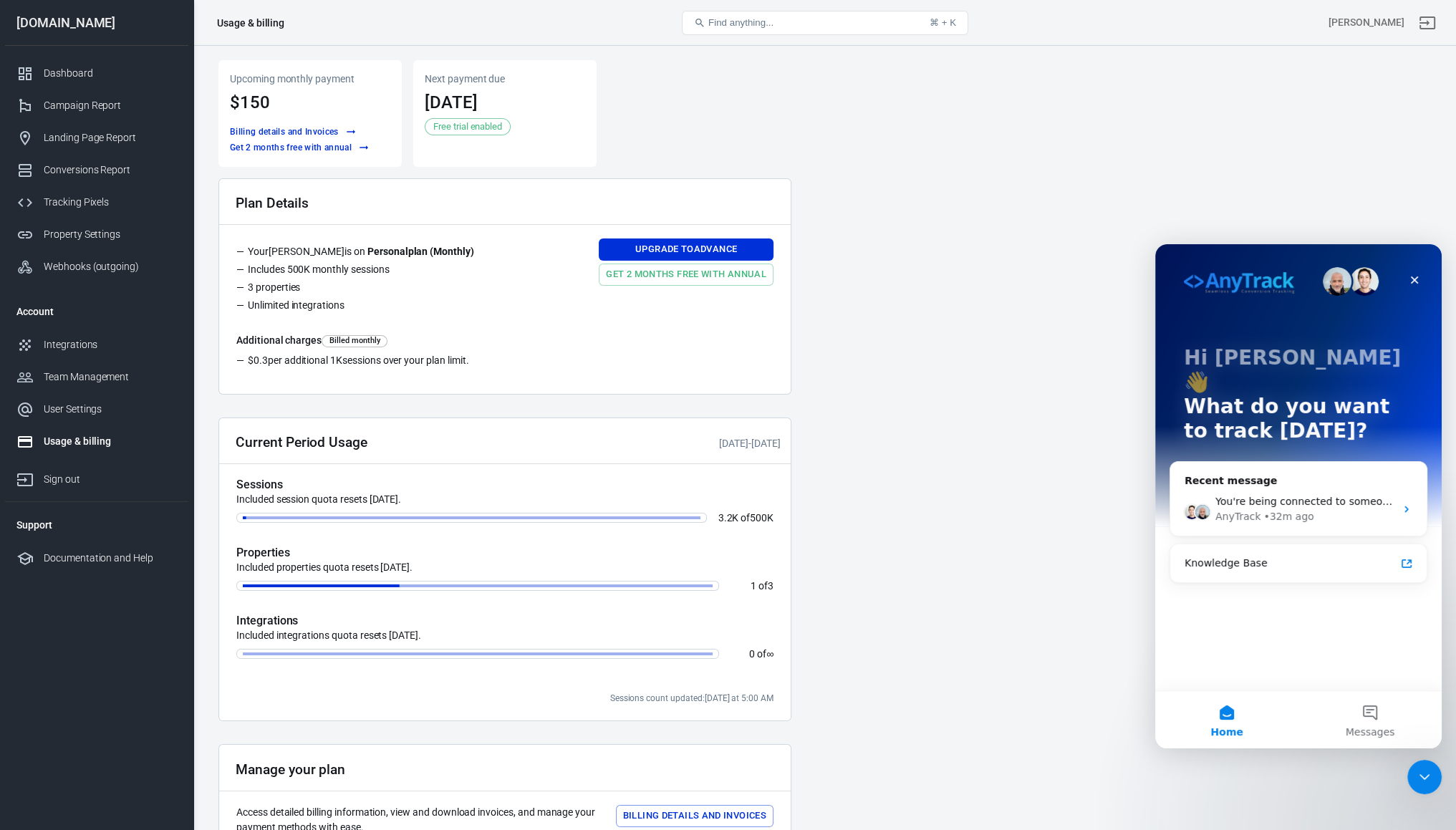
scroll to position [0, 0]
click at [1233, 274] on img "Intercom messenger" at bounding box center [1238, 283] width 110 height 22
click at [1238, 550] on div "Knowledge Base" at bounding box center [1298, 563] width 245 height 27
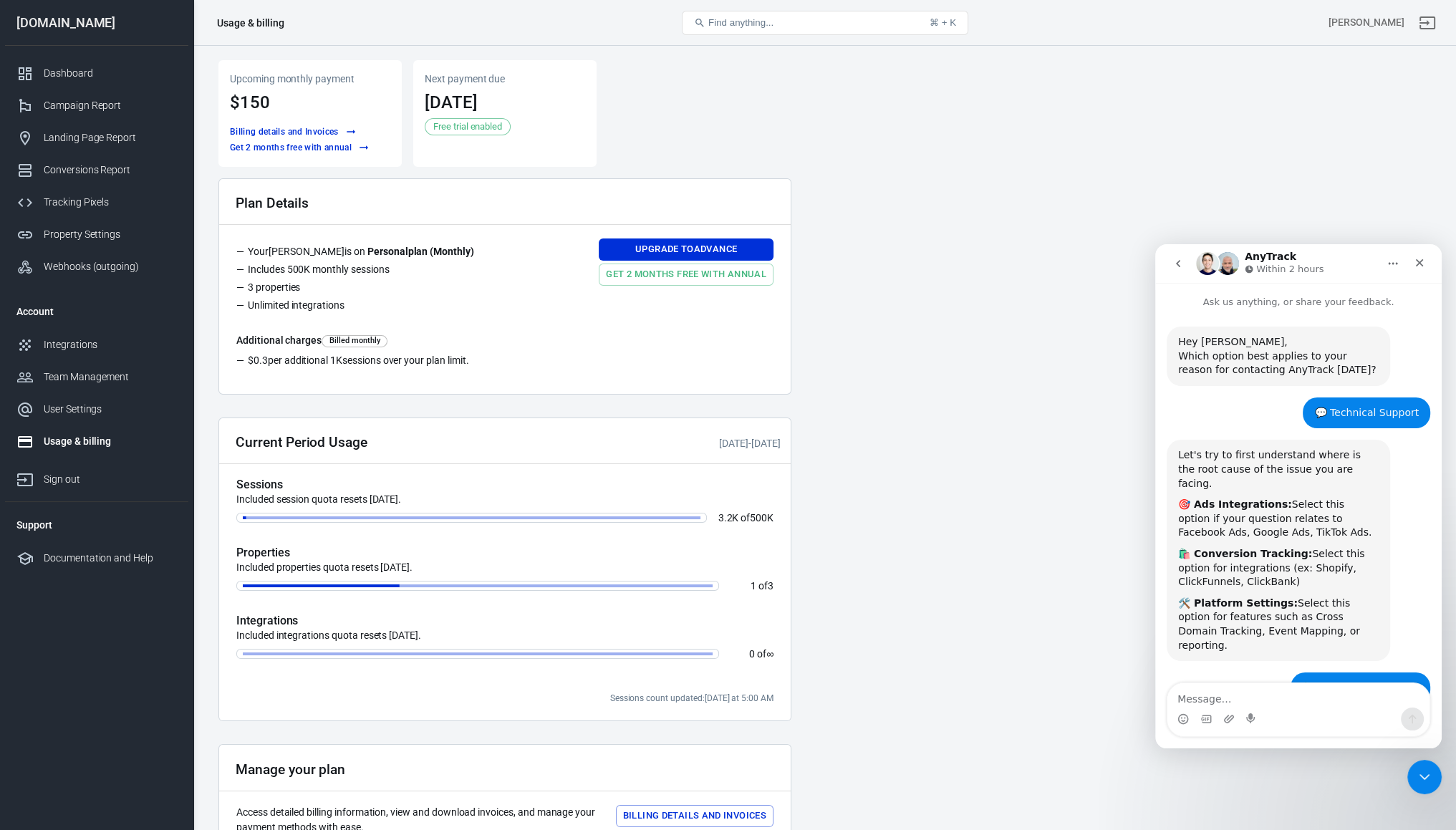
scroll to position [1871, 0]
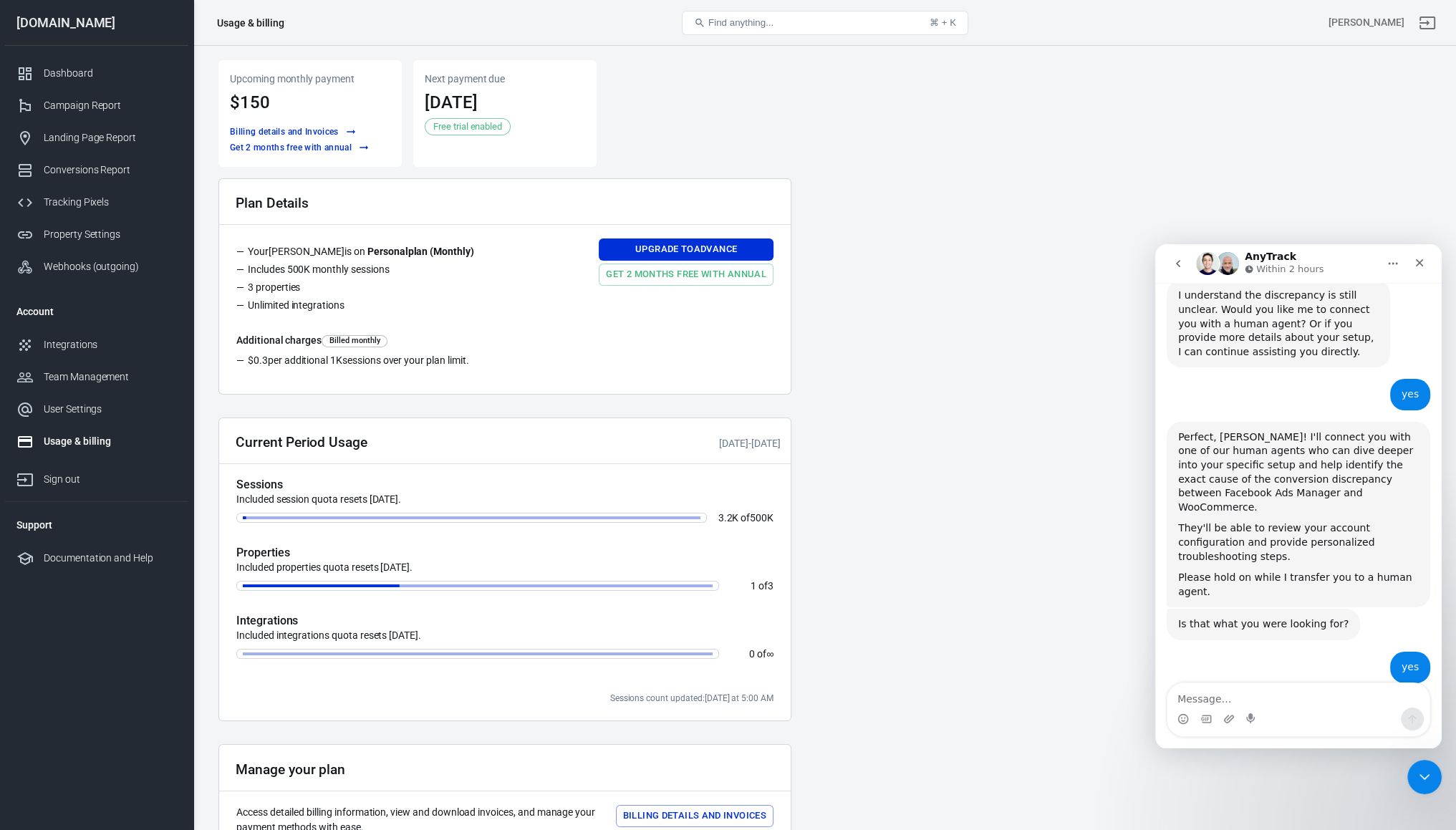
drag, startPoint x: 1068, startPoint y: 302, endPoint x: 1036, endPoint y: 325, distance: 39.4
click at [1068, 303] on main "Upcoming monthly payment $150 Billing details and Invoices Get 2 months free wi…" at bounding box center [824, 500] width 1213 height 880
